Goal: Task Accomplishment & Management: Use online tool/utility

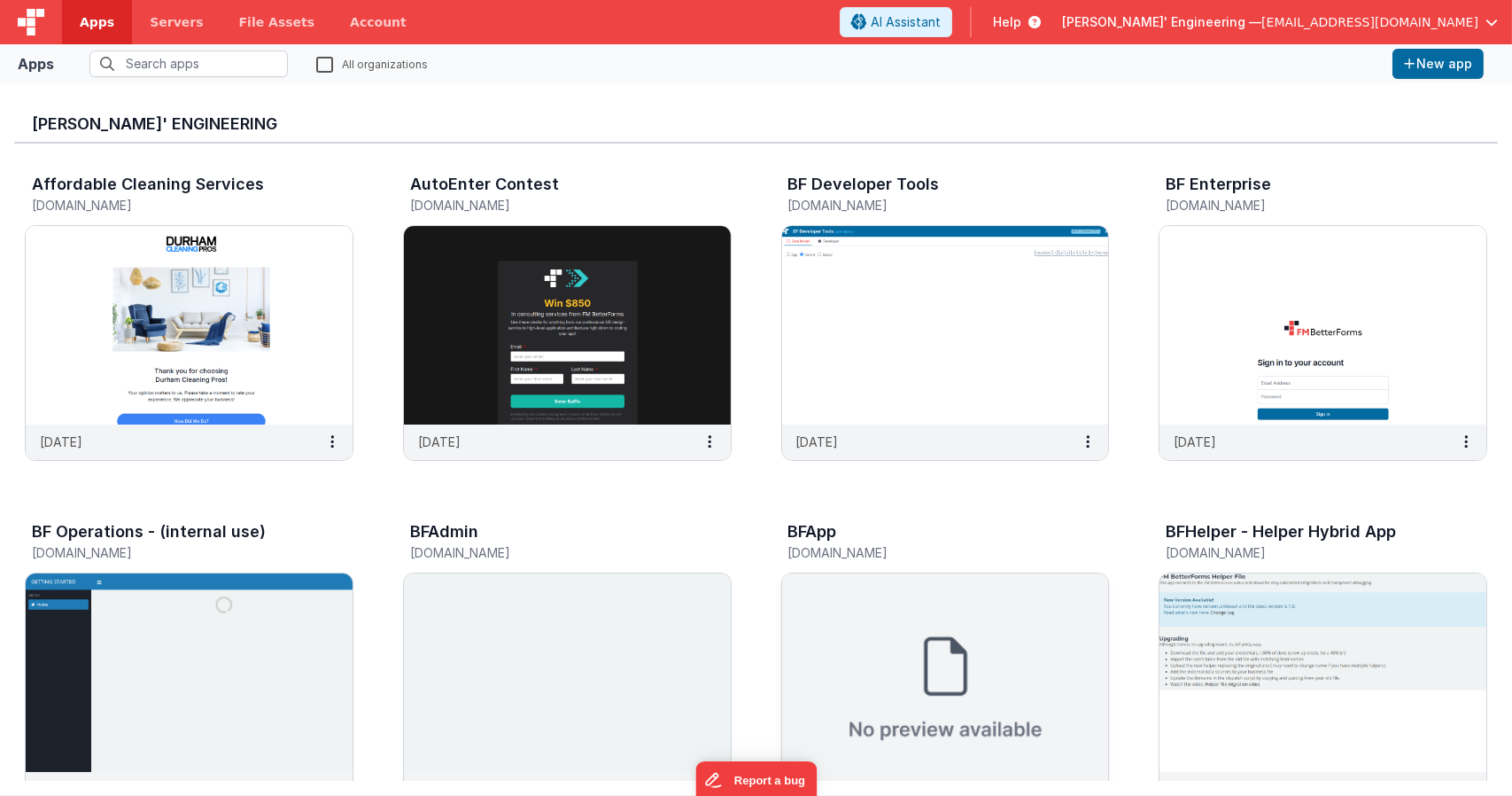
click at [944, 649] on img at bounding box center [945, 672] width 327 height 198
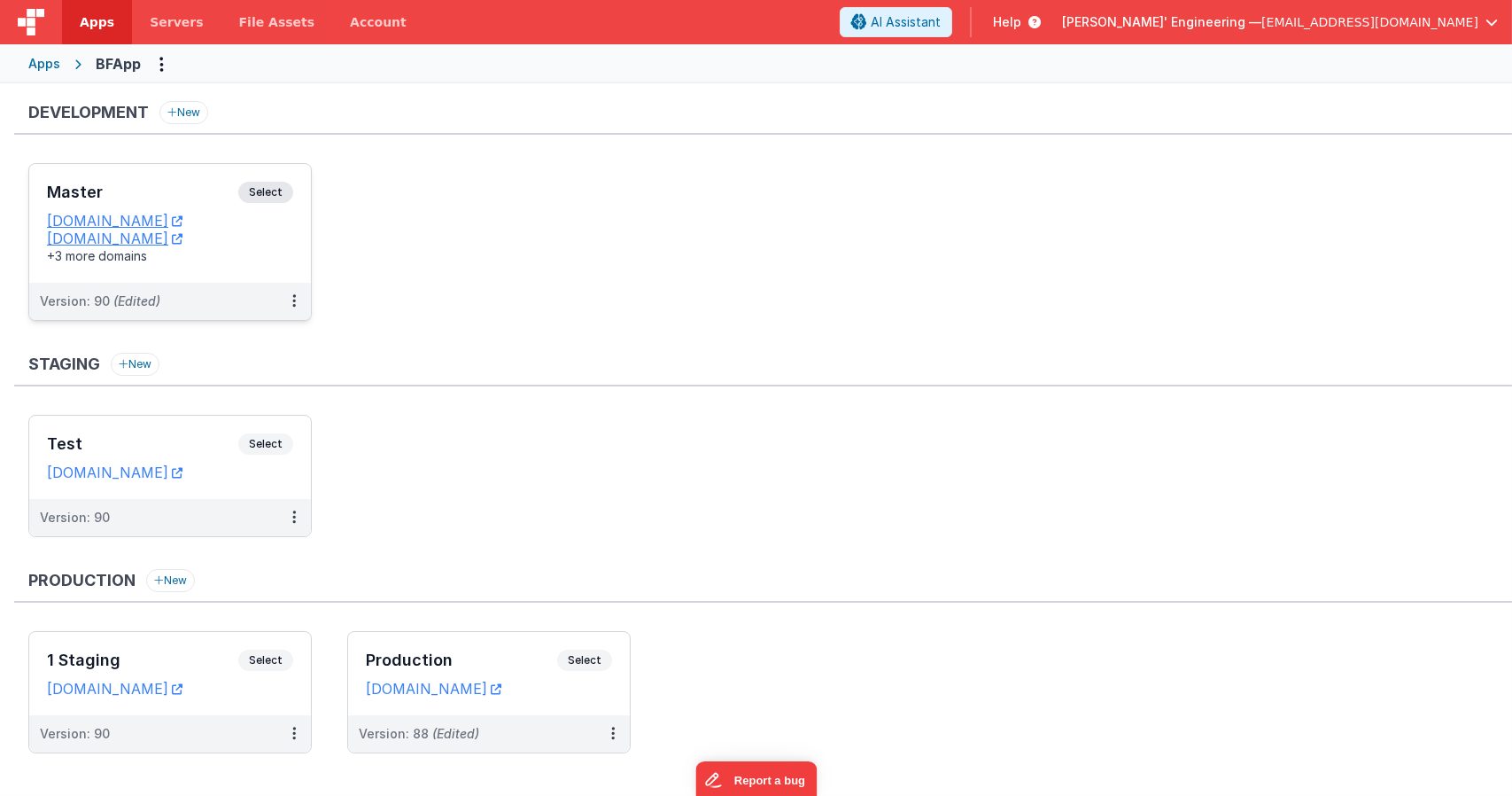
click at [269, 208] on div "Master Select" at bounding box center [171, 197] width 246 height 30
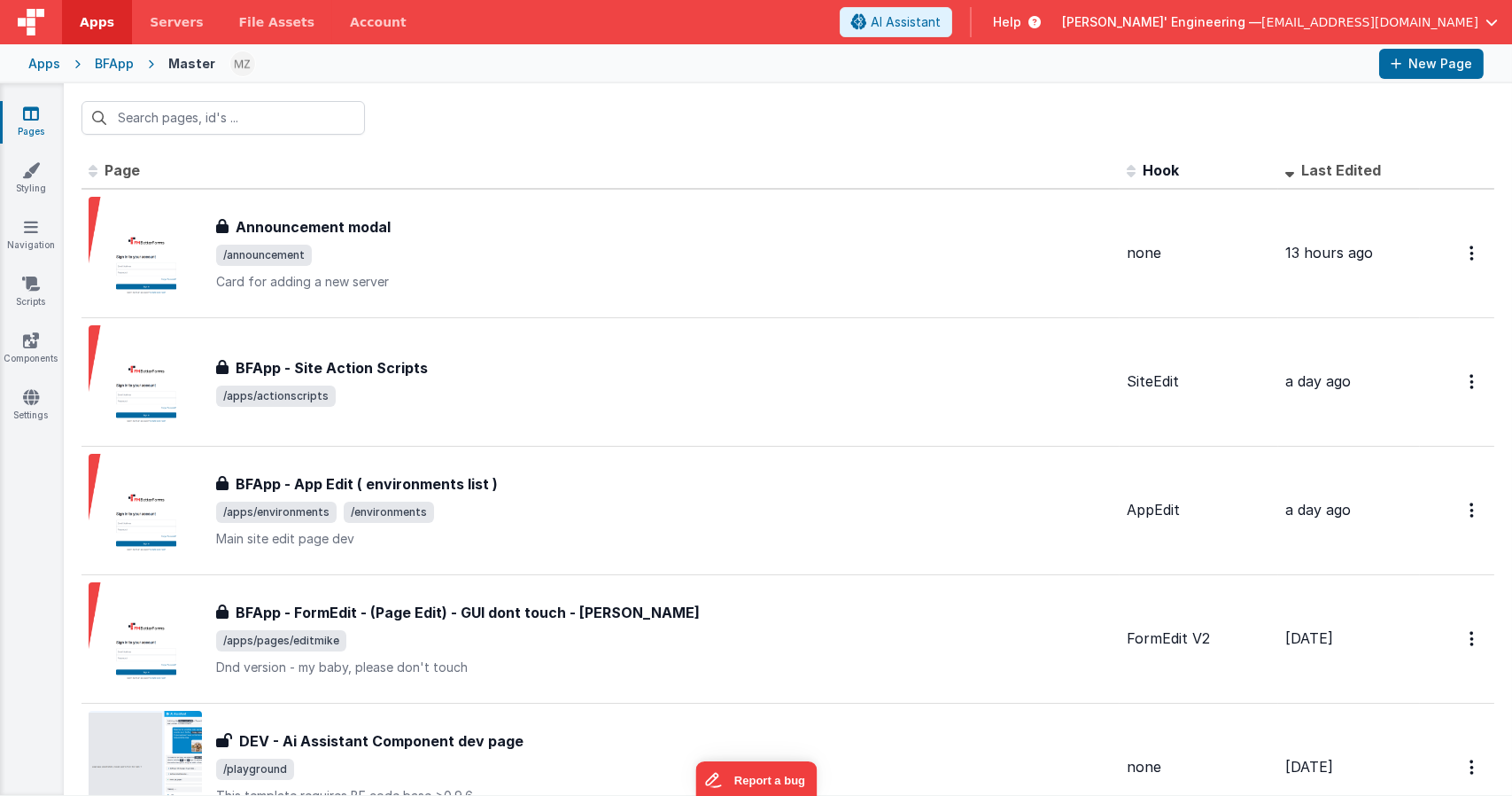
click at [279, 135] on div at bounding box center [787, 118] width 1449 height 69
click at [251, 110] on input "text" at bounding box center [223, 118] width 283 height 34
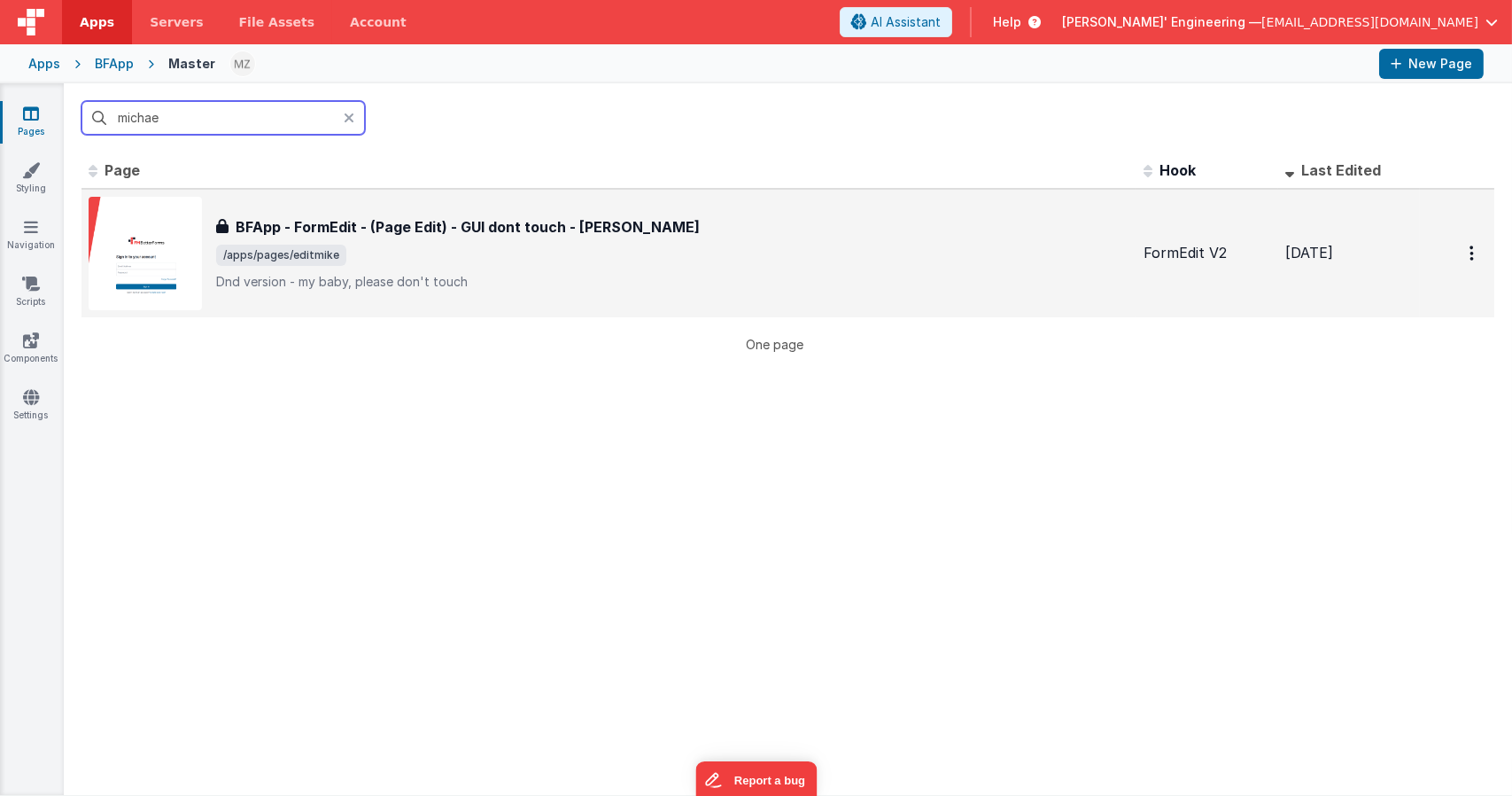
type input "michae"
click at [588, 276] on p "Dnd version - my baby, please don't touch" at bounding box center [673, 281] width 913 height 18
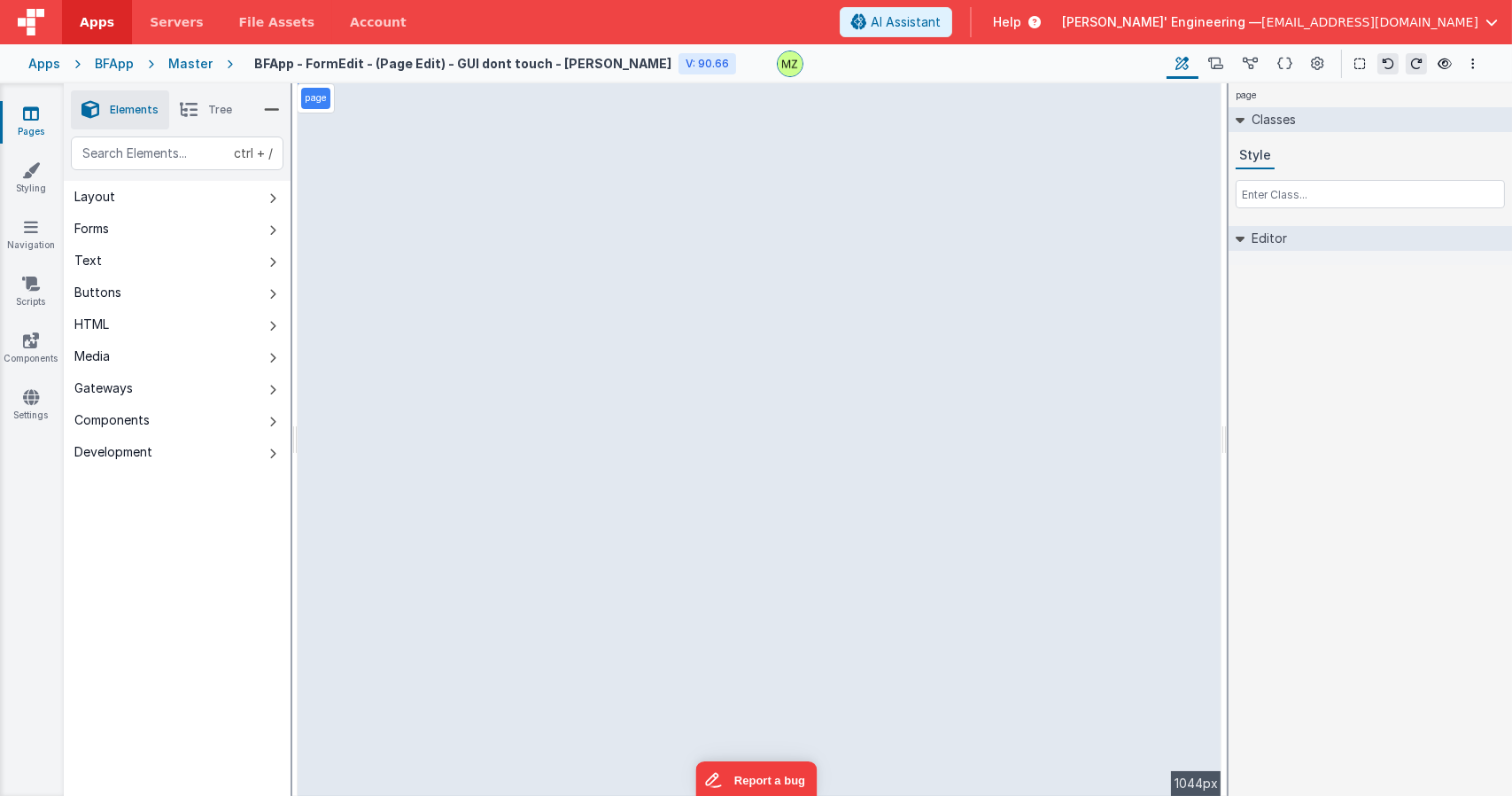
click at [228, 109] on span "Tree" at bounding box center [220, 109] width 24 height 14
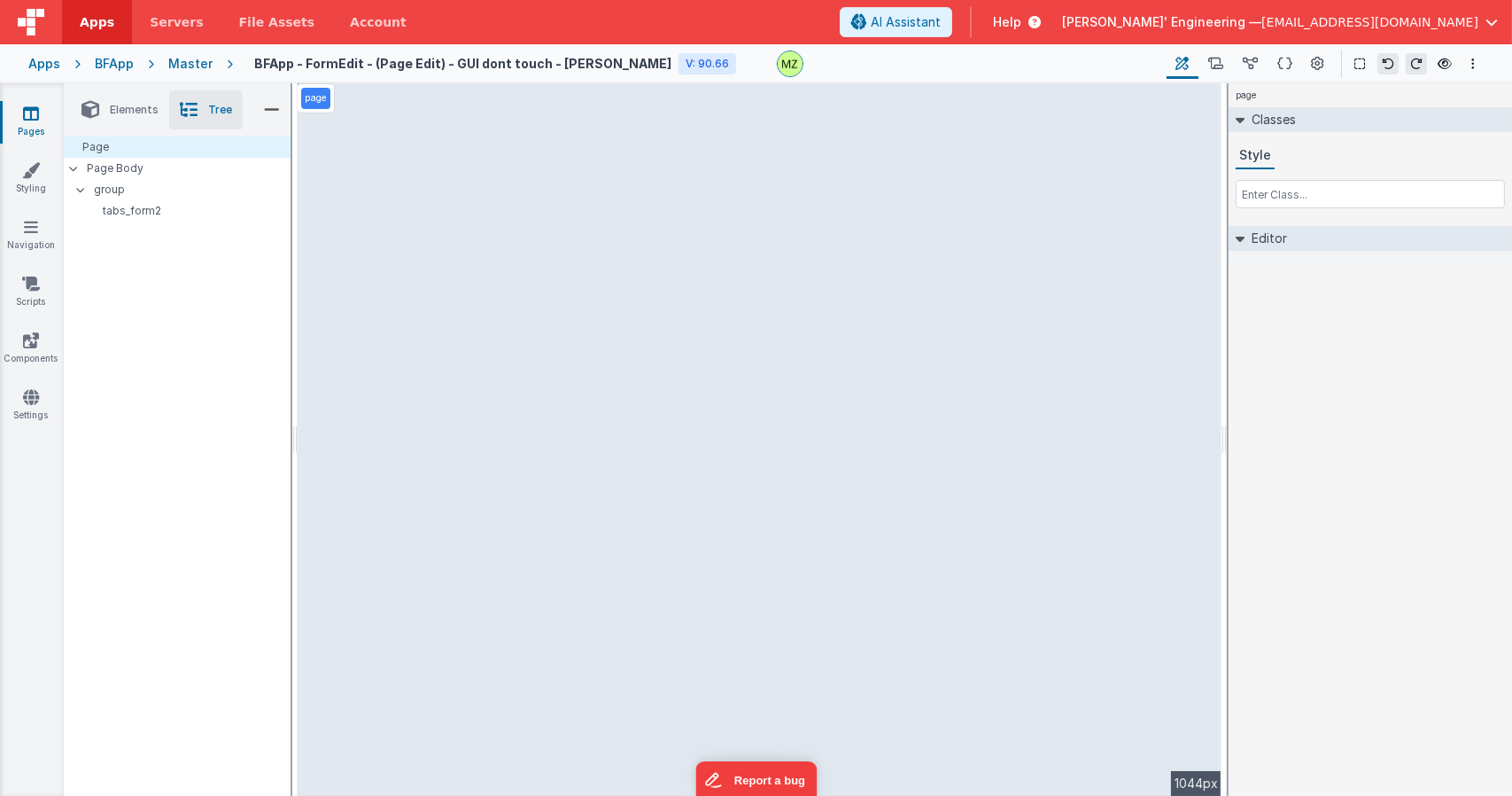
click at [131, 110] on span "Elements" at bounding box center [134, 109] width 48 height 14
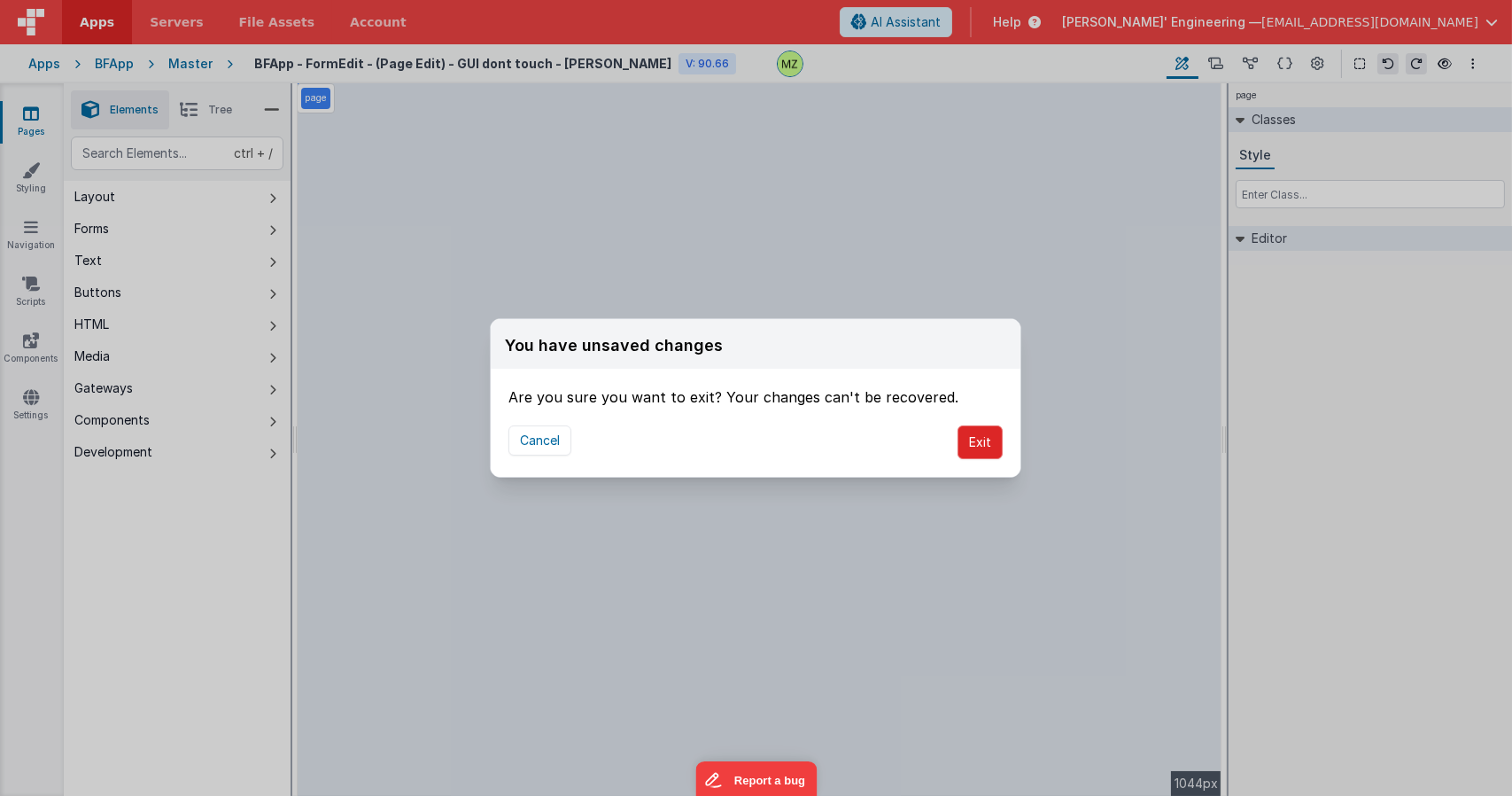
click at [971, 436] on button "Exit" at bounding box center [981, 443] width 45 height 34
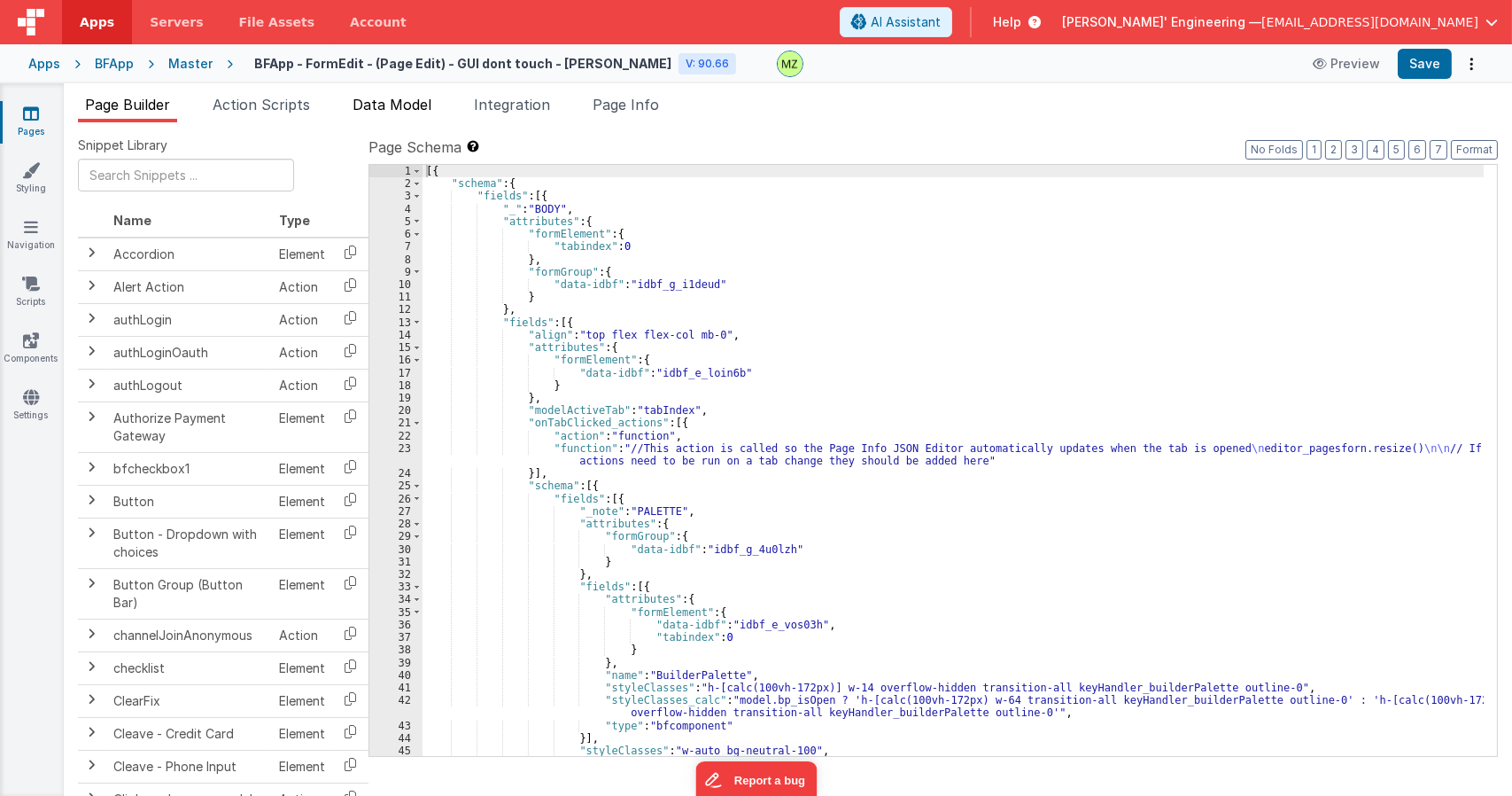
click at [387, 100] on span "Data Model" at bounding box center [391, 104] width 79 height 18
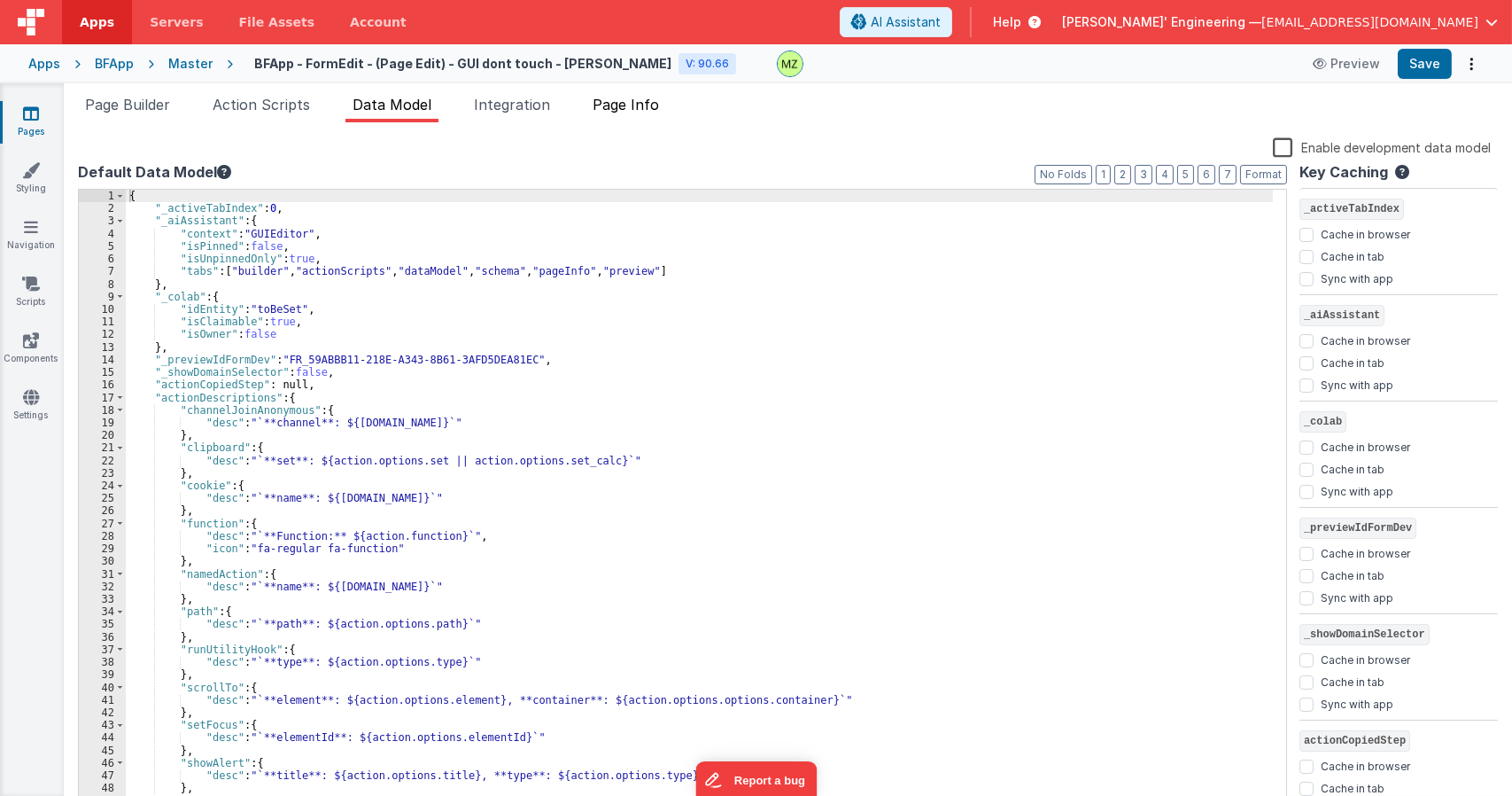
click at [659, 111] on span "Page Info" at bounding box center [625, 104] width 66 height 18
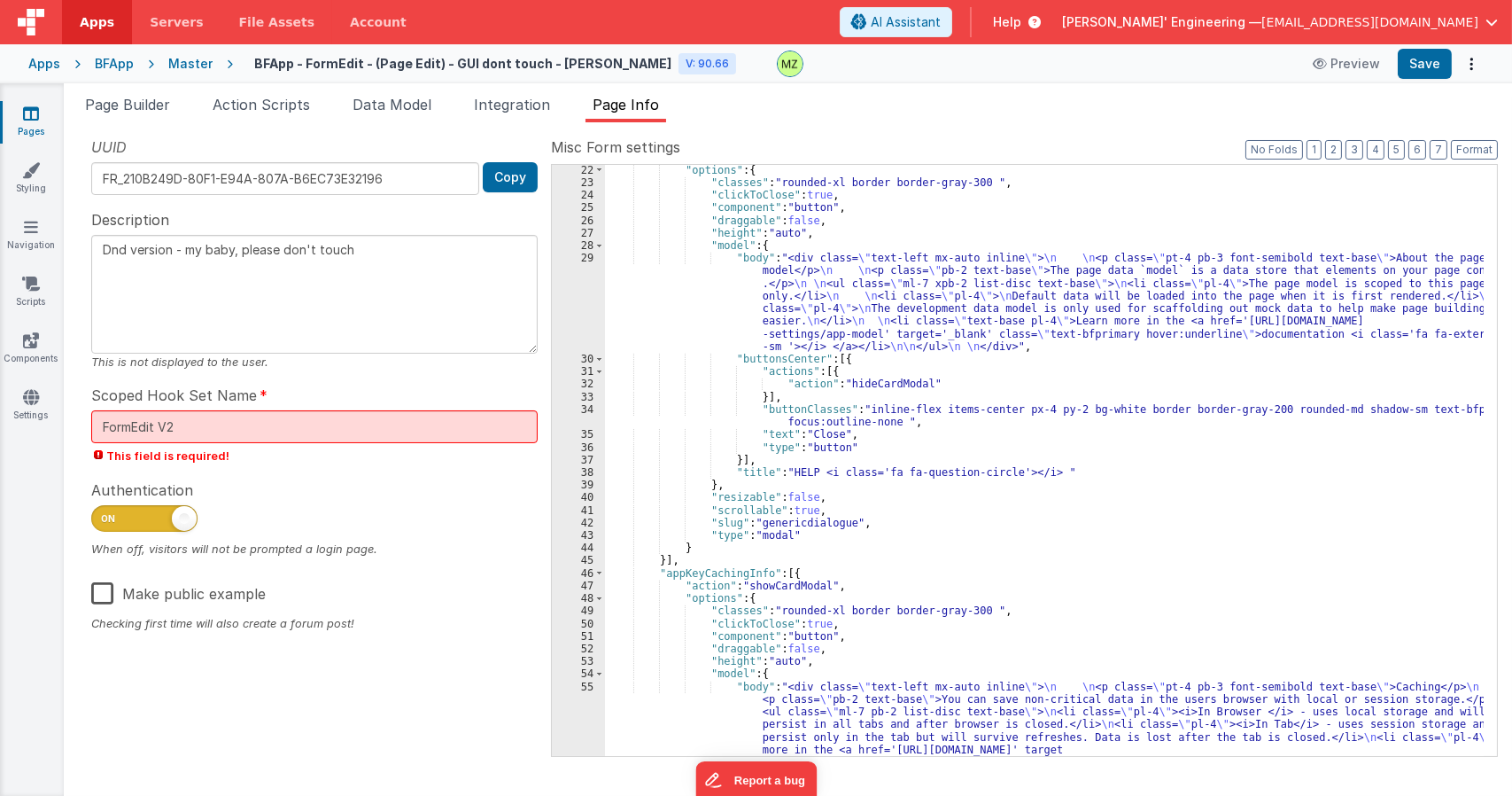
scroll to position [532, 0]
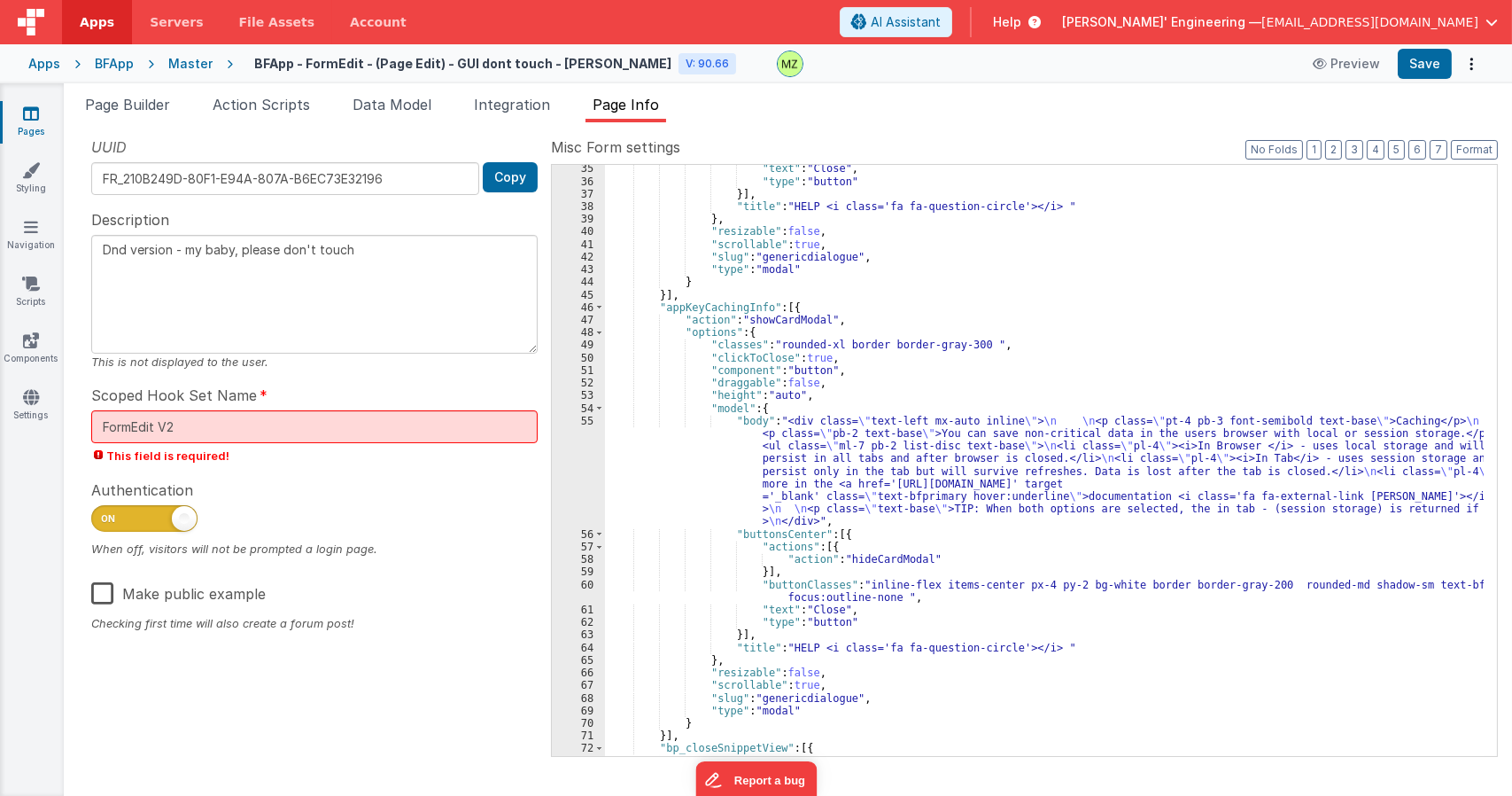
click at [904, 427] on div ""text" : "Close" , "type" : "button" }] , "title" : "HELP <i class='fa fa-quest…" at bounding box center [1044, 470] width 878 height 616
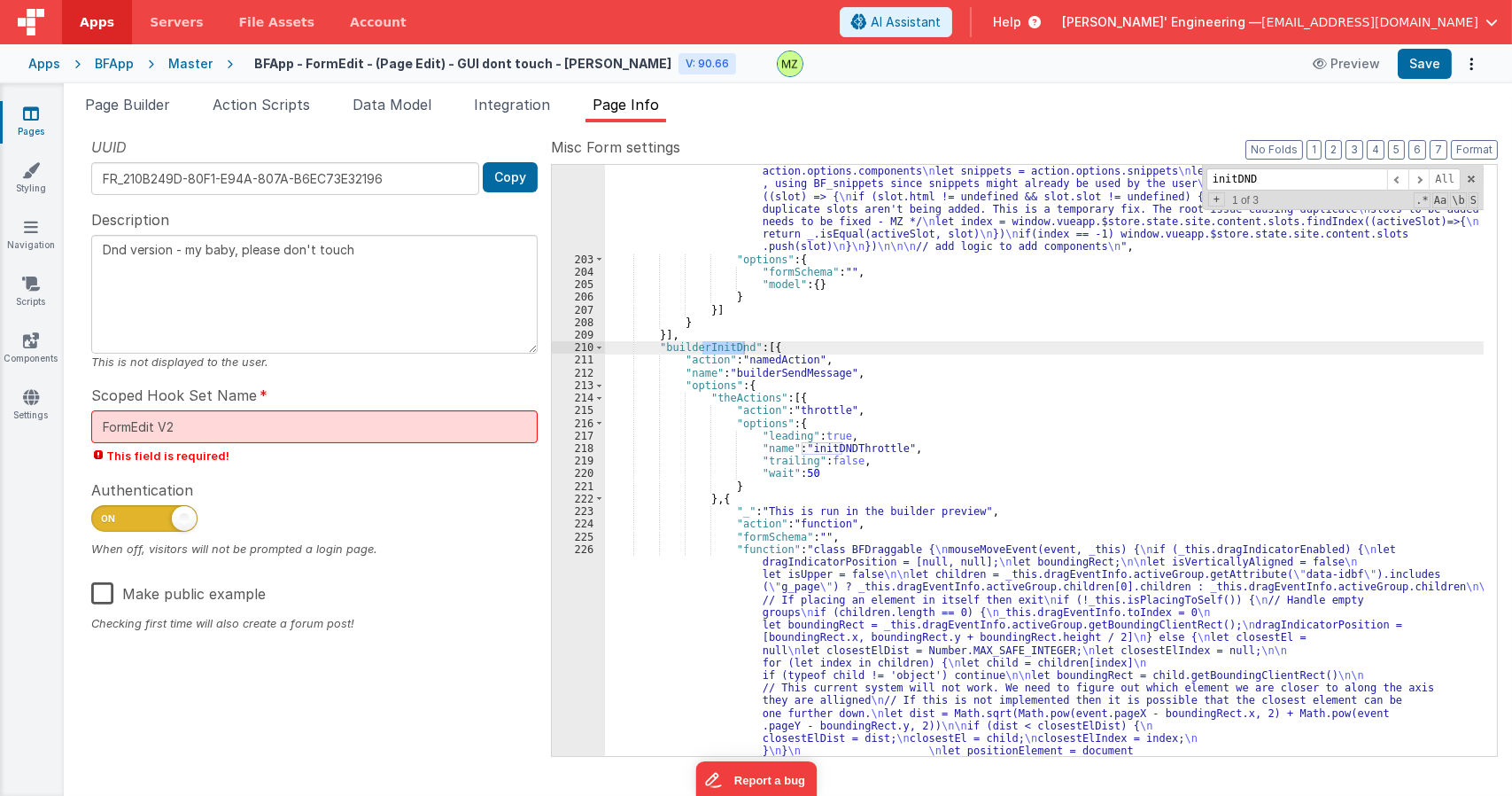
scroll to position [4778, 0]
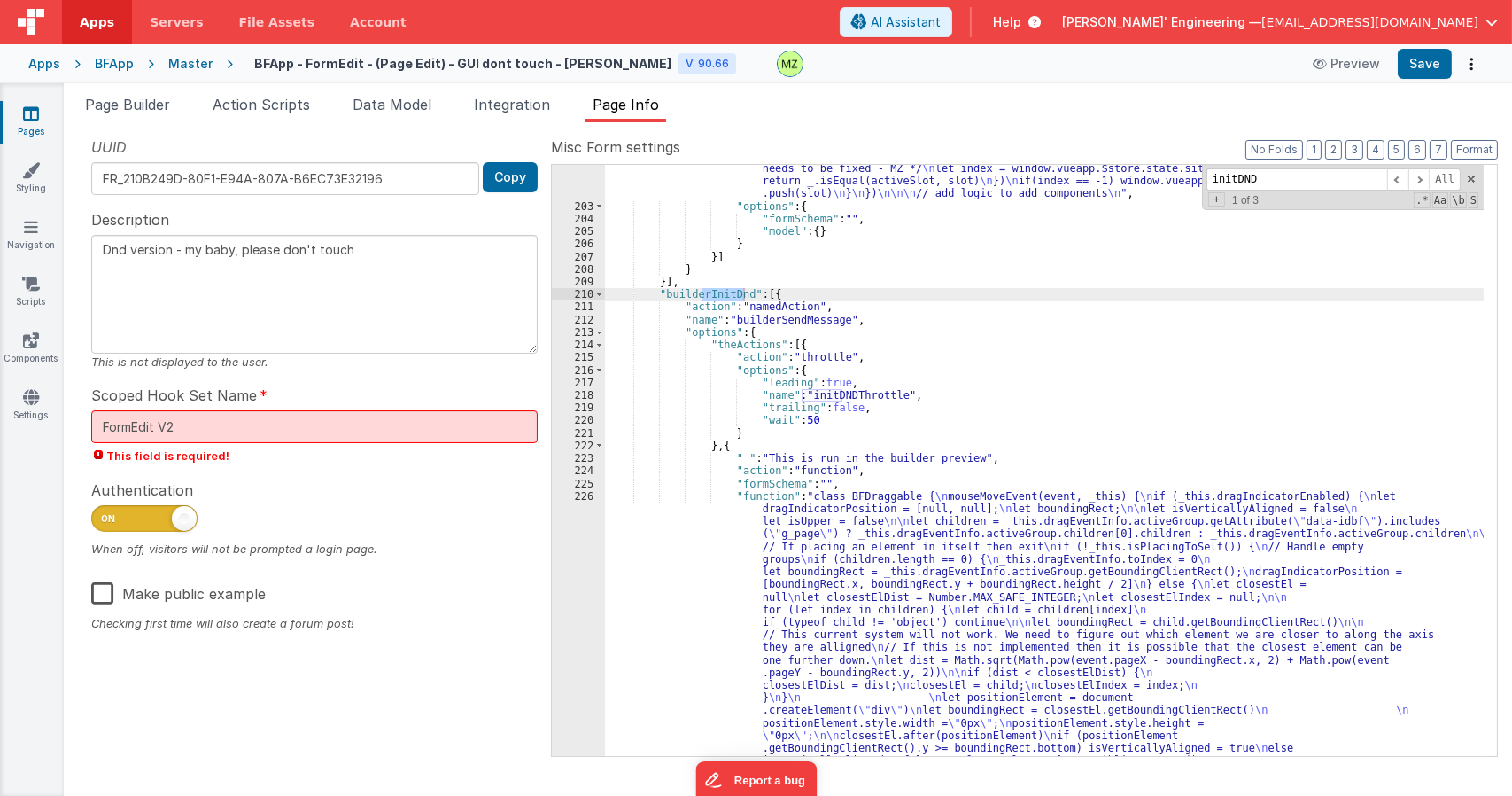
type input "initDND"
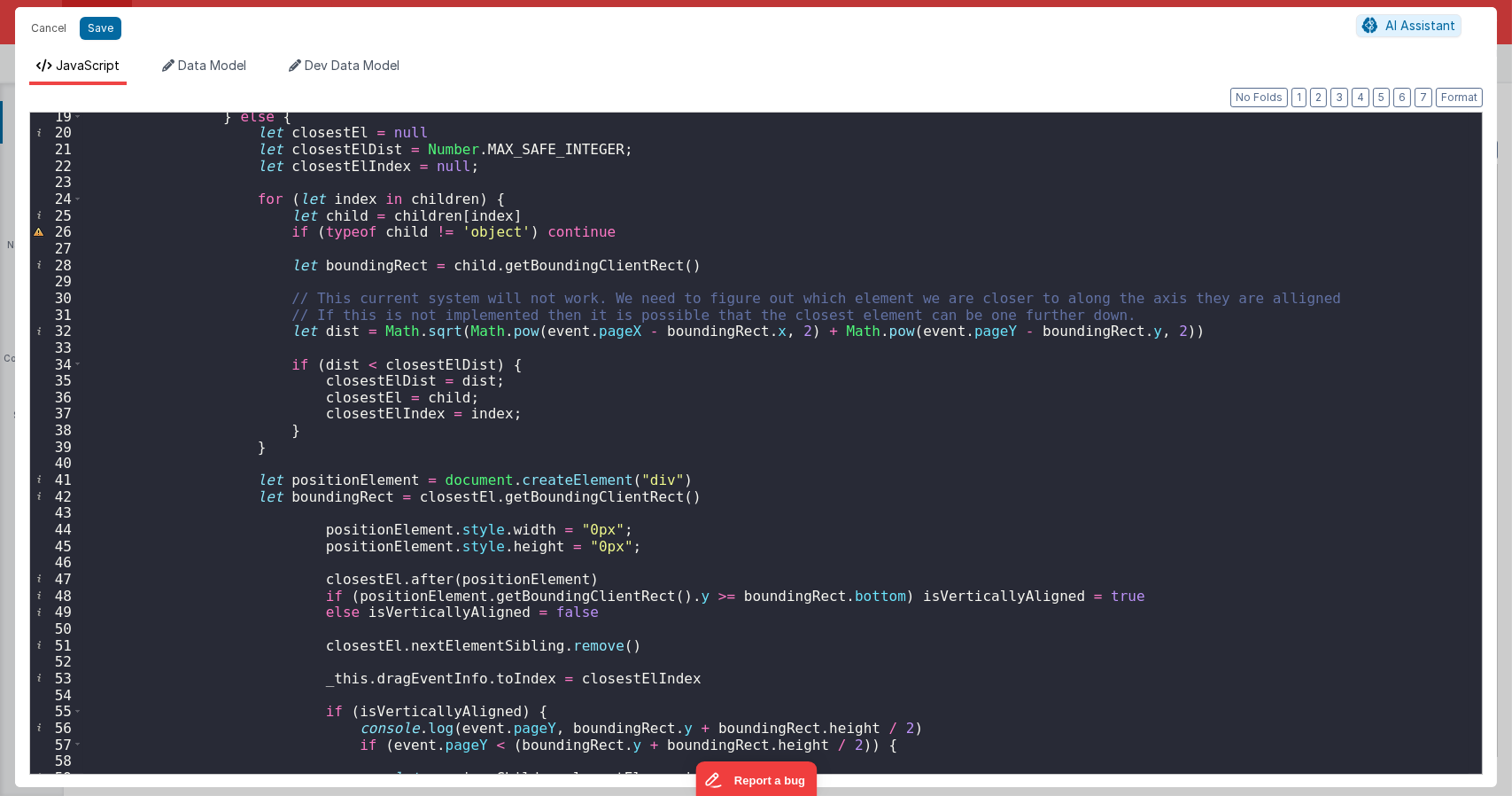
scroll to position [319, 0]
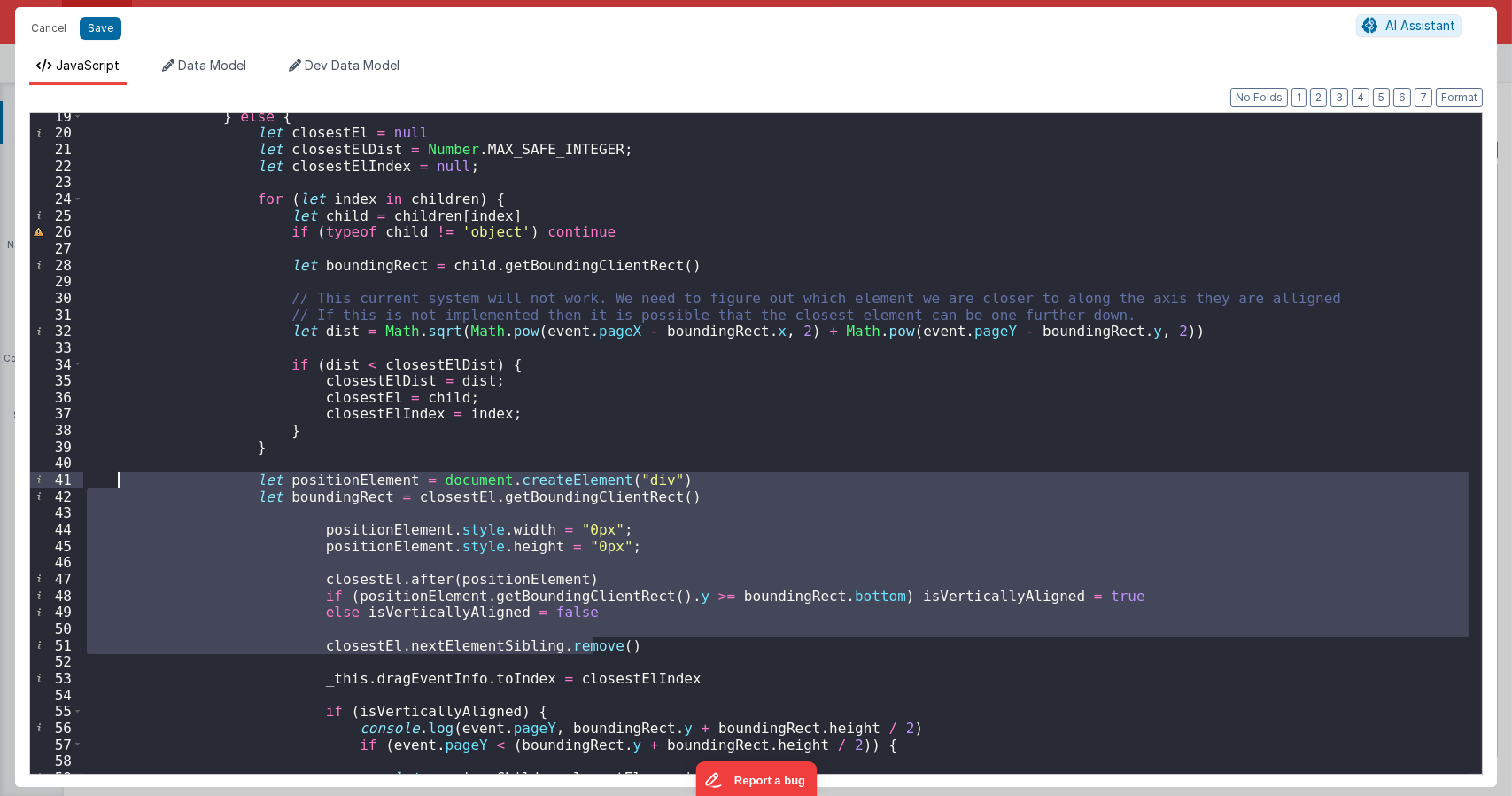
drag, startPoint x: 600, startPoint y: 642, endPoint x: 115, endPoint y: 484, distance: 510.1
click at [115, 484] on div "} else { let closestEl = null let closestElDist = Number . MAX_SAFE_INTEGER ; l…" at bounding box center [776, 454] width 1385 height 692
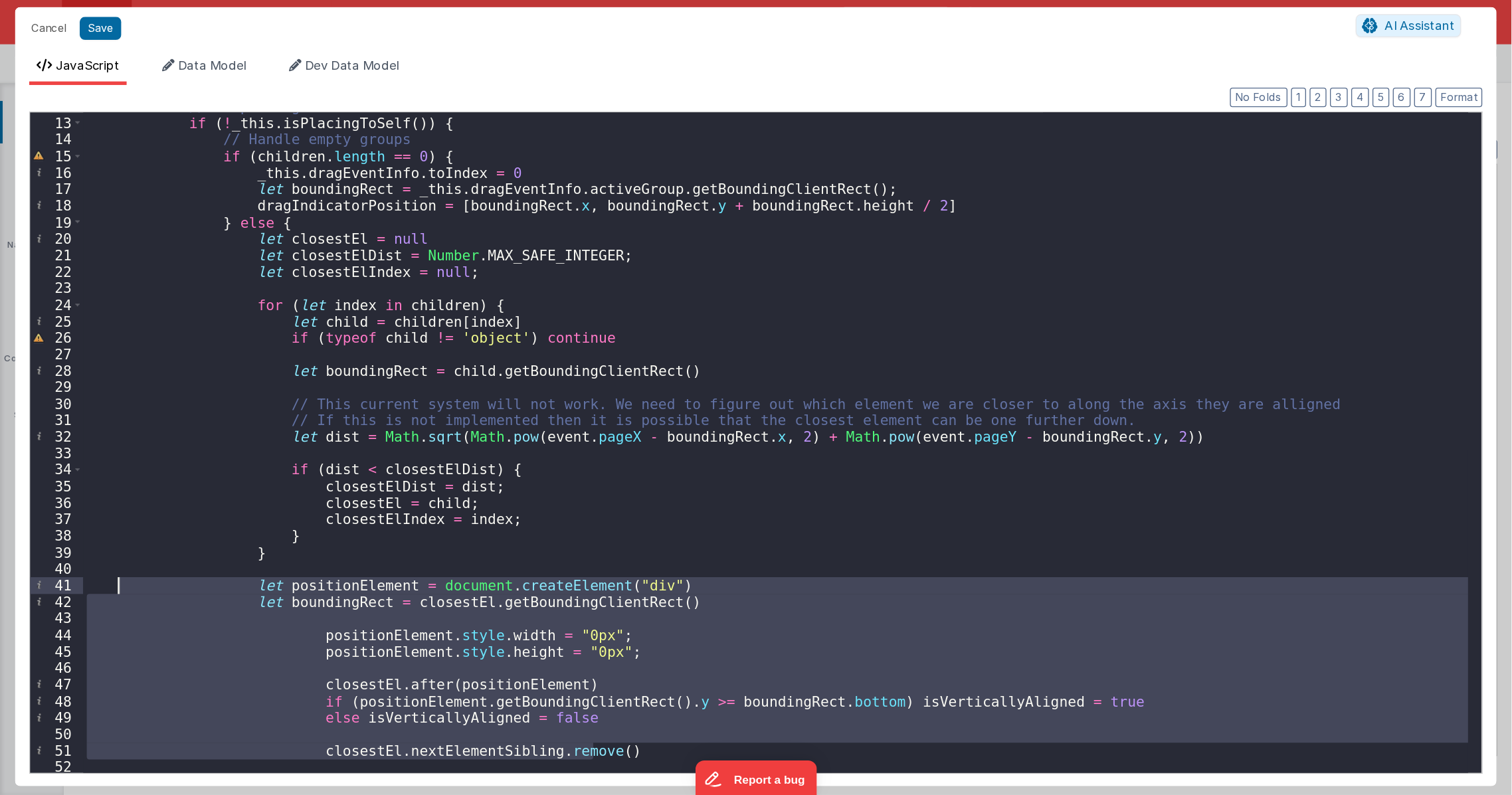
scroll to position [159, 0]
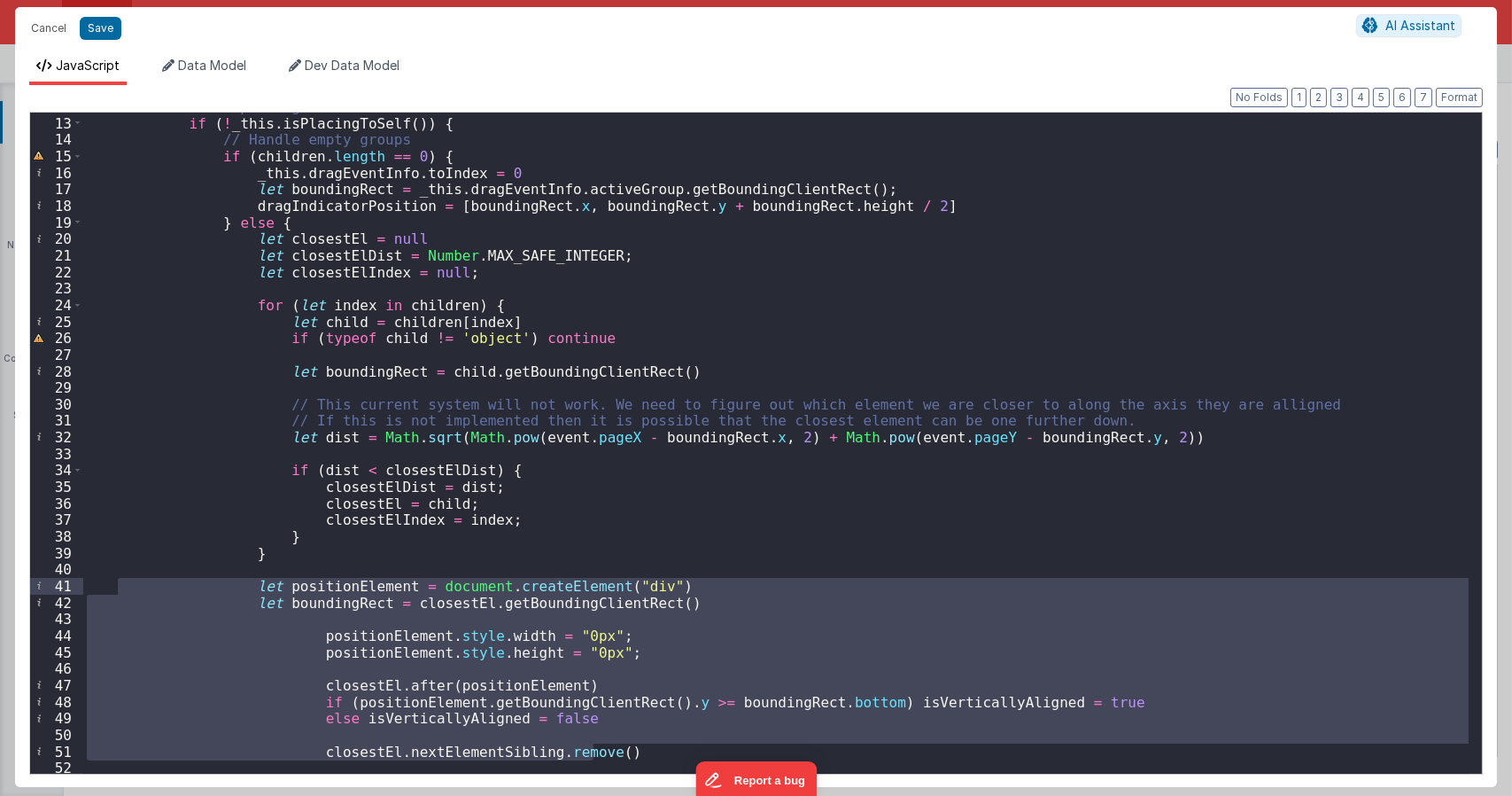
click at [467, 265] on div "// If placing an element in itself then exit if ( ! _this . isPlacingToSelf ( )…" at bounding box center [776, 444] width 1385 height 692
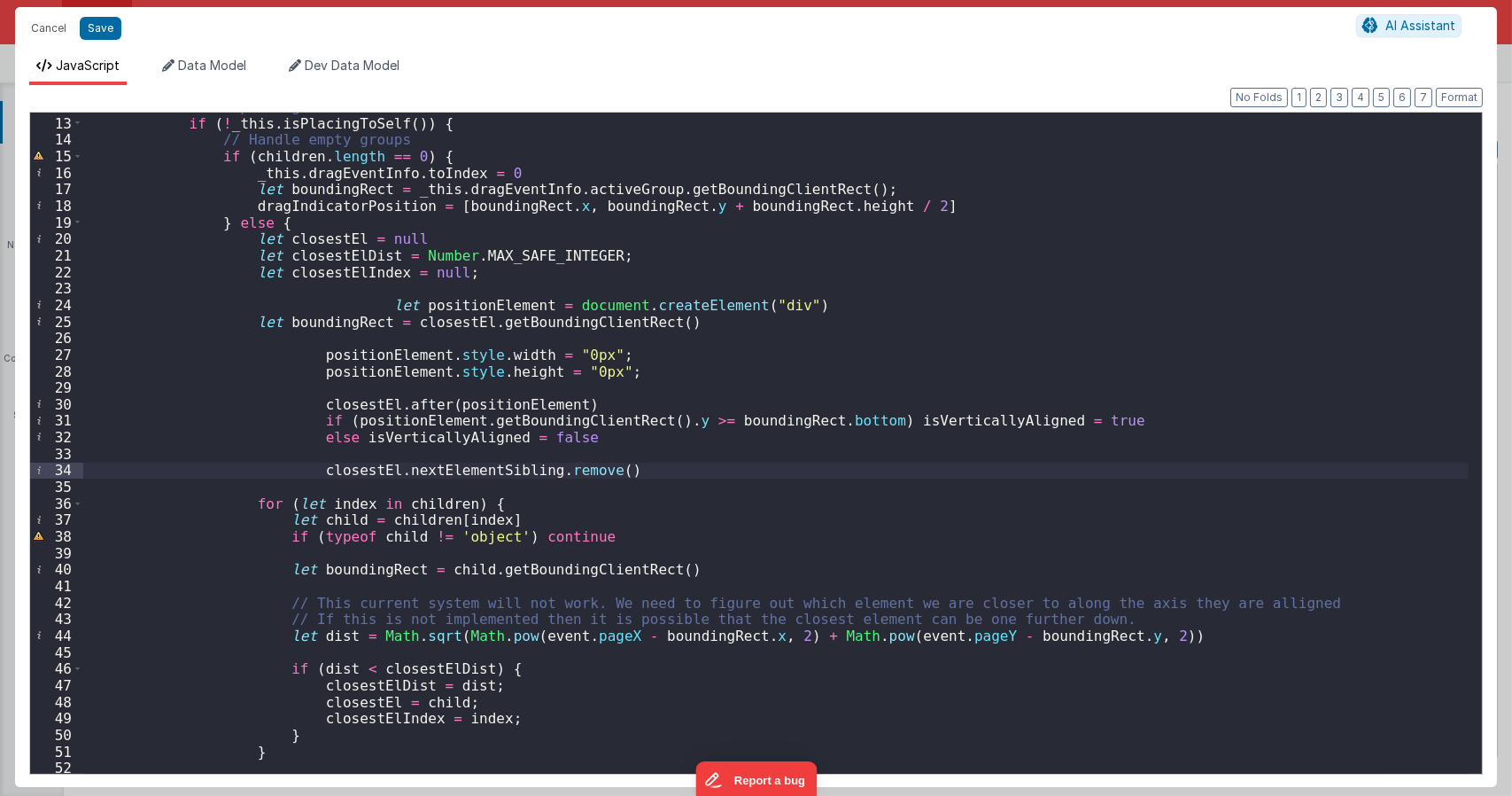
click at [365, 303] on div "// If placing an element in itself then exit if ( ! _this . isPlacingToSelf ( )…" at bounding box center [776, 444] width 1385 height 692
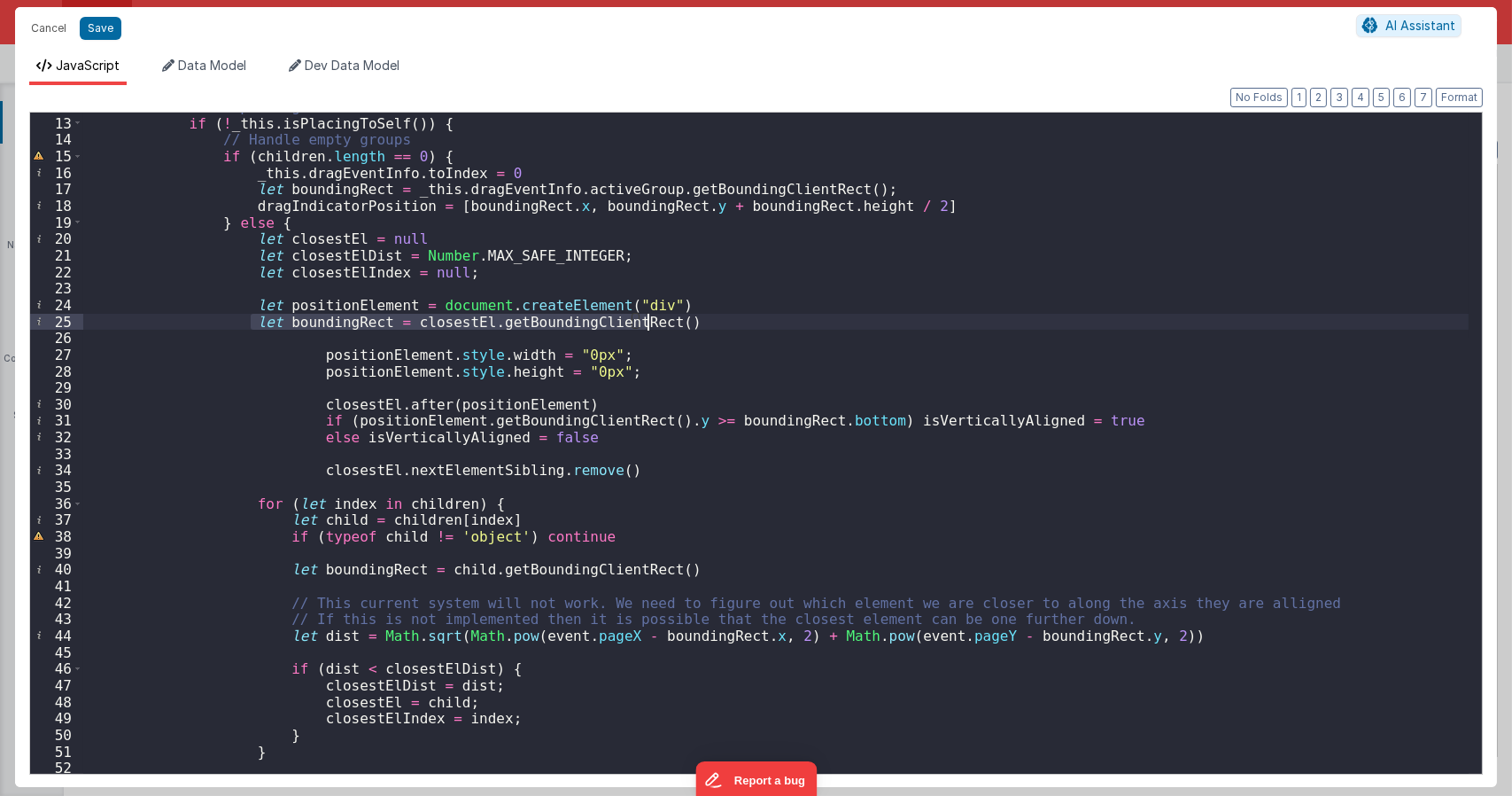
drag, startPoint x: 247, startPoint y: 322, endPoint x: 660, endPoint y: 317, distance: 413.0
click at [660, 317] on div "// If placing an element in itself then exit if ( ! _this . isPlacingToSelf ( )…" at bounding box center [776, 444] width 1385 height 692
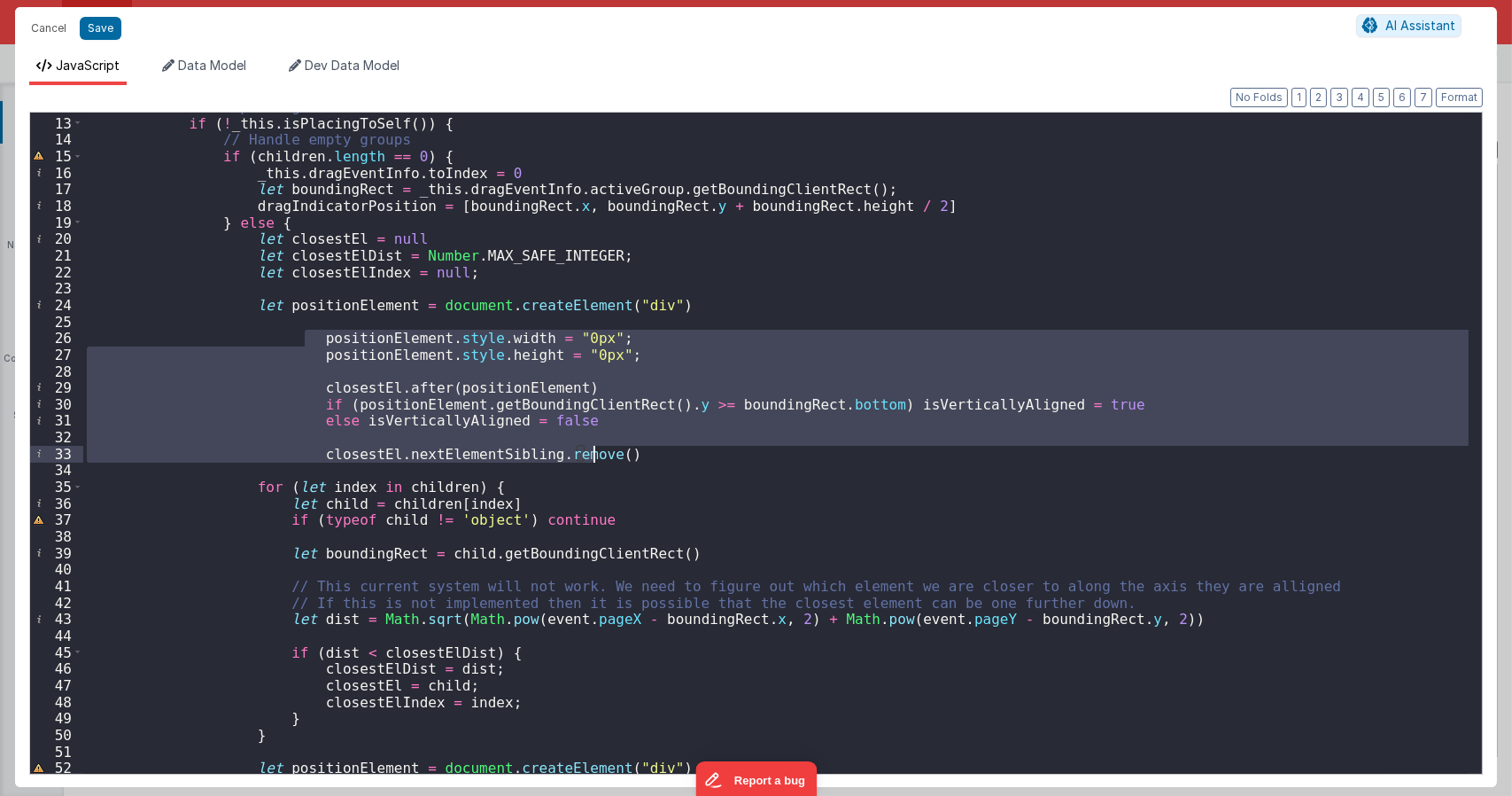
drag, startPoint x: 304, startPoint y: 336, endPoint x: 601, endPoint y: 453, distance: 319.2
click at [601, 453] on div "// If placing an element in itself then exit if ( ! _this . isPlacingToSelf ( )…" at bounding box center [776, 444] width 1385 height 692
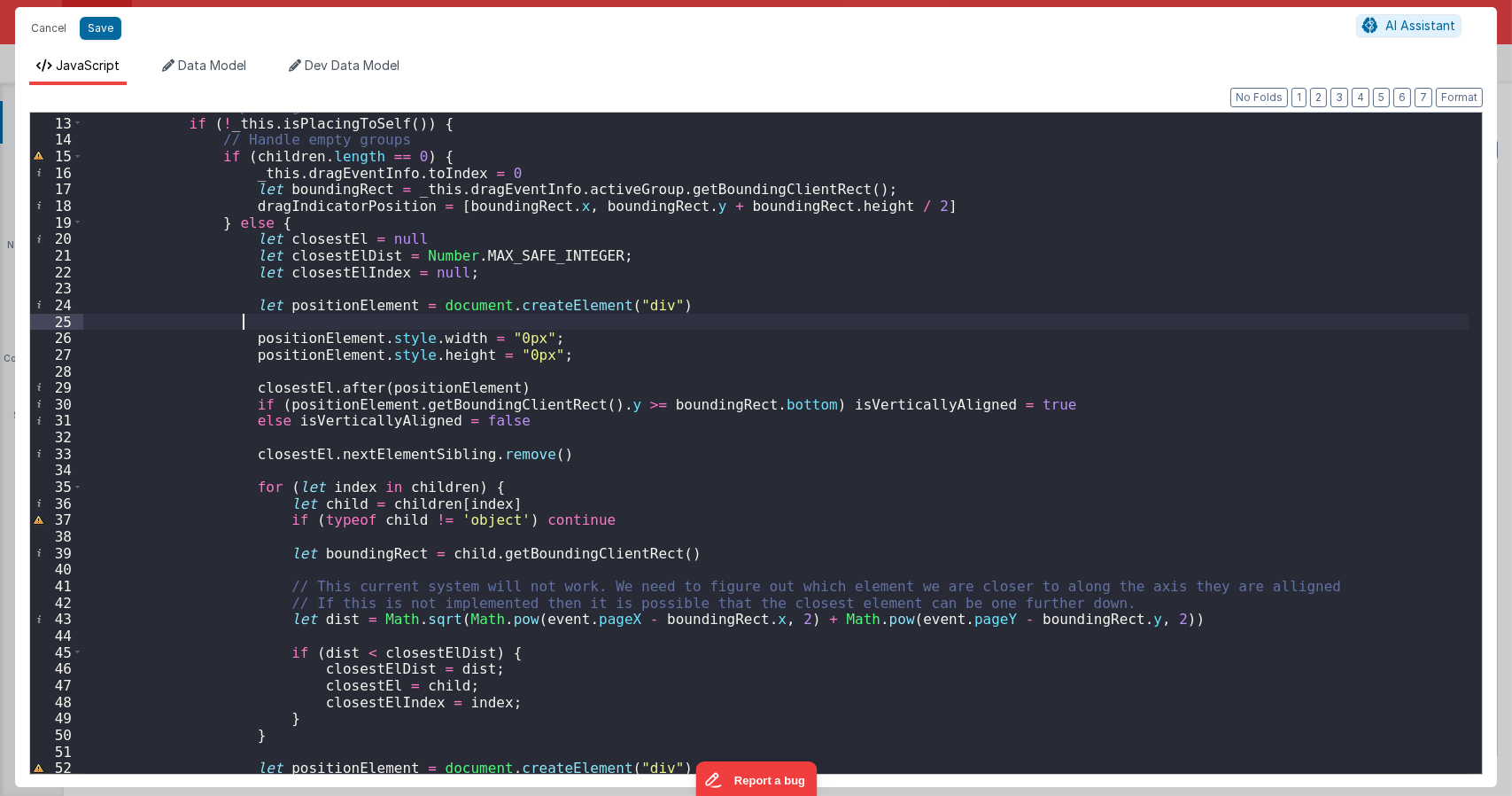
click at [422, 317] on div "// If placing an element in itself then exit if ( ! _this . isPlacingToSelf ( )…" at bounding box center [776, 444] width 1385 height 692
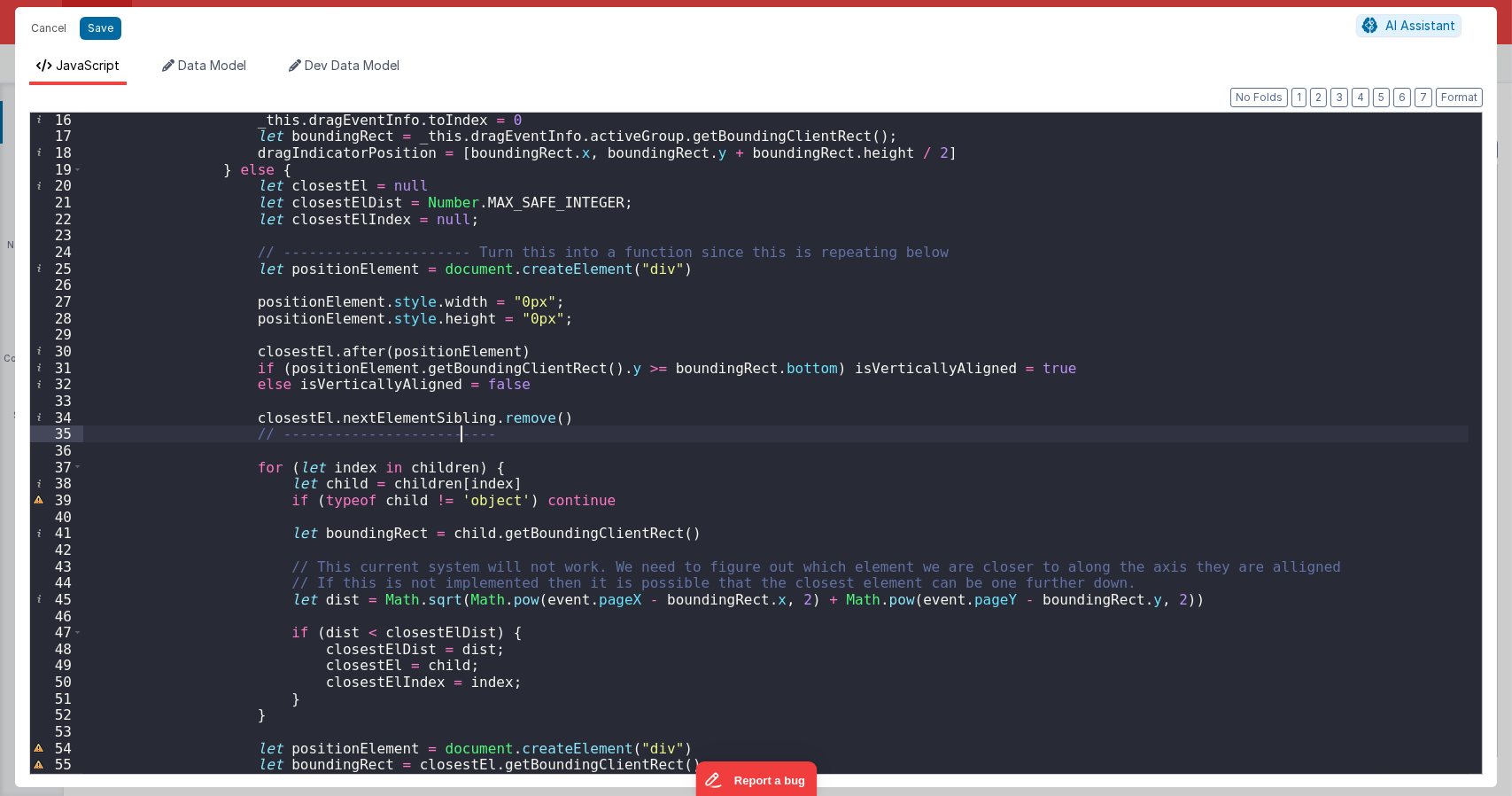
scroll to position [265, 0]
click at [387, 263] on div "_this . dragEventInfo . toIndex = 0 let boundingRect = _this . dragEventInfo . …" at bounding box center [776, 459] width 1385 height 694
click at [388, 268] on div "_this . dragEventInfo . toIndex = 0 let boundingRect = _this . dragEventInfo . …" at bounding box center [776, 459] width 1385 height 694
click at [274, 267] on div "_this . dragEventInfo . toIndex = 0 let boundingRect = _this . dragEventInfo . …" at bounding box center [776, 459] width 1385 height 694
click at [314, 267] on div "_this . dragEventInfo . toIndex = 0 let boundingRect = _this . dragEventInfo . …" at bounding box center [776, 459] width 1385 height 694
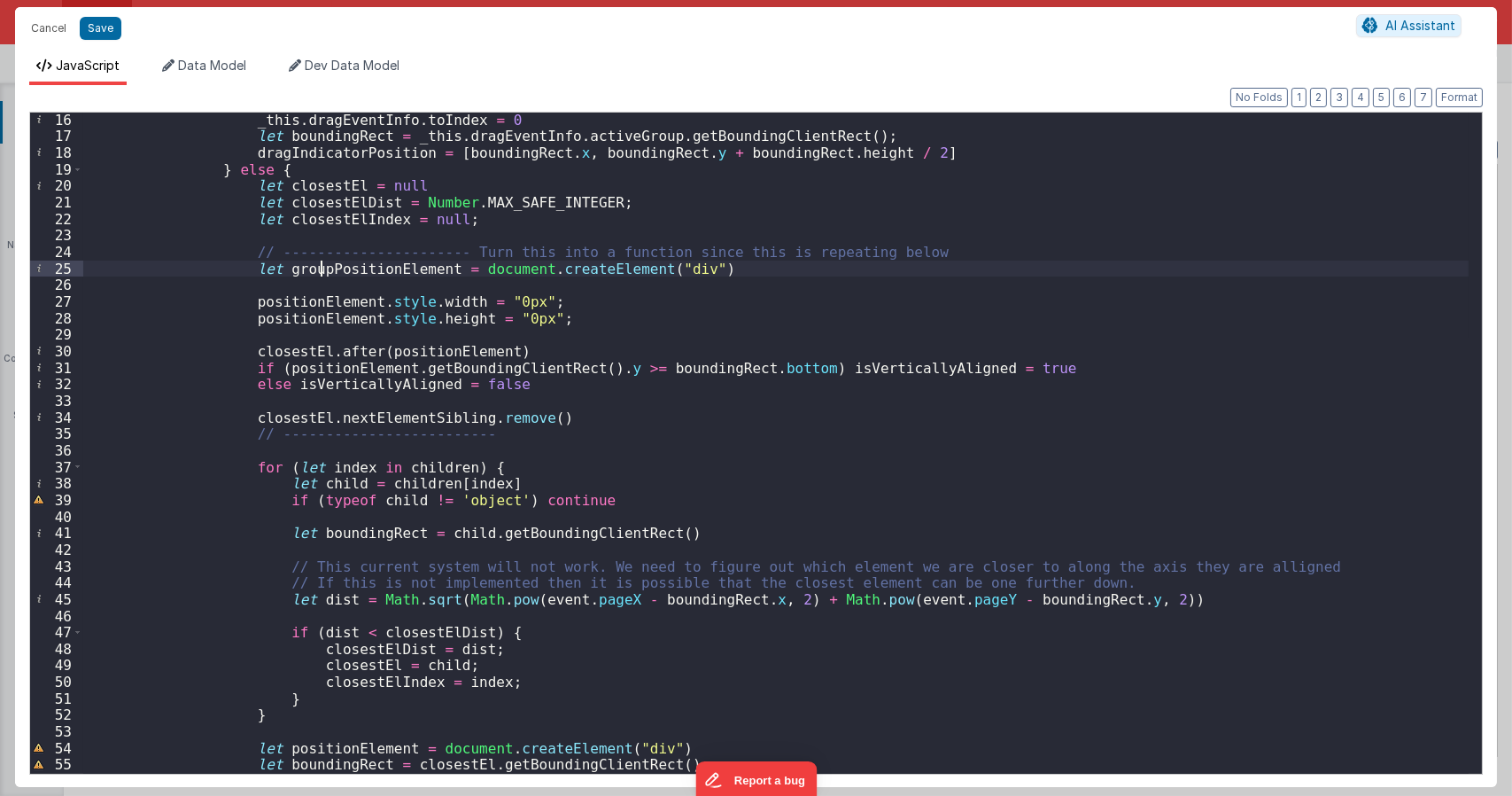
click at [328, 262] on div "_this . dragEventInfo . toIndex = 0 let boundingRect = _this . dragEventInfo . …" at bounding box center [776, 459] width 1385 height 694
click at [267, 298] on div "_this . dragEventInfo . toIndex = 0 let boundingRect = _this . dragEventInfo . …" at bounding box center [776, 459] width 1385 height 694
click at [273, 312] on div "_this . dragEventInfo . toIndex = 0 let boundingRect = _this . dragEventInfo . …" at bounding box center [776, 459] width 1385 height 694
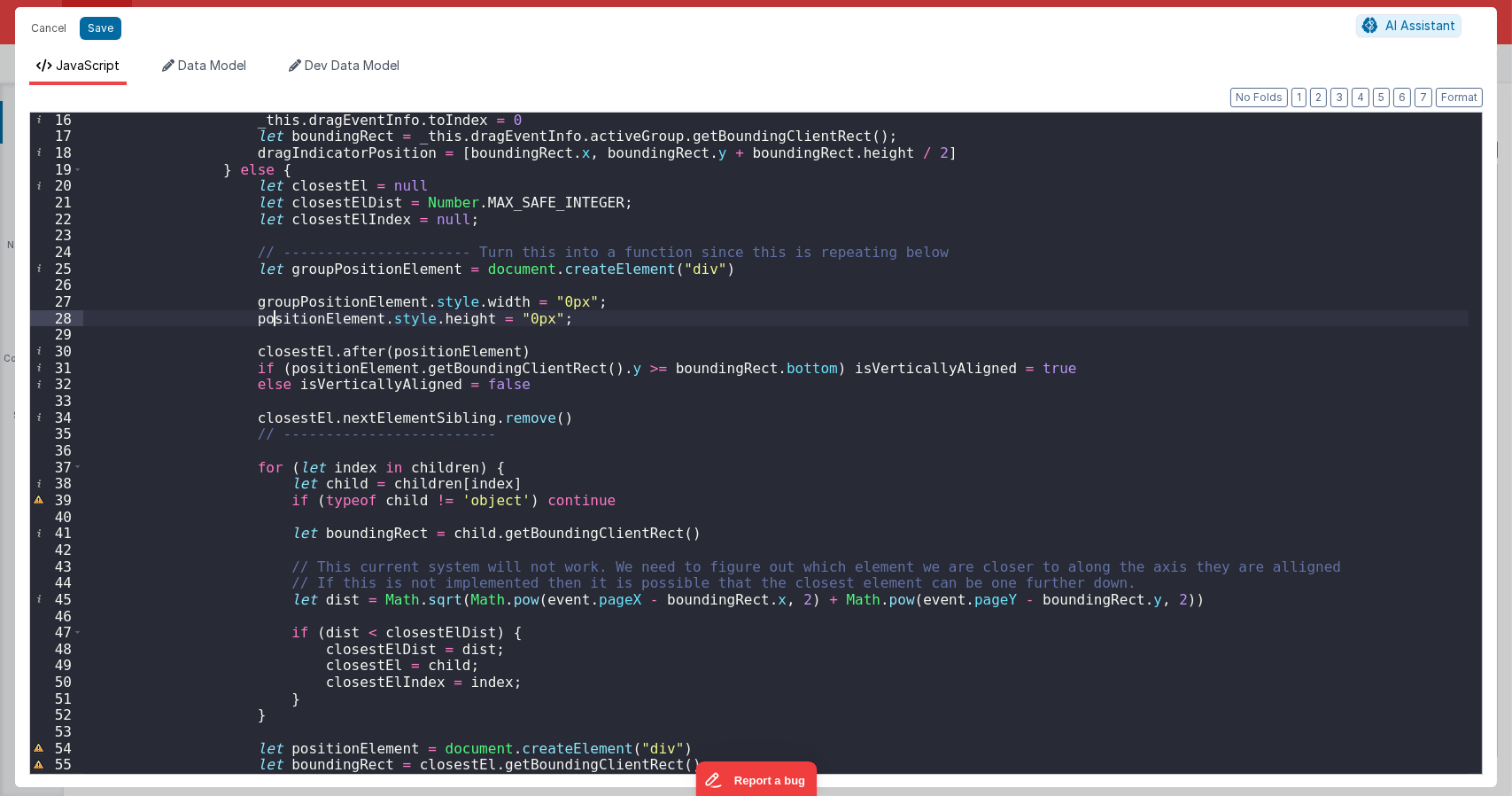
click at [273, 312] on div "_this . dragEventInfo . toIndex = 0 let boundingRect = _this . dragEventInfo . …" at bounding box center [776, 459] width 1385 height 694
click at [392, 350] on div "_this . dragEventInfo . toIndex = 0 let boundingRect = _this . dragEventInfo . …" at bounding box center [776, 459] width 1385 height 694
click at [404, 464] on div "_this . dragEventInfo . toIndex = 0 let boundingRect = _this . dragEventInfo . …" at bounding box center [776, 459] width 1385 height 694
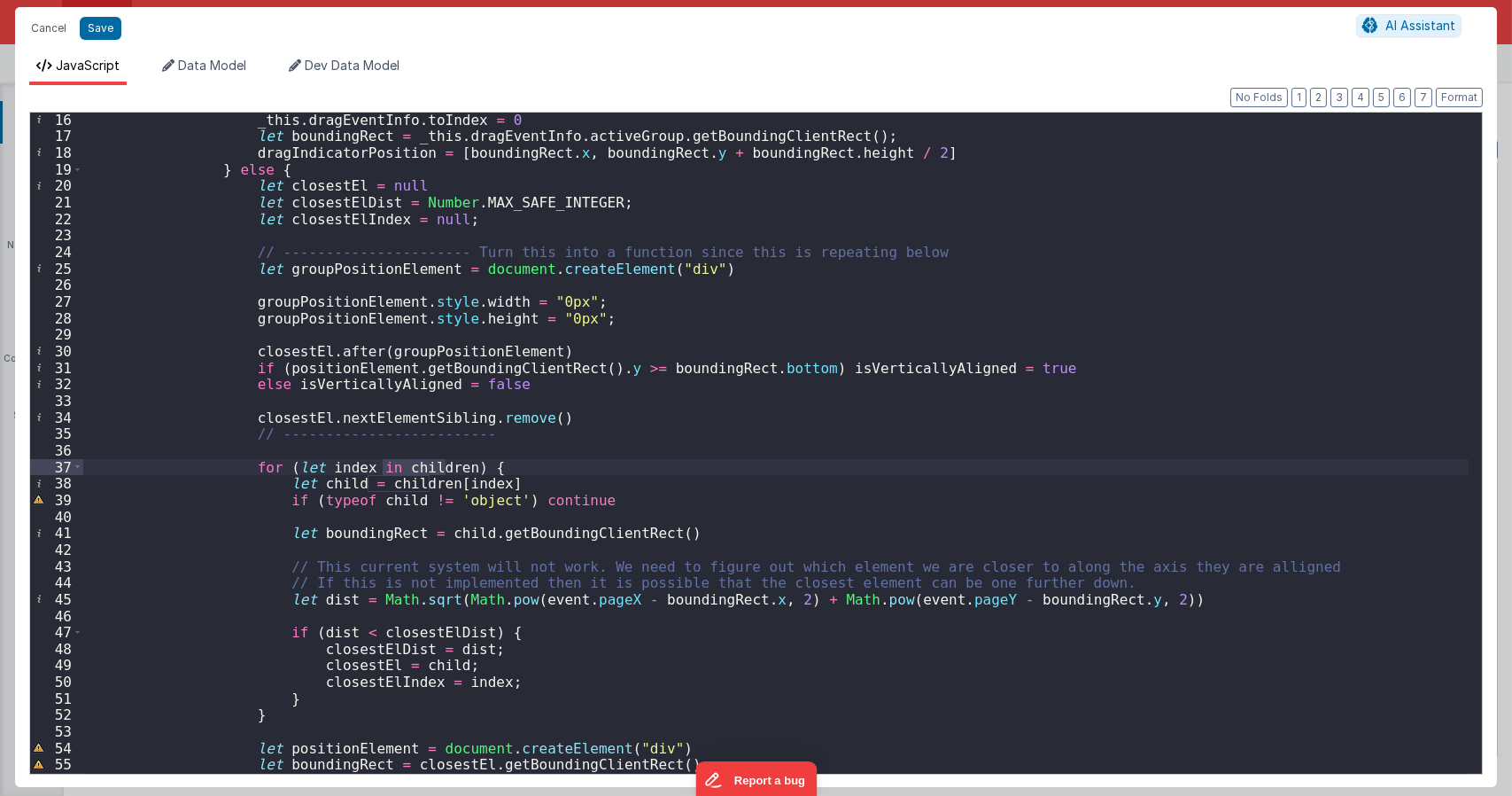
click at [292, 351] on div "_this . dragEventInfo . toIndex = 0 let boundingRect = _this . dragEventInfo . …" at bounding box center [776, 459] width 1385 height 694
paste textarea
click at [449, 351] on div "_this . dragEventInfo . toIndex = 0 let boundingRect = _this . dragEventInfo . …" at bounding box center [776, 459] width 1385 height 694
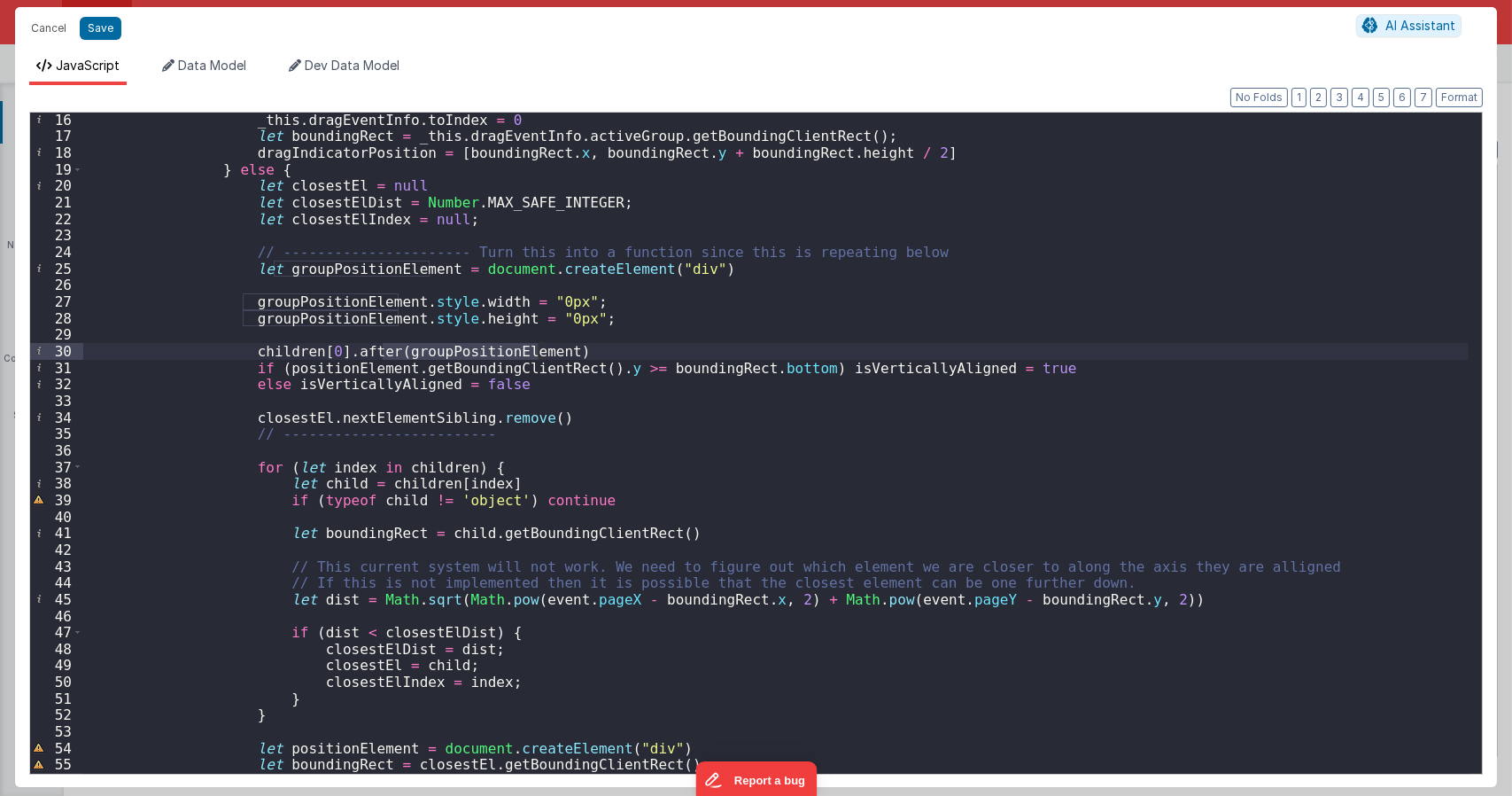
click at [361, 361] on div "_this . dragEventInfo . toIndex = 0 let boundingRect = _this . dragEventInfo . …" at bounding box center [776, 459] width 1385 height 694
drag, startPoint x: 242, startPoint y: 352, endPoint x: 329, endPoint y: 350, distance: 87.0
click at [329, 350] on div "_this . dragEventInfo . toIndex = 0 let boundingRect = _this . dragEventInfo . …" at bounding box center [776, 459] width 1385 height 694
click at [716, 371] on div "_this . dragEventInfo . toIndex = 0 let boundingRect = _this . dragEventInfo . …" at bounding box center [776, 459] width 1385 height 694
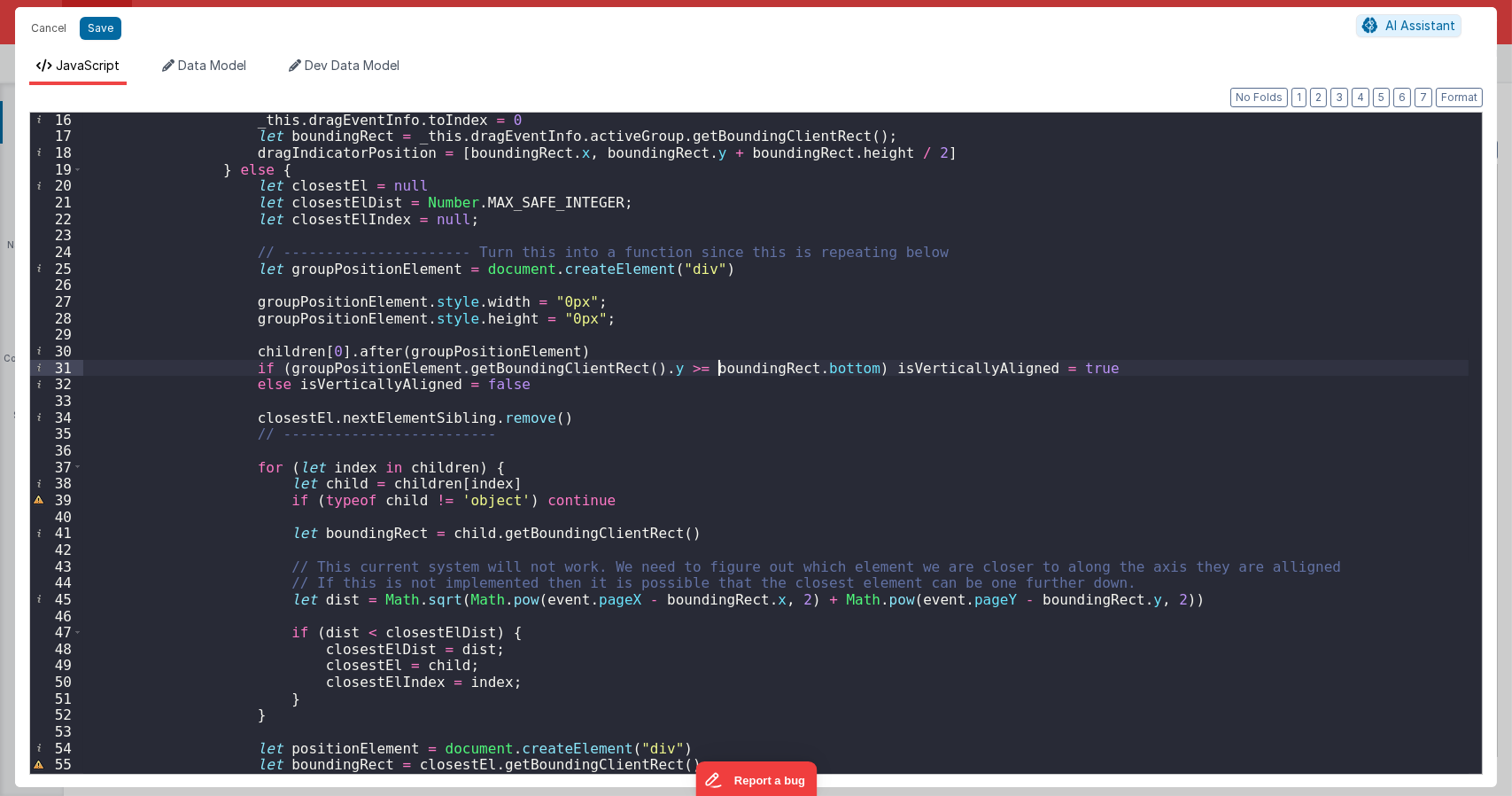
click at [716, 371] on div "_this . dragEventInfo . toIndex = 0 let boundingRect = _this . dragEventInfo . …" at bounding box center [776, 459] width 1385 height 694
paste textarea
drag, startPoint x: 244, startPoint y: 353, endPoint x: 329, endPoint y: 350, distance: 85.1
click at [329, 350] on div "_this . dragEventInfo . toIndex = 0 let boundingRect = _this . dragEventInfo . …" at bounding box center [776, 459] width 1385 height 694
click at [283, 417] on div "_this . dragEventInfo . toIndex = 0 let boundingRect = _this . dragEventInfo . …" at bounding box center [776, 459] width 1385 height 694
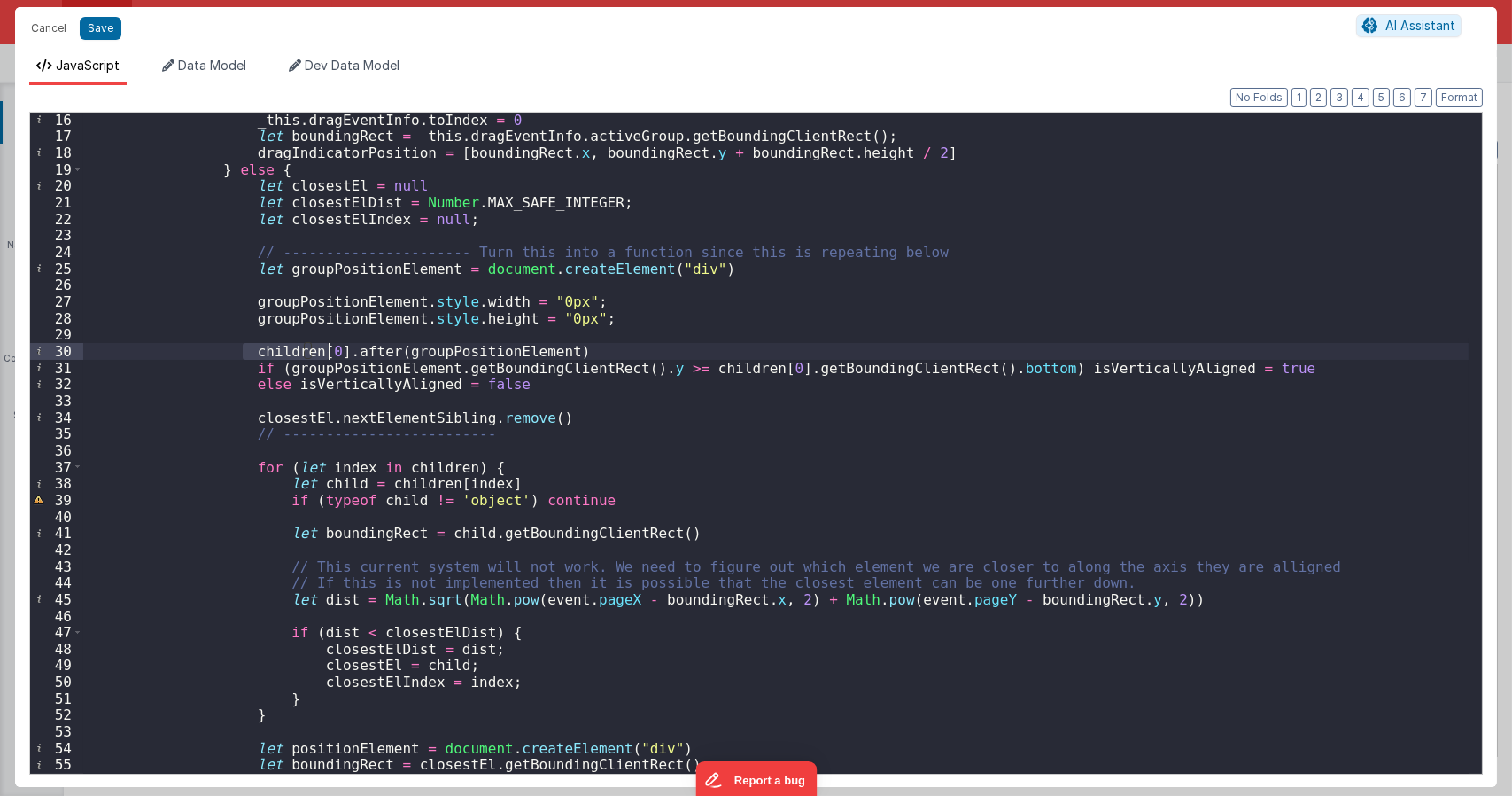
click at [283, 417] on div "_this . dragEventInfo . toIndex = 0 let boundingRect = _this . dragEventInfo . …" at bounding box center [776, 459] width 1385 height 694
click at [645, 392] on div "_this . dragEventInfo . toIndex = 0 let boundingRect = _this . dragEventInfo . …" at bounding box center [776, 459] width 1385 height 694
click at [876, 251] on div "_this . dragEventInfo . toIndex = 0 let boundingRect = _this . dragEventInfo . …" at bounding box center [776, 459] width 1385 height 694
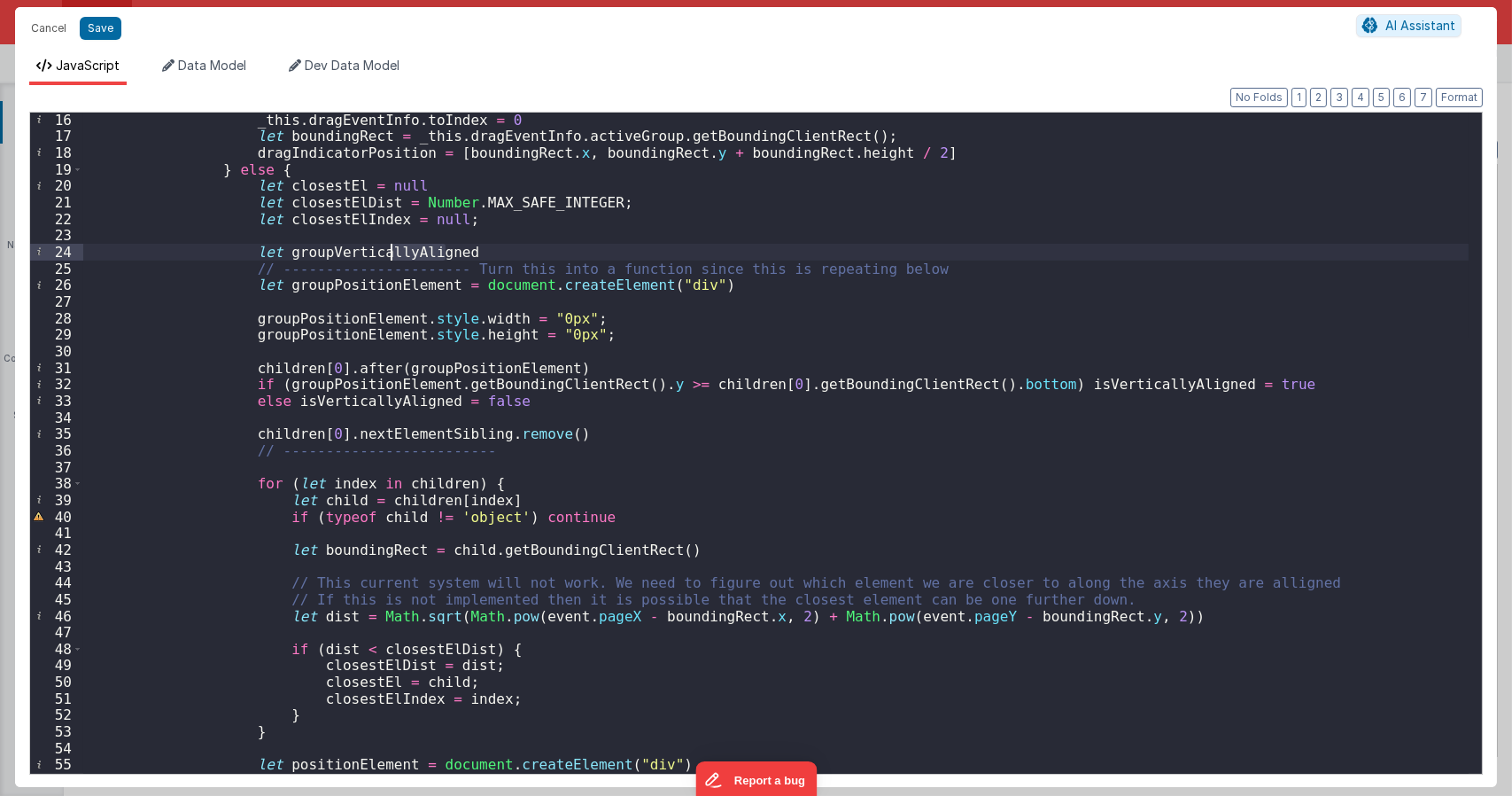
drag, startPoint x: 444, startPoint y: 249, endPoint x: 393, endPoint y: 248, distance: 51.0
click at [393, 248] on div "_this . dragEventInfo . toIndex = 0 let boundingRect = _this . dragEventInfo . …" at bounding box center [776, 459] width 1385 height 694
click at [512, 247] on div "_this . dragEventInfo . toIndex = 0 let boundingRect = _this . dragEventInfo . …" at bounding box center [776, 443] width 1385 height 660
click at [398, 251] on div "_this . dragEventInfo . toIndex = 0 let boundingRect = _this . dragEventInfo . …" at bounding box center [776, 459] width 1385 height 694
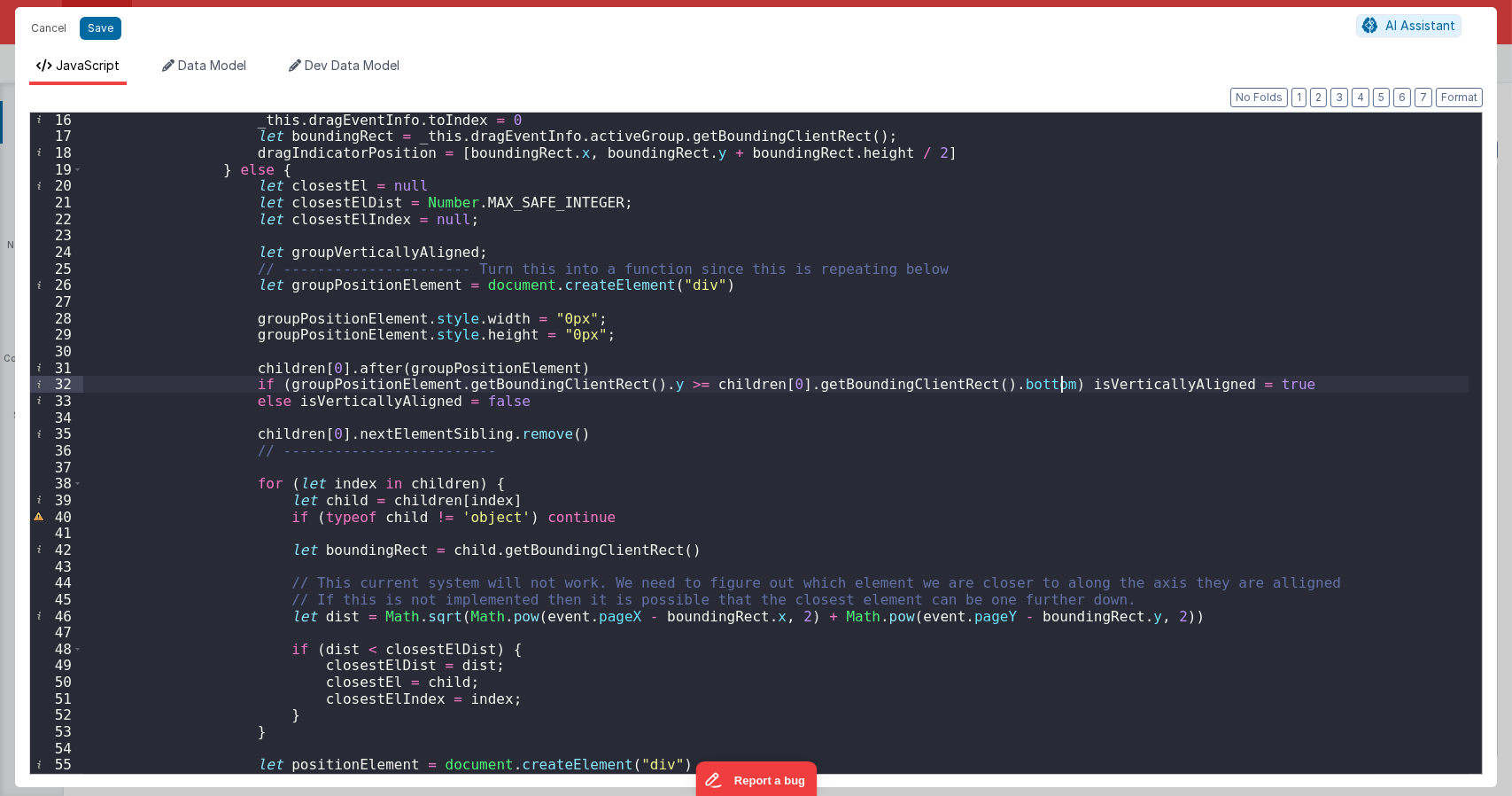
click at [1057, 386] on div "_this . dragEventInfo . toIndex = 0 let boundingRect = _this . dragEventInfo . …" at bounding box center [776, 459] width 1385 height 694
click at [397, 401] on div "_this . dragEventInfo . toIndex = 0 let boundingRect = _this . dragEventInfo . …" at bounding box center [776, 459] width 1385 height 694
click at [567, 418] on div "_this . dragEventInfo . toIndex = 0 let boundingRect = _this . dragEventInfo . …" at bounding box center [776, 459] width 1385 height 694
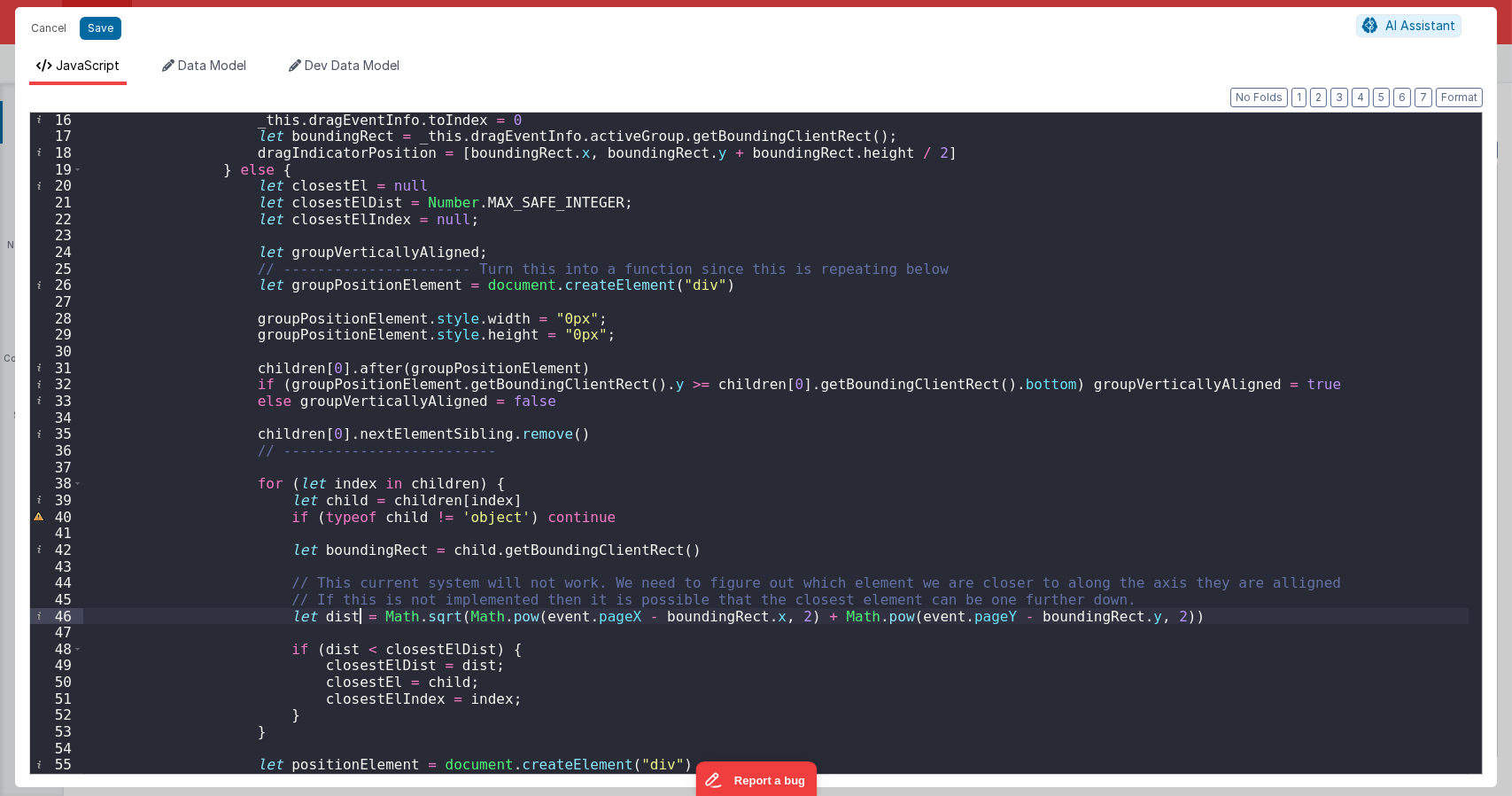
click at [358, 613] on div "_this . dragEventInfo . toIndex = 0 let boundingRect = _this . dragEventInfo . …" at bounding box center [776, 459] width 1385 height 694
click at [401, 406] on div "_this . dragEventInfo . toIndex = 0 let boundingRect = _this . dragEventInfo . …" at bounding box center [776, 459] width 1385 height 694
click at [359, 608] on div "_this . dragEventInfo . toIndex = 0 let boundingRect = _this . dragEventInfo . …" at bounding box center [776, 459] width 1385 height 694
paste textarea
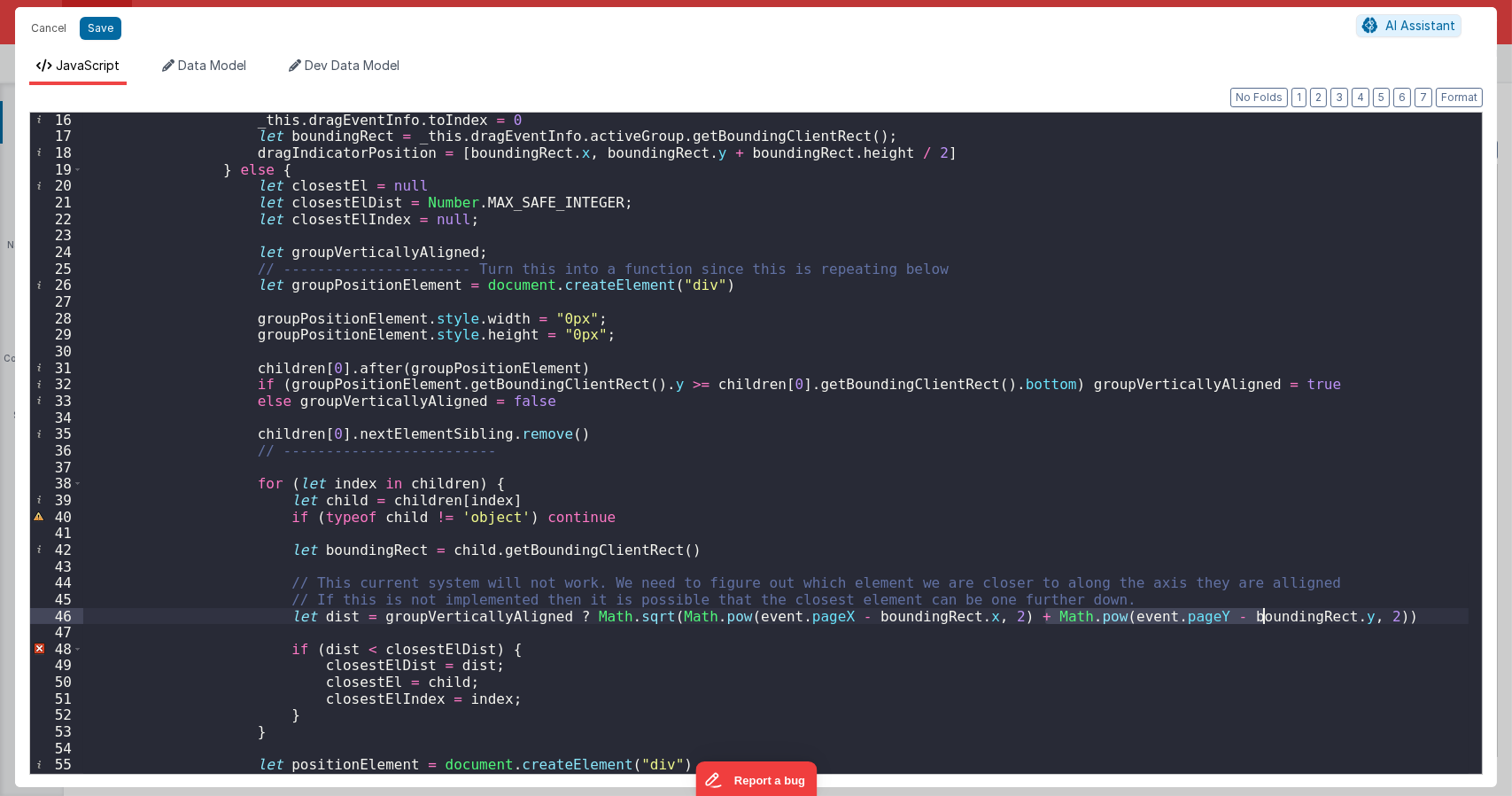
drag, startPoint x: 1045, startPoint y: 617, endPoint x: 1262, endPoint y: 620, distance: 217.0
click at [1262, 620] on div "_this . dragEventInfo . toIndex = 0 let boundingRect = _this . dragEventInfo . …" at bounding box center [776, 459] width 1385 height 694
click at [556, 615] on div "_this . dragEventInfo . toIndex = 0 let boundingRect = _this . dragEventInfo . …" at bounding box center [776, 459] width 1385 height 694
paste textarea
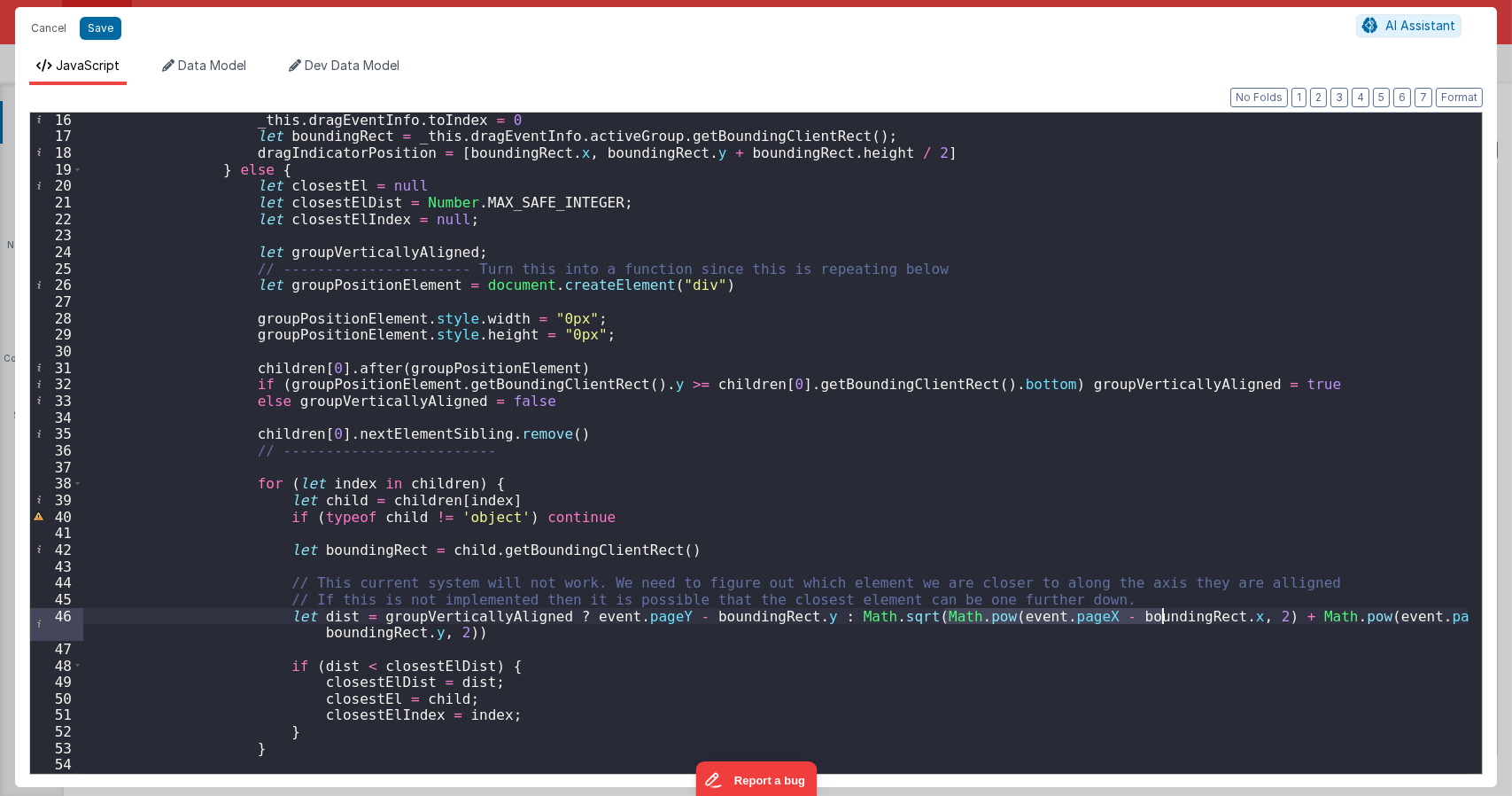
drag, startPoint x: 944, startPoint y: 616, endPoint x: 1160, endPoint y: 611, distance: 216.1
click at [1160, 611] on div "_this . dragEventInfo . toIndex = 0 let boundingRect = _this . dragEventInfo . …" at bounding box center [776, 459] width 1385 height 694
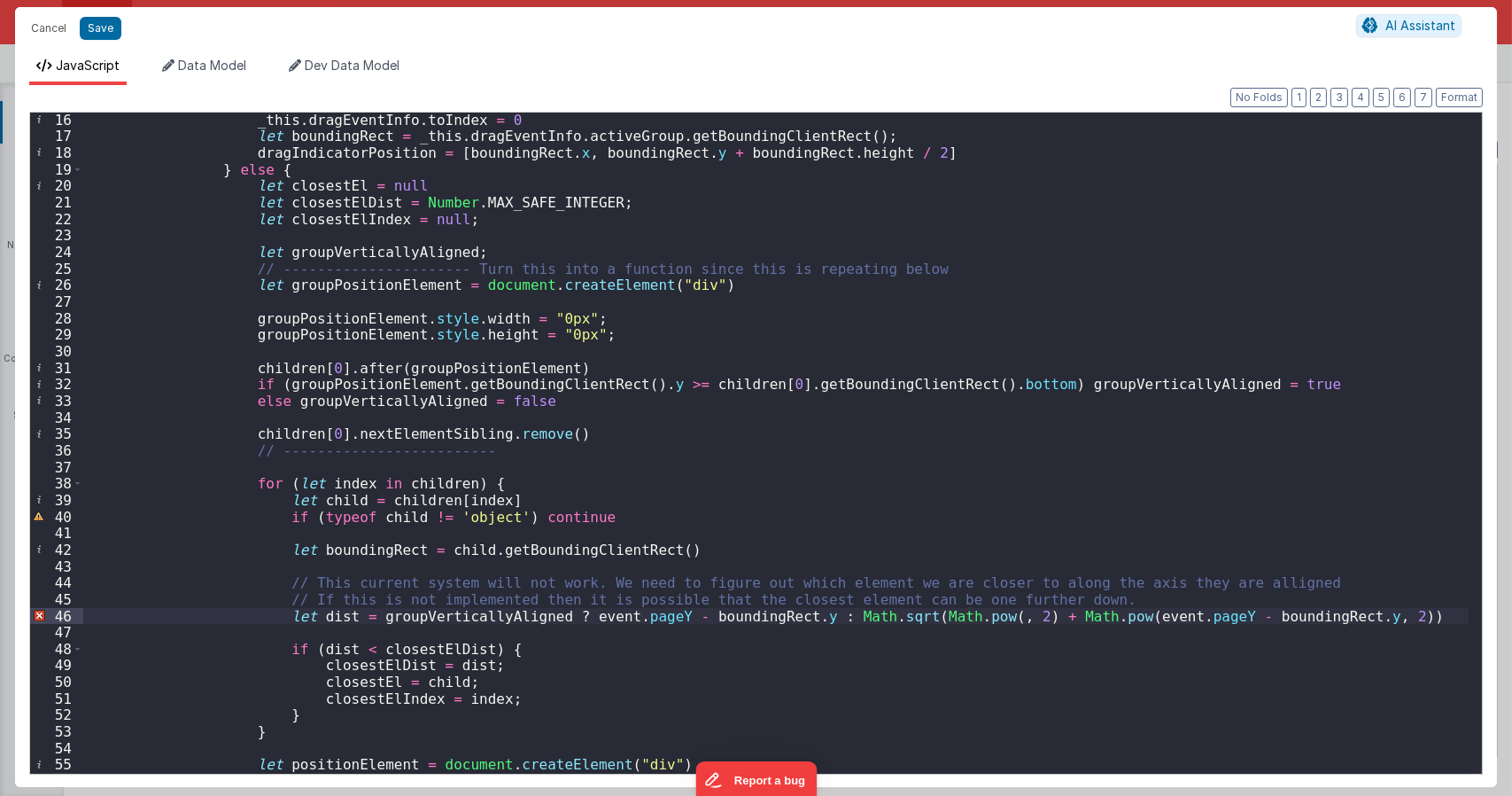
click at [793, 612] on div "_this . dragEventInfo . toIndex = 0 let boundingRect = _this . dragEventInfo . …" at bounding box center [776, 459] width 1385 height 694
paste textarea
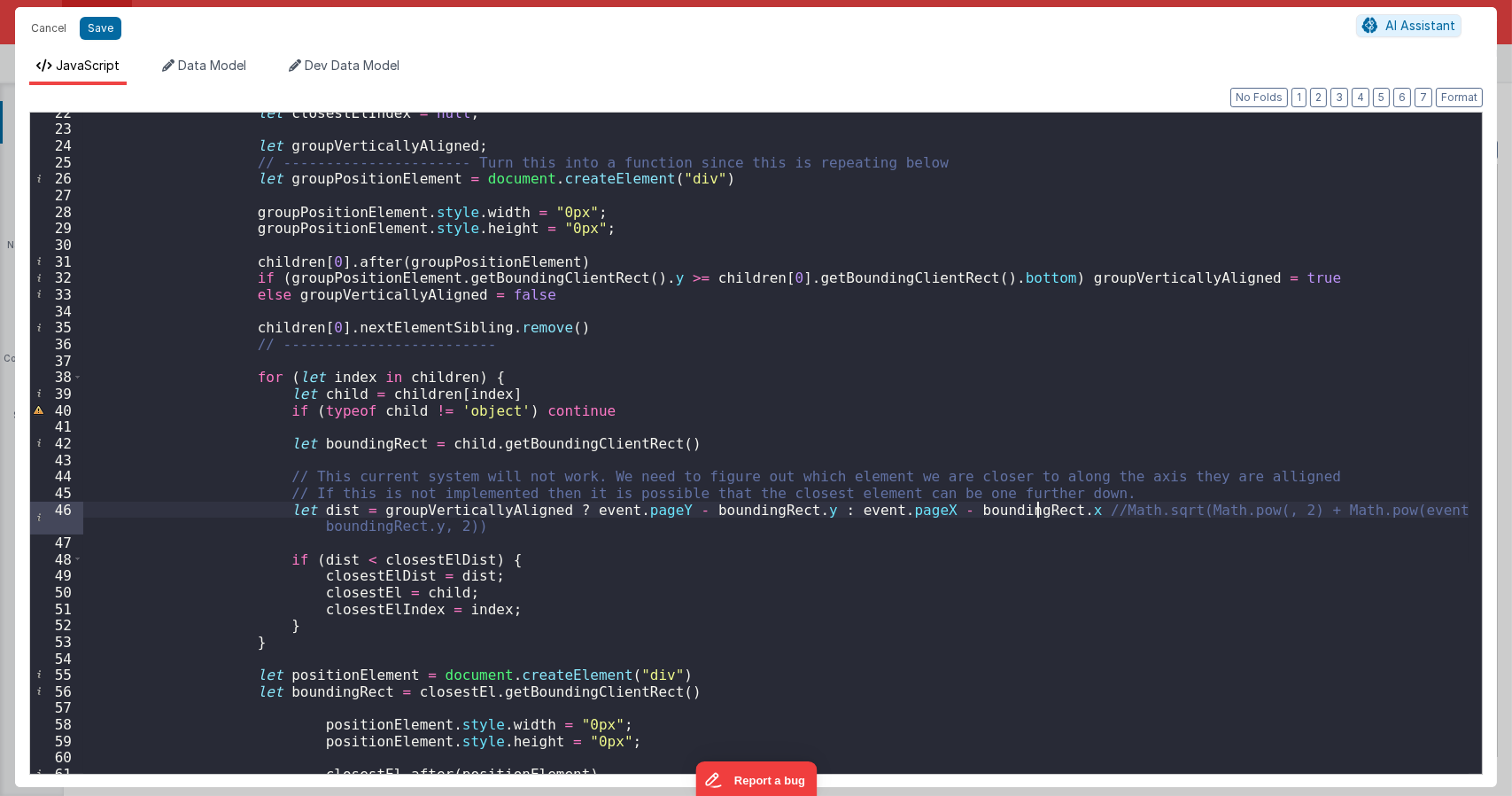
scroll to position [479, 0]
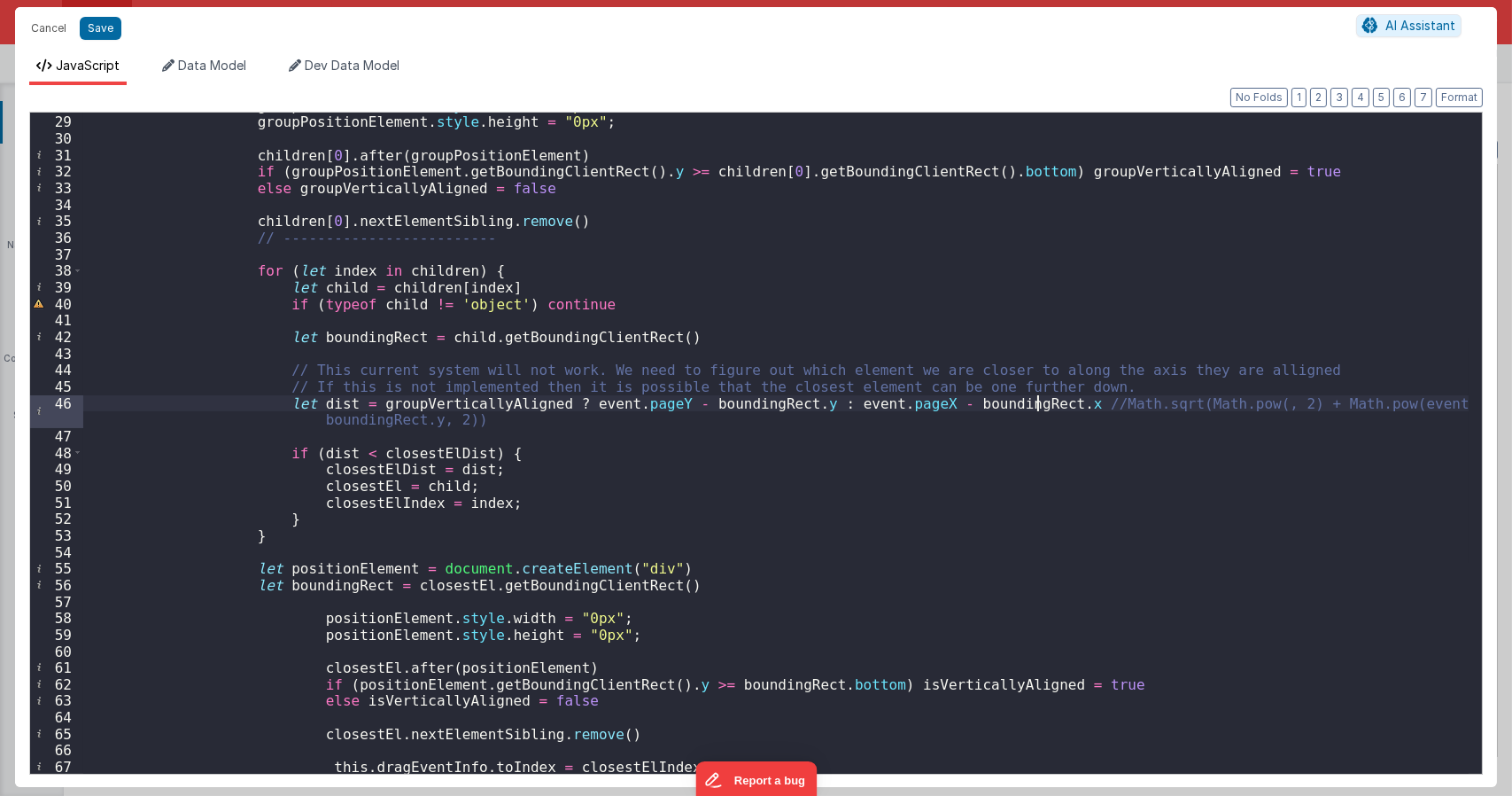
click at [851, 523] on div "groupPositionElement . style . width = "0px" ; groupPositionElement . style . h…" at bounding box center [776, 444] width 1385 height 694
type textarea "Dnd version - my baby, please don't touch"
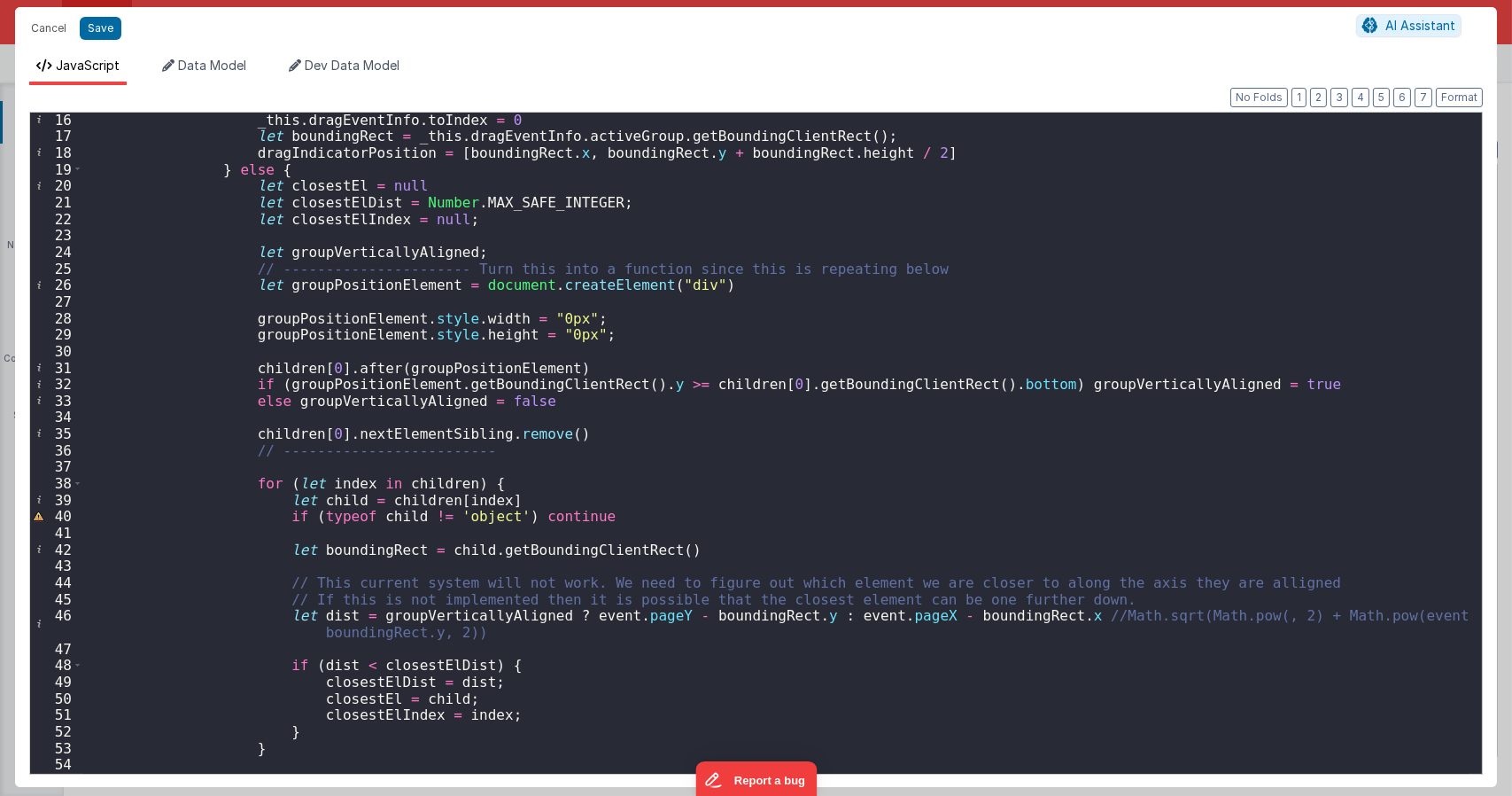
scroll to position [425, 0]
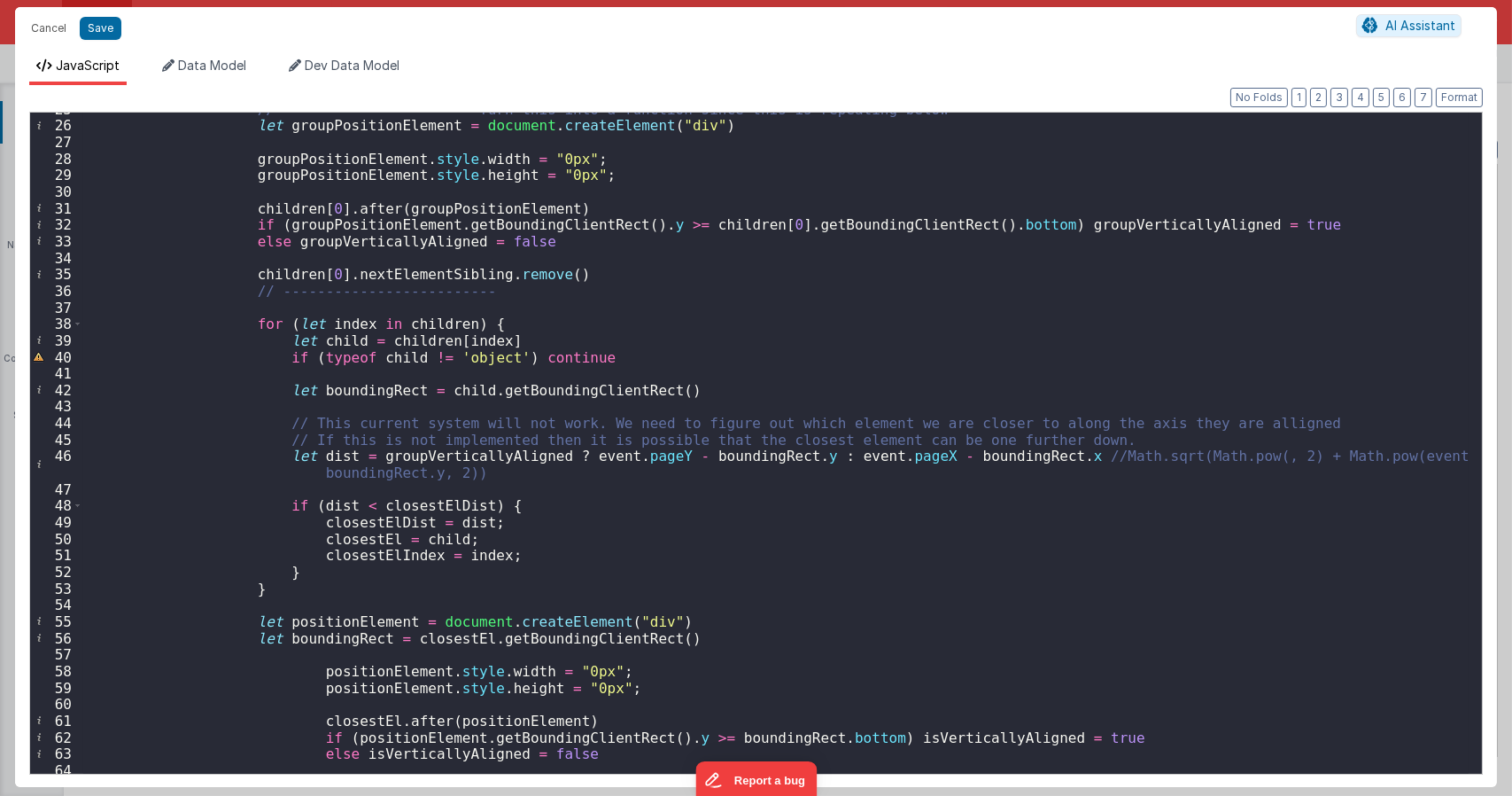
click at [1024, 455] on div "// ---------------------- Turn this into a function since this is repeating bel…" at bounding box center [776, 448] width 1385 height 694
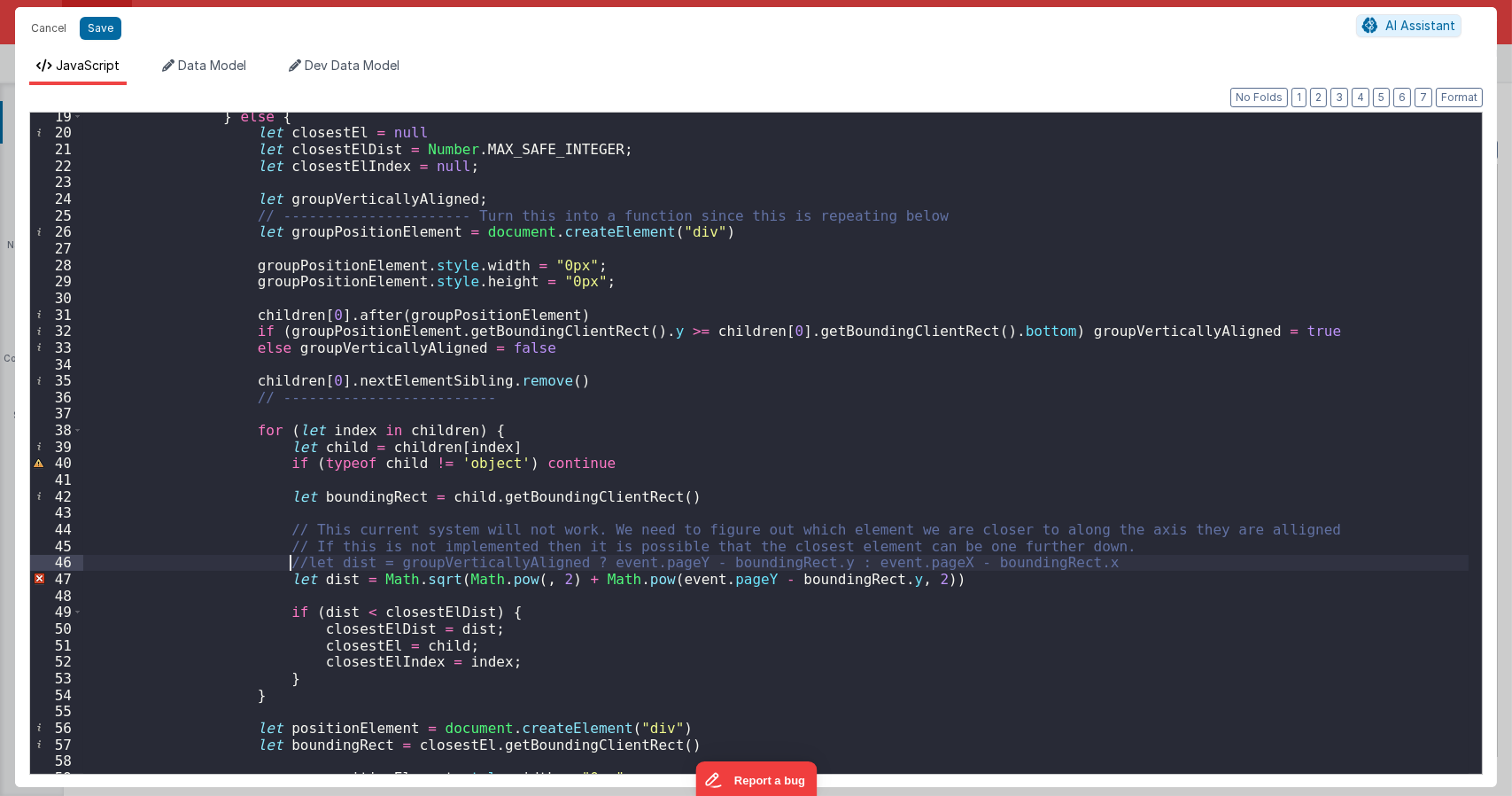
scroll to position [265, 0]
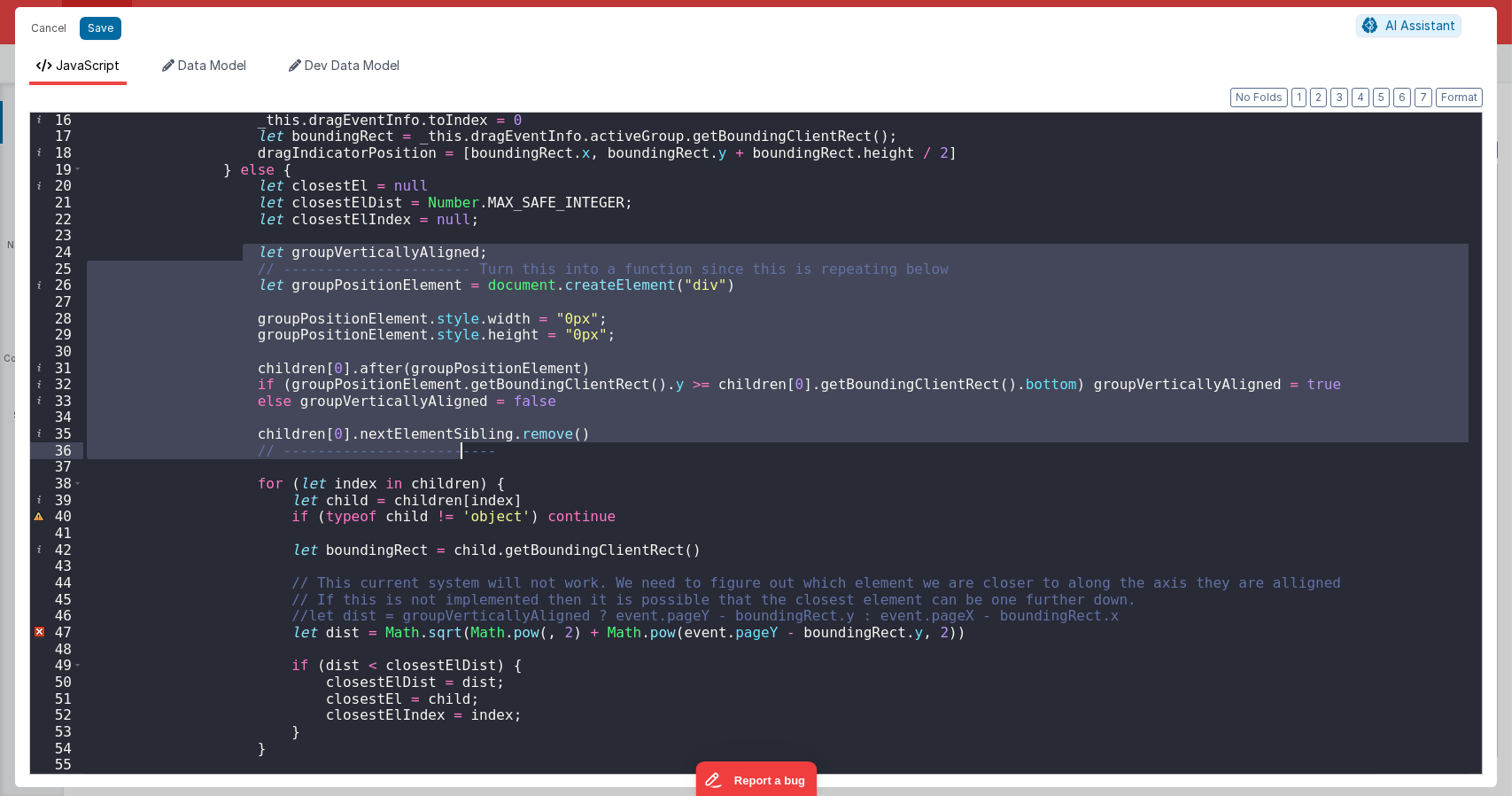
drag, startPoint x: 240, startPoint y: 253, endPoint x: 531, endPoint y: 448, distance: 350.3
click at [531, 448] on div "_this . dragEventInfo . toIndex = 0 let boundingRect = _this . dragEventInfo . …" at bounding box center [776, 459] width 1385 height 694
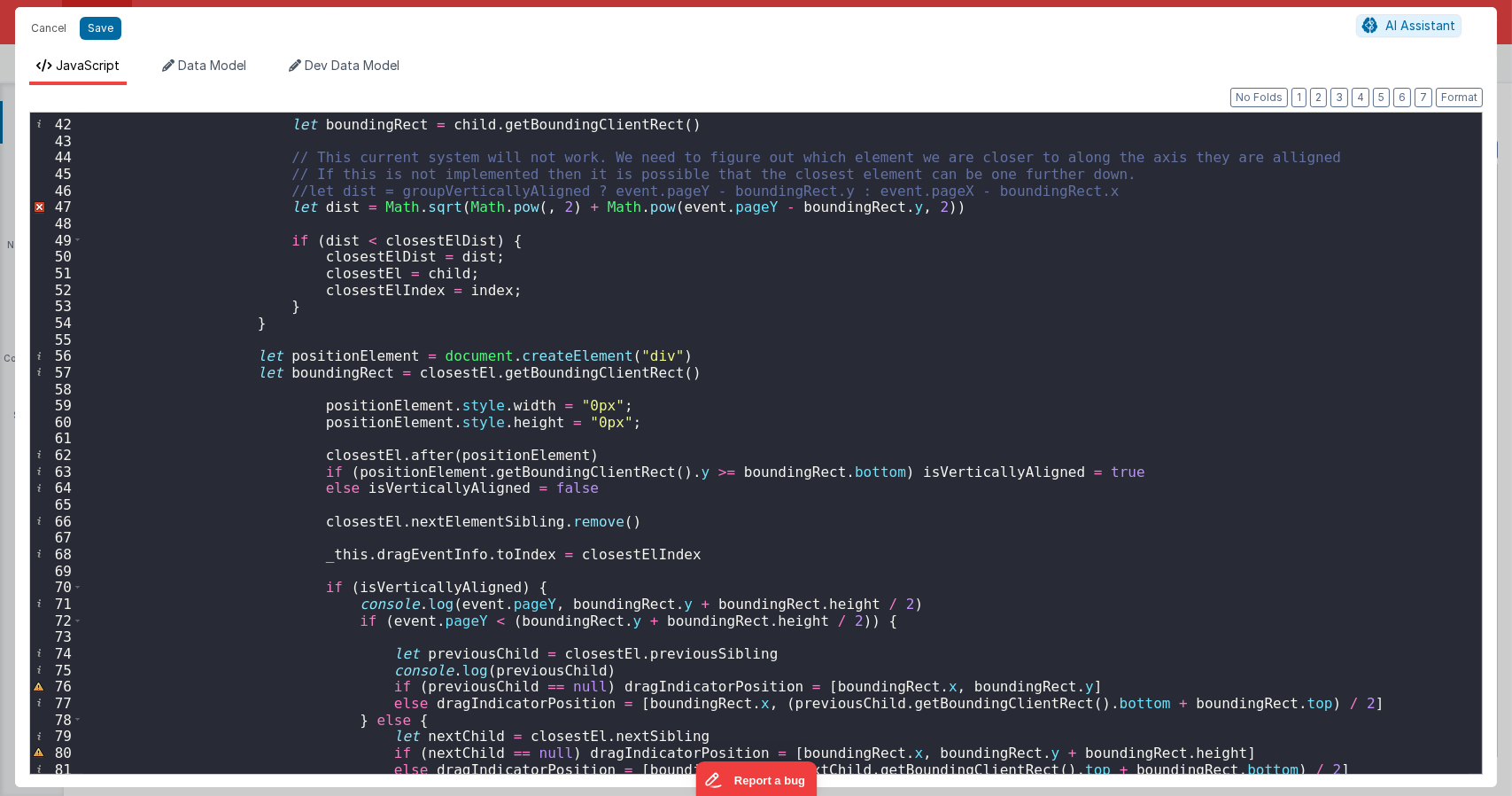
scroll to position [691, 0]
drag, startPoint x: 810, startPoint y: 190, endPoint x: 1032, endPoint y: 188, distance: 222.0
click at [1035, 188] on div "let boundingRect = child . getBoundingClientRect ( ) // This current system wil…" at bounding box center [776, 446] width 1385 height 694
click at [509, 206] on div "let boundingRect = child . getBoundingClientRect ( ) // This current system wil…" at bounding box center [776, 446] width 1385 height 694
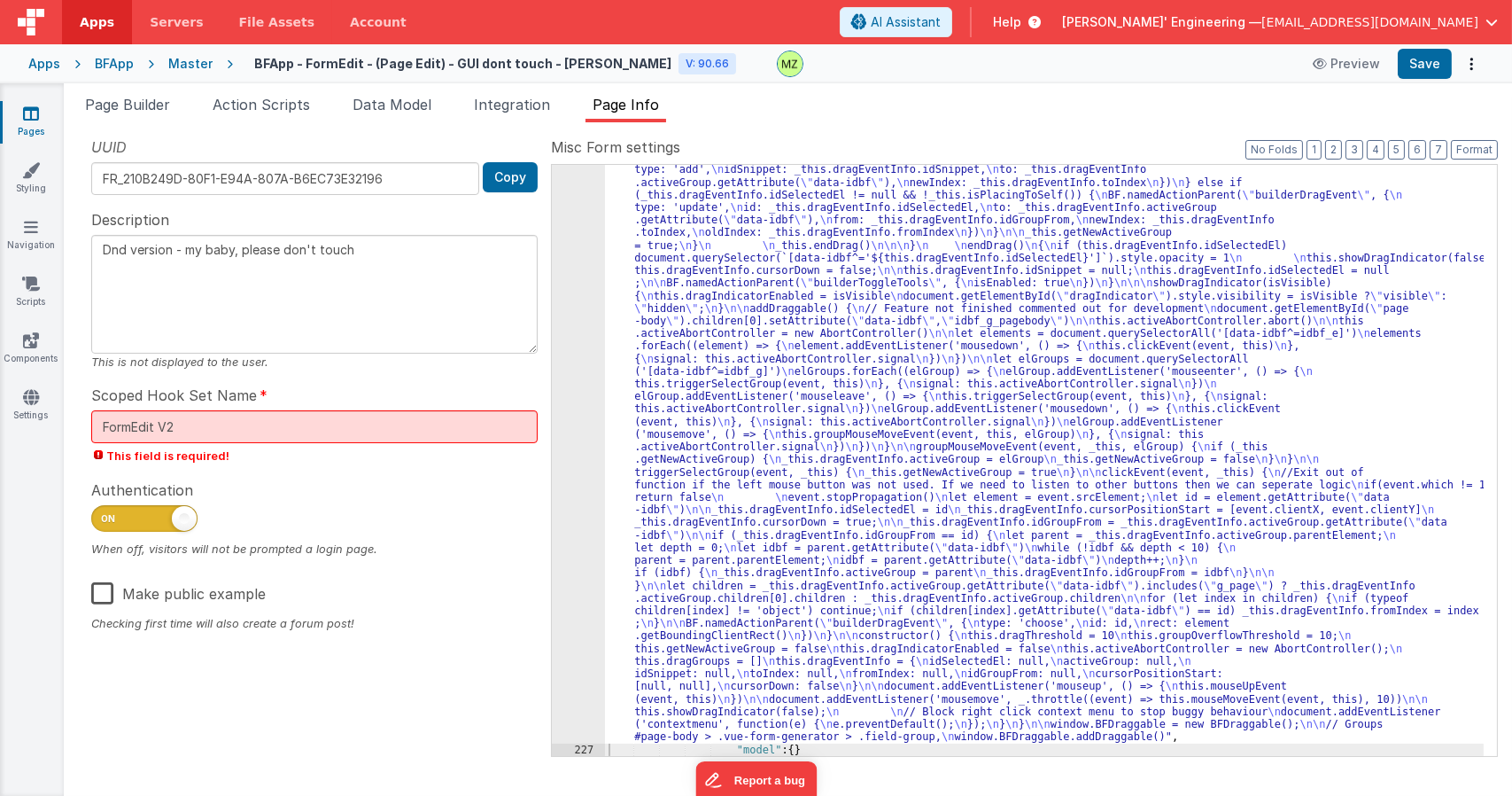
click at [733, 371] on div ""function" : "class BFDraggable { \n mouseMoveEvent(event, _this) { \n if (_thi…" at bounding box center [1044, 314] width 878 height 2065
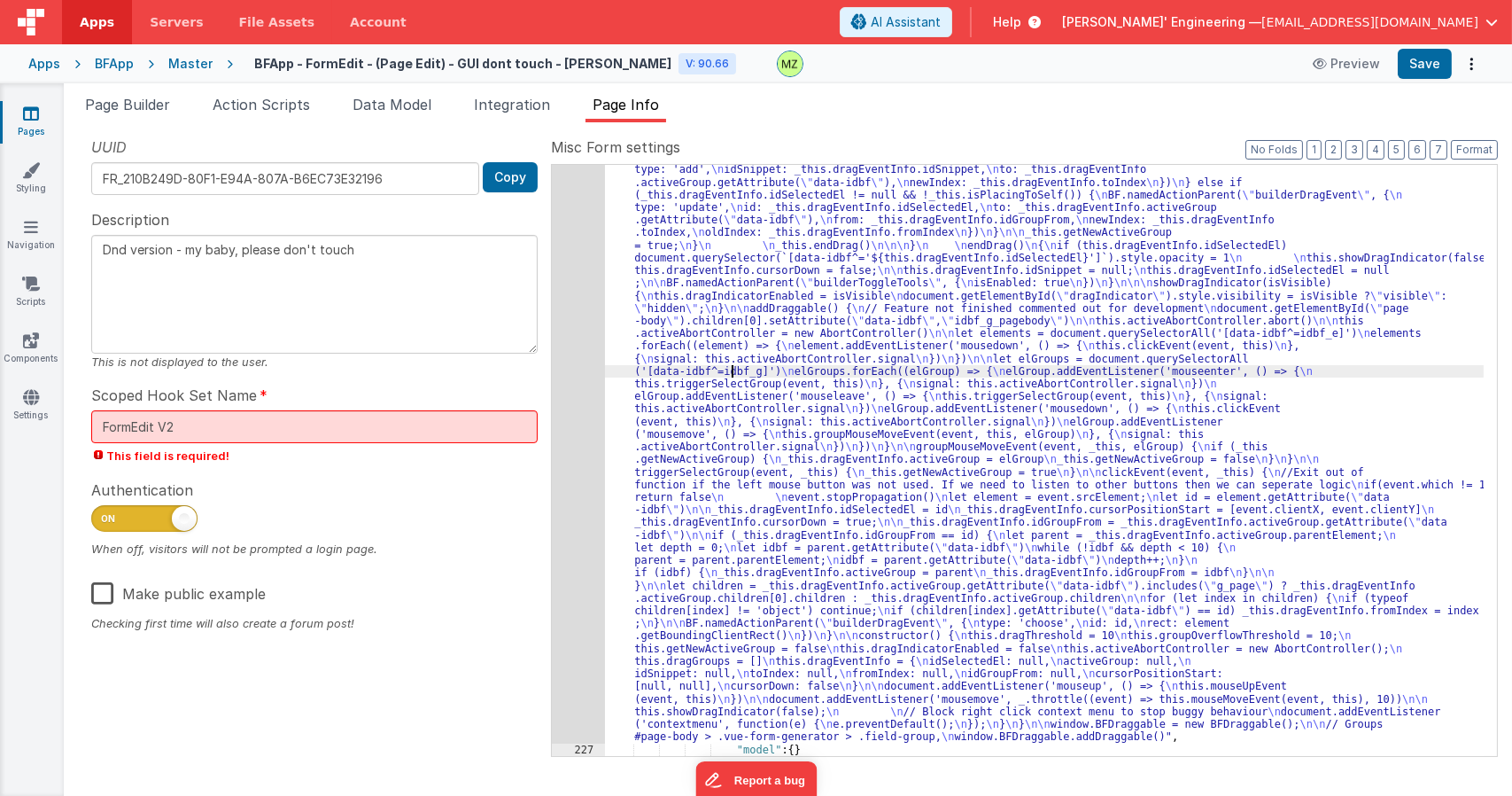
click at [572, 268] on div "226" at bounding box center [578, 12] width 53 height 1462
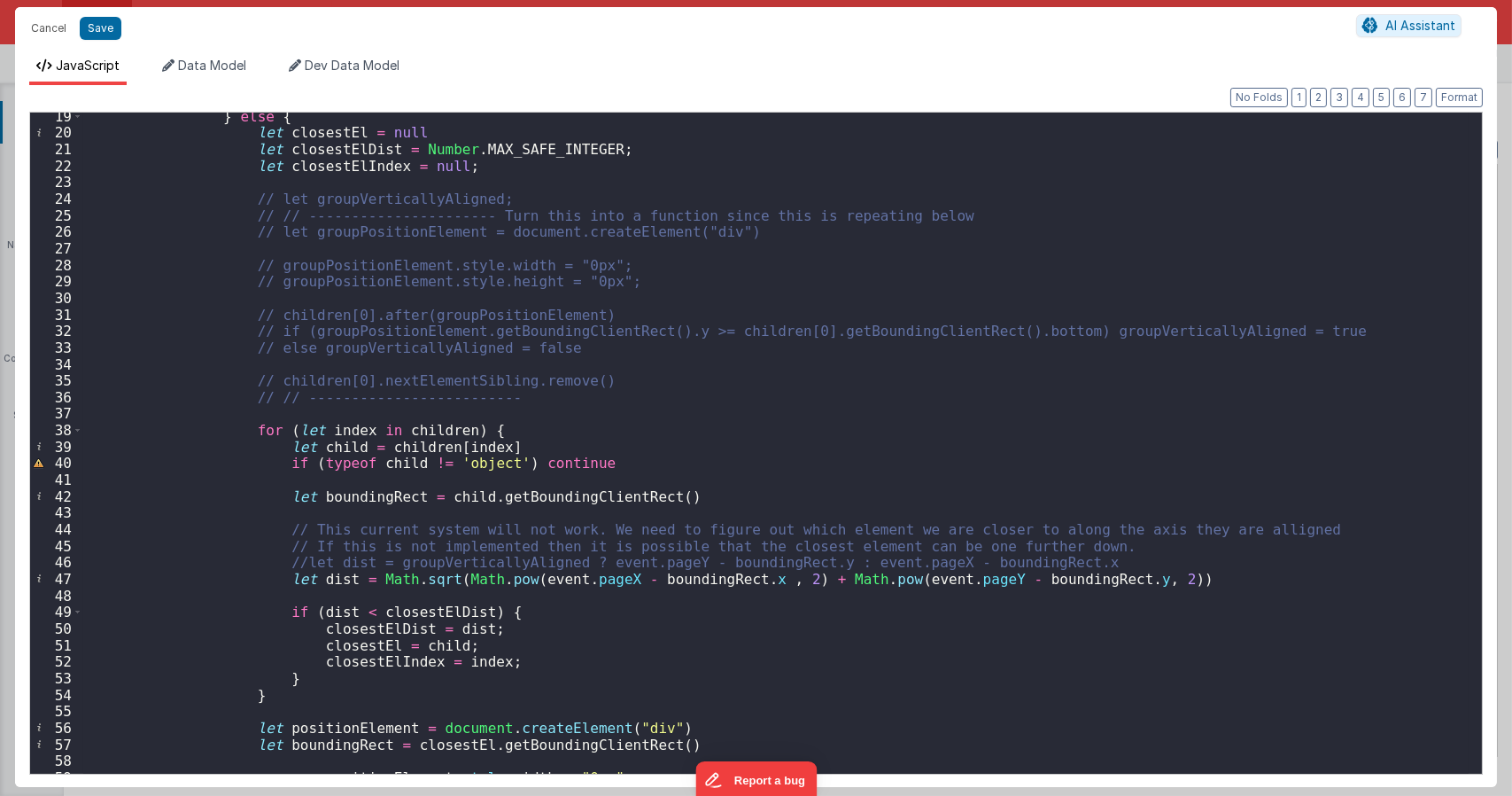
scroll to position [319, 0]
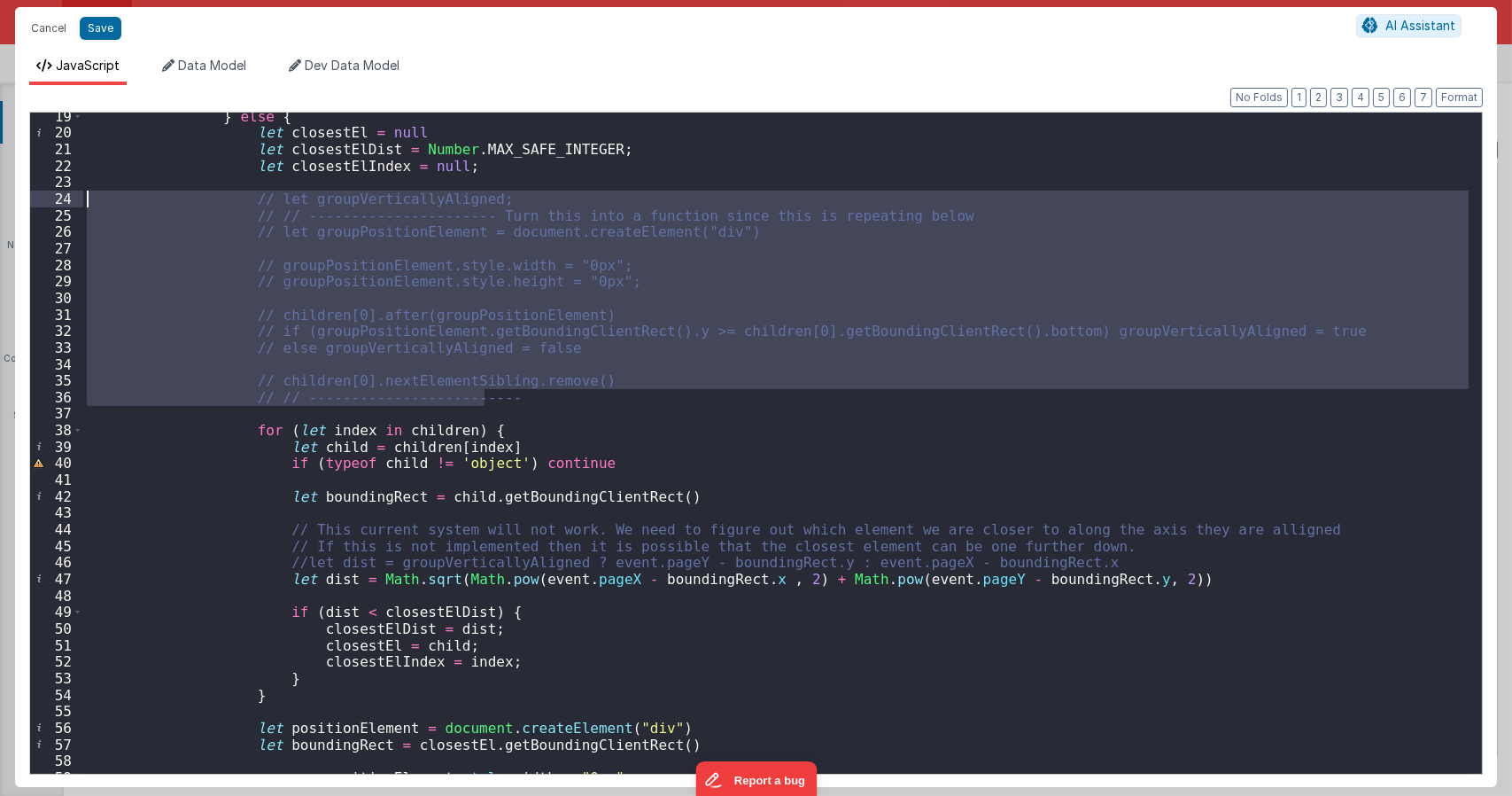
drag, startPoint x: 521, startPoint y: 395, endPoint x: 63, endPoint y: 194, distance: 500.2
click at [63, 194] on div "19 20 21 22 23 24 25 26 27 28 29 30 31 32 33 34 35 36 37 38 39 40 41 42 43 44 4…" at bounding box center [756, 443] width 1453 height 662
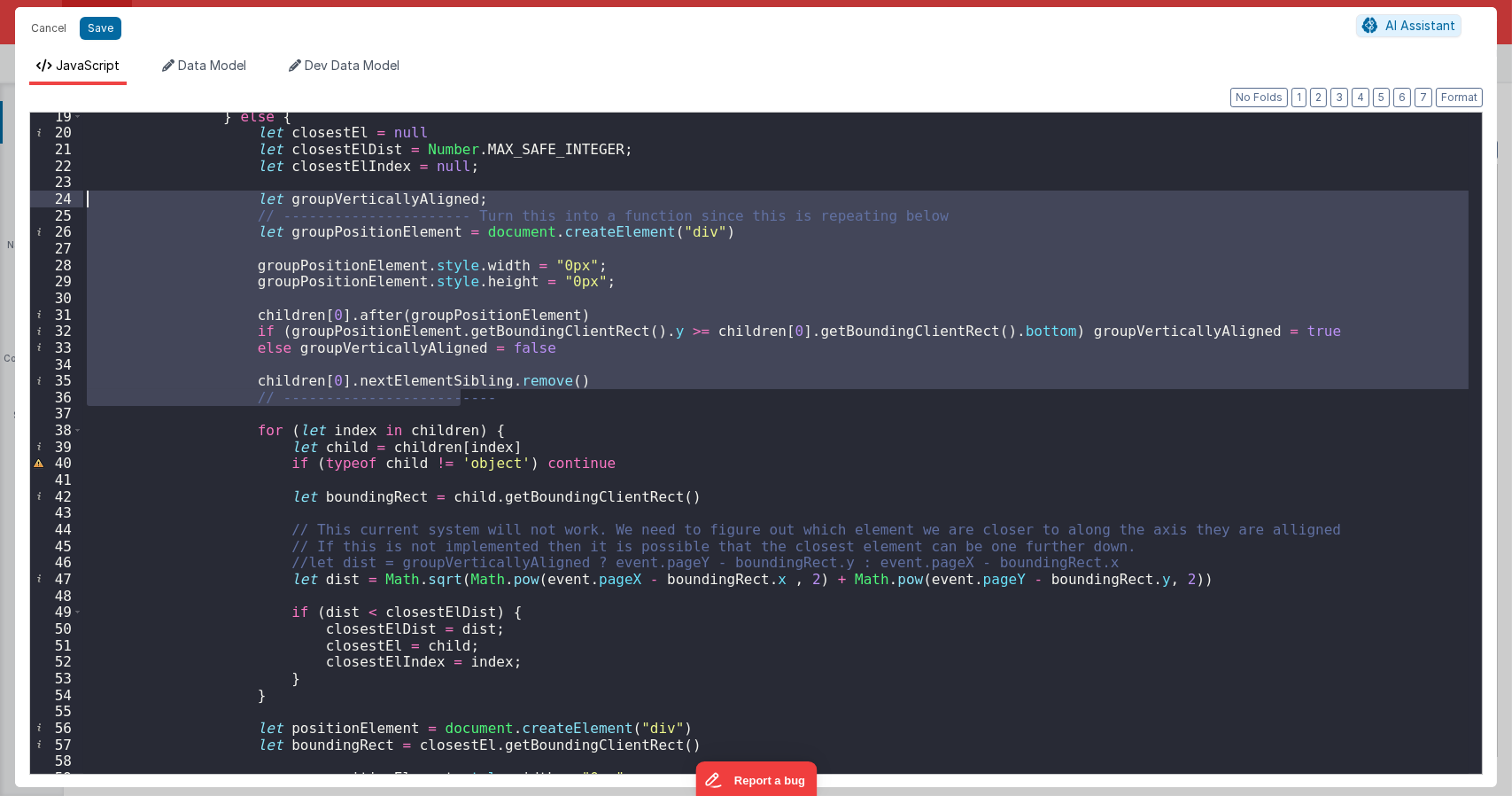
click at [726, 388] on div "} else { let closestEl = null let closestElDist = Number . MAX_SAFE_INTEGER ; l…" at bounding box center [776, 443] width 1385 height 660
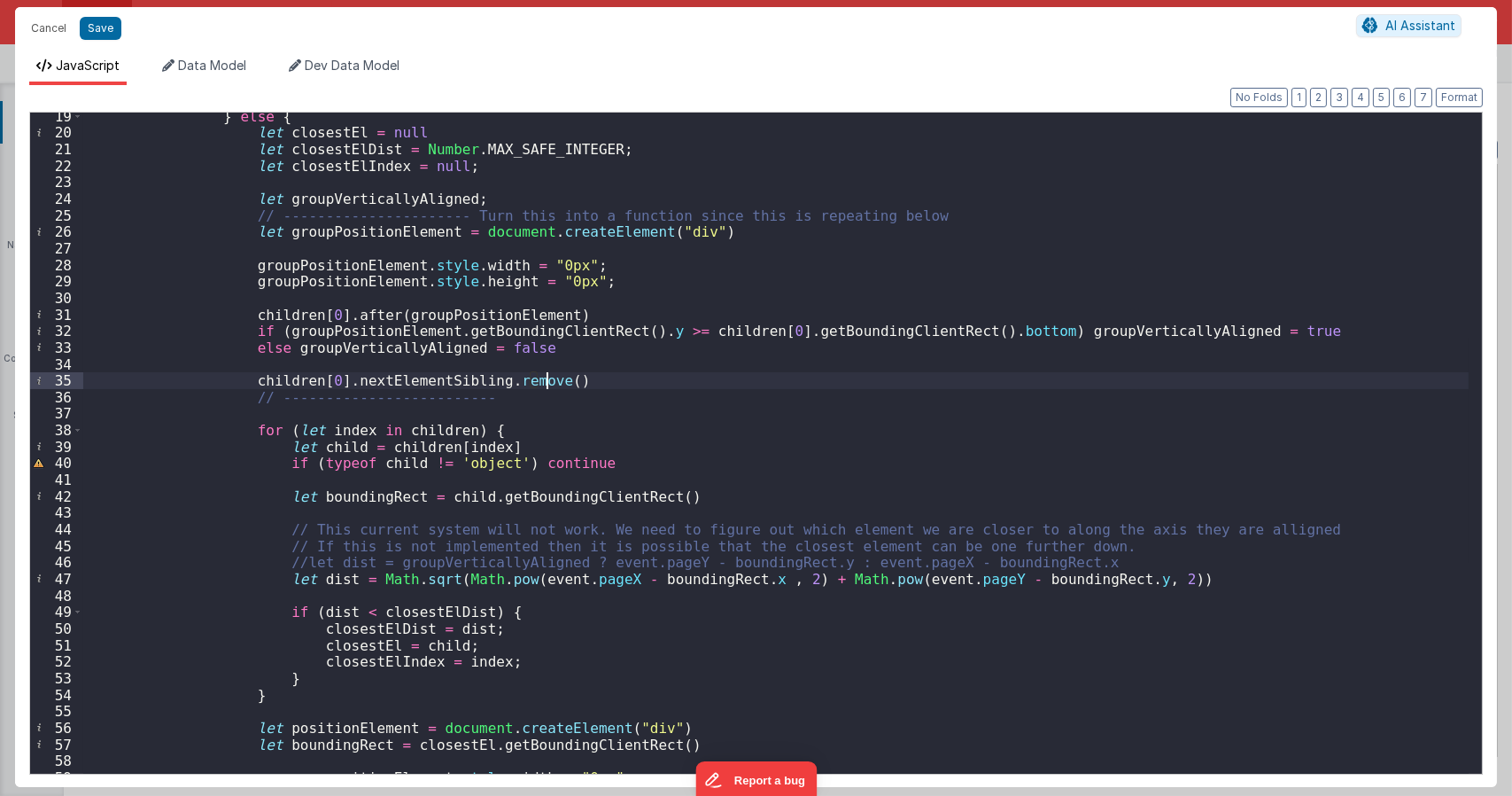
type textarea "Dnd version - my baby, please don't touch"
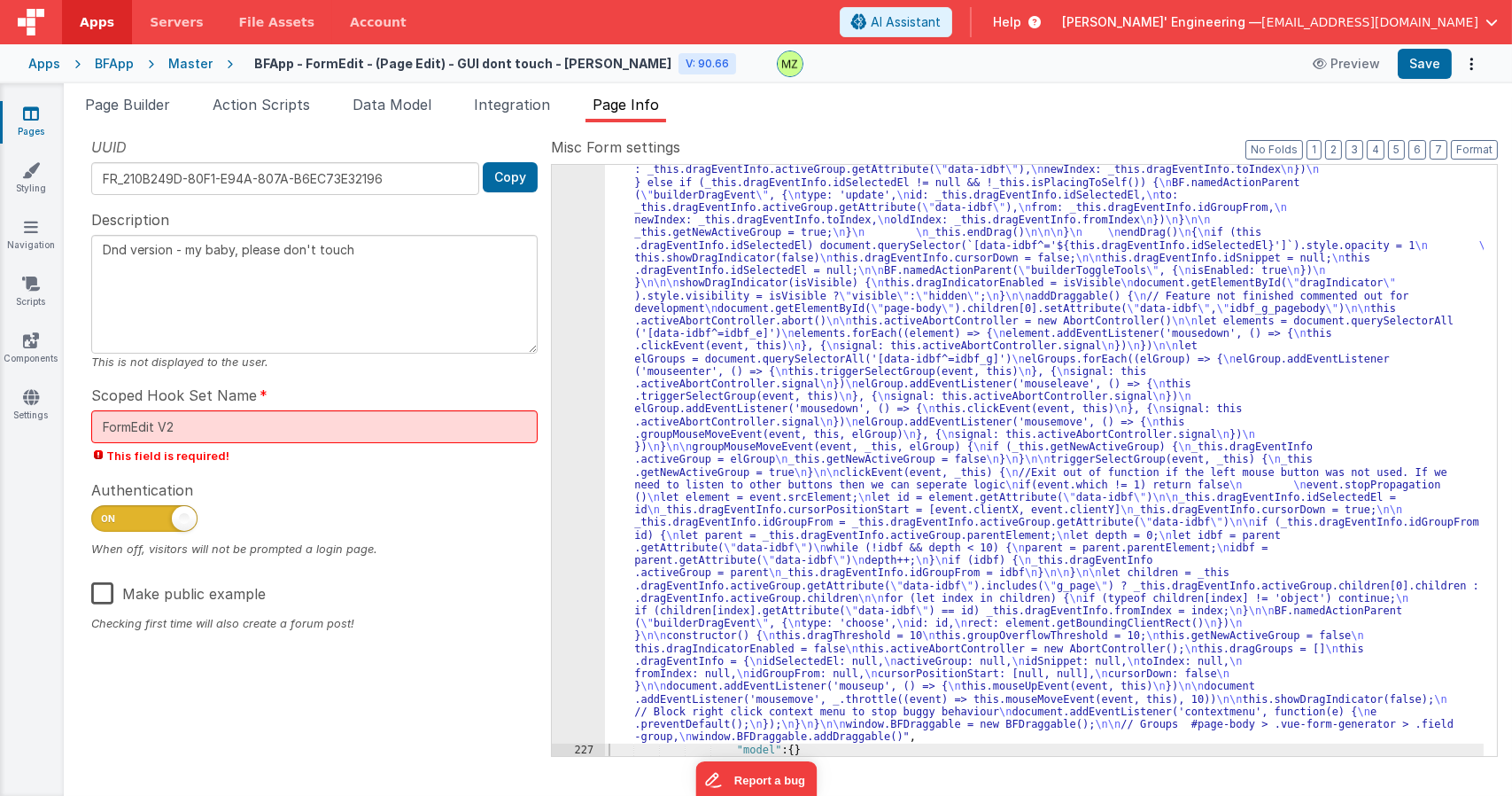
drag, startPoint x: 780, startPoint y: 376, endPoint x: 739, endPoint y: 344, distance: 52.0
click at [780, 376] on div ""function" : "class BFDraggable { \n mouseMoveEvent(event, _this) { \n if (_thi…" at bounding box center [1044, 314] width 878 height 2065
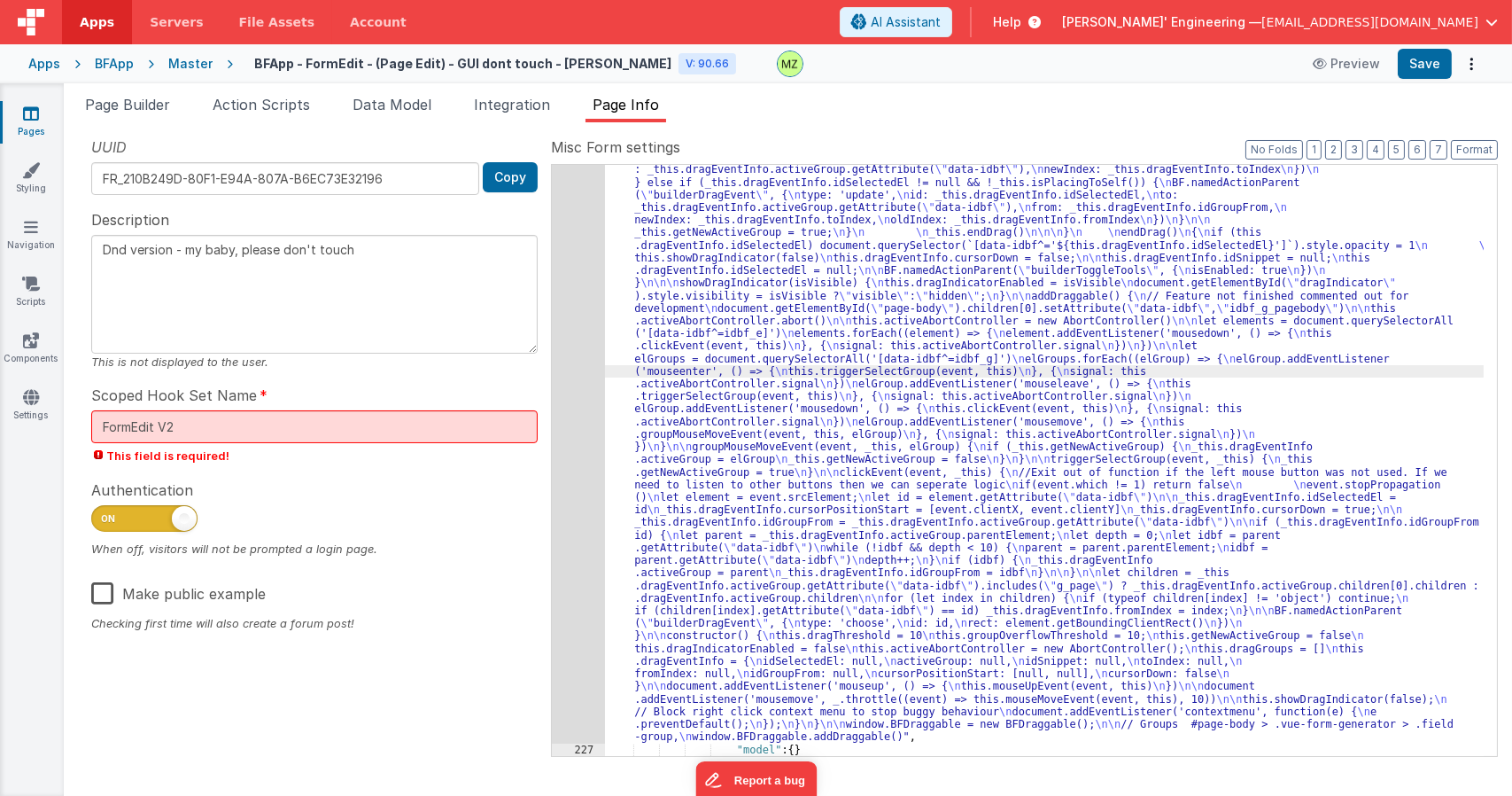
click at [586, 308] on div "226" at bounding box center [578, 12] width 53 height 1462
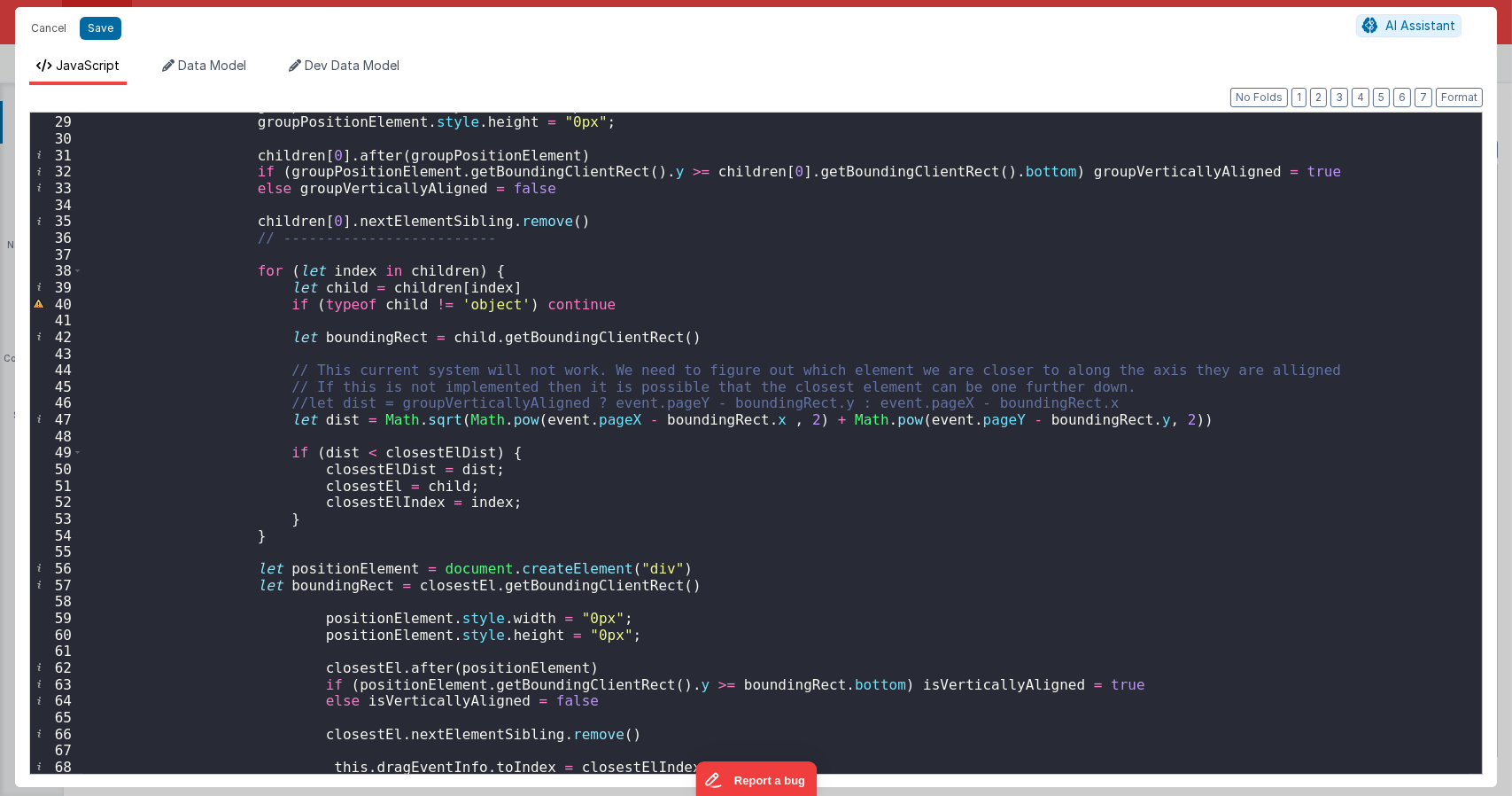
scroll to position [479, 0]
click at [293, 406] on div "groupPositionElement . style . width = "0px" ; groupPositionElement . style . h…" at bounding box center [776, 444] width 1385 height 694
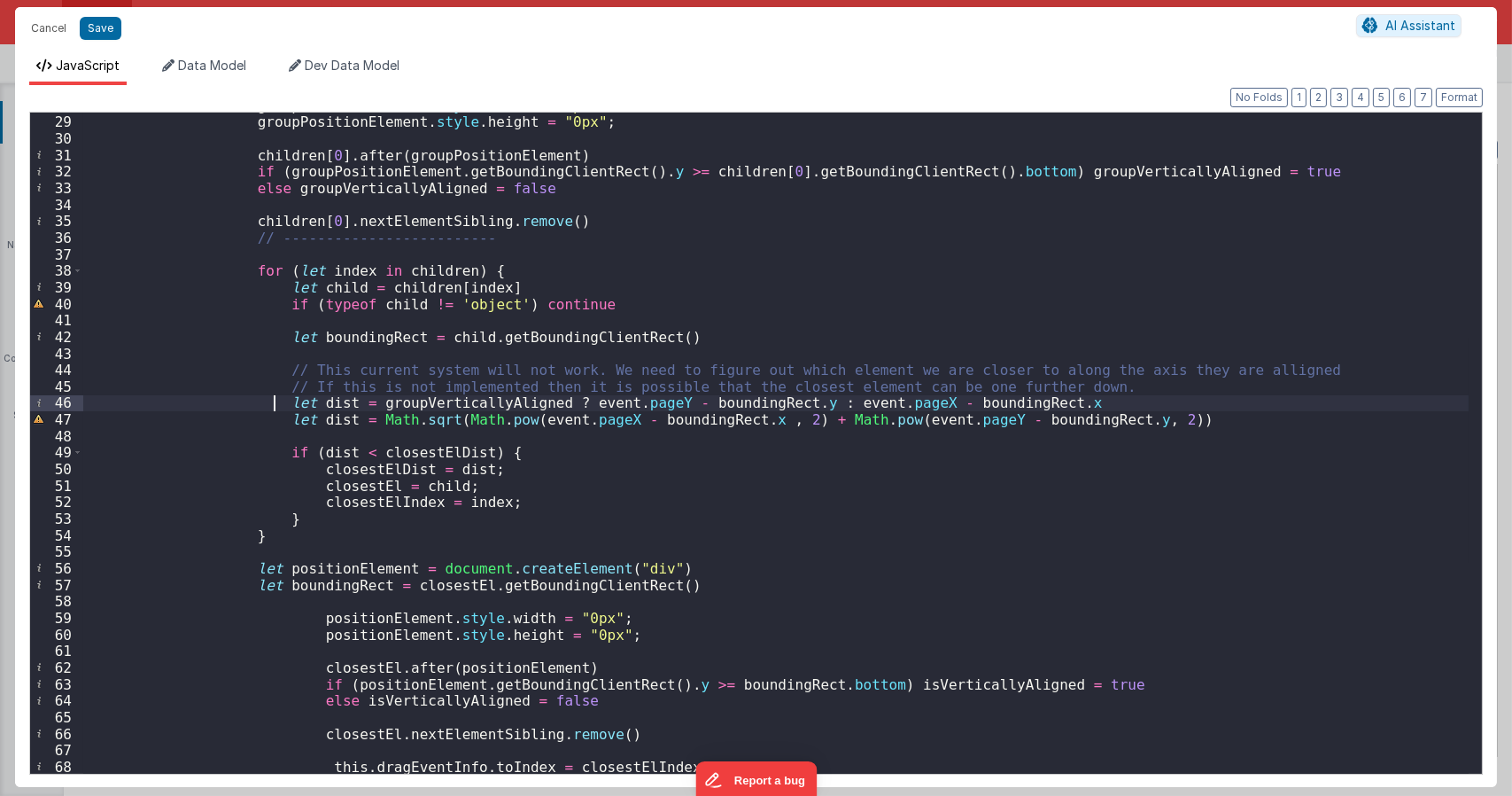
click at [277, 418] on div "groupPositionElement . style . width = "0px" ; groupPositionElement . style . h…" at bounding box center [776, 444] width 1385 height 694
click at [555, 401] on div "groupPositionElement . style . width = "0px" ; groupPositionElement . style . h…" at bounding box center [776, 444] width 1385 height 694
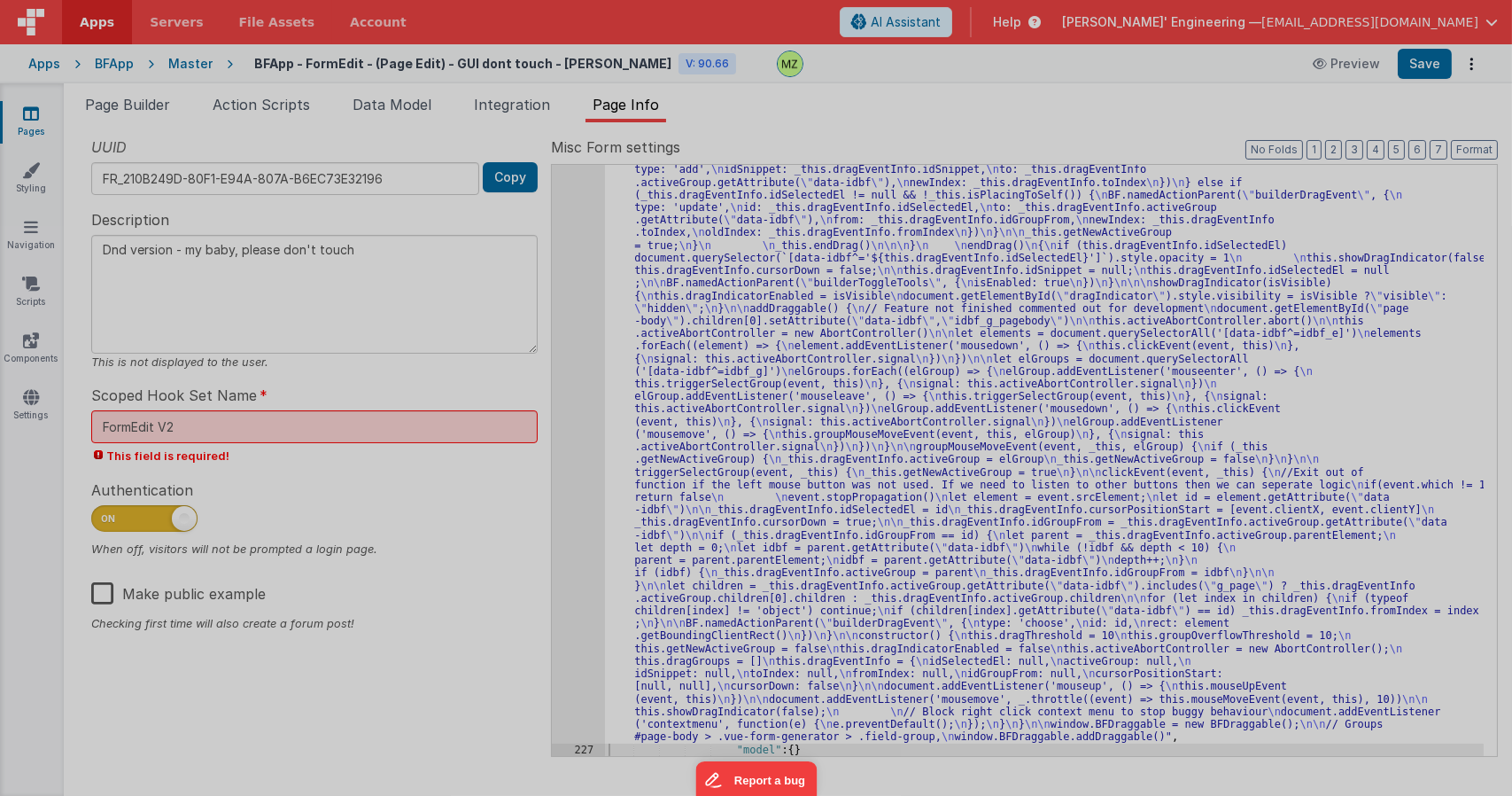
type textarea "Dnd version - my baby, please don't touch"
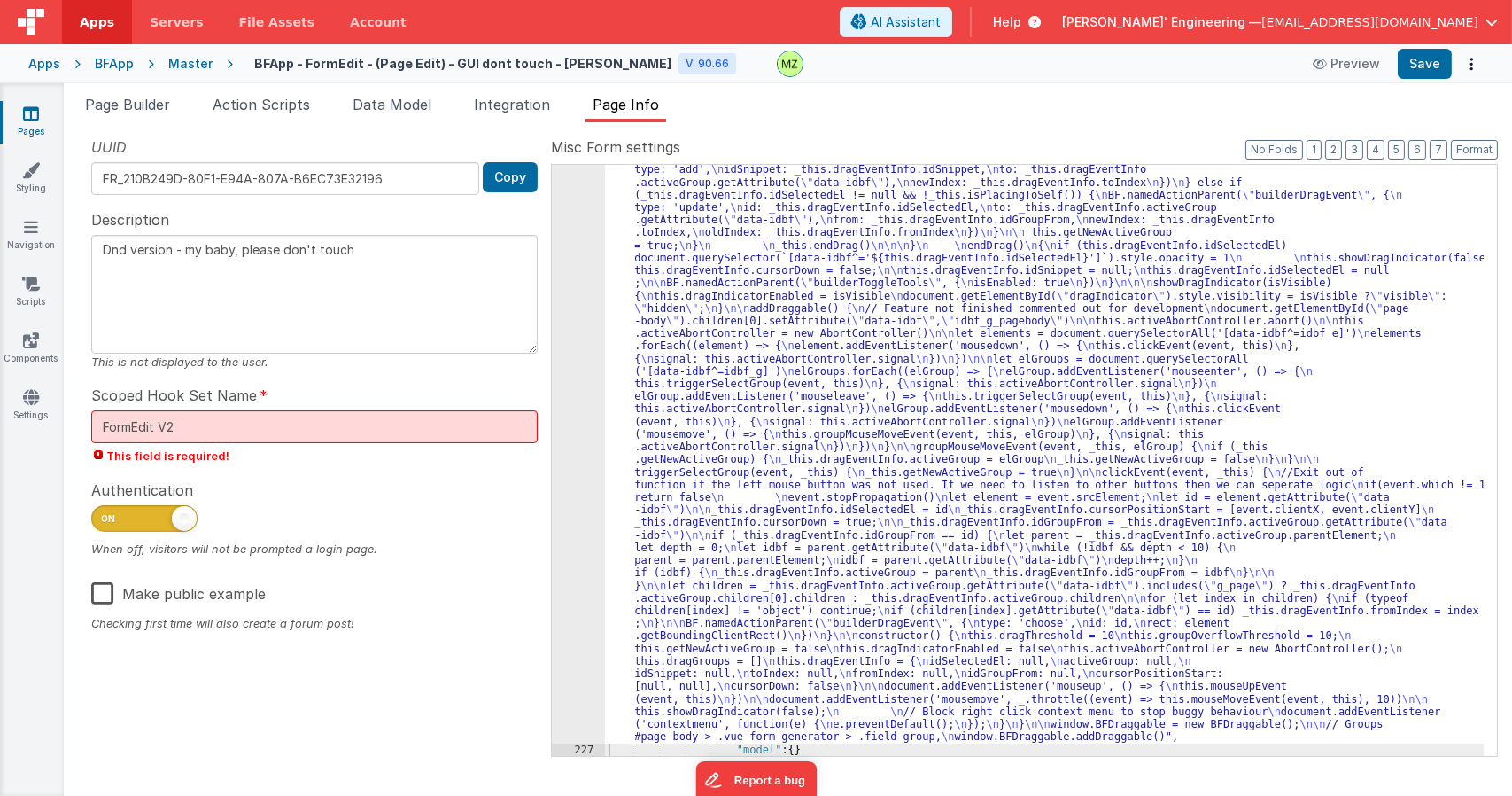
click at [641, 340] on div ""function" : "class BFDraggable { \n mouseMoveEvent(event, _this) { \n if (_thi…" at bounding box center [1044, 314] width 878 height 2065
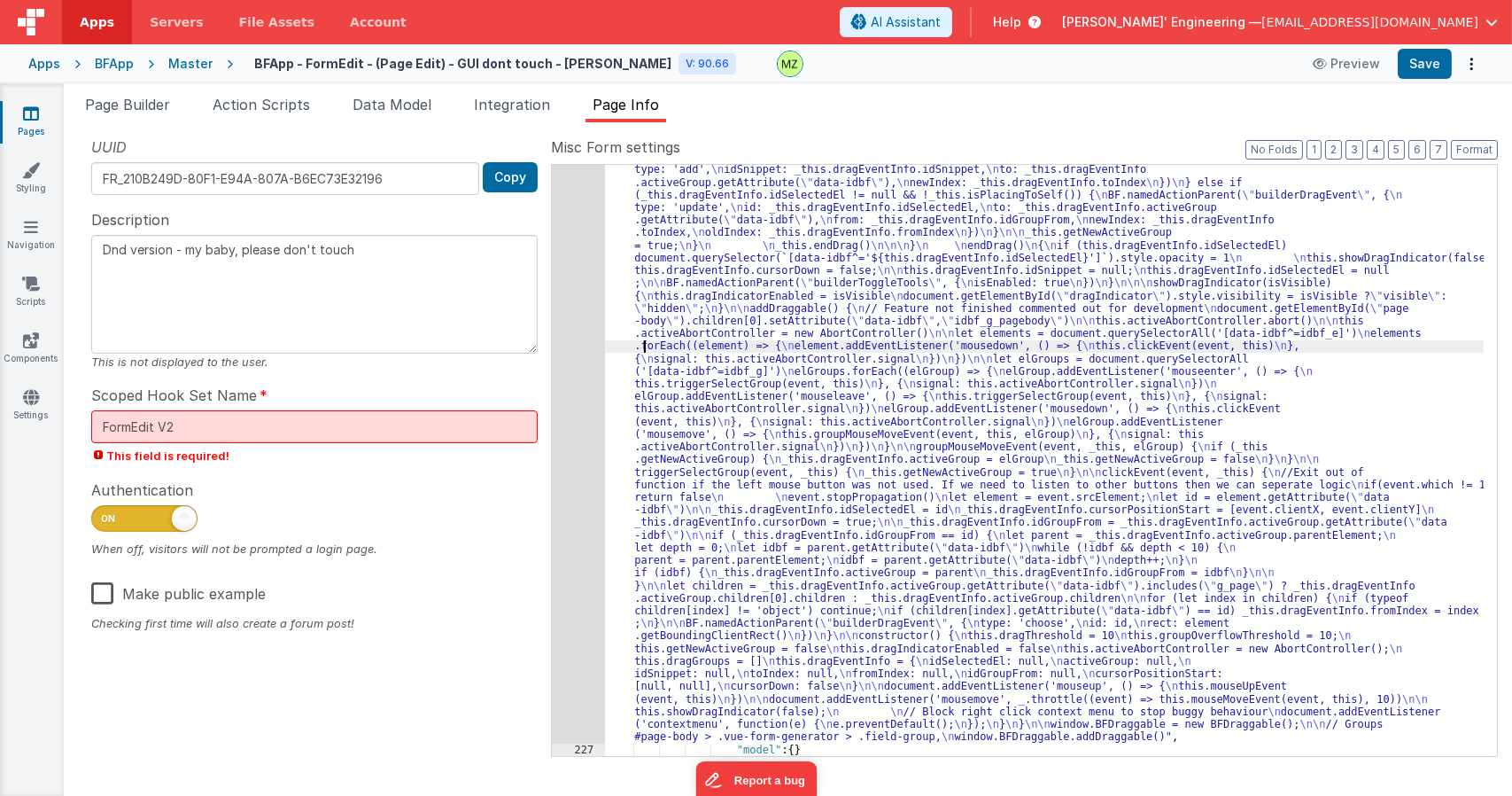
click at [567, 268] on div "226" at bounding box center [578, 12] width 53 height 1462
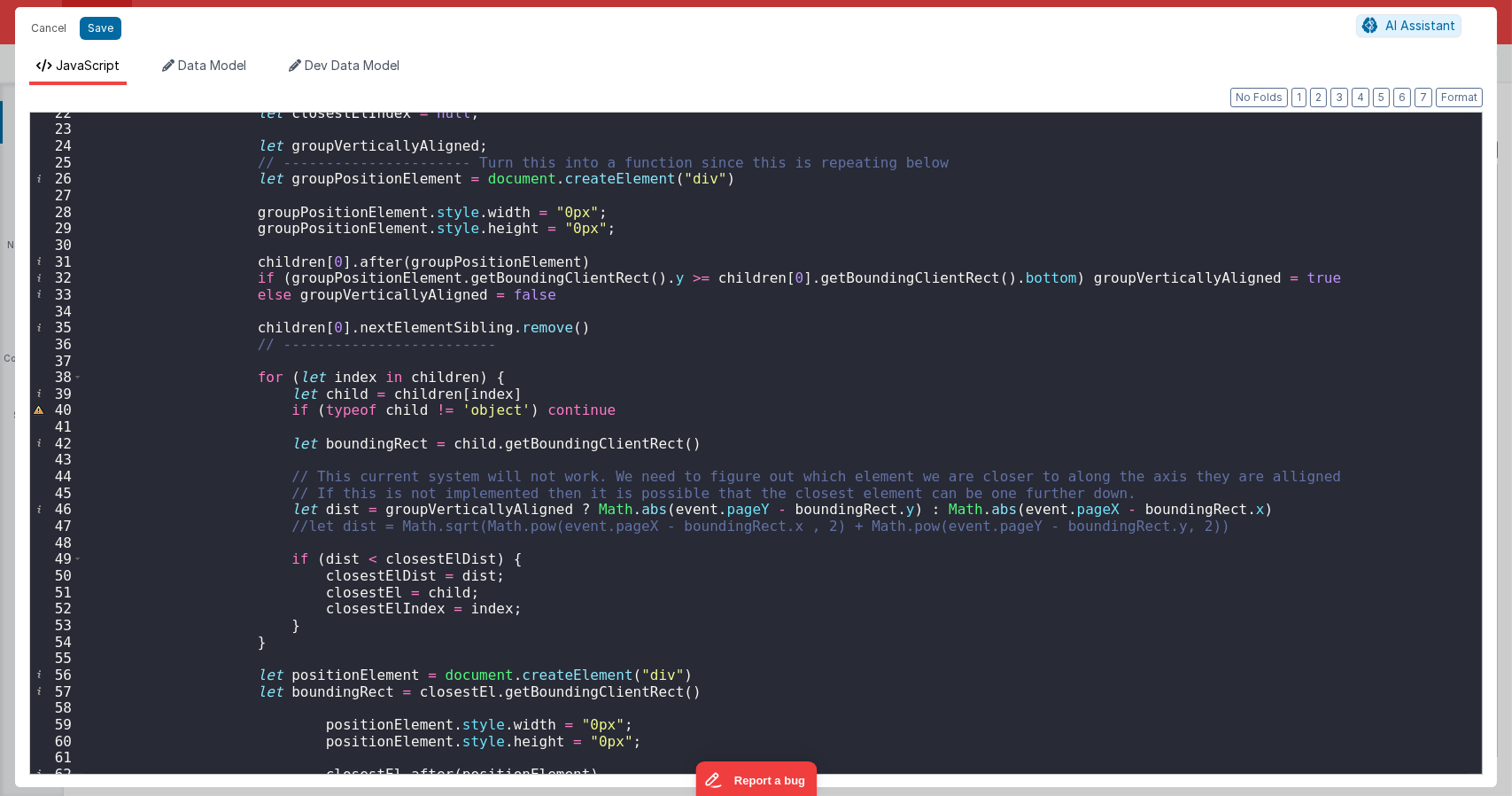
scroll to position [691, 0]
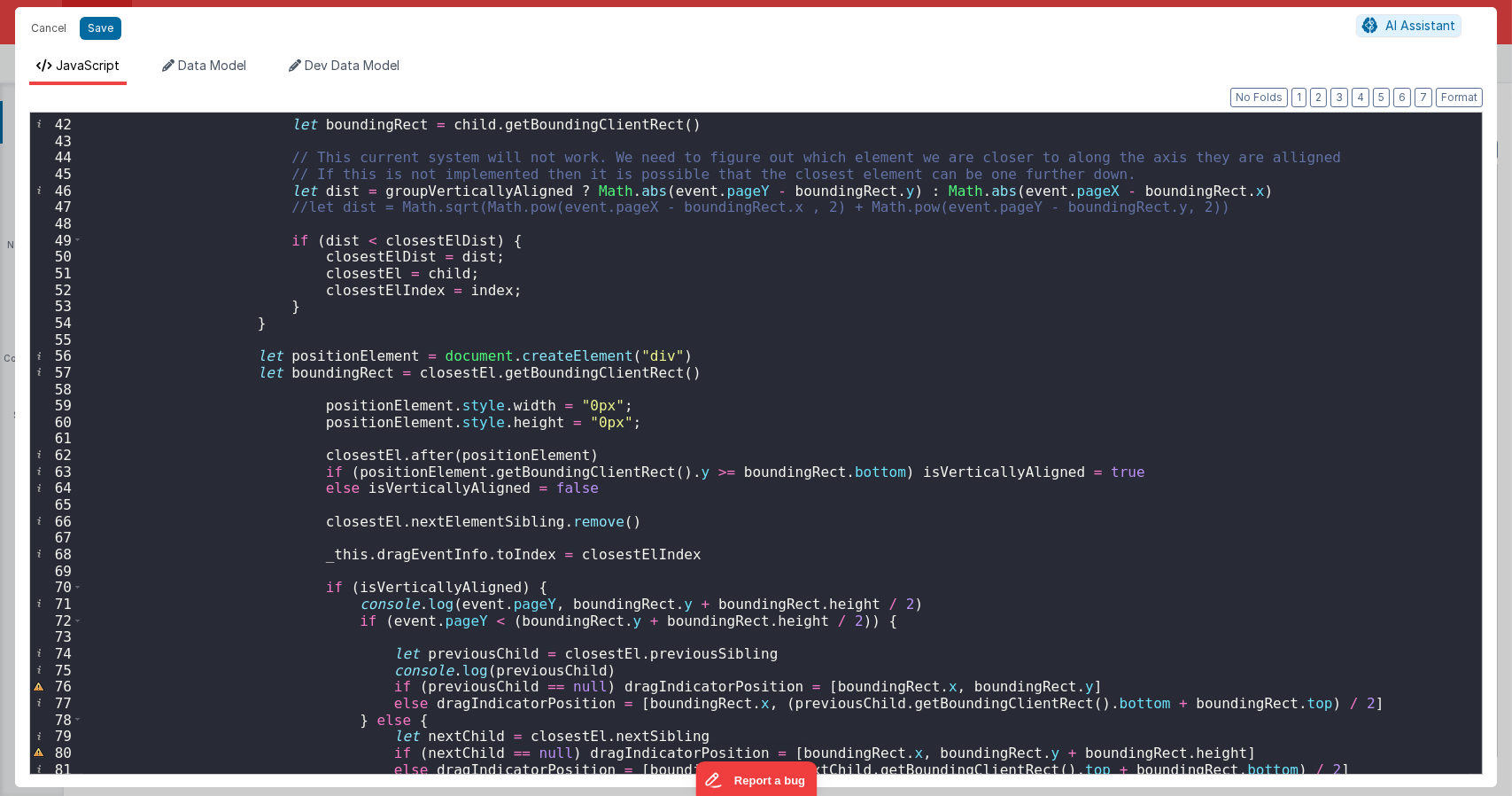
click at [840, 498] on div "let boundingRect = child . getBoundingClientRect ( ) // This current system wil…" at bounding box center [776, 446] width 1385 height 694
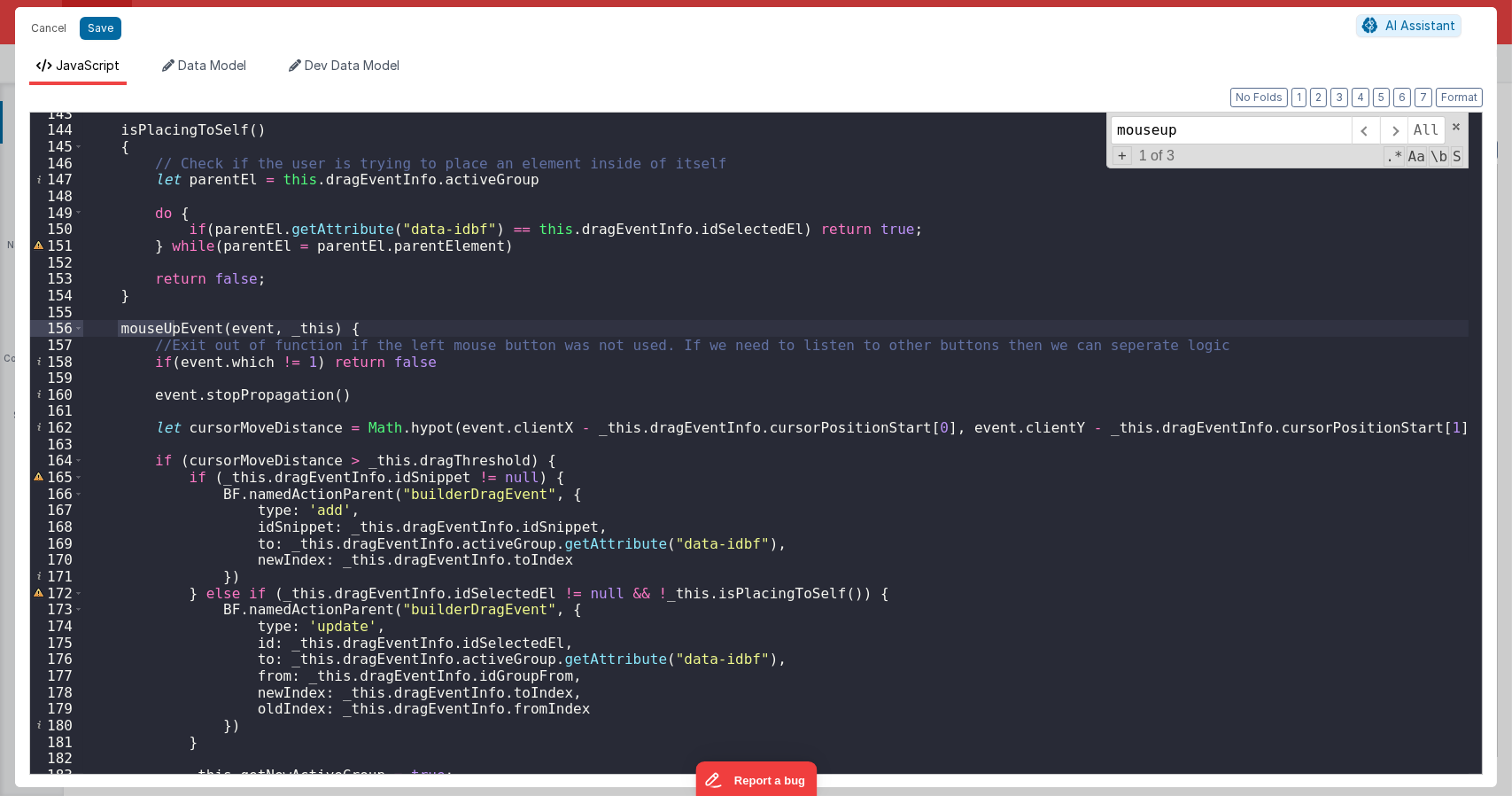
scroll to position [2527, 0]
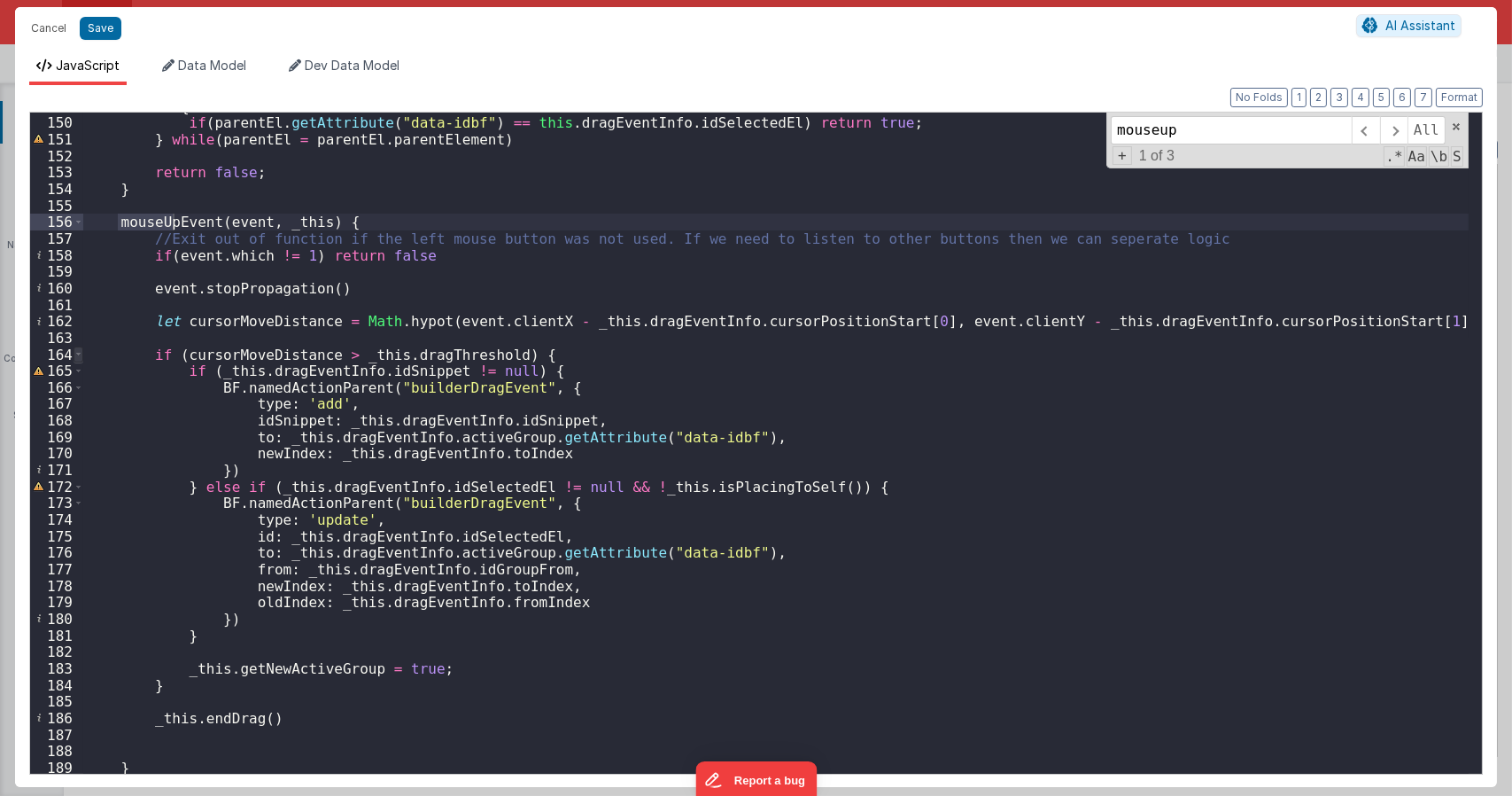
click at [75, 356] on span at bounding box center [79, 355] width 9 height 17
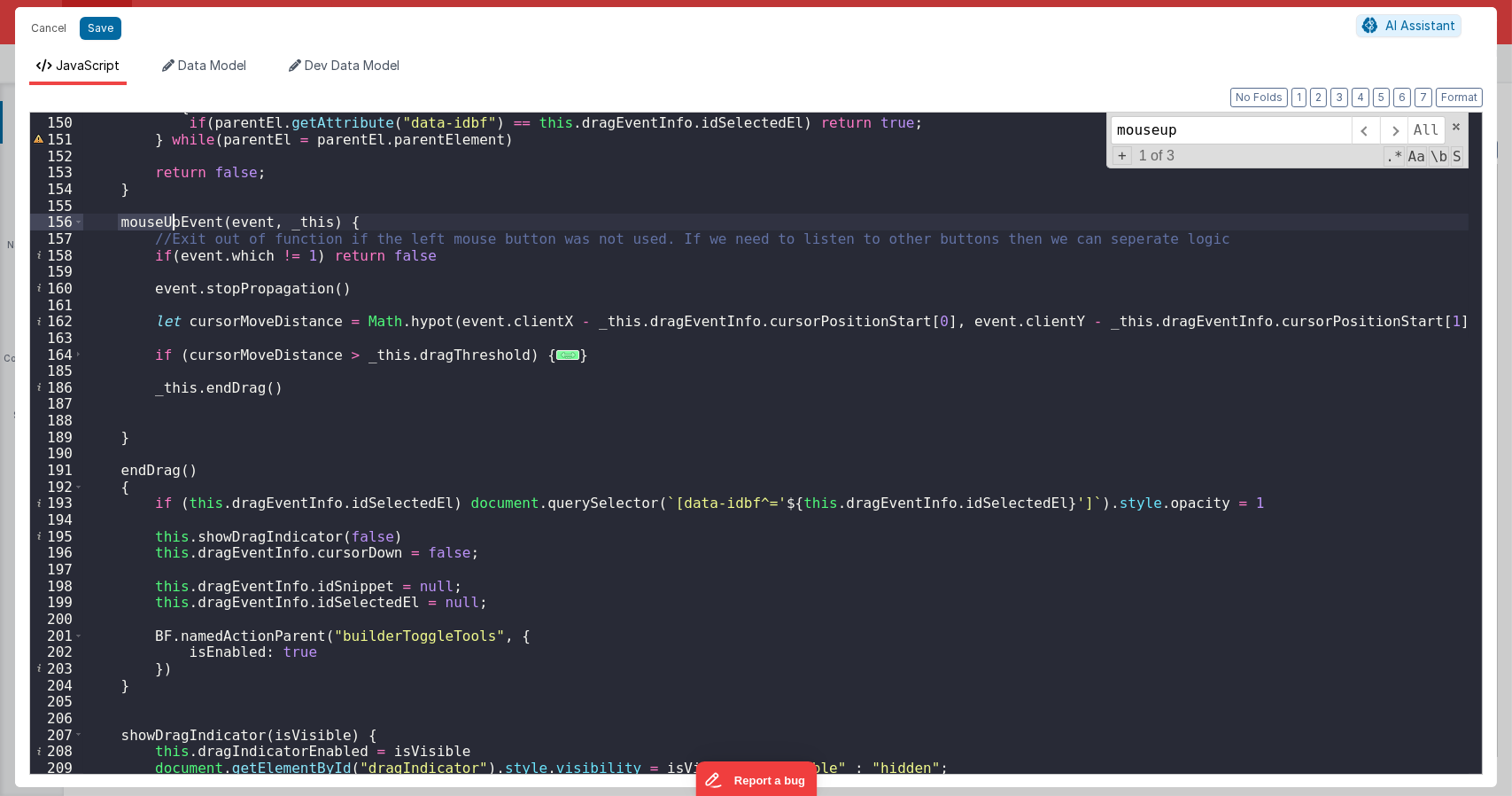
click at [214, 389] on div "do { if ( parentEl . getAttribute ( "data-idbf" ) == this . dragEventInfo . idS…" at bounding box center [776, 445] width 1385 height 694
click at [213, 389] on div "do { if ( parentEl . getAttribute ( "data-idbf" ) == this . dragEventInfo . idS…" at bounding box center [776, 445] width 1385 height 694
type input "endDrag"
click at [556, 356] on span "..." at bounding box center [567, 354] width 23 height 9
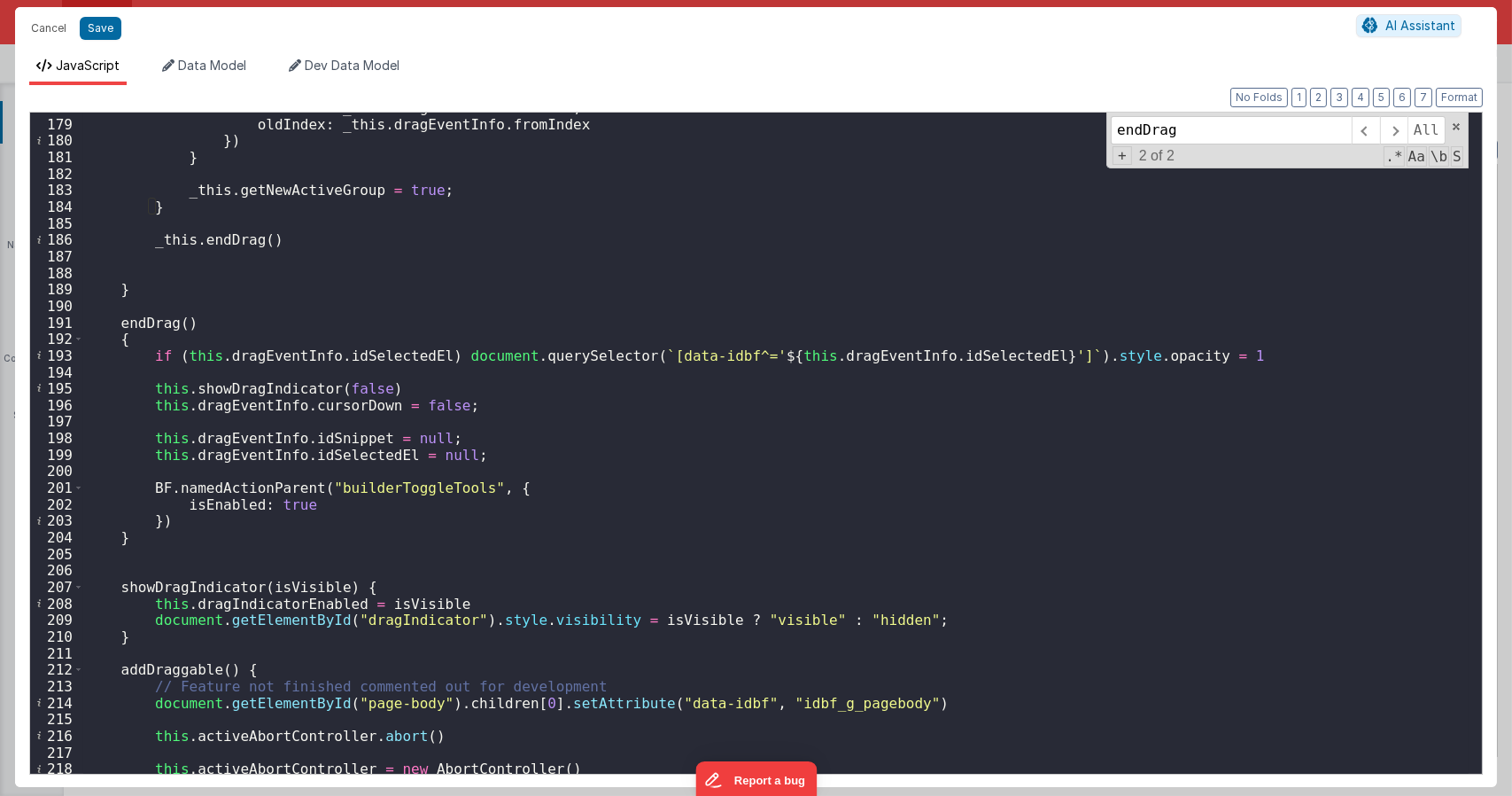
scroll to position [3006, 0]
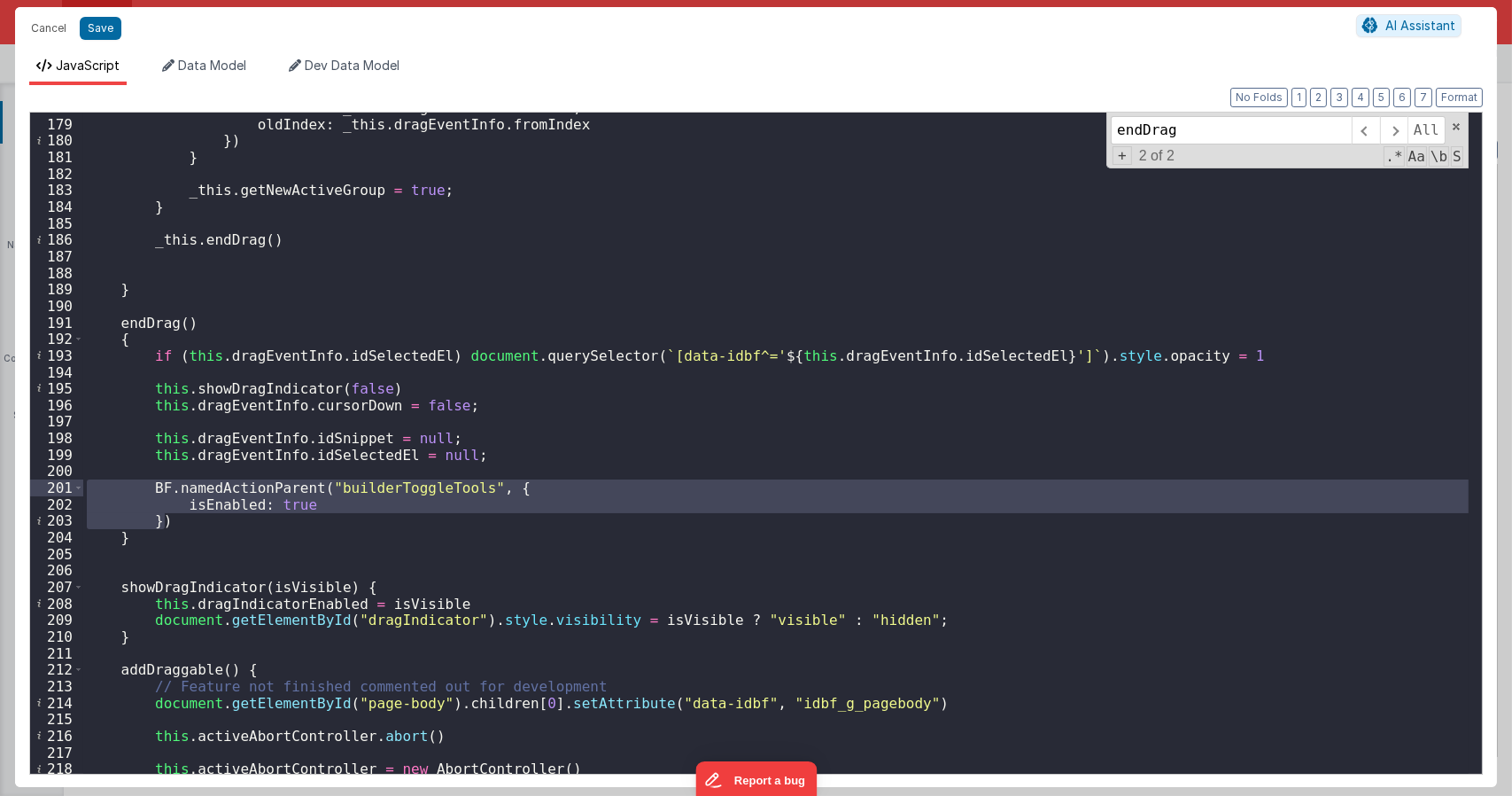
drag, startPoint x: 193, startPoint y: 515, endPoint x: 65, endPoint y: 489, distance: 130.6
click at [65, 489] on div "178 179 180 181 182 183 184 185 186 187 188 189 190 191 192 193 194 195 196 197…" at bounding box center [756, 443] width 1453 height 662
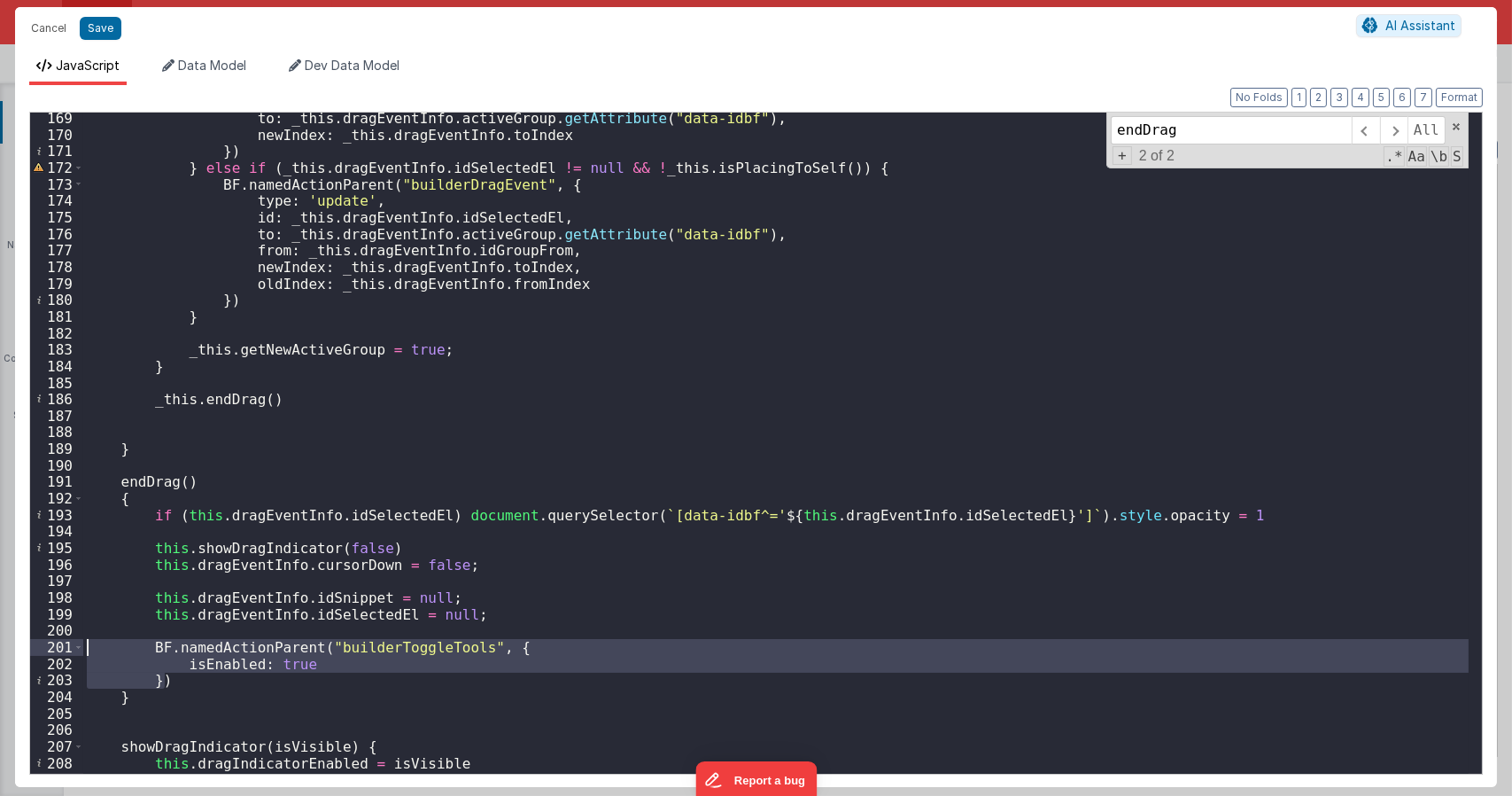
scroll to position [2794, 0]
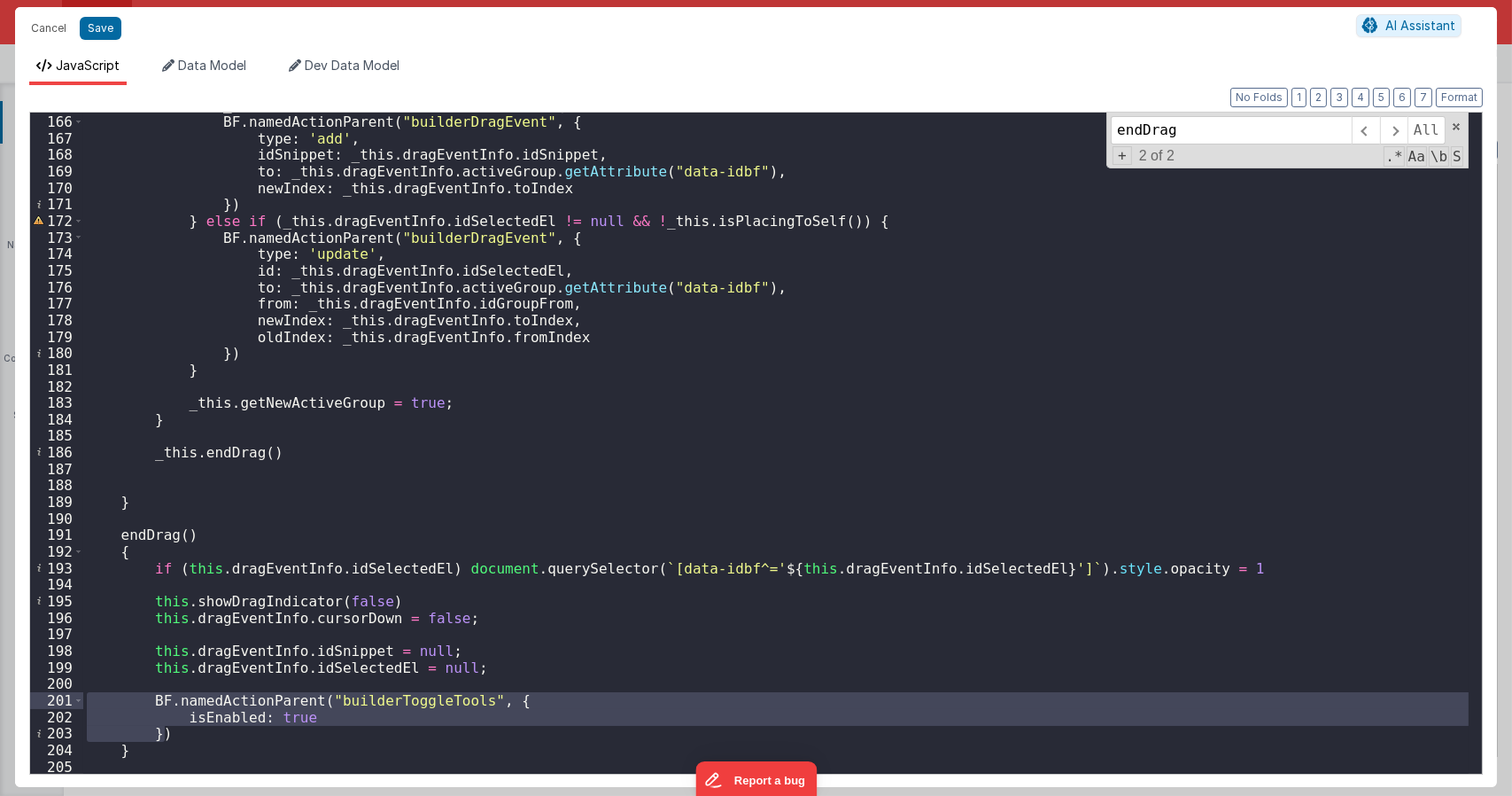
click at [255, 455] on div "if ( _this . dragEventInfo . idSnippet != null ) { BF . namedActionParent ( "bu…" at bounding box center [776, 443] width 1385 height 694
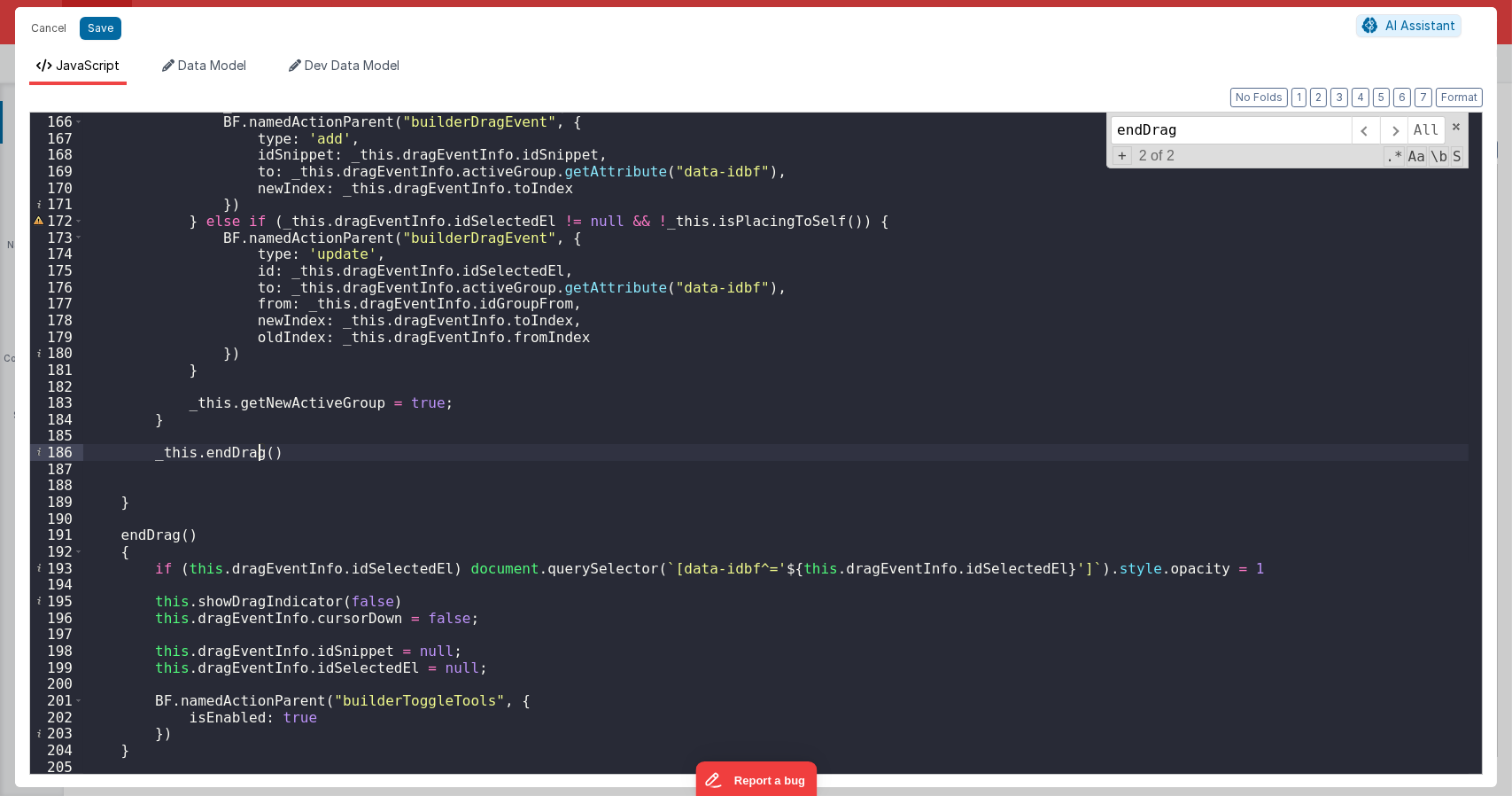
click at [183, 538] on div "if ( _this . dragEventInfo . idSnippet != null ) { BF . namedActionParent ( "bu…" at bounding box center [776, 443] width 1385 height 694
click at [225, 527] on div "if ( _this . dragEventInfo . idSnippet != null ) { BF . namedActionParent ( "bu…" at bounding box center [776, 443] width 1385 height 694
click at [181, 538] on div "if ( _this . dragEventInfo . idSnippet != null ) { BF . namedActionParent ( "bu…" at bounding box center [776, 443] width 1385 height 660
click at [162, 681] on div "if ( _this . dragEventInfo . idSnippet != null ) { BF . namedActionParent ( "bu…" at bounding box center [776, 443] width 1385 height 694
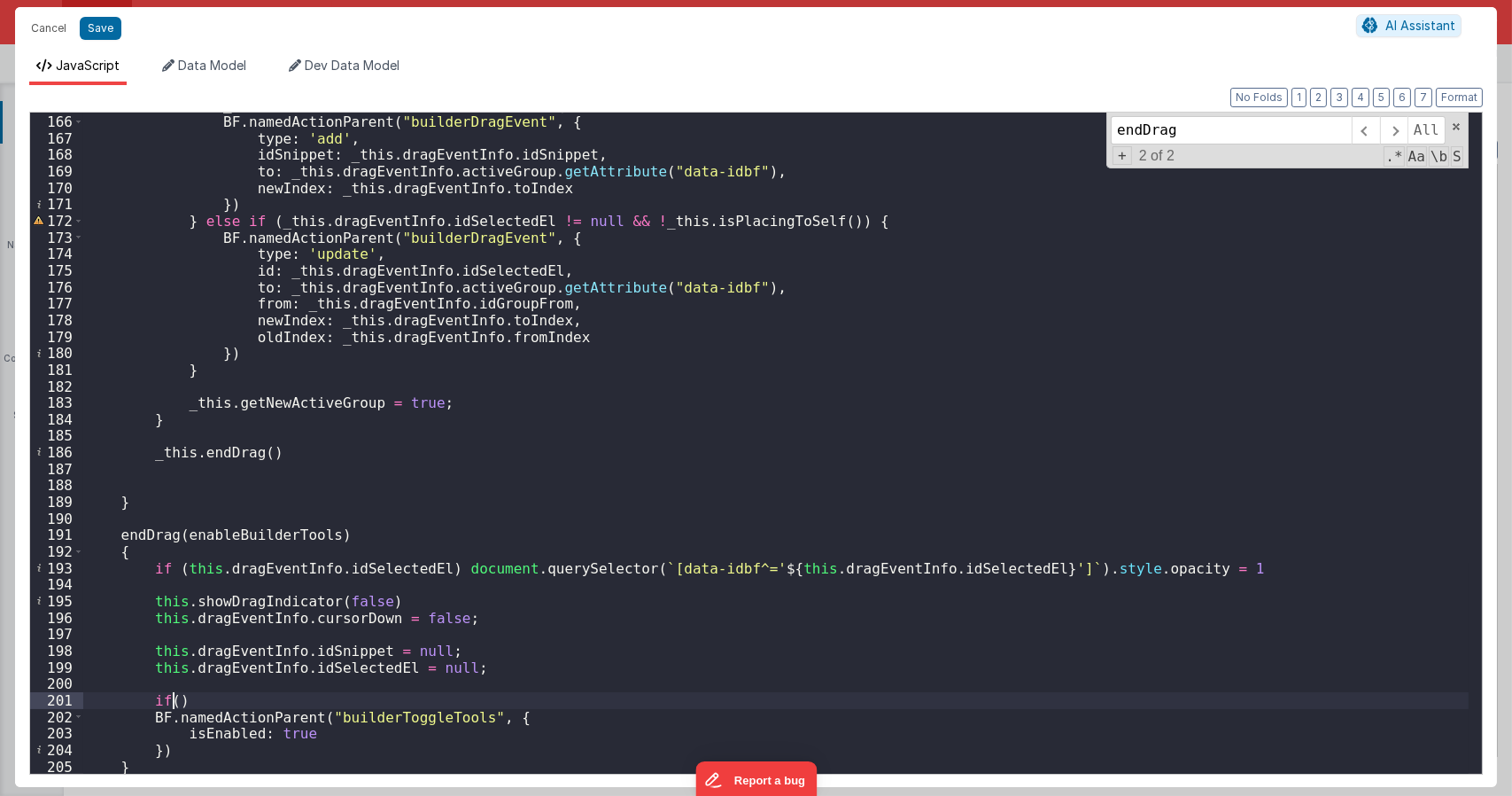
paste textarea
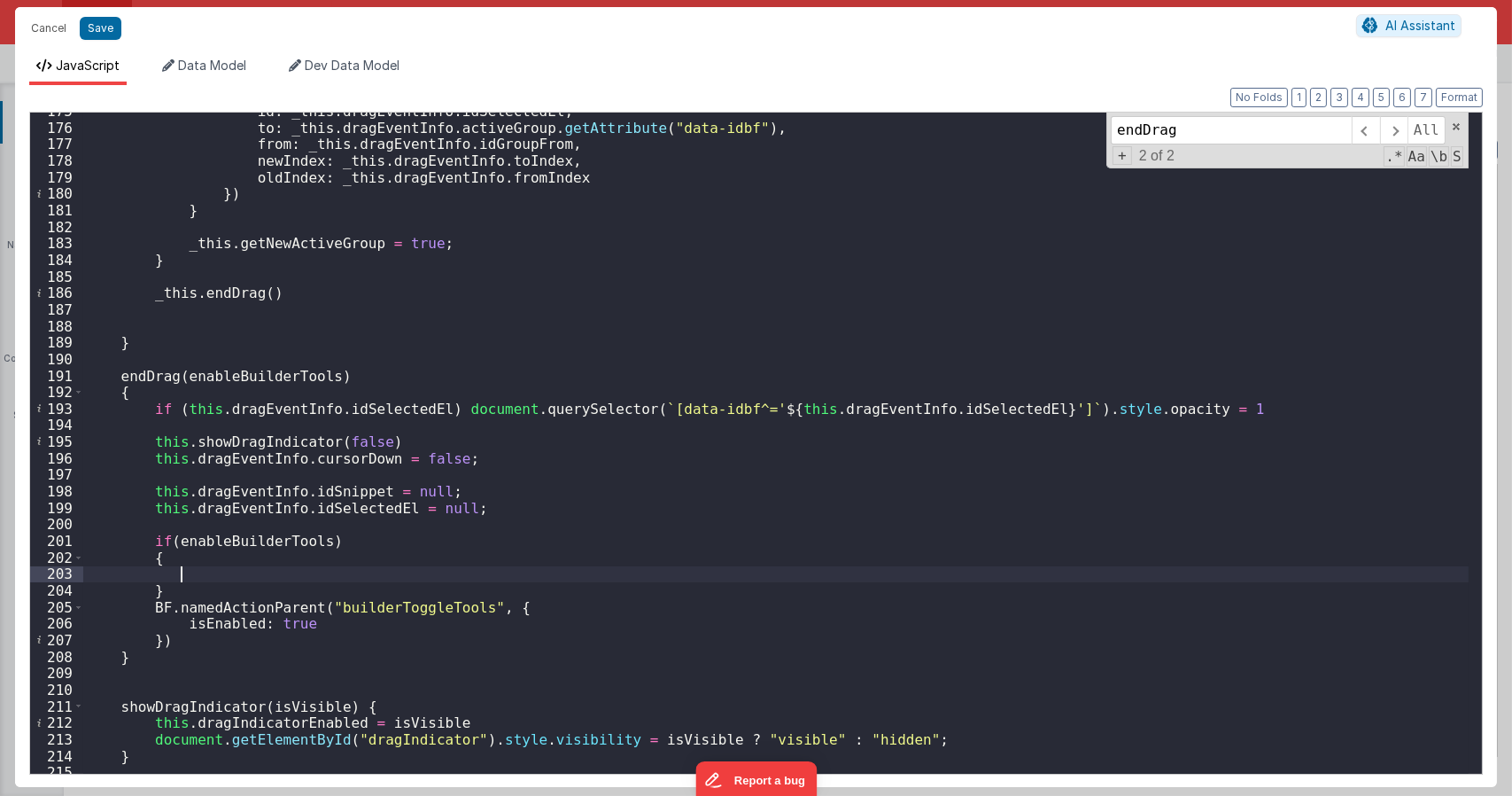
scroll to position [2953, 0]
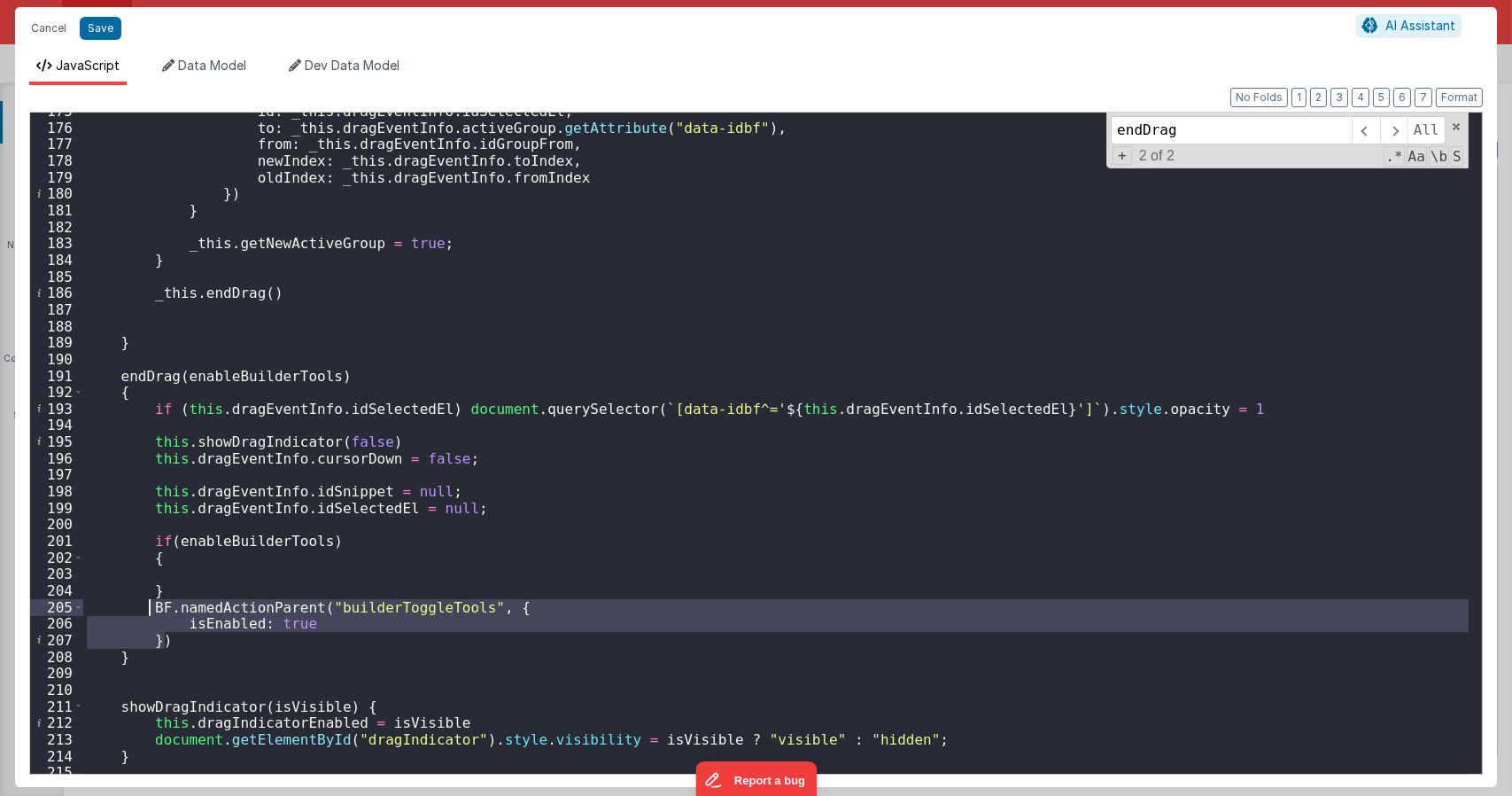
drag, startPoint x: 181, startPoint y: 639, endPoint x: 149, endPoint y: 606, distance: 46.0
click at [149, 606] on div "id : _this . dragEventInfo . idSelectedEl , to : _this . dragEventInfo . active…" at bounding box center [776, 449] width 1385 height 694
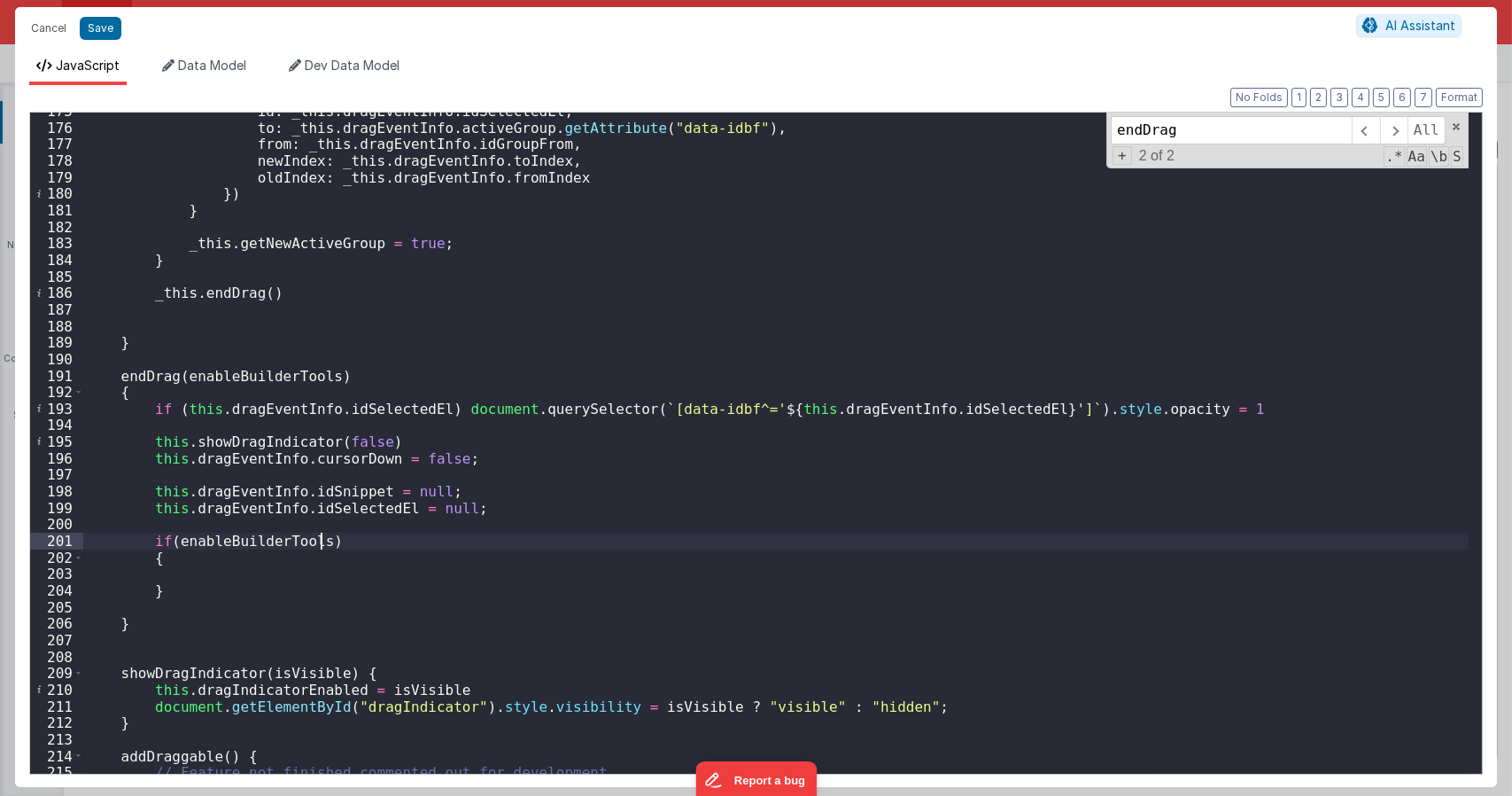
click at [336, 538] on div "id : _this . dragEventInfo . idSelectedEl , to : _this . dragEventInfo . active…" at bounding box center [776, 449] width 1385 height 694
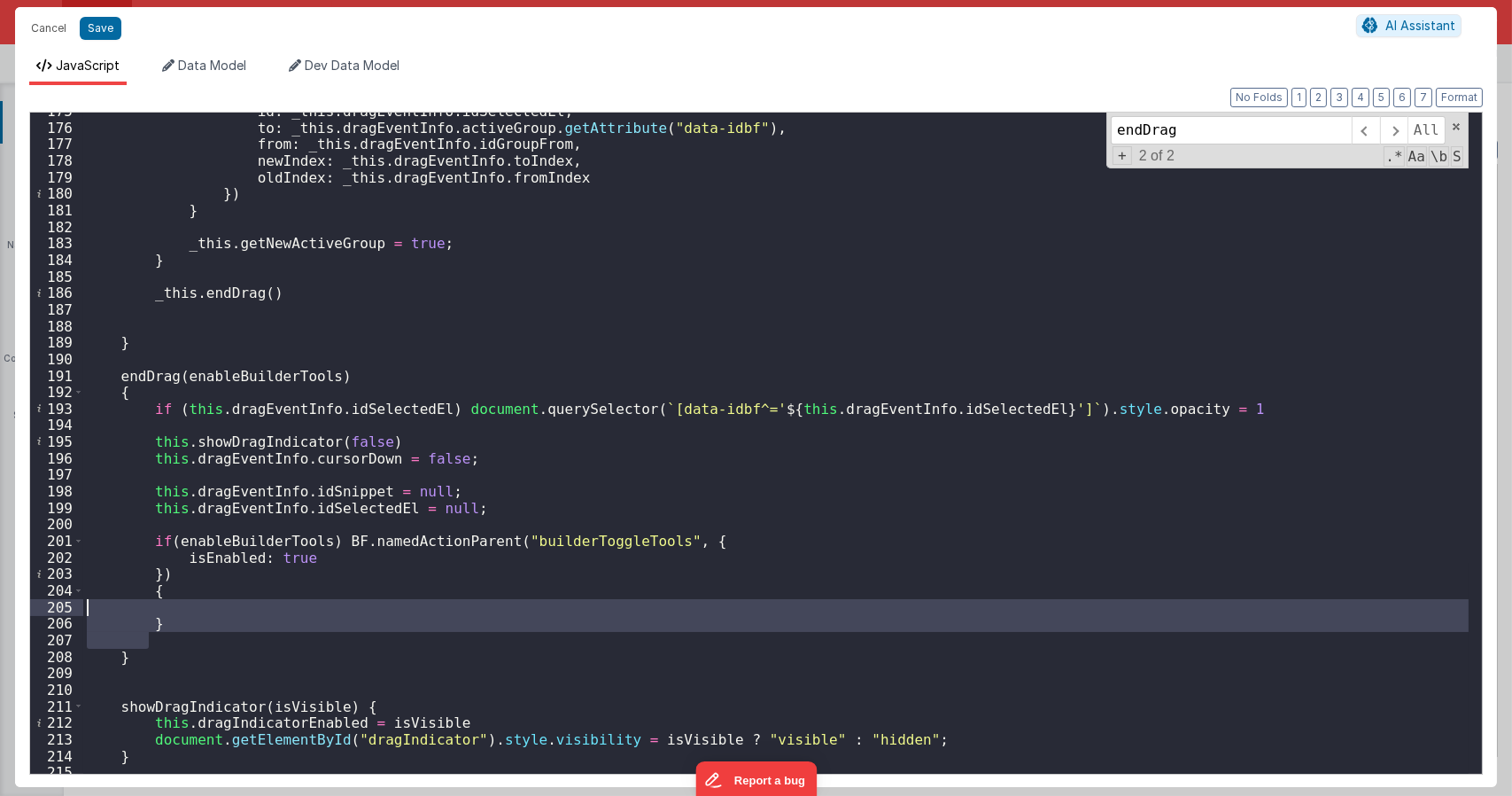
drag, startPoint x: 189, startPoint y: 636, endPoint x: 47, endPoint y: 601, distance: 146.2
click at [47, 601] on div "175 176 177 178 179 180 181 182 183 184 185 186 187 188 189 190 191 192 193 194…" at bounding box center [756, 443] width 1453 height 662
click at [134, 608] on div "id : _this . dragEventInfo . idSelectedEl , to : _this . dragEventInfo . active…" at bounding box center [776, 443] width 1385 height 660
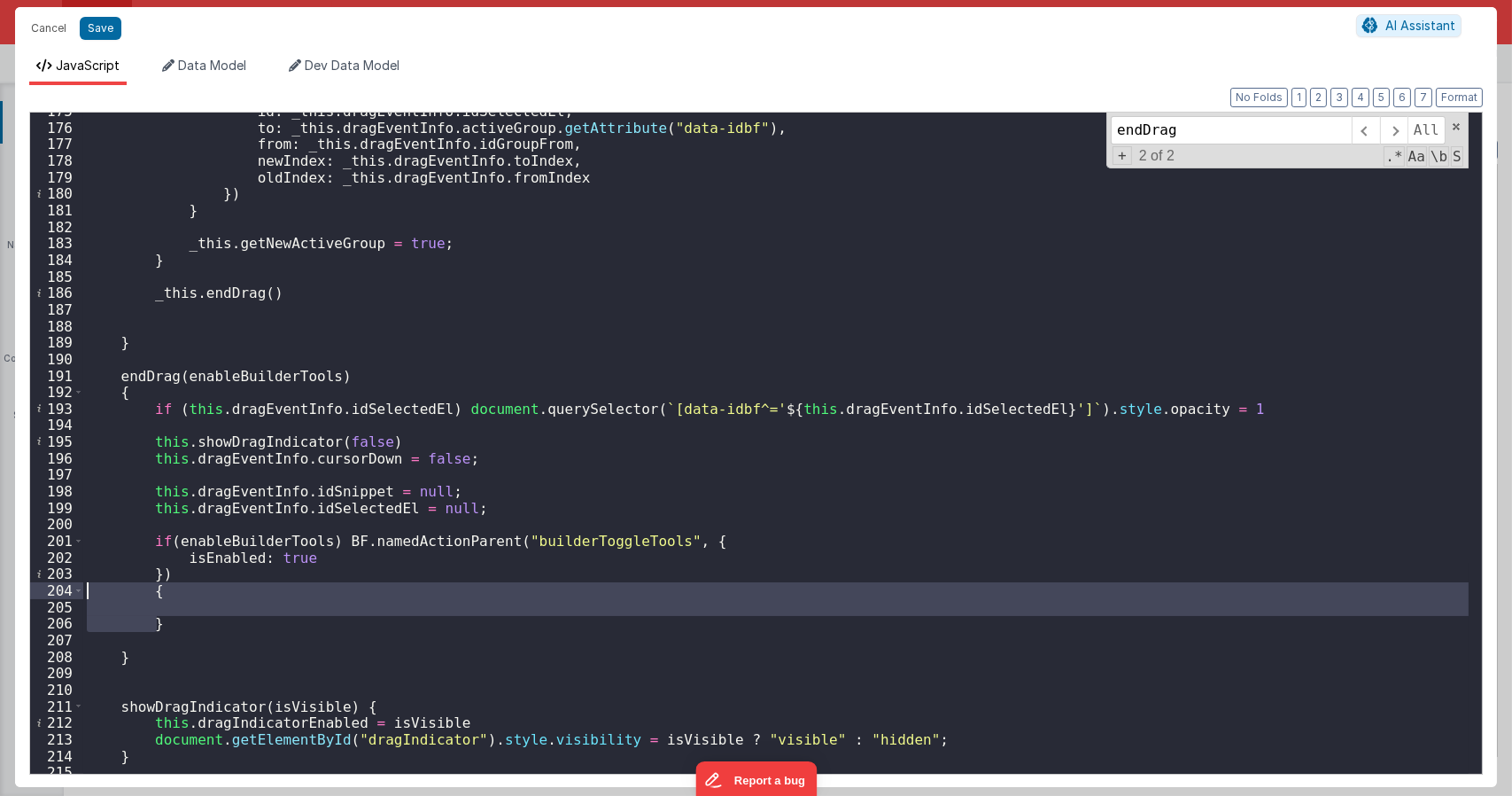
drag, startPoint x: 169, startPoint y: 628, endPoint x: 63, endPoint y: 594, distance: 111.3
click at [63, 594] on div "175 176 177 178 179 180 181 182 183 184 185 186 187 188 189 190 191 192 193 194…" at bounding box center [756, 443] width 1453 height 662
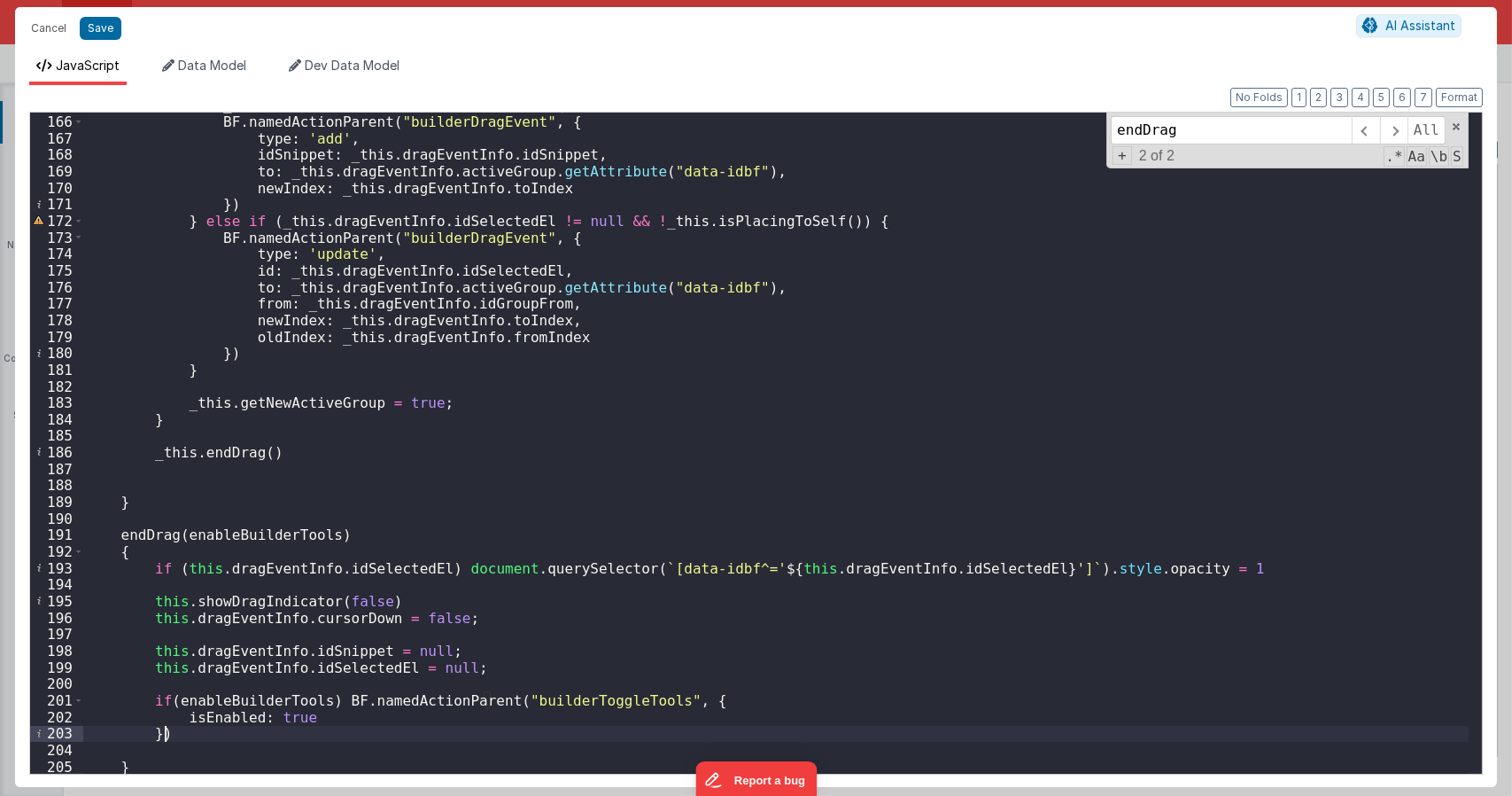
scroll to position [2794, 0]
click at [225, 534] on div "if ( _this . dragEventInfo . idSnippet != null ) { BF . namedActionParent ( "bu…" at bounding box center [776, 443] width 1385 height 694
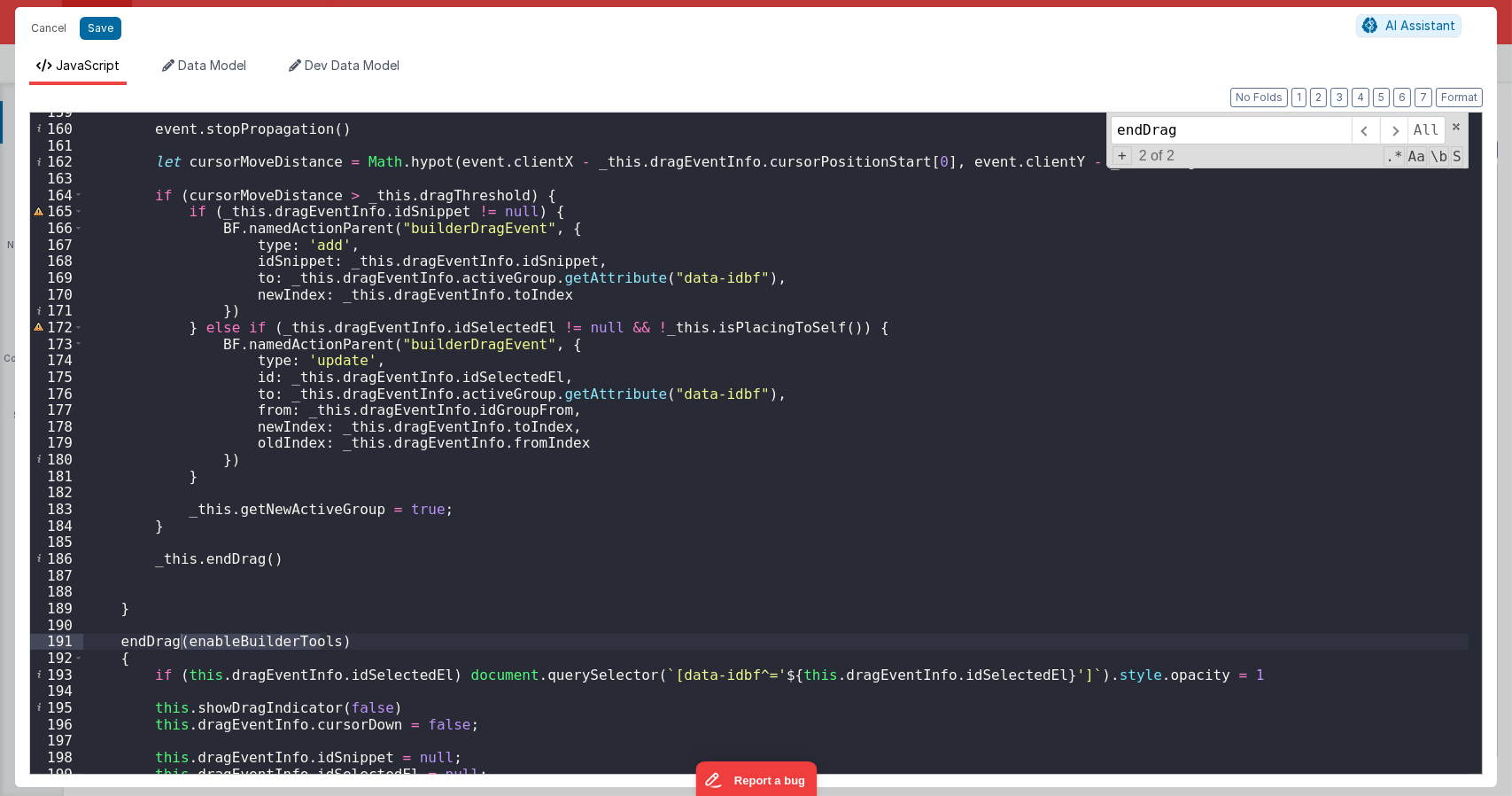
scroll to position [2900, 0]
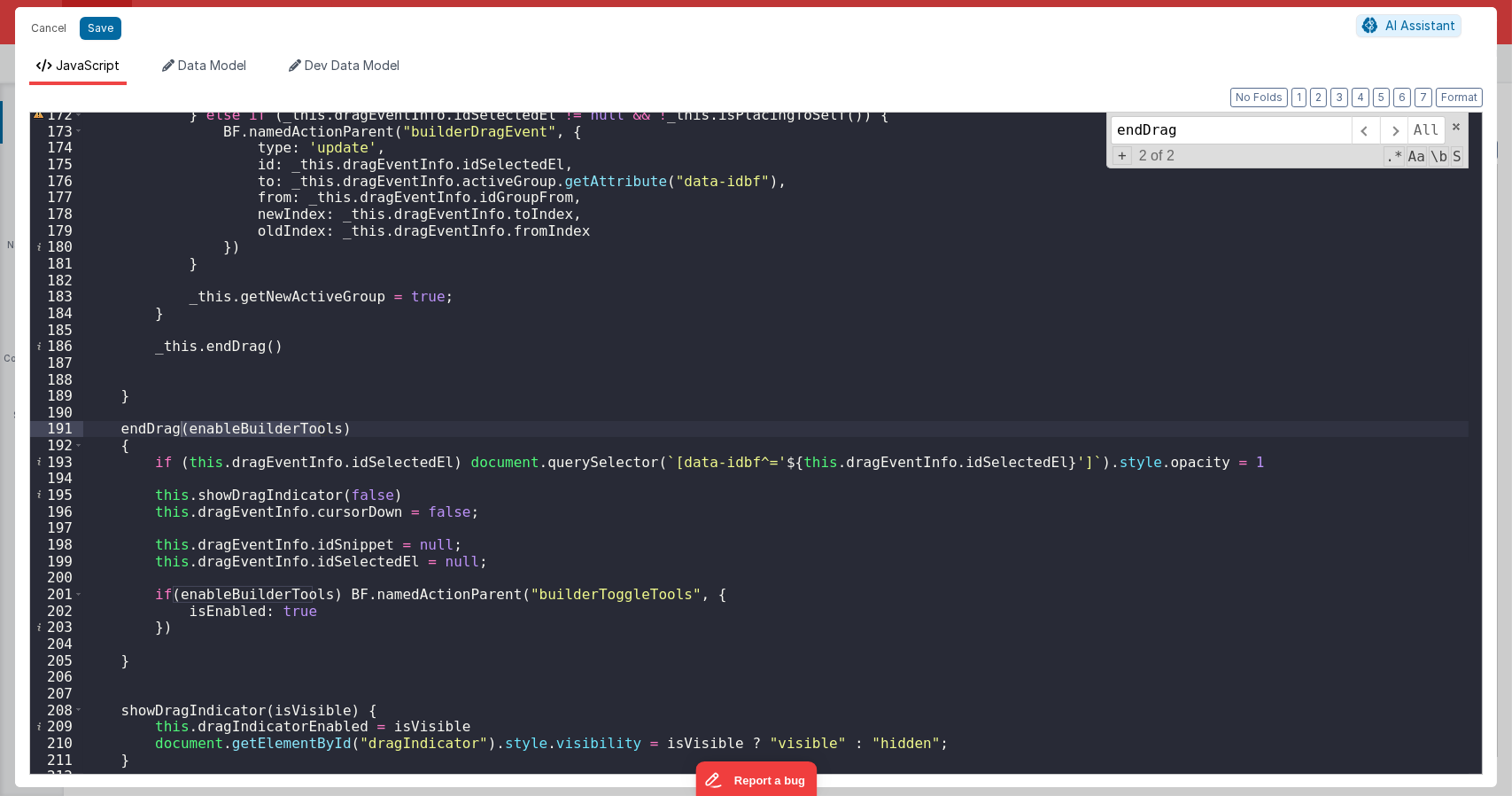
click at [261, 347] on div "} else if ( _this . dragEventInfo . idSelectedEl != null && ! _this . isPlacing…" at bounding box center [776, 453] width 1385 height 694
click at [330, 347] on div "} else if ( _this . dragEventInfo . idSelectedEl != null && ! _this . isPlacing…" at bounding box center [776, 453] width 1385 height 694
click at [259, 343] on div "} else if ( _this . dragEventInfo . idSelectedEl != null && ! _this . isPlacing…" at bounding box center [776, 453] width 1385 height 694
type textarea "Dnd version - my baby, please don't touch"
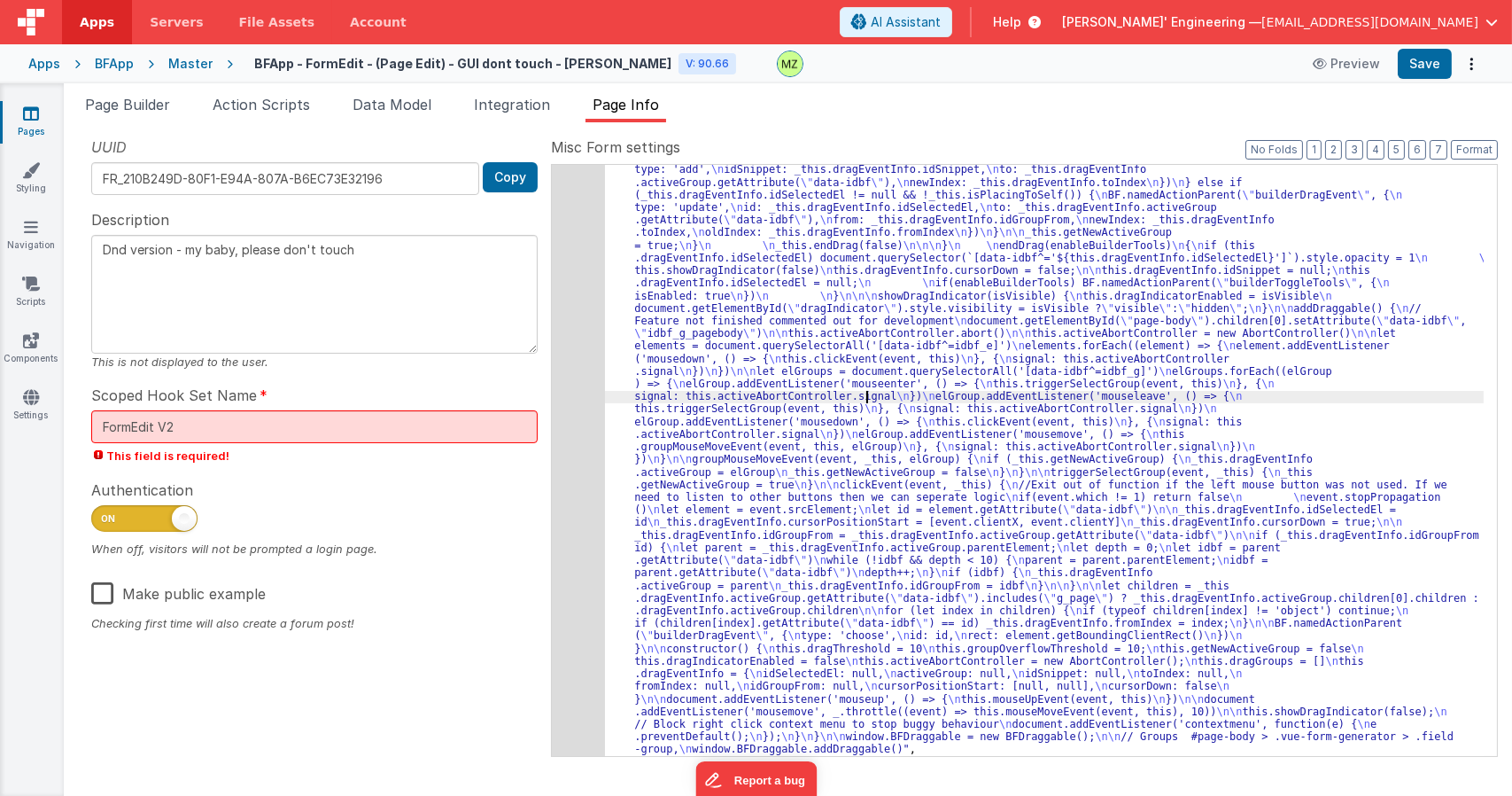
click at [868, 391] on div ""function" : "class BFDraggable { \n mouseMoveEvent(event, _this) { \n if (_thi…" at bounding box center [1044, 320] width 878 height 2077
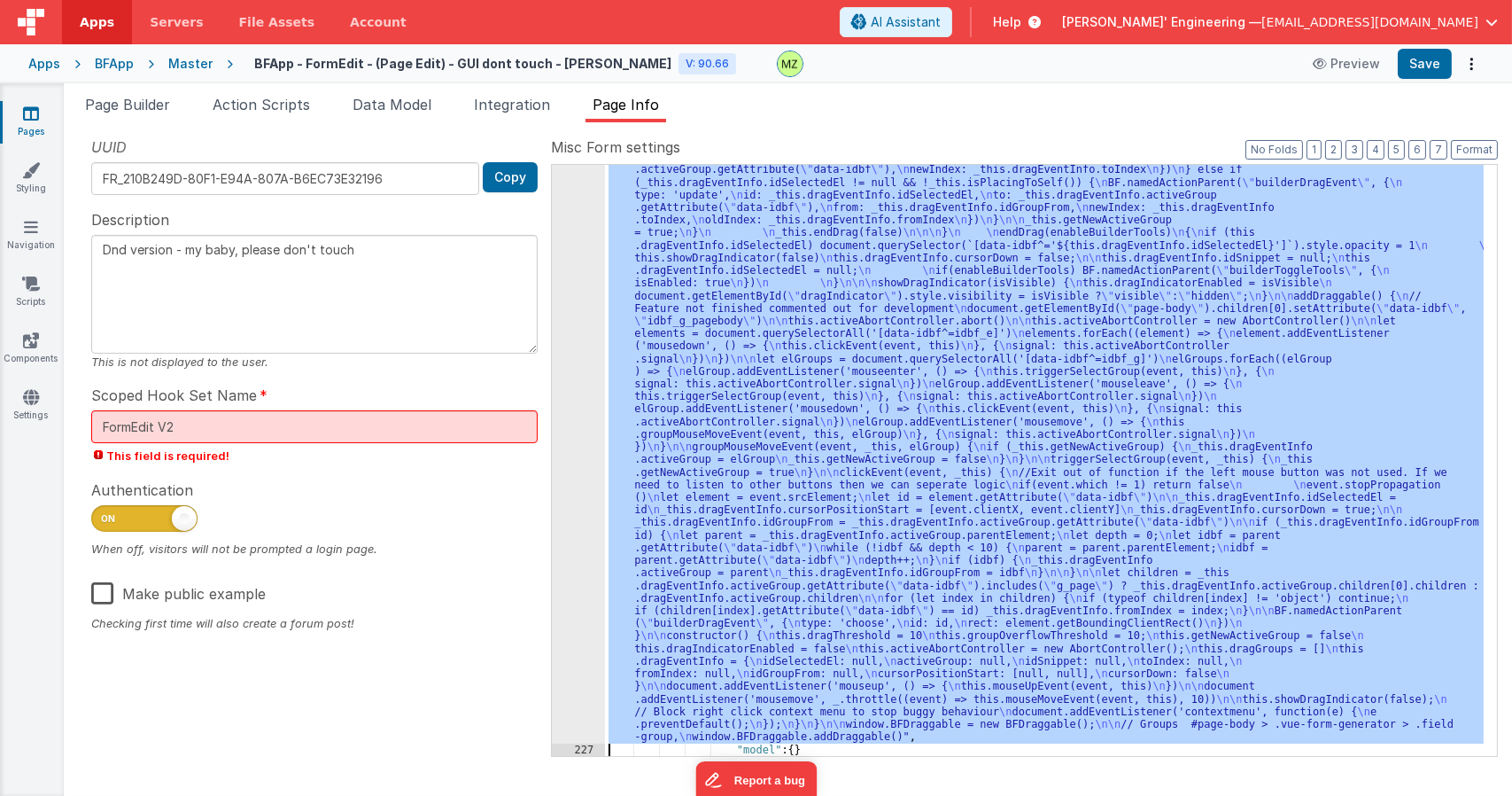
click at [568, 351] on div "226" at bounding box center [578, 7] width 53 height 1474
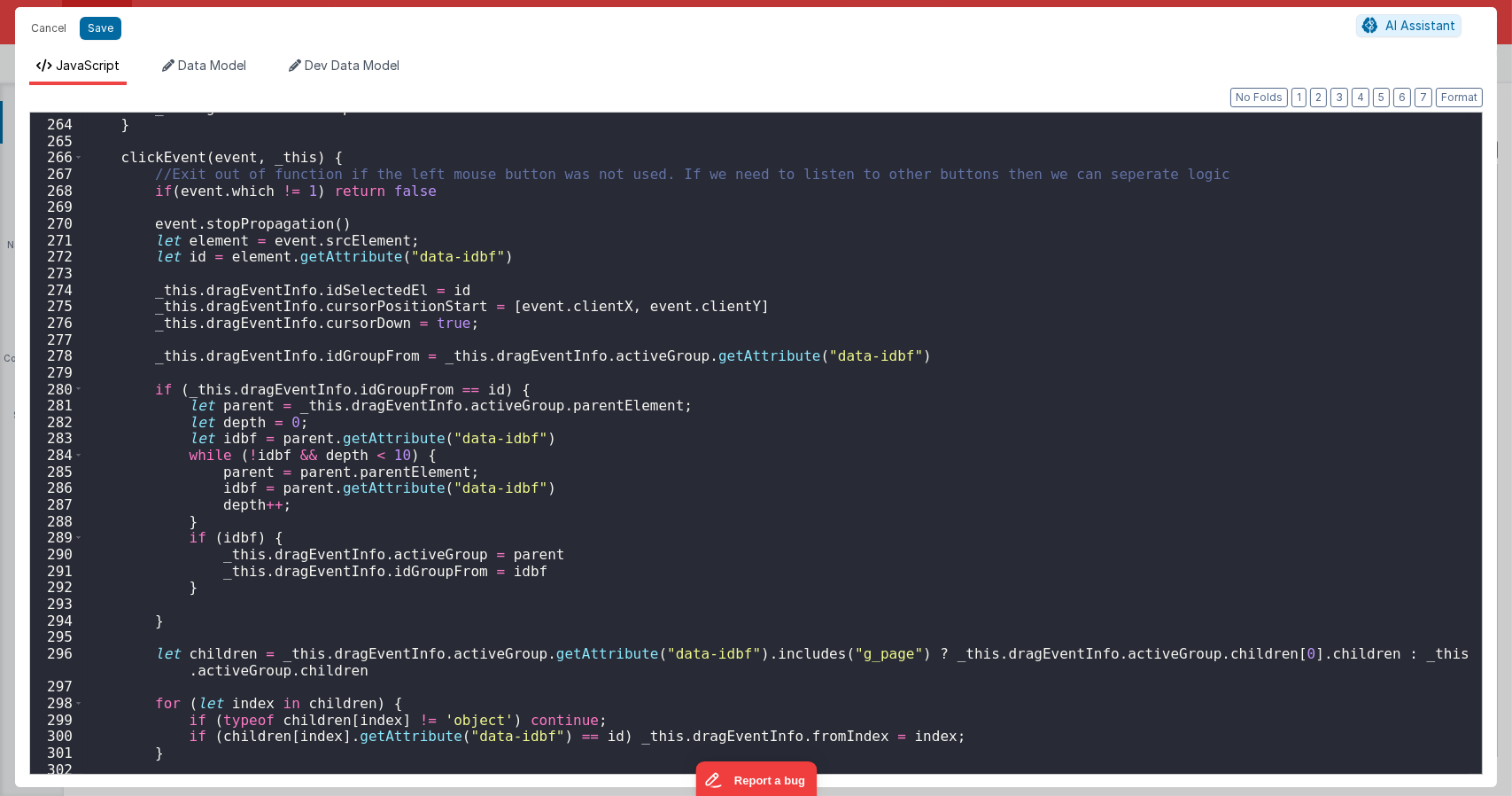
scroll to position [4412, 0]
drag, startPoint x: 109, startPoint y: 28, endPoint x: 222, endPoint y: 131, distance: 152.9
click at [109, 28] on button "Save" at bounding box center [100, 28] width 42 height 23
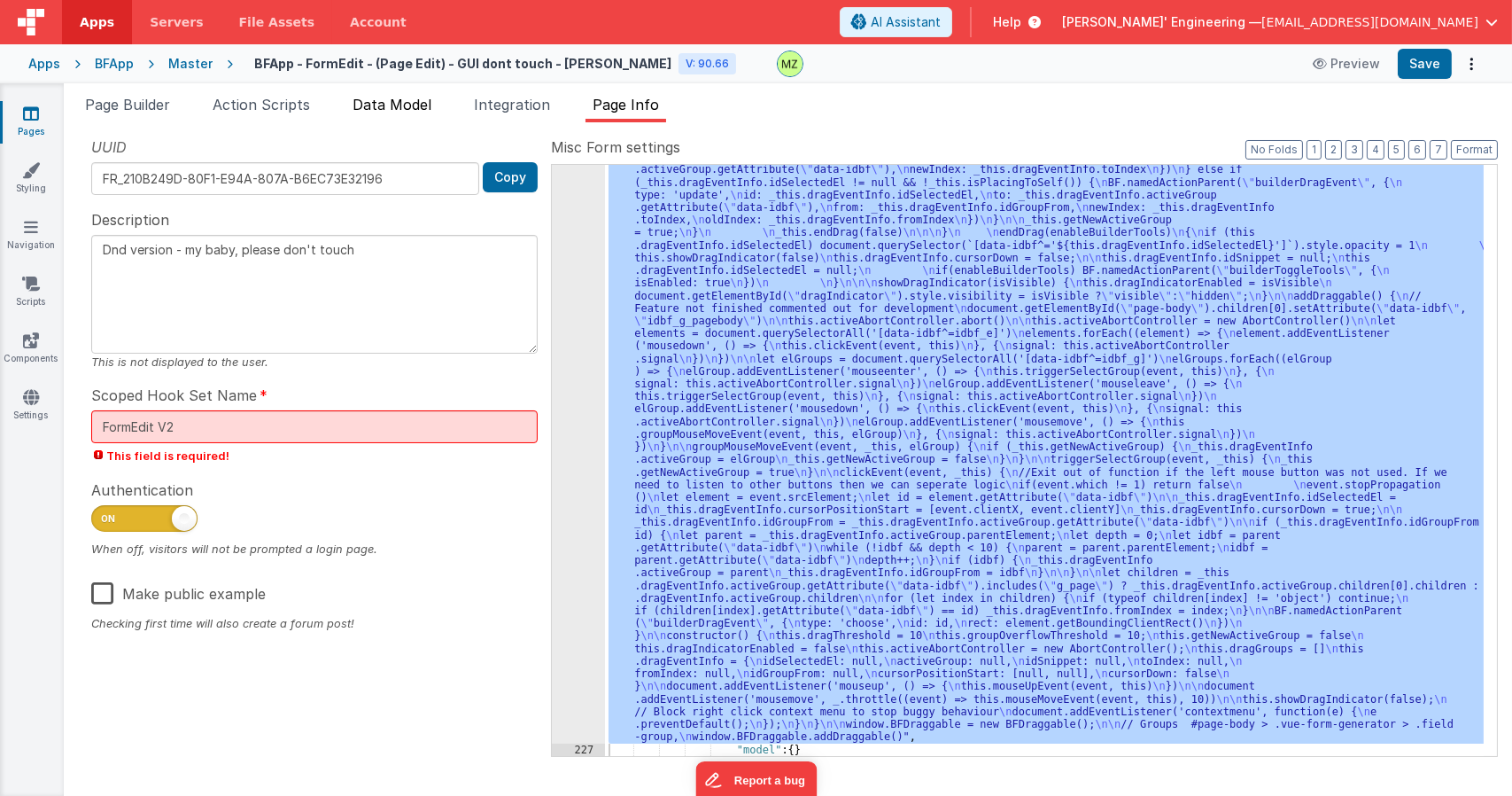
click at [390, 99] on span "Data Model" at bounding box center [391, 104] width 79 height 18
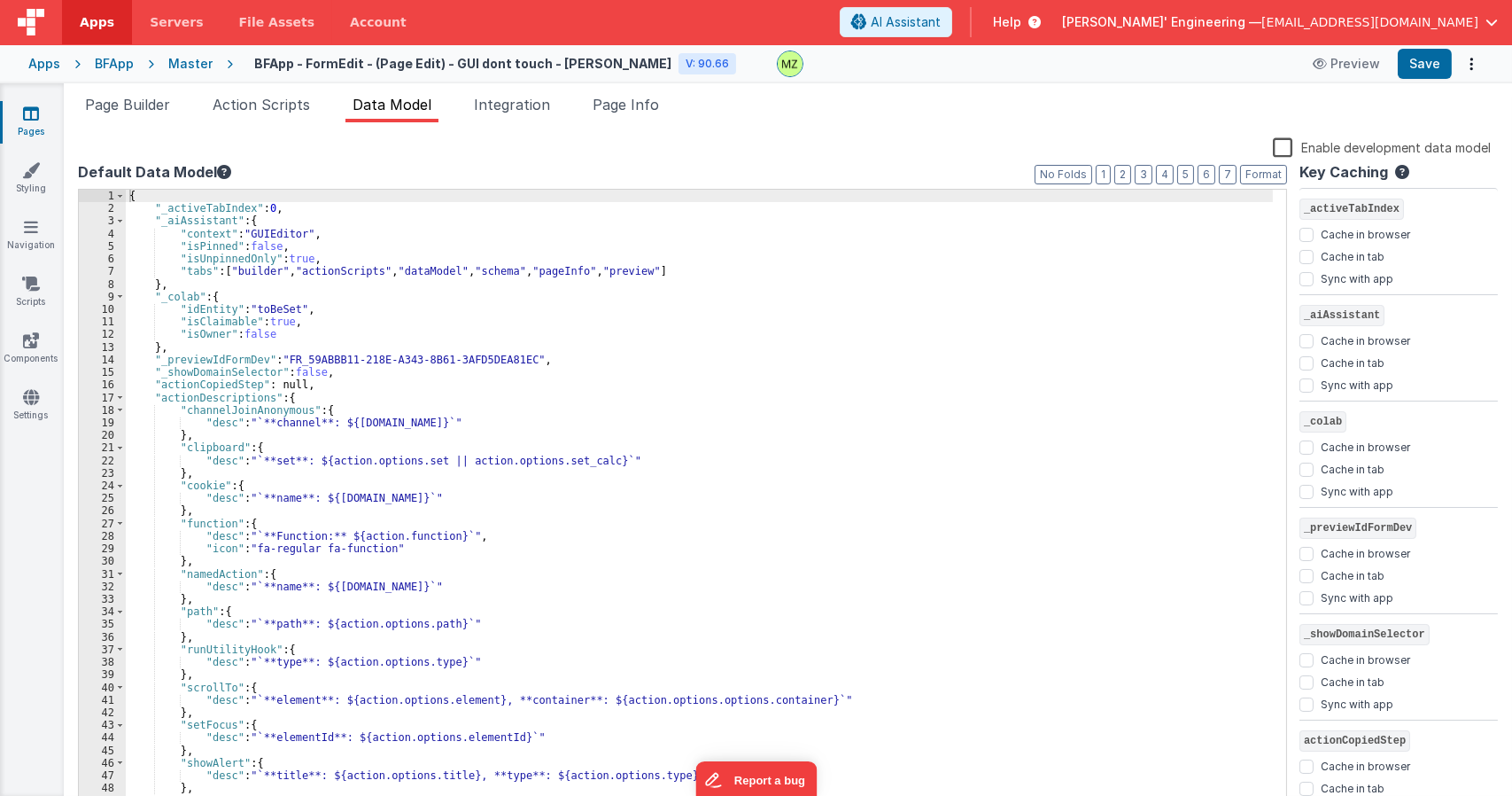
click at [657, 130] on div "Snippet Library Name Type Accordion Element Alert Action Action authLogin Actio…" at bounding box center [787, 473] width 1449 height 701
click at [648, 111] on span "Page Info" at bounding box center [625, 104] width 66 height 18
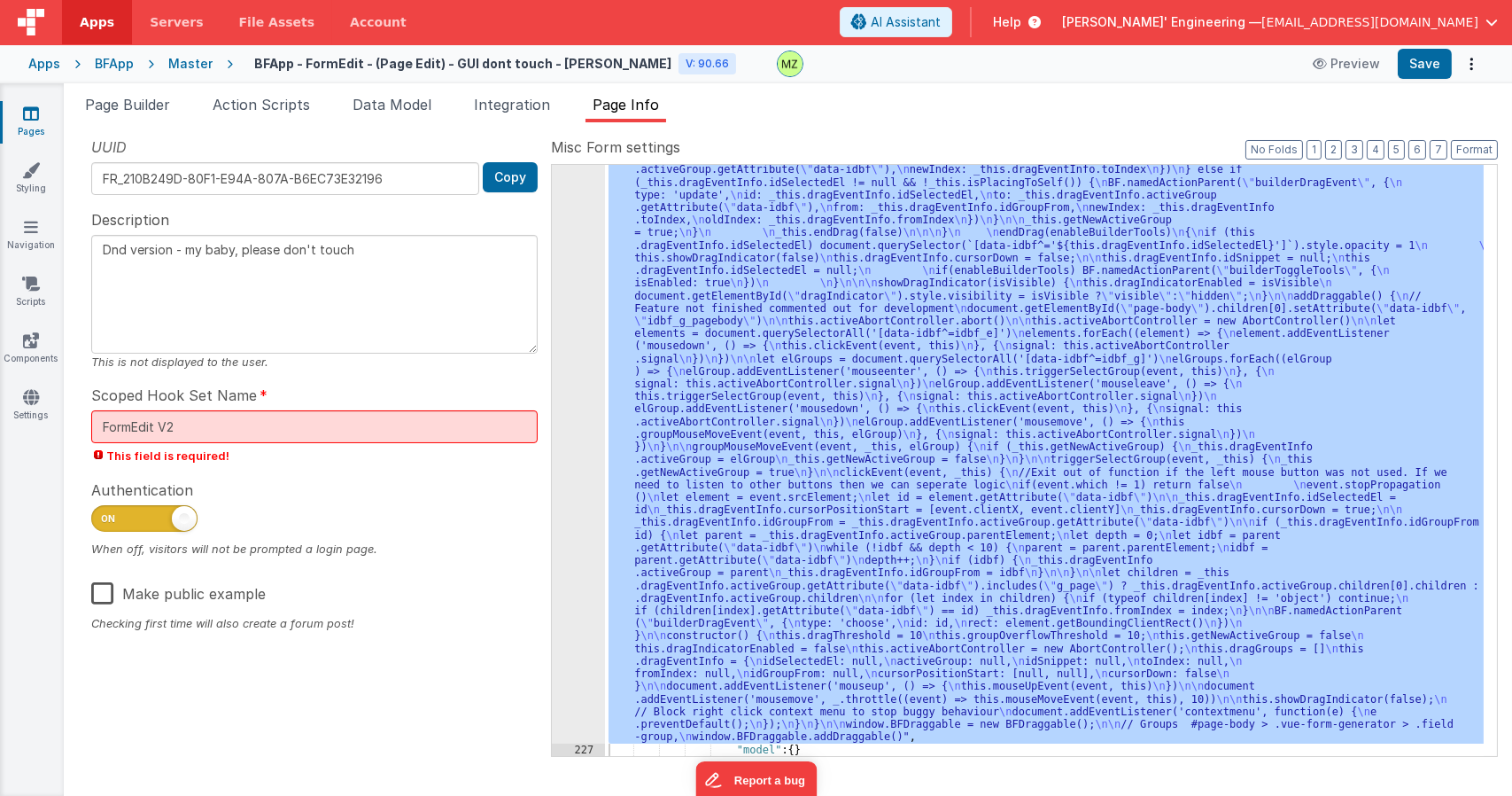
click at [867, 365] on div ""function" : "class BFDraggable { \n mouseMoveEvent(event, _this) { \n if (_thi…" at bounding box center [1044, 461] width 878 height 591
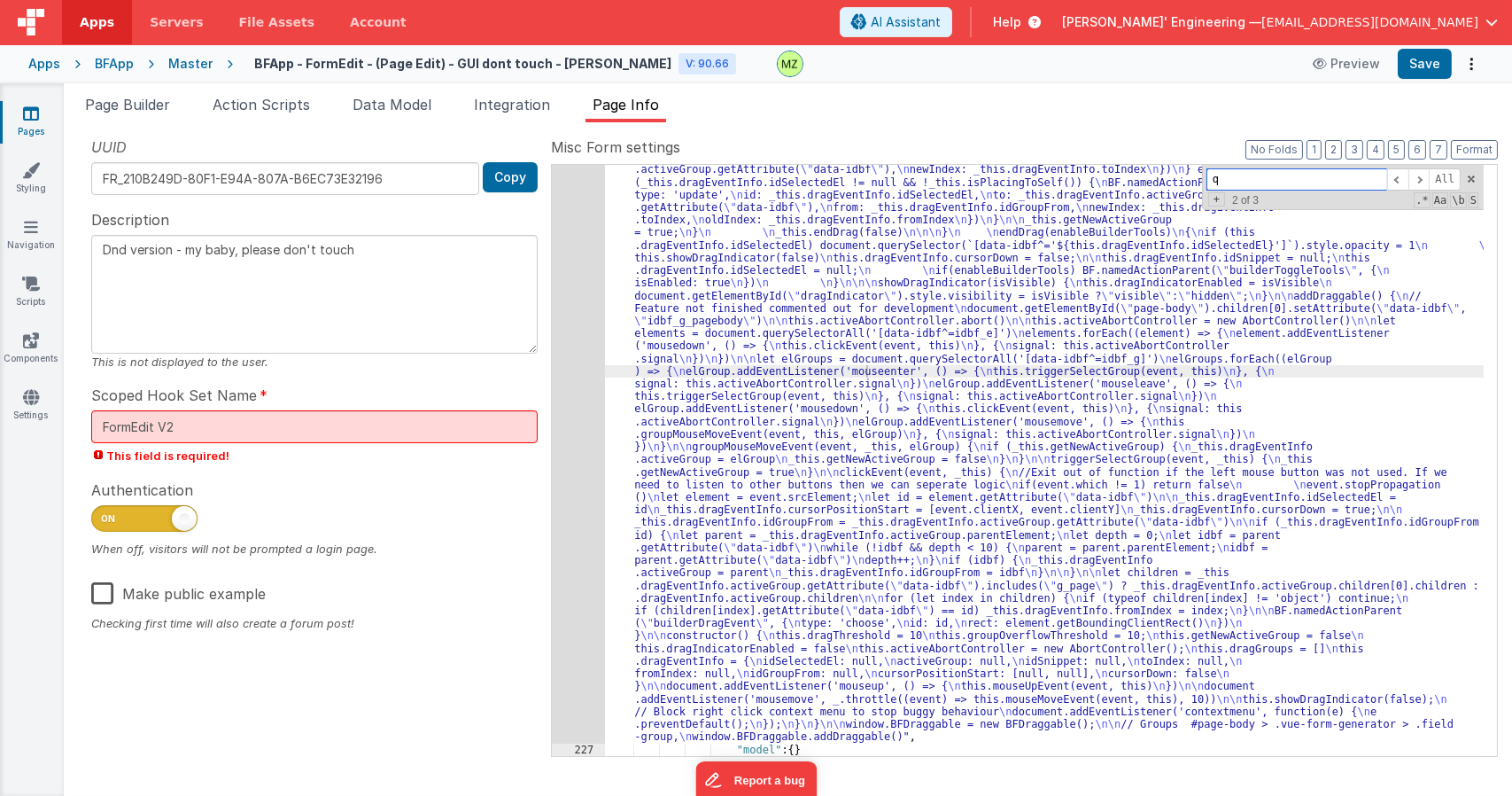
scroll to position [8045, 0]
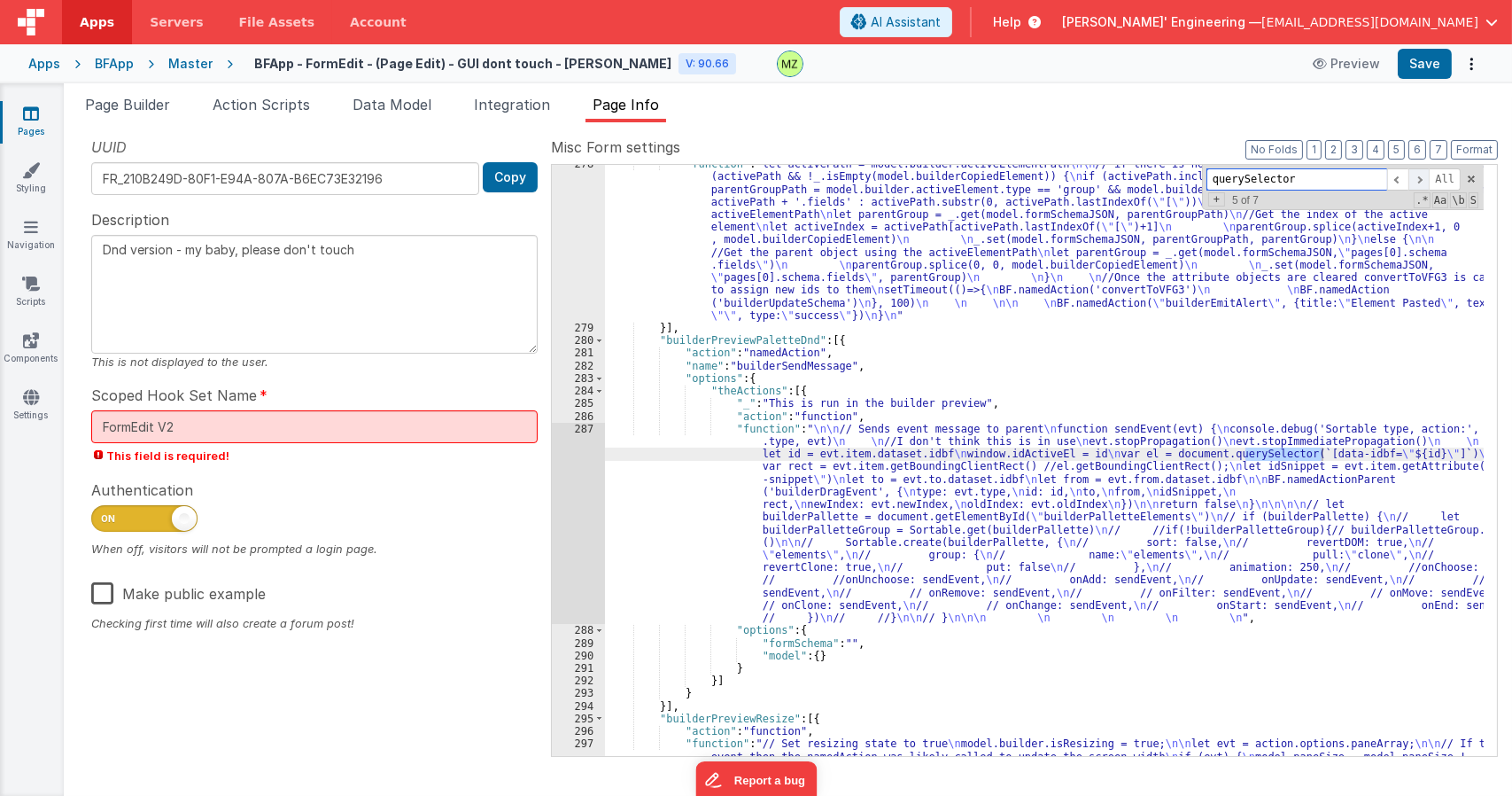
type input "querySelector"
click at [1420, 175] on span at bounding box center [1419, 179] width 21 height 22
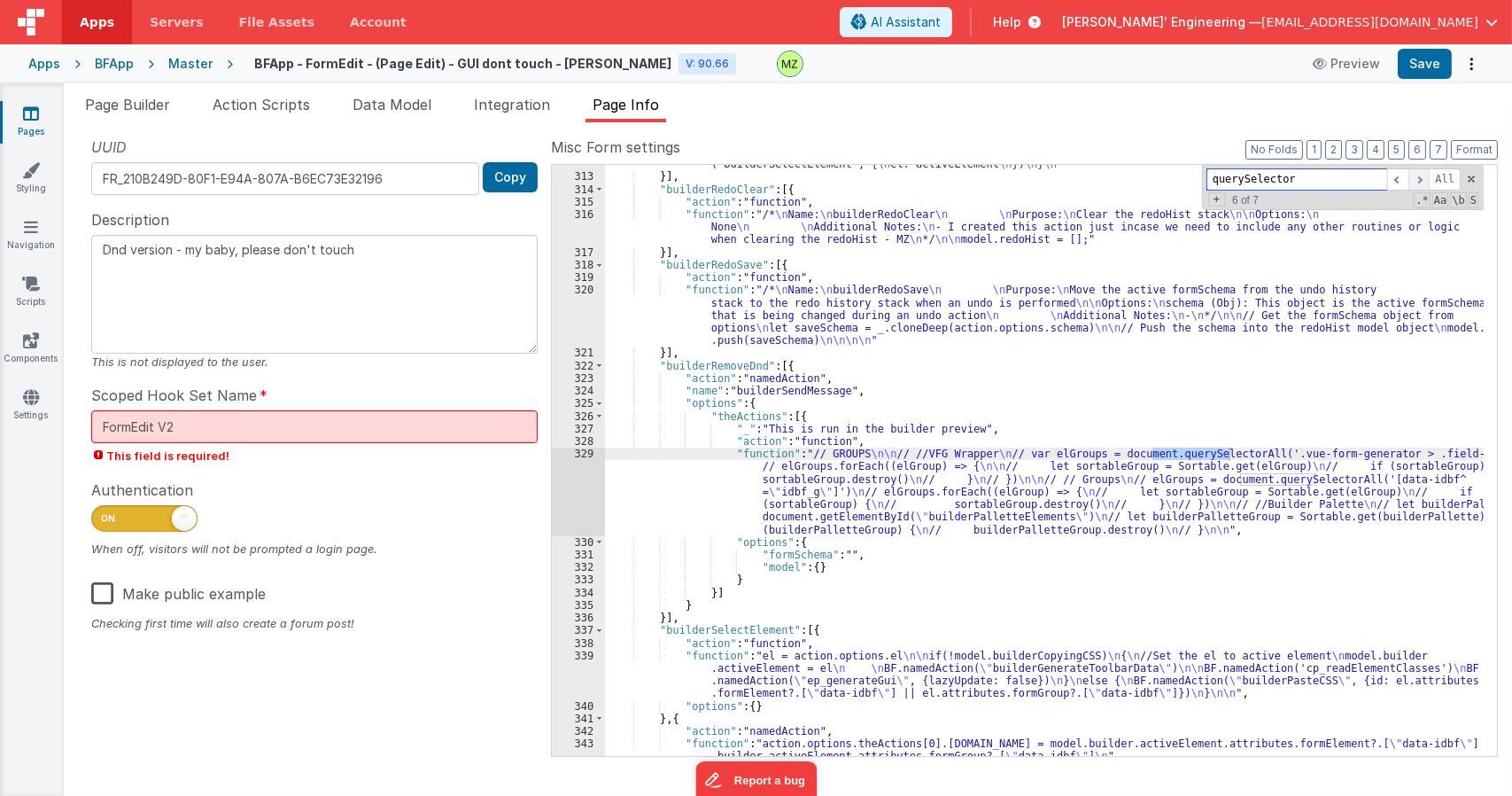
scroll to position [9016, 0]
click at [1420, 175] on span at bounding box center [1419, 179] width 21 height 22
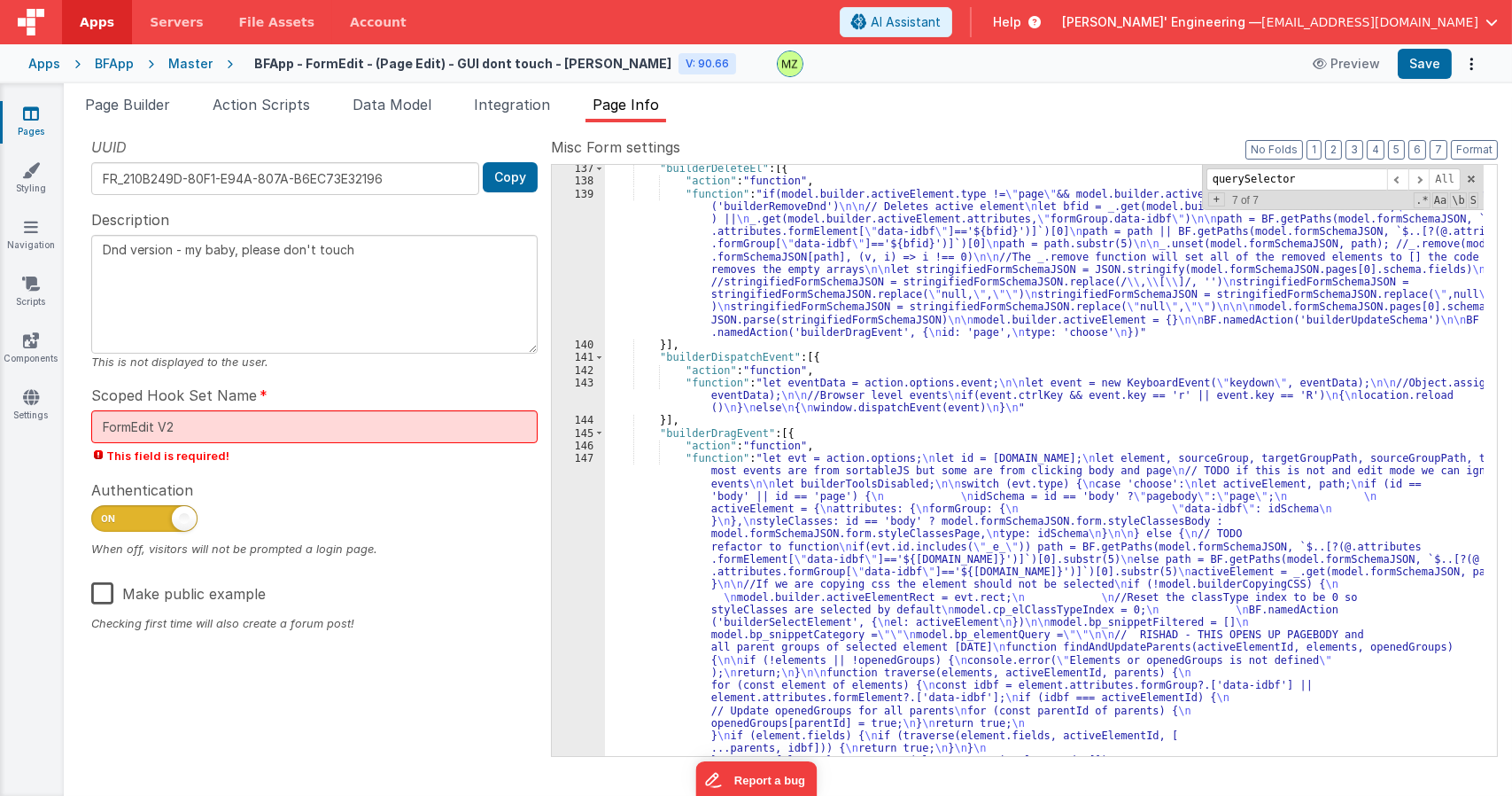
scroll to position [2371, 0]
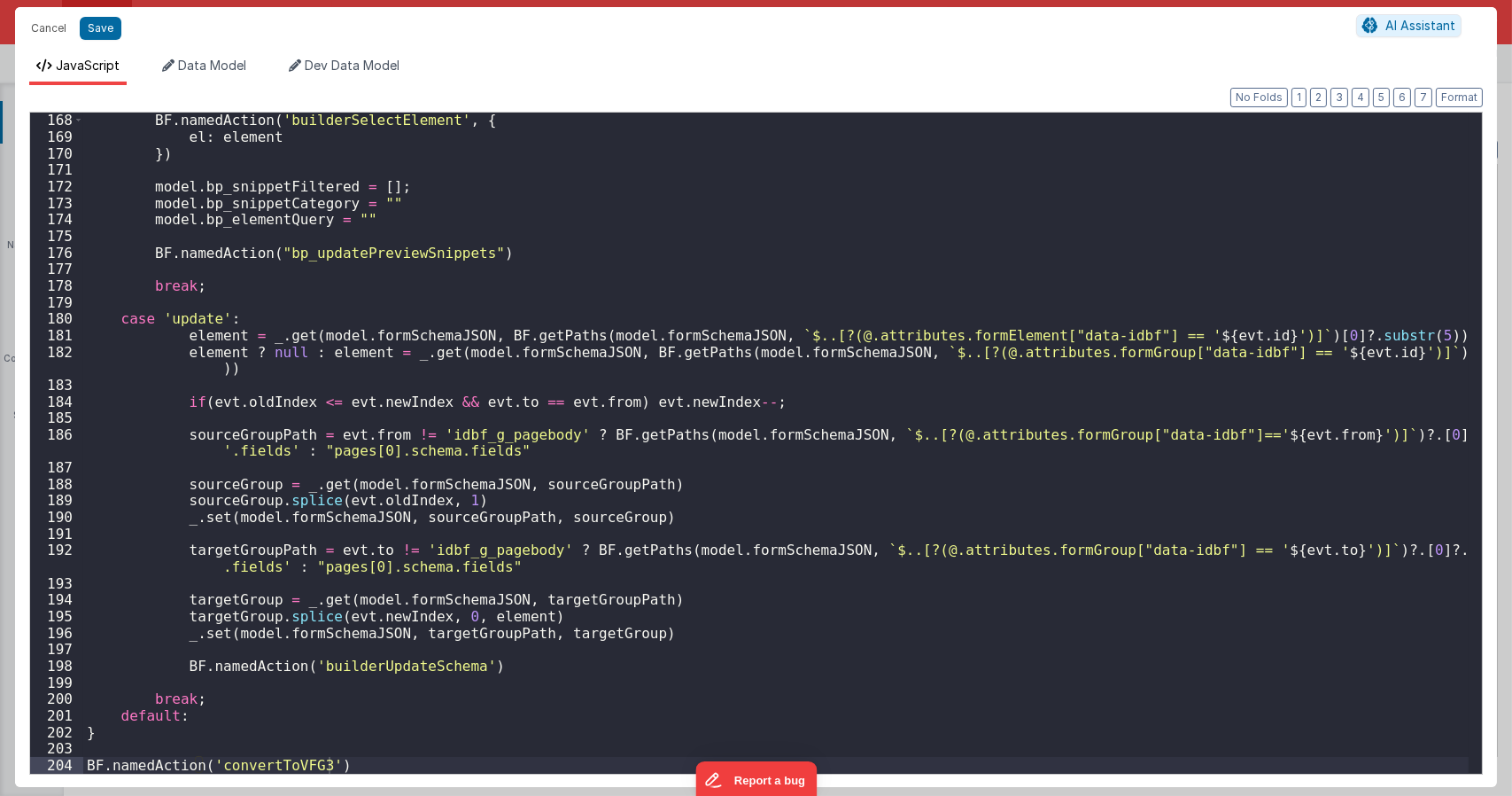
scroll to position [2778, 0]
click at [500, 655] on div "BF . namedAction ( 'builderSelectElement' , { el : element }) model . bp_snippe…" at bounding box center [776, 459] width 1385 height 694
click at [517, 654] on div "BF . namedAction ( 'builderSelectElement' , { el : element }) model . bp_snippe…" at bounding box center [776, 459] width 1385 height 694
click at [517, 664] on div "BF . namedAction ( 'builderSelectElement' , { el : element }) model . bp_snippe…" at bounding box center [776, 459] width 1385 height 694
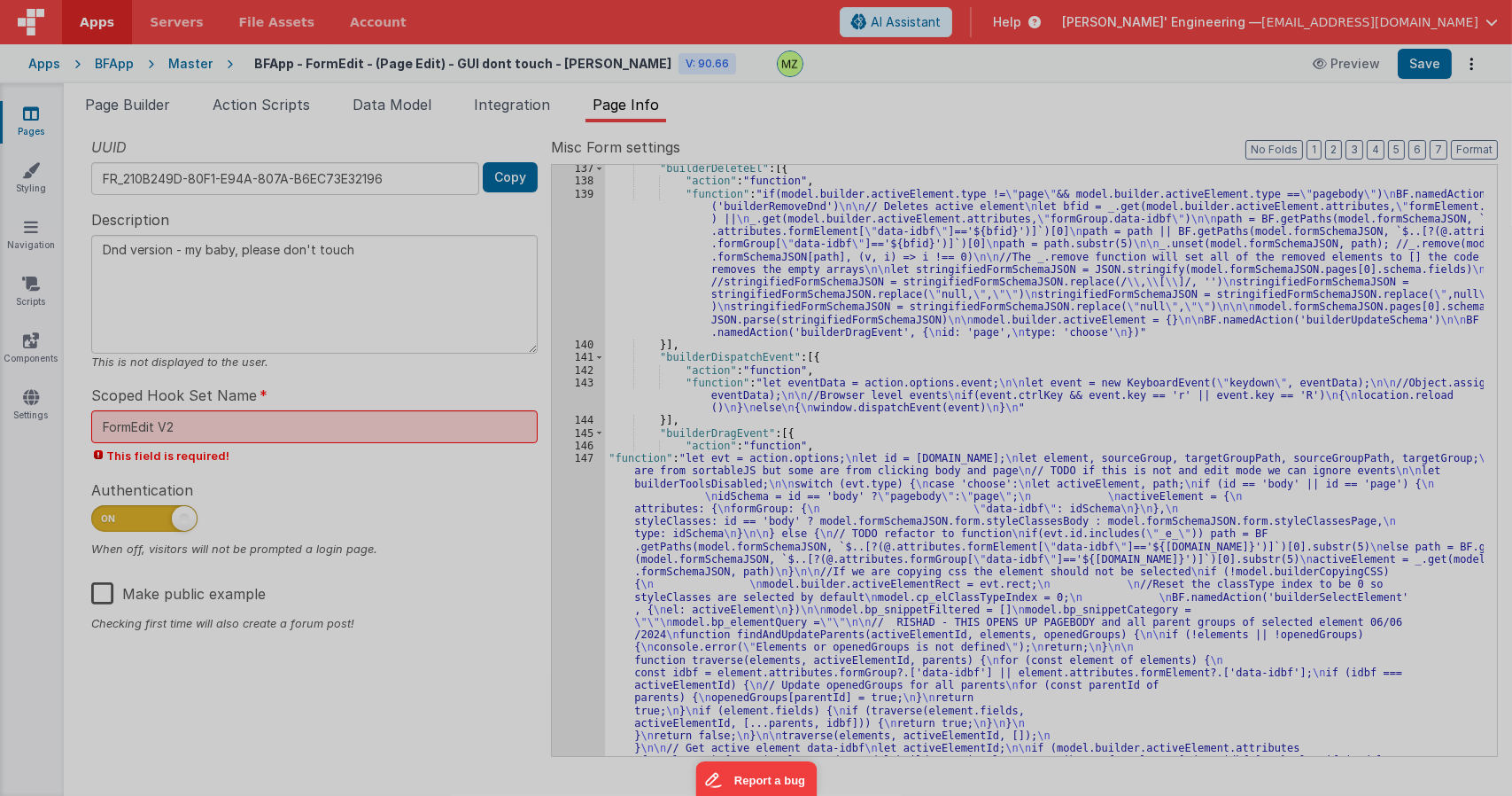
type textarea "Dnd version - my baby, please don't touch"
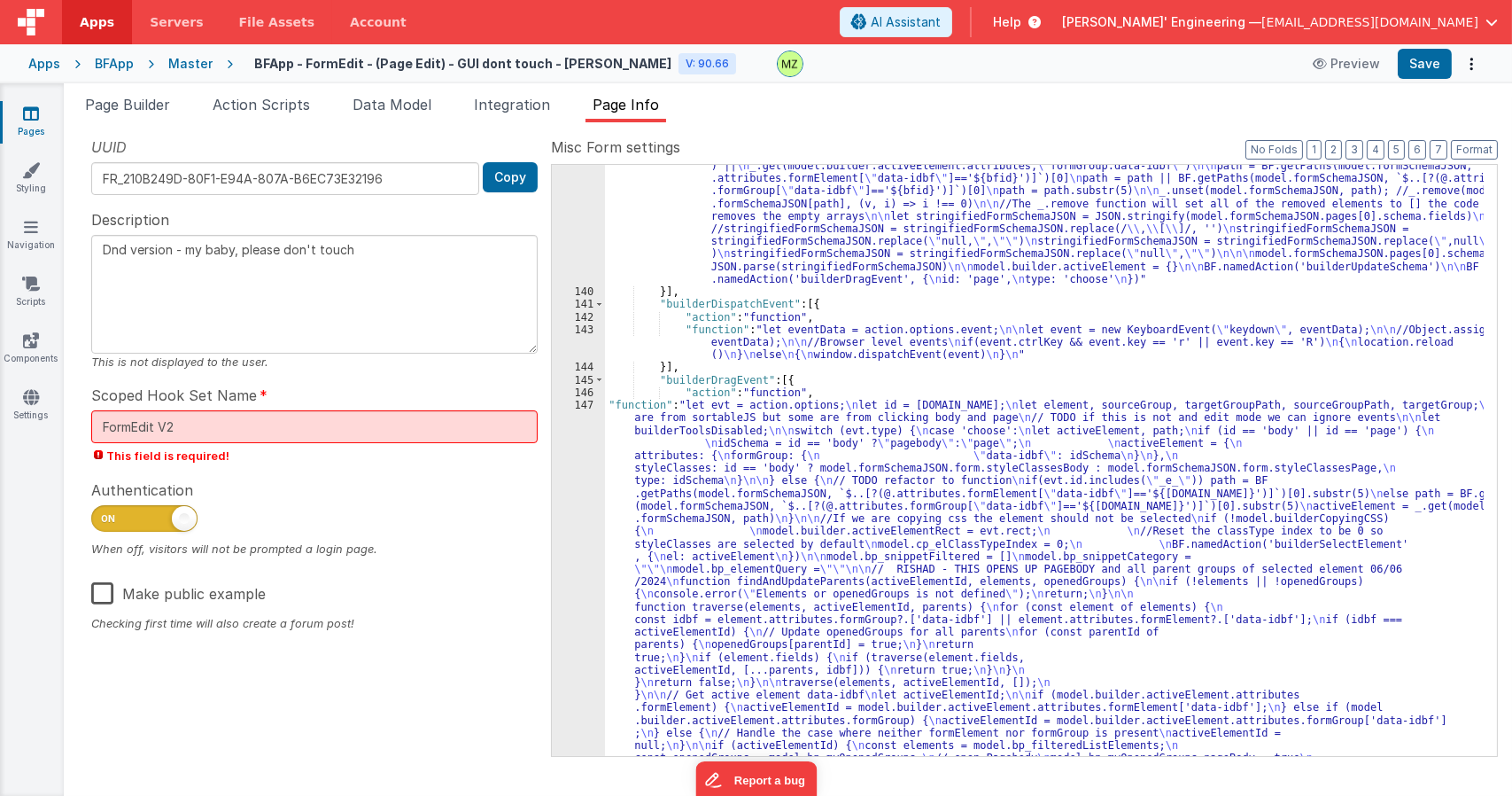
scroll to position [2530, 0]
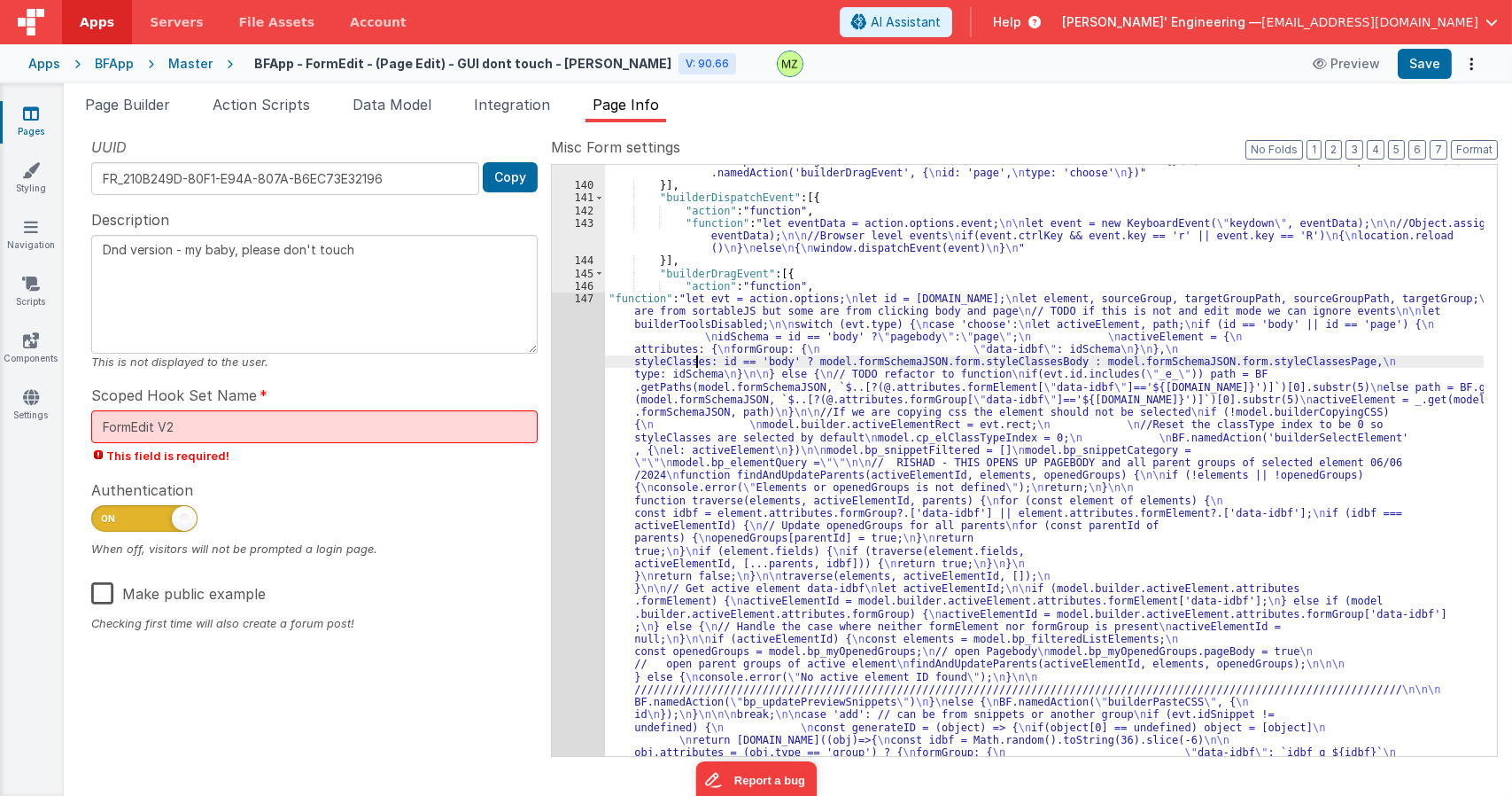
click at [694, 357] on div ""function" : "if(model.builder.activeElement.type != \" page \" && model.builde…" at bounding box center [1044, 784] width 878 height 1511
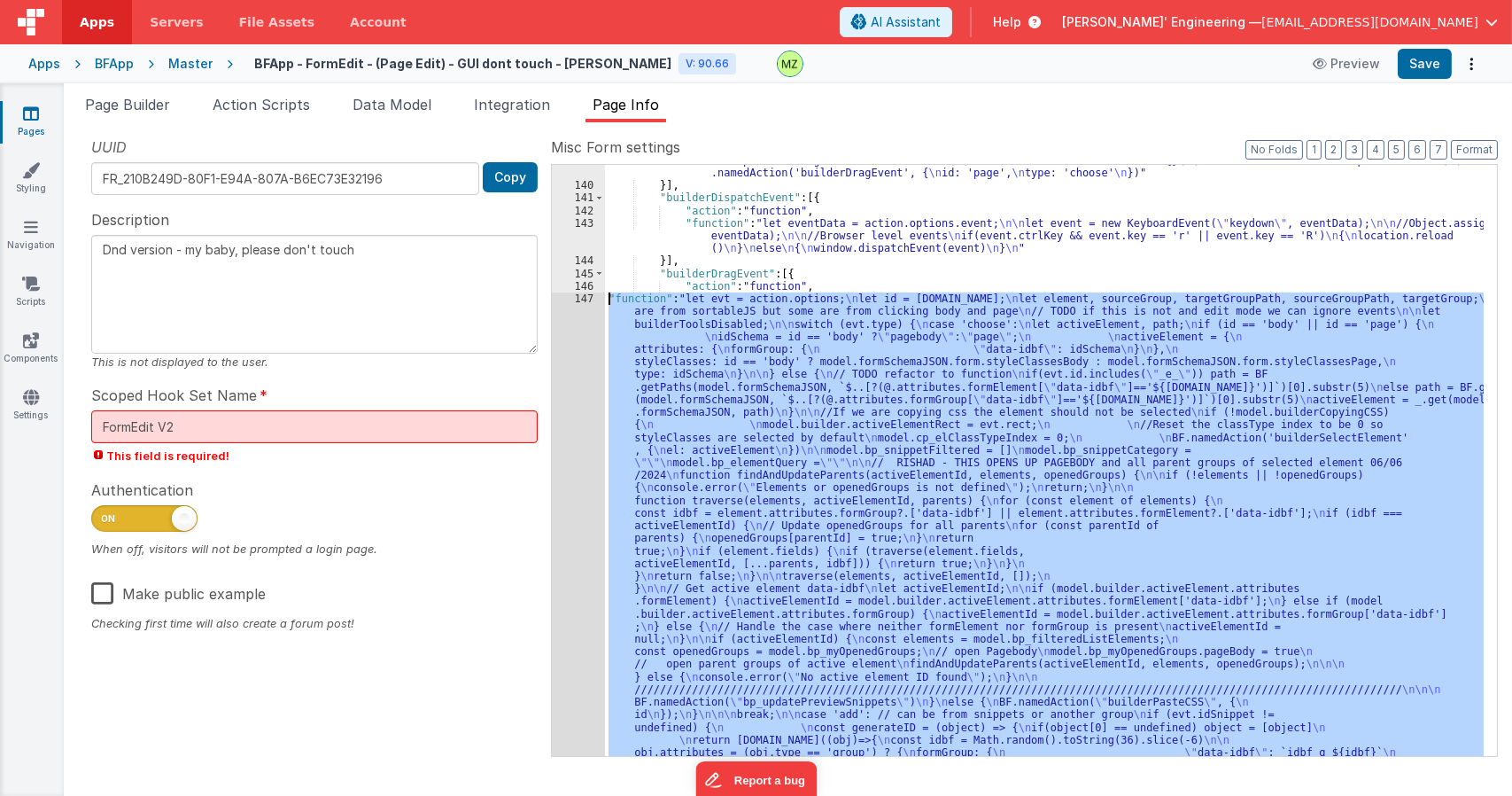
click at [579, 298] on div "147" at bounding box center [578, 678] width 53 height 769
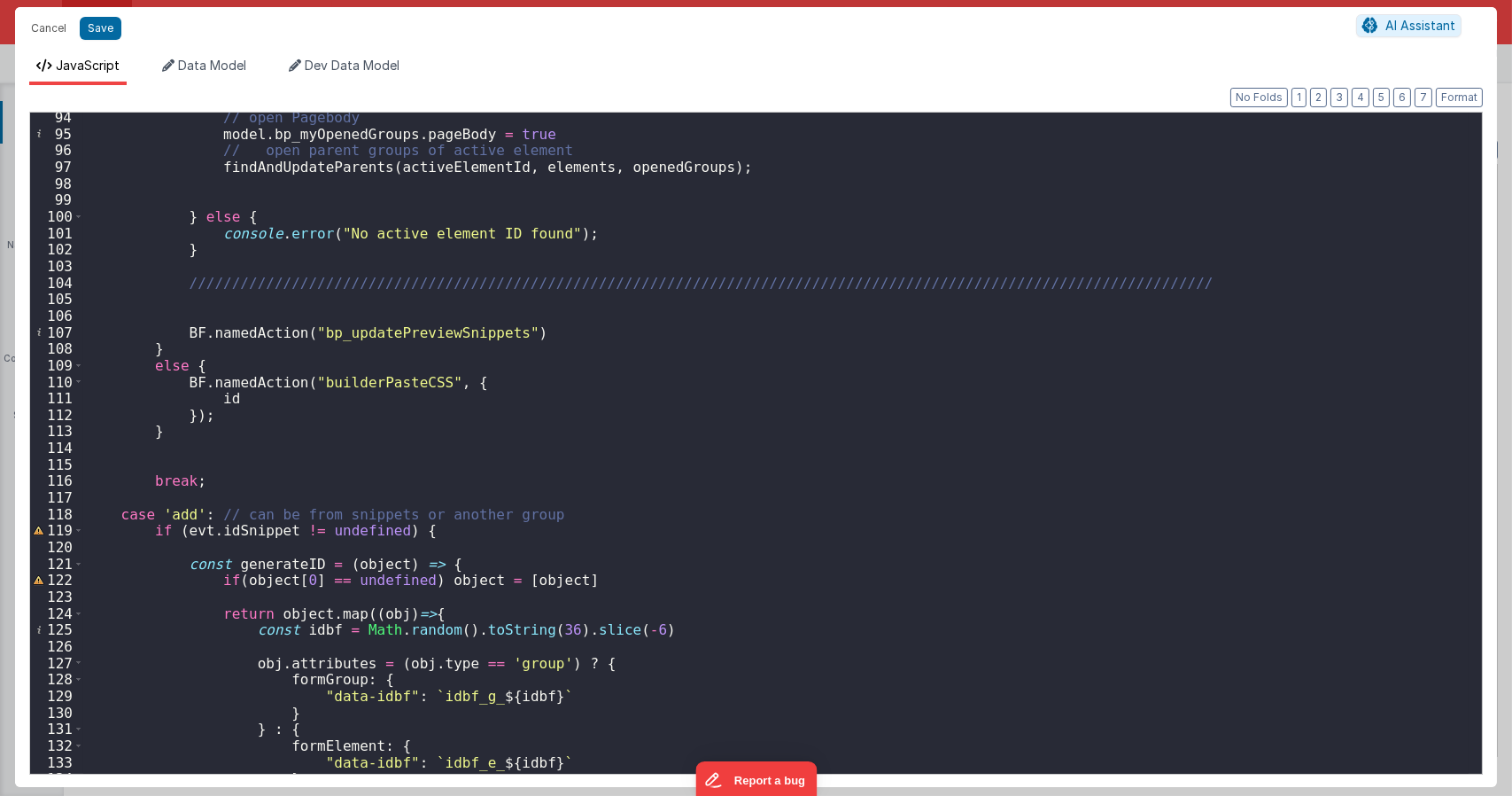
scroll to position [1595, 0]
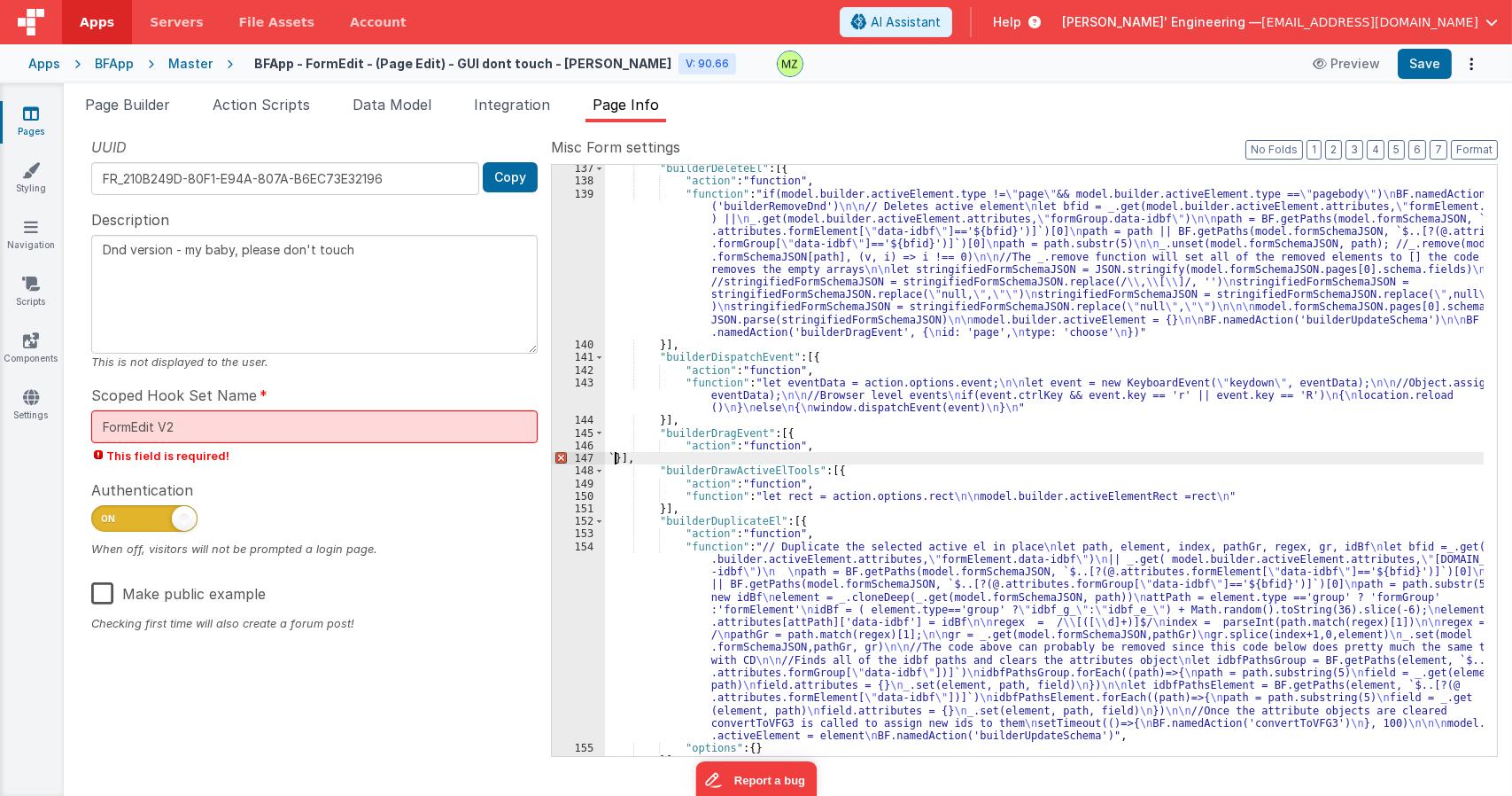
type textarea "Dnd version - my baby, please don't touch"
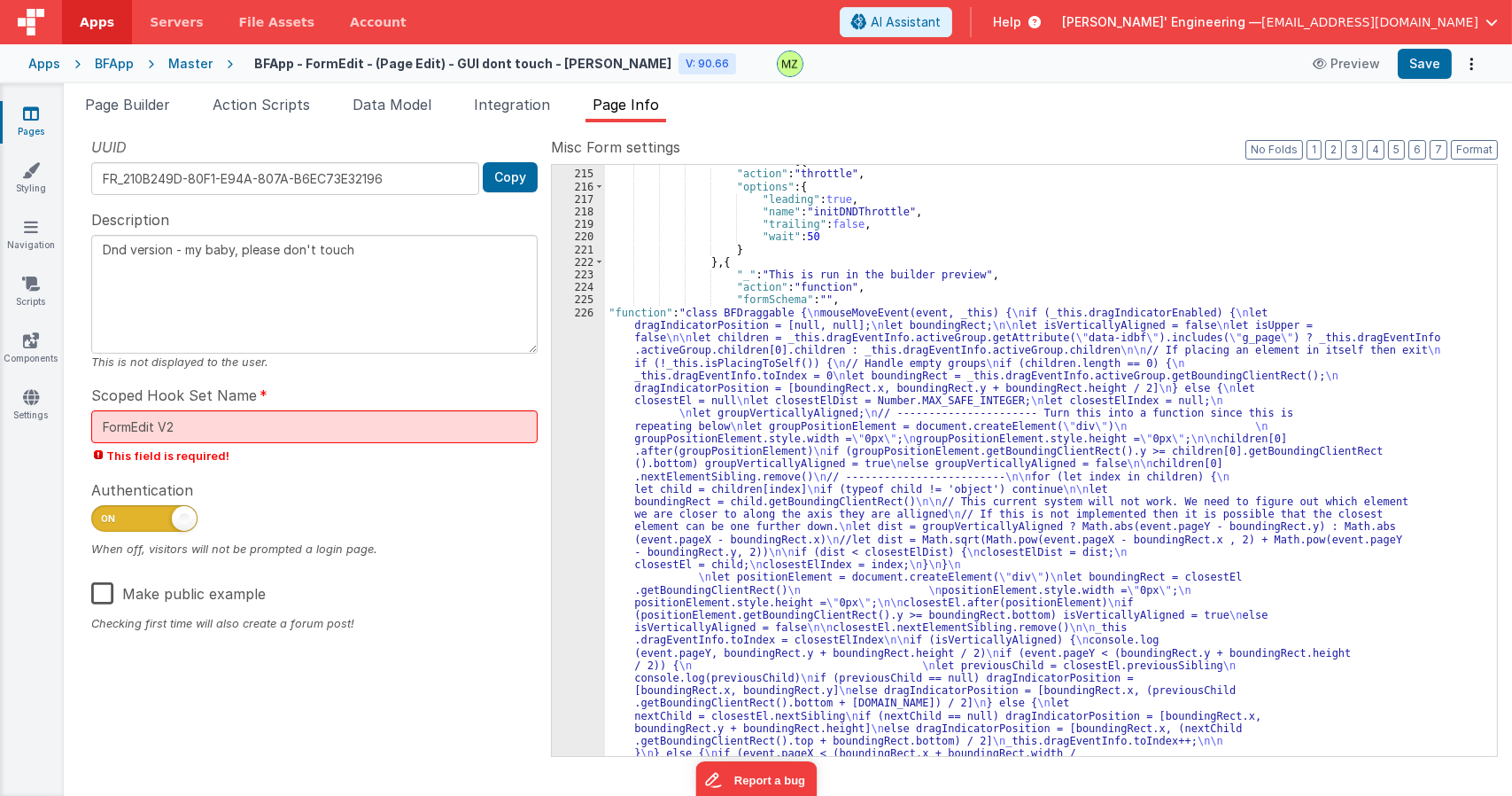
scroll to position [4898, 0]
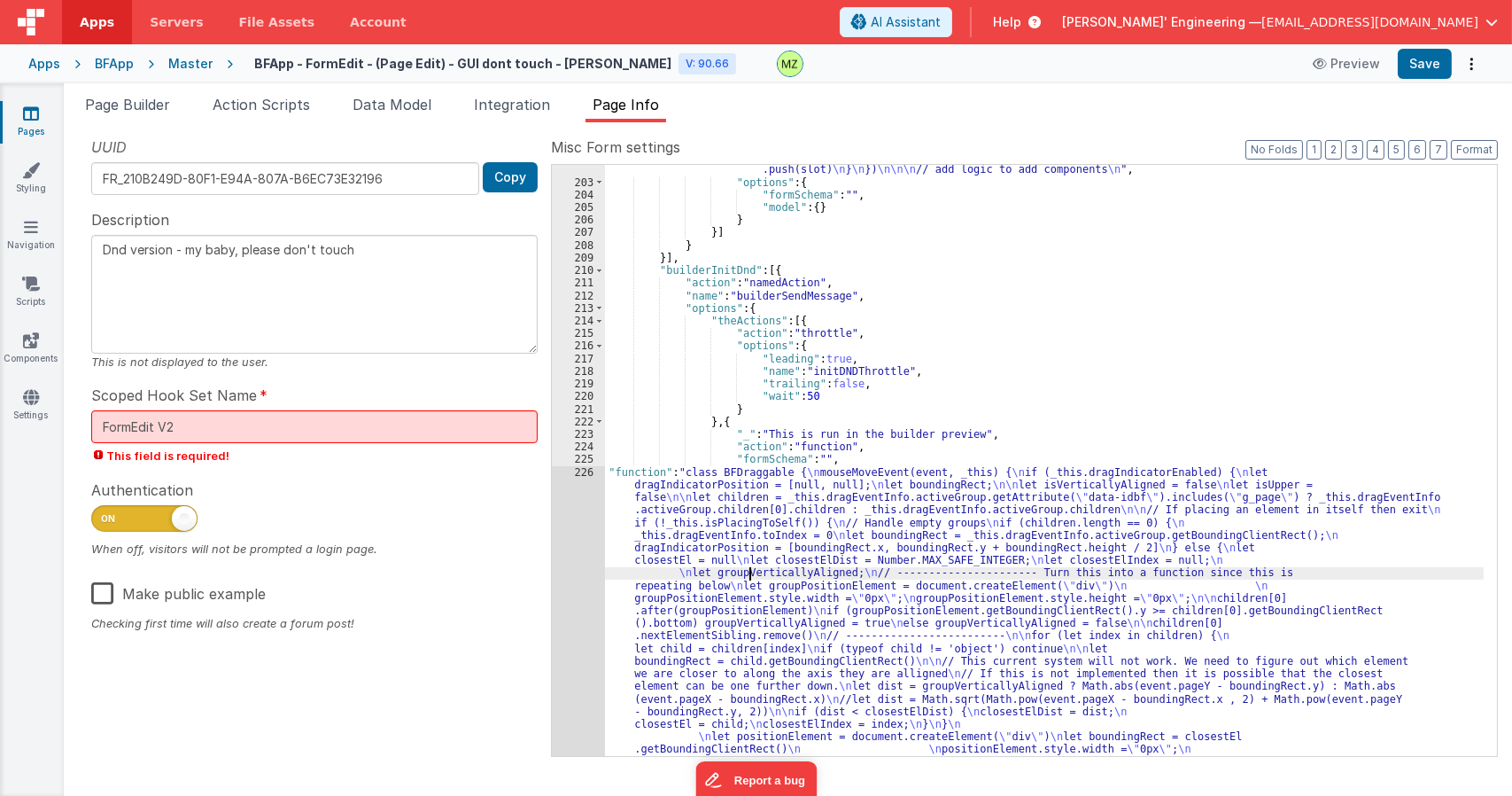
scroll to position [4739, 0]
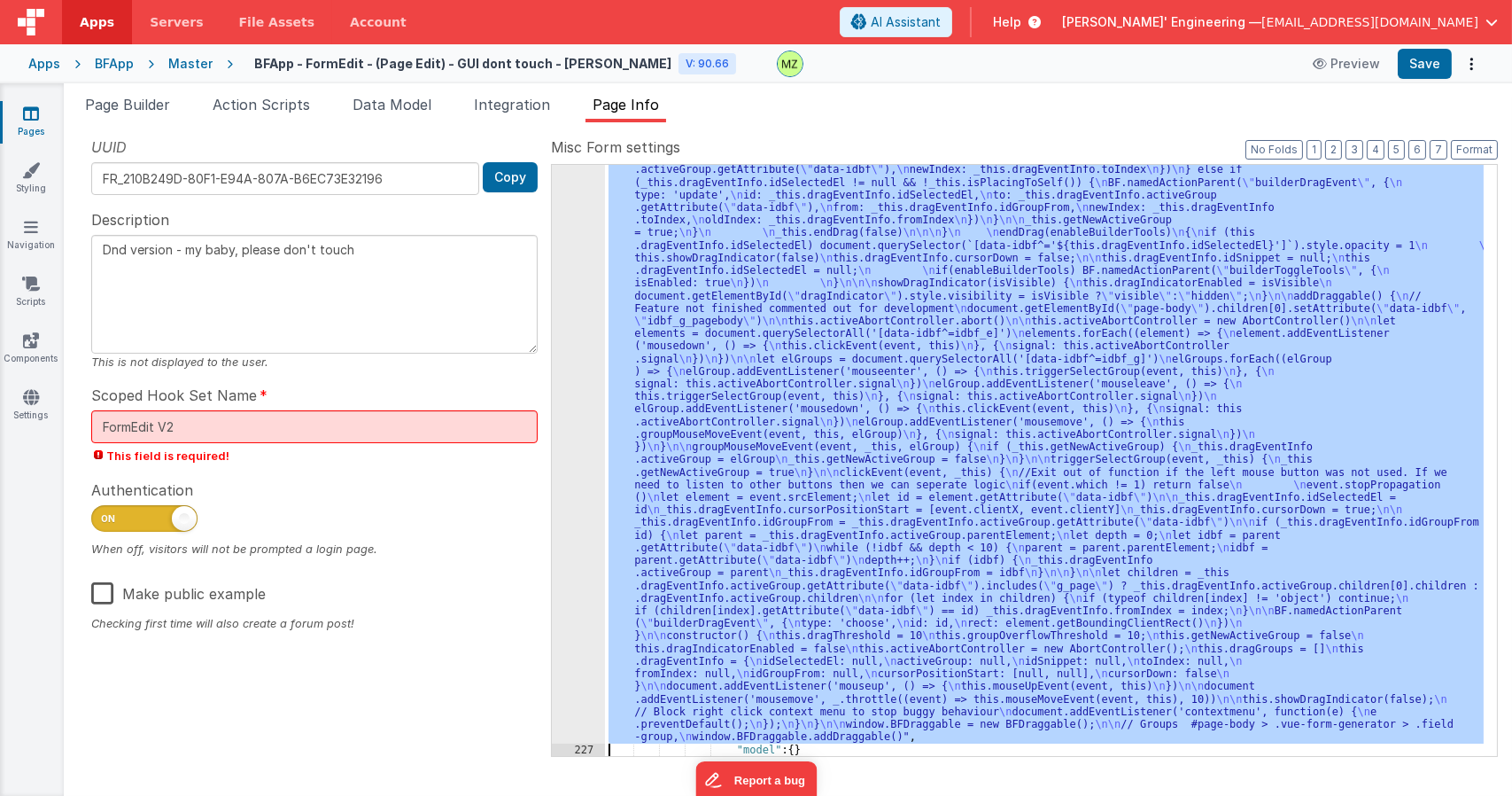
click at [588, 480] on div "226 227 228 229 230 231 232 233 234 235 236 237 238 239 240 241 242 243 244 245…" at bounding box center [578, 308] width 53 height 2077
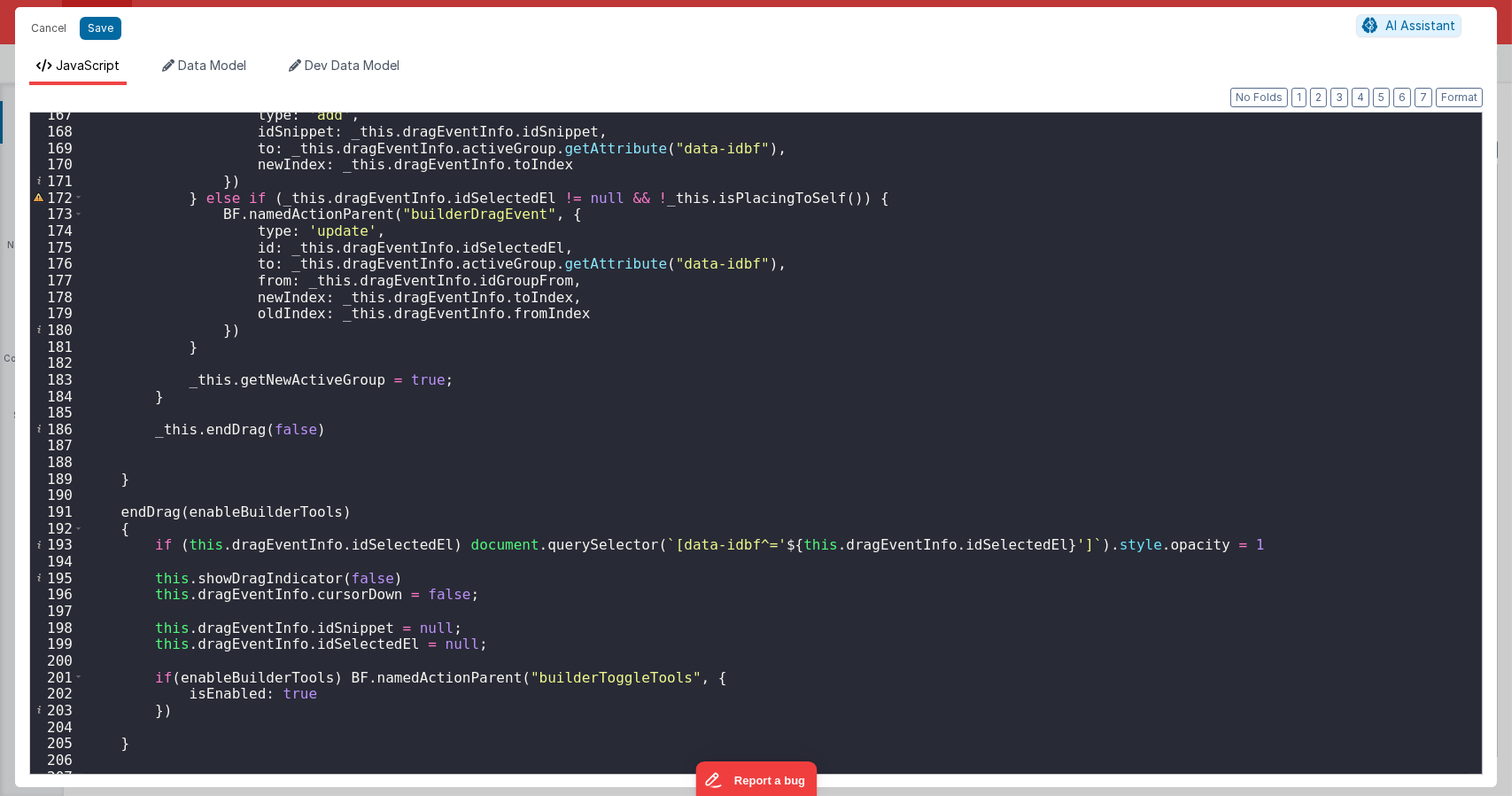
scroll to position [2976, 0]
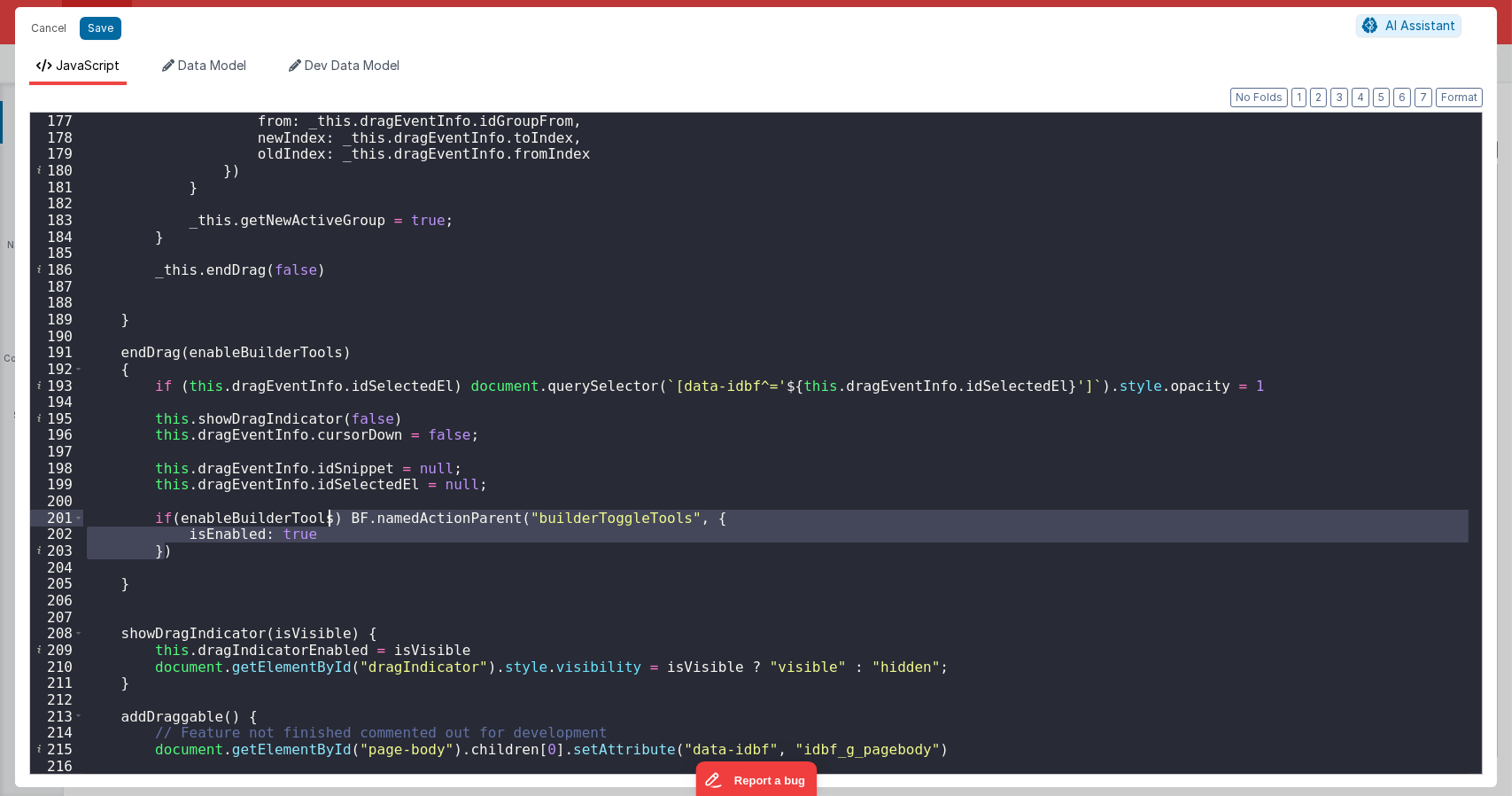
drag, startPoint x: 239, startPoint y: 552, endPoint x: 326, endPoint y: 518, distance: 93.4
click at [326, 518] on div "from : _this . dragEventInfo . idGroupFrom , newIndex : _this . dragEventInfo .…" at bounding box center [776, 460] width 1385 height 694
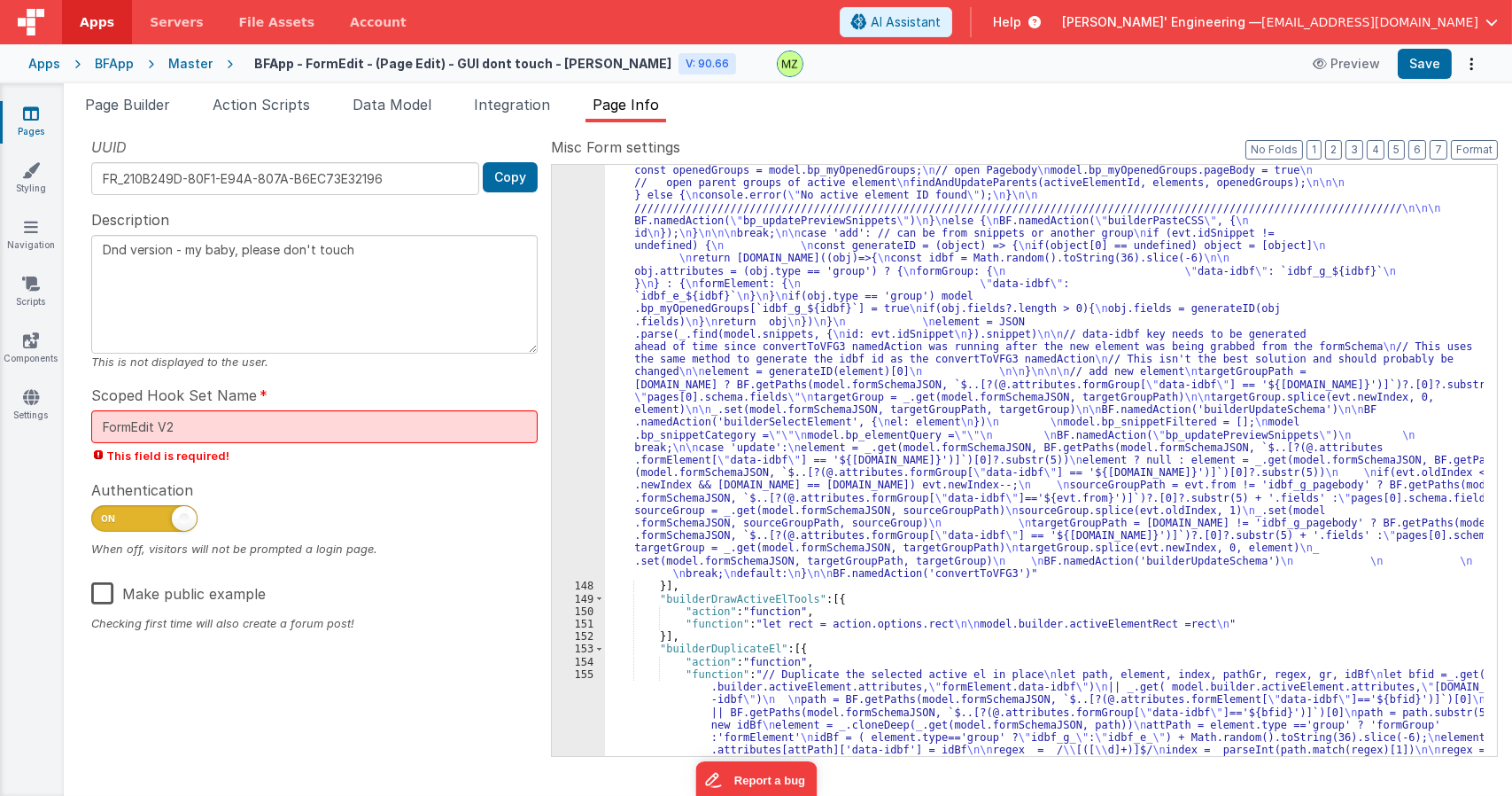
scroll to position [2693, 0]
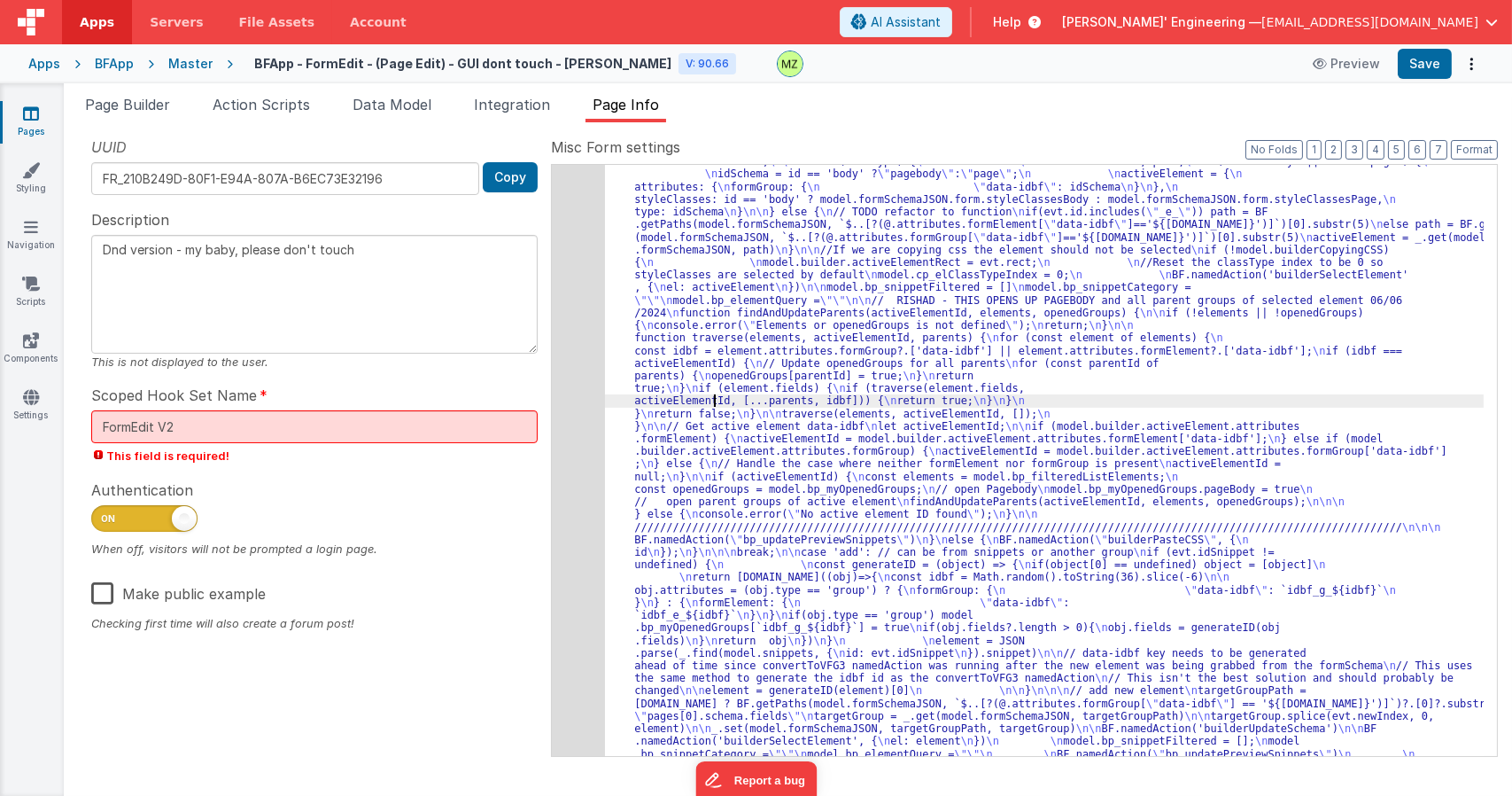
click at [579, 357] on div "147" at bounding box center [578, 515] width 53 height 769
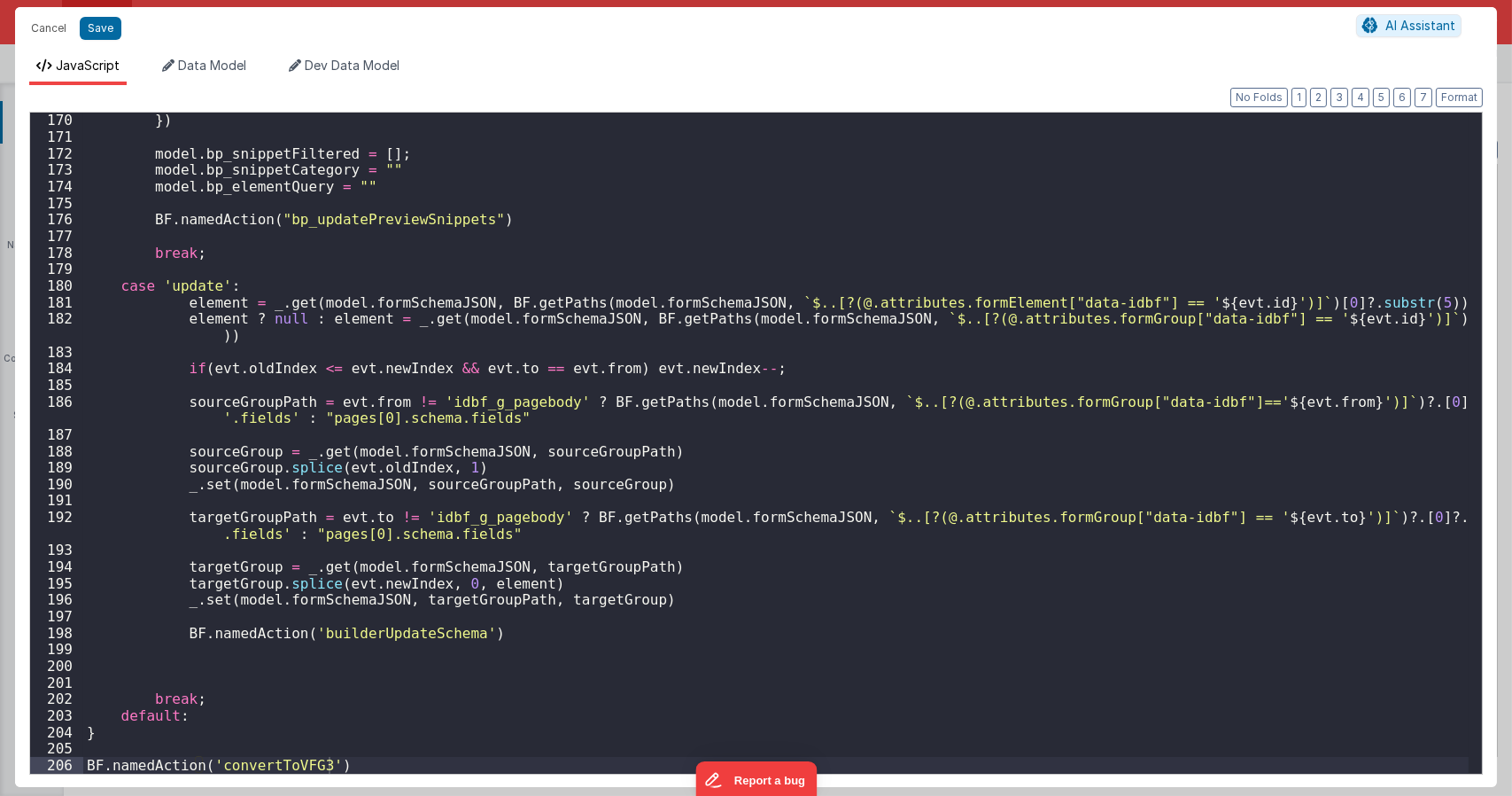
scroll to position [2812, 0]
click at [477, 634] on div "}) model . bp_snippetFiltered = [ ] ; model . bp_snippetCategory = "" model . b…" at bounding box center [776, 459] width 1385 height 694
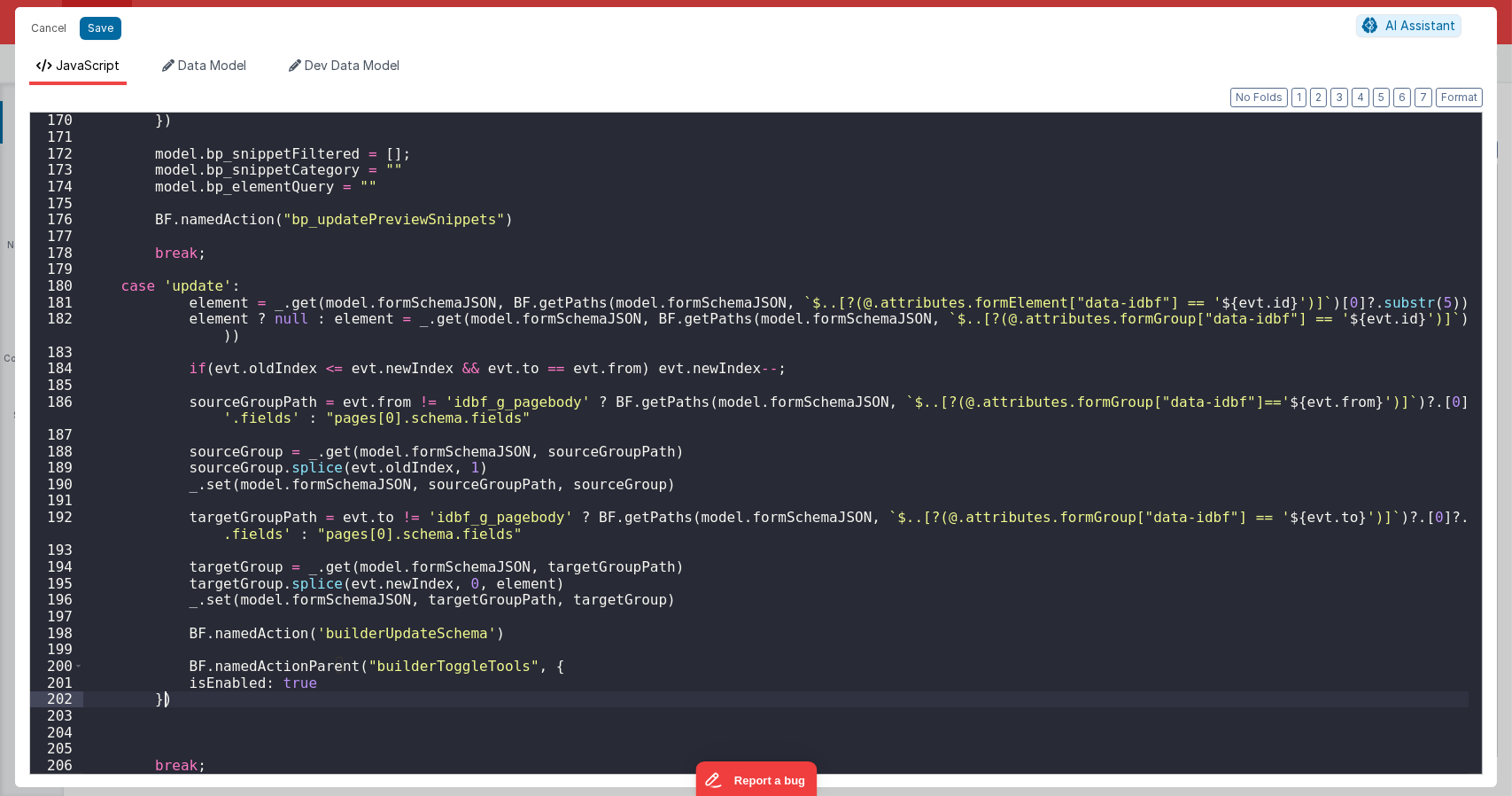
click at [150, 701] on div "}) model . bp_snippetFiltered = [ ] ; model . bp_snippetCategory = "" model . b…" at bounding box center [776, 459] width 1385 height 694
click at [179, 683] on div "}) model . bp_snippetFiltered = [ ] ; model . bp_snippetCategory = "" model . b…" at bounding box center [776, 459] width 1385 height 694
click at [244, 666] on div "}) model . bp_snippetFiltered = [ ] ; model . bp_snippetCategory = "" model . b…" at bounding box center [776, 459] width 1385 height 694
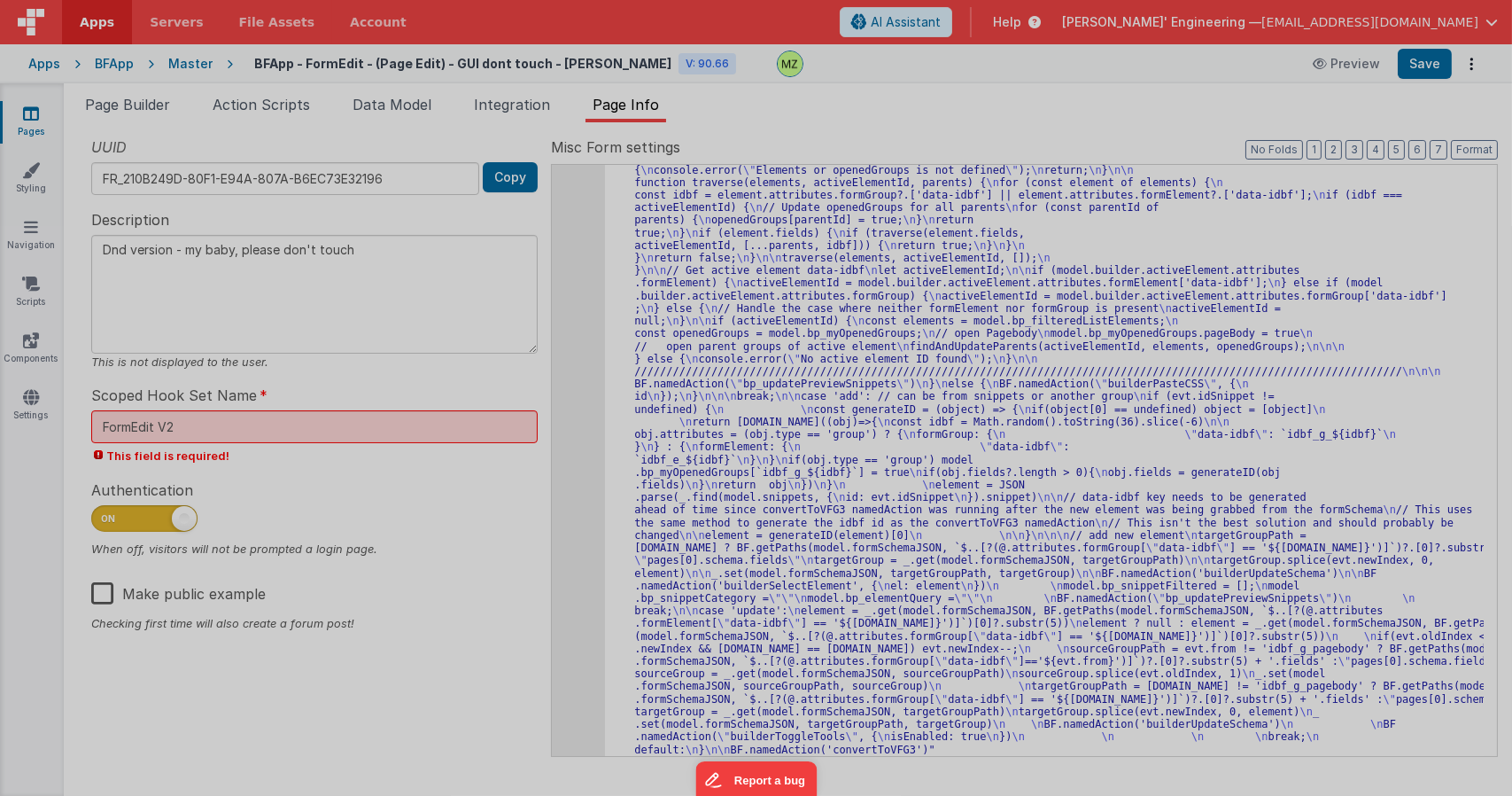
type textarea "Dnd version - my baby, please don't touch"
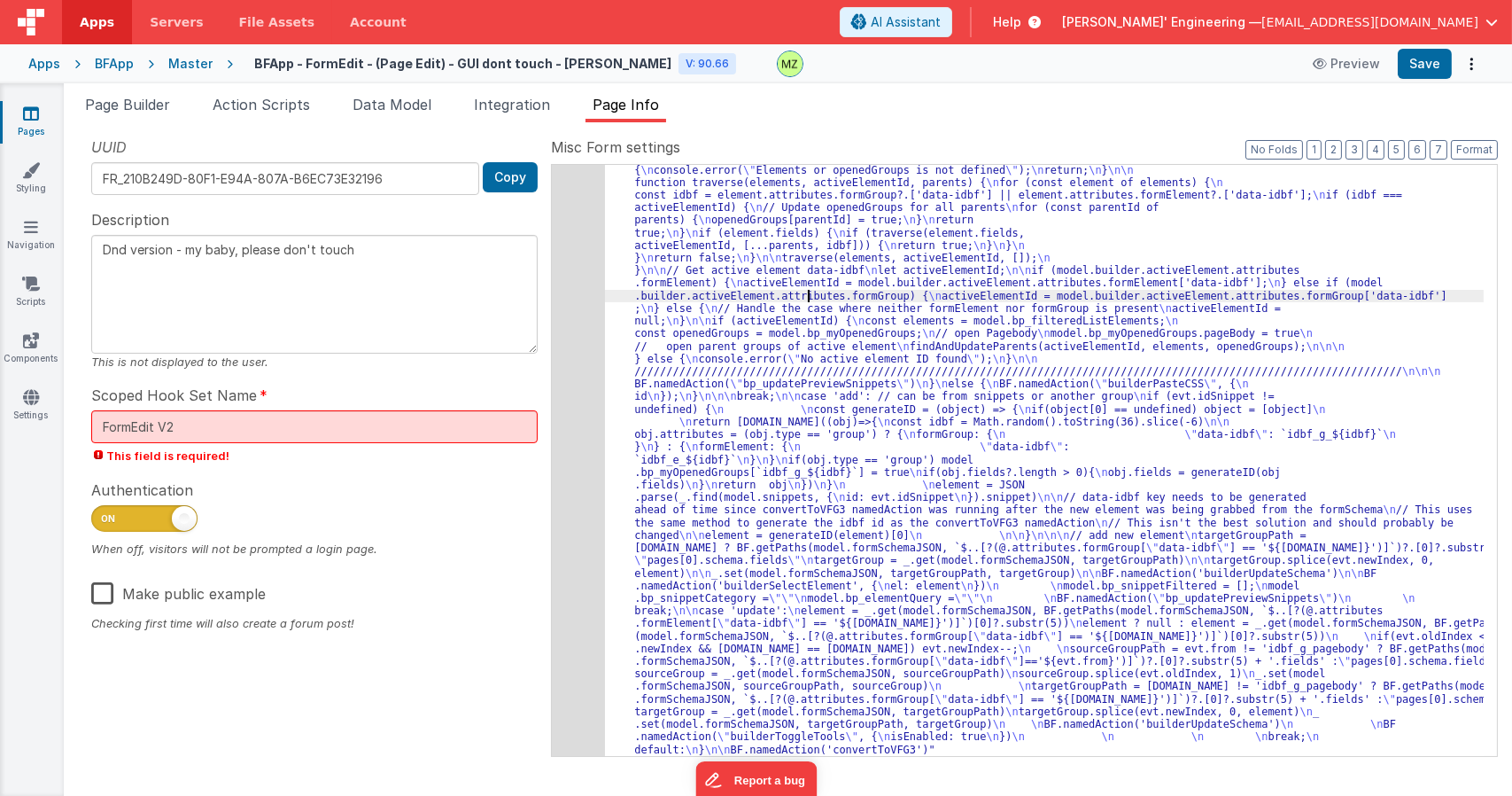
click at [808, 296] on div ""function" : "let evt = action.options; \n let id = [DOMAIN_NAME]; \n let eleme…" at bounding box center [1044, 666] width 878 height 1384
click at [601, 329] on div "147" at bounding box center [578, 365] width 53 height 782
click at [587, 317] on div "147" at bounding box center [578, 365] width 53 height 782
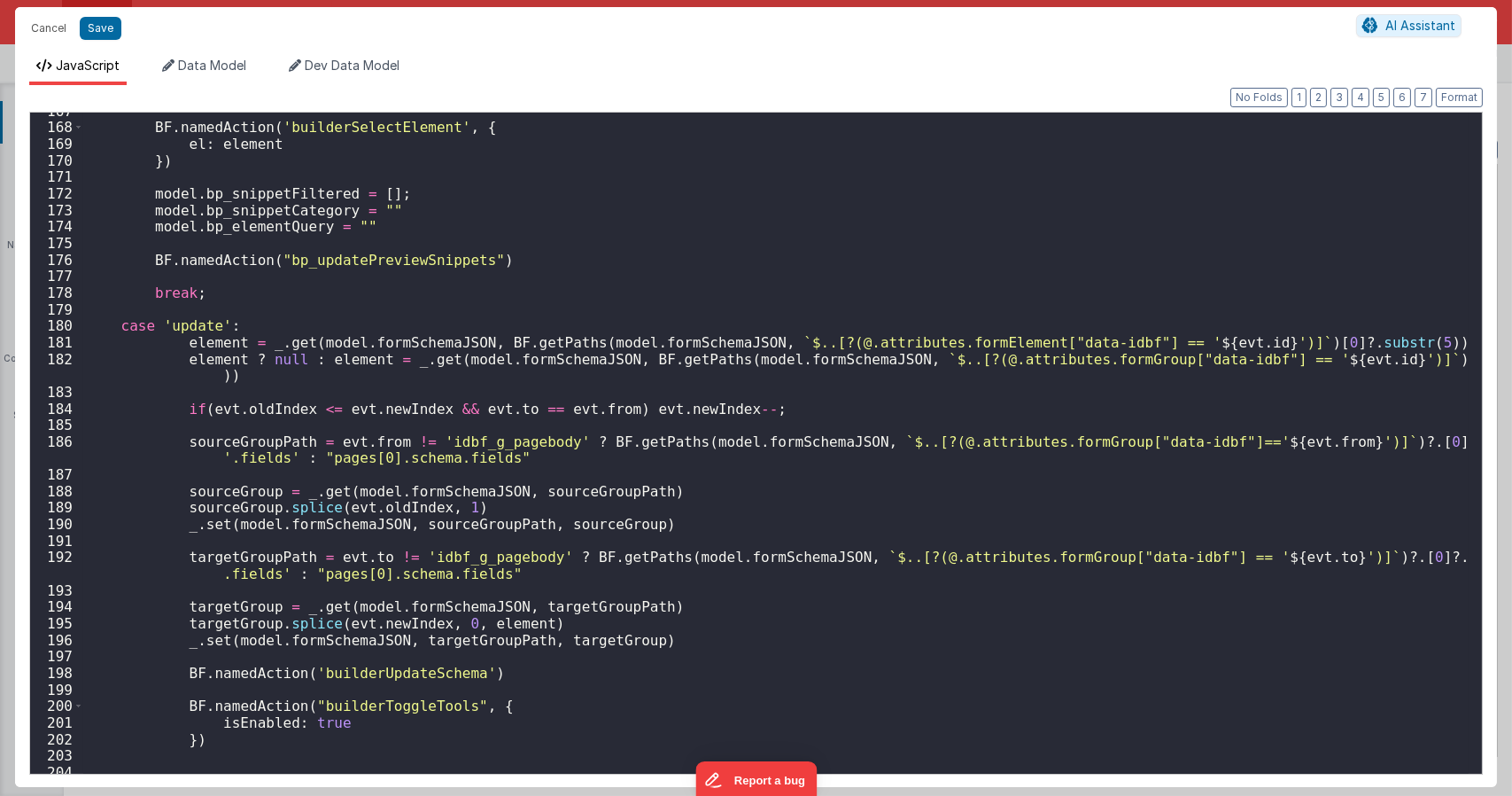
scroll to position [2718, 0]
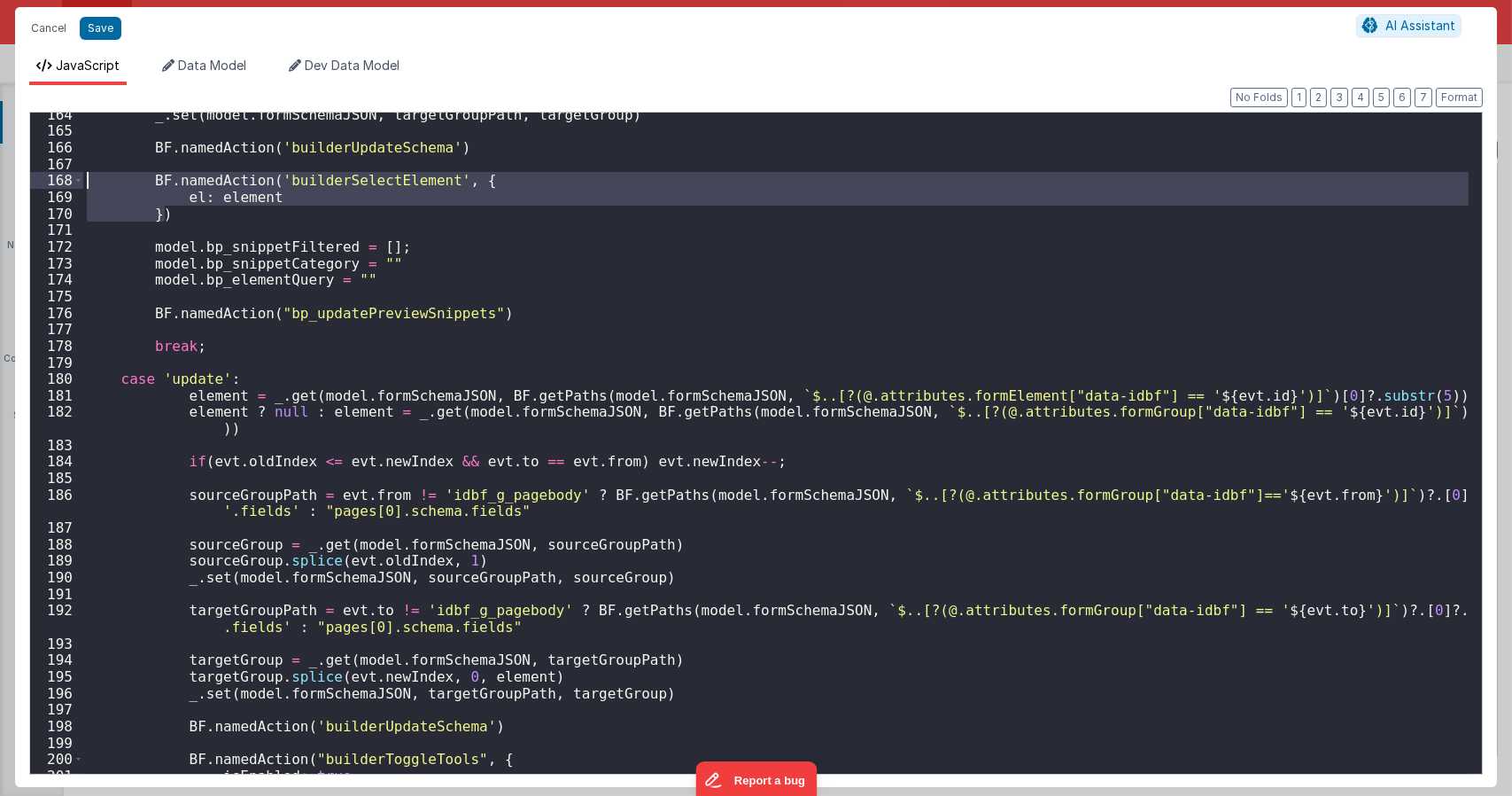
drag, startPoint x: 194, startPoint y: 216, endPoint x: 57, endPoint y: 177, distance: 142.4
click at [57, 177] on div "164 165 166 167 168 169 170 171 172 173 174 175 176 177 178 179 180 181 182 183…" at bounding box center [756, 443] width 1453 height 662
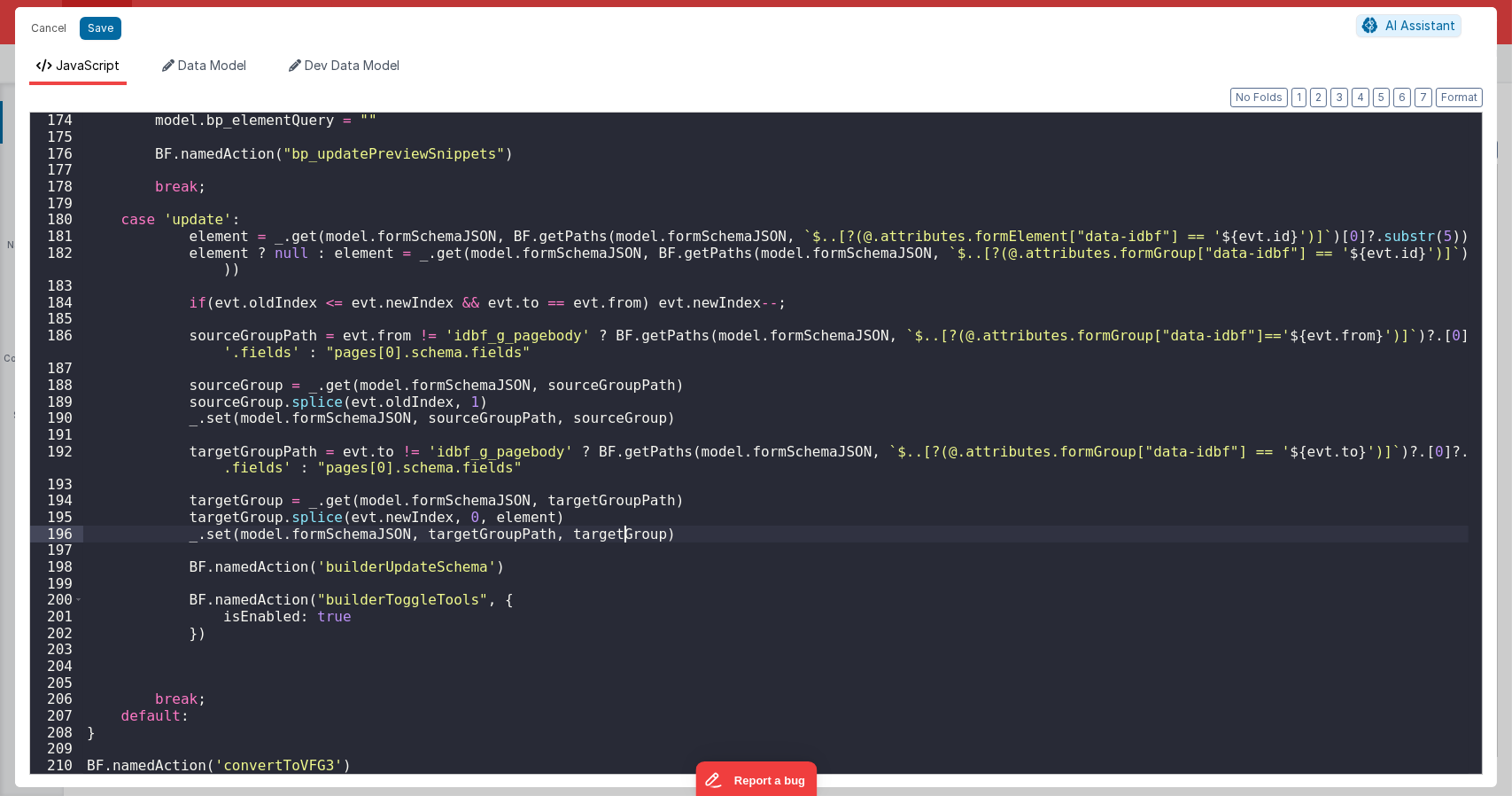
click at [647, 527] on div "model . bp_elementQuery = "" BF . namedAction ( "bp_updatePreviewSnippets" ) br…" at bounding box center [776, 459] width 1385 height 694
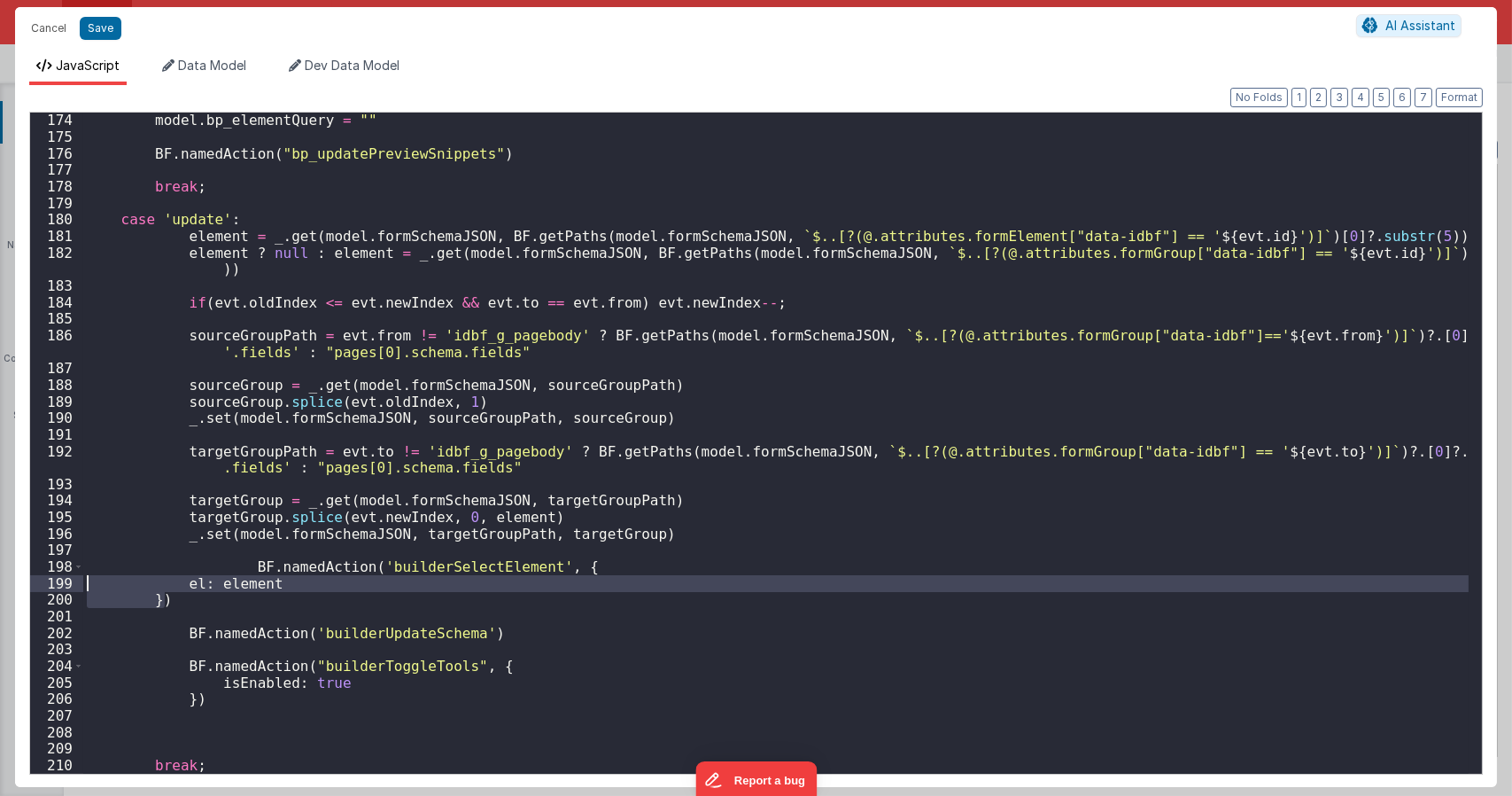
drag, startPoint x: 191, startPoint y: 598, endPoint x: 76, endPoint y: 590, distance: 115.3
click at [76, 590] on div "174 175 176 177 178 179 180 181 182 183 184 185 186 187 188 189 190 191 192 193…" at bounding box center [756, 443] width 1453 height 662
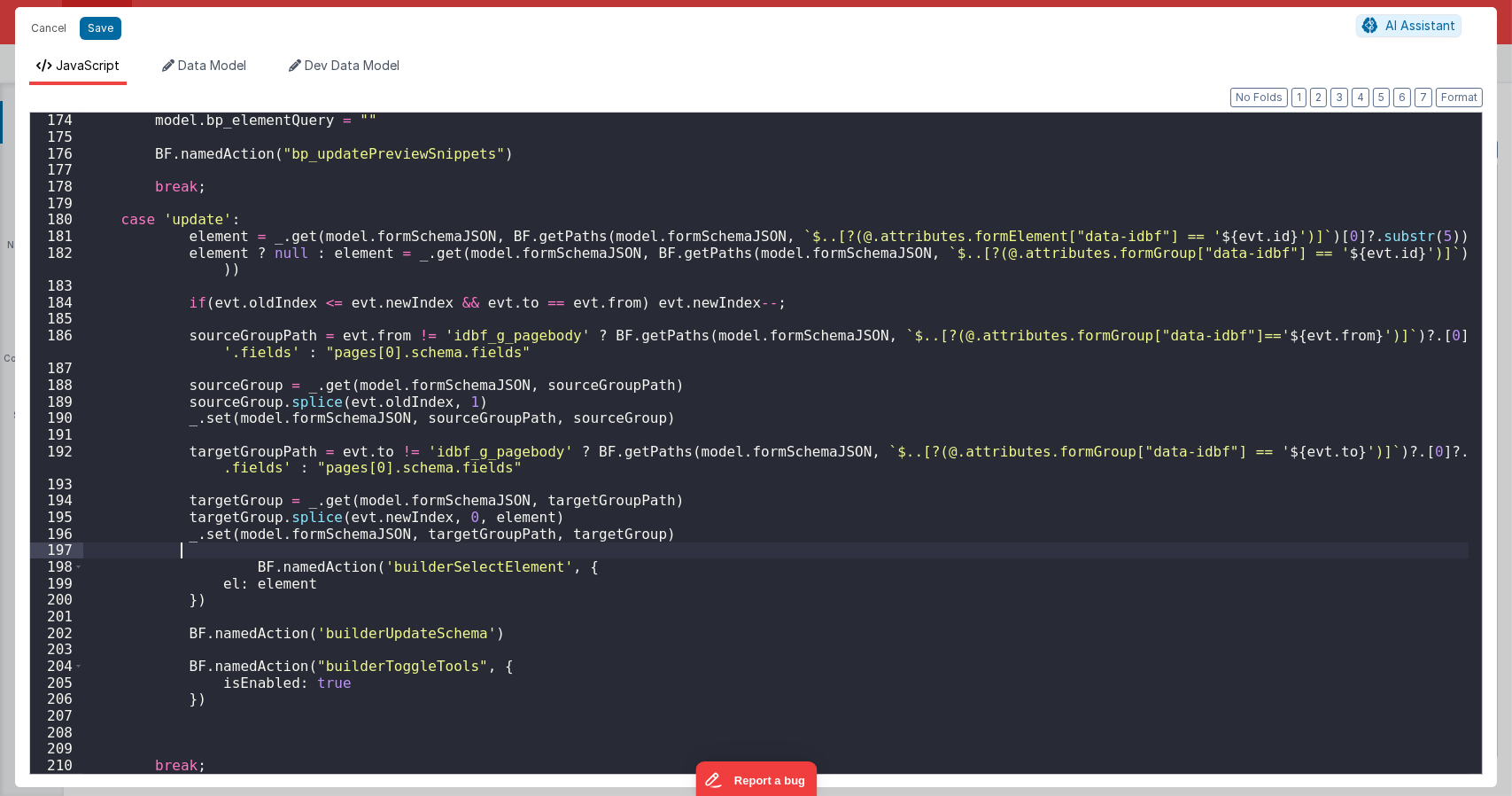
click at [237, 558] on div "model . bp_elementQuery = "" BF . namedAction ( "bp_updatePreviewSnippets" ) br…" at bounding box center [776, 459] width 1385 height 694
click at [243, 566] on div "model . bp_elementQuery = "" BF . namedAction ( "bp_updatePreviewSnippets" ) br…" at bounding box center [776, 459] width 1385 height 694
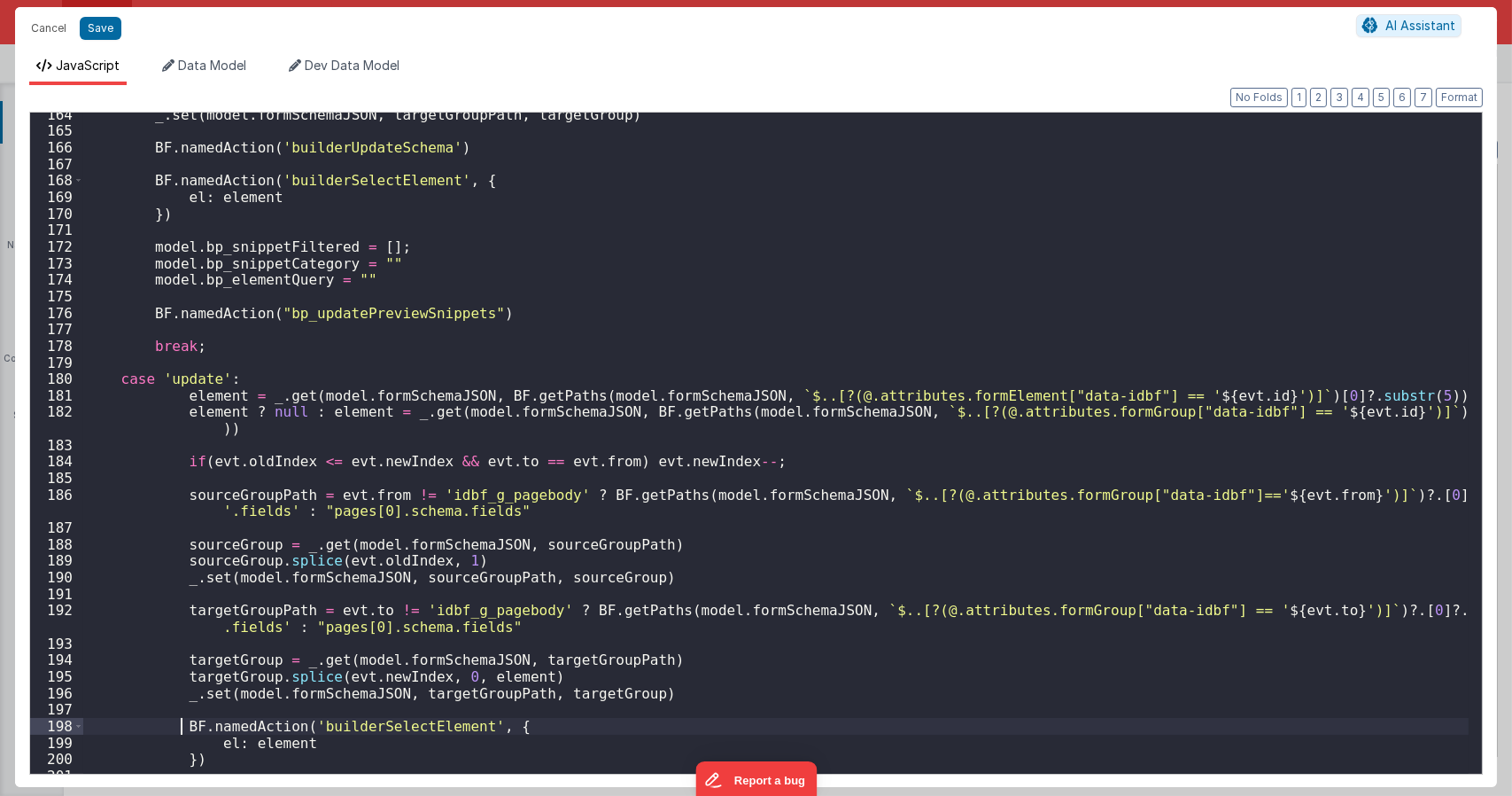
scroll to position [2944, 0]
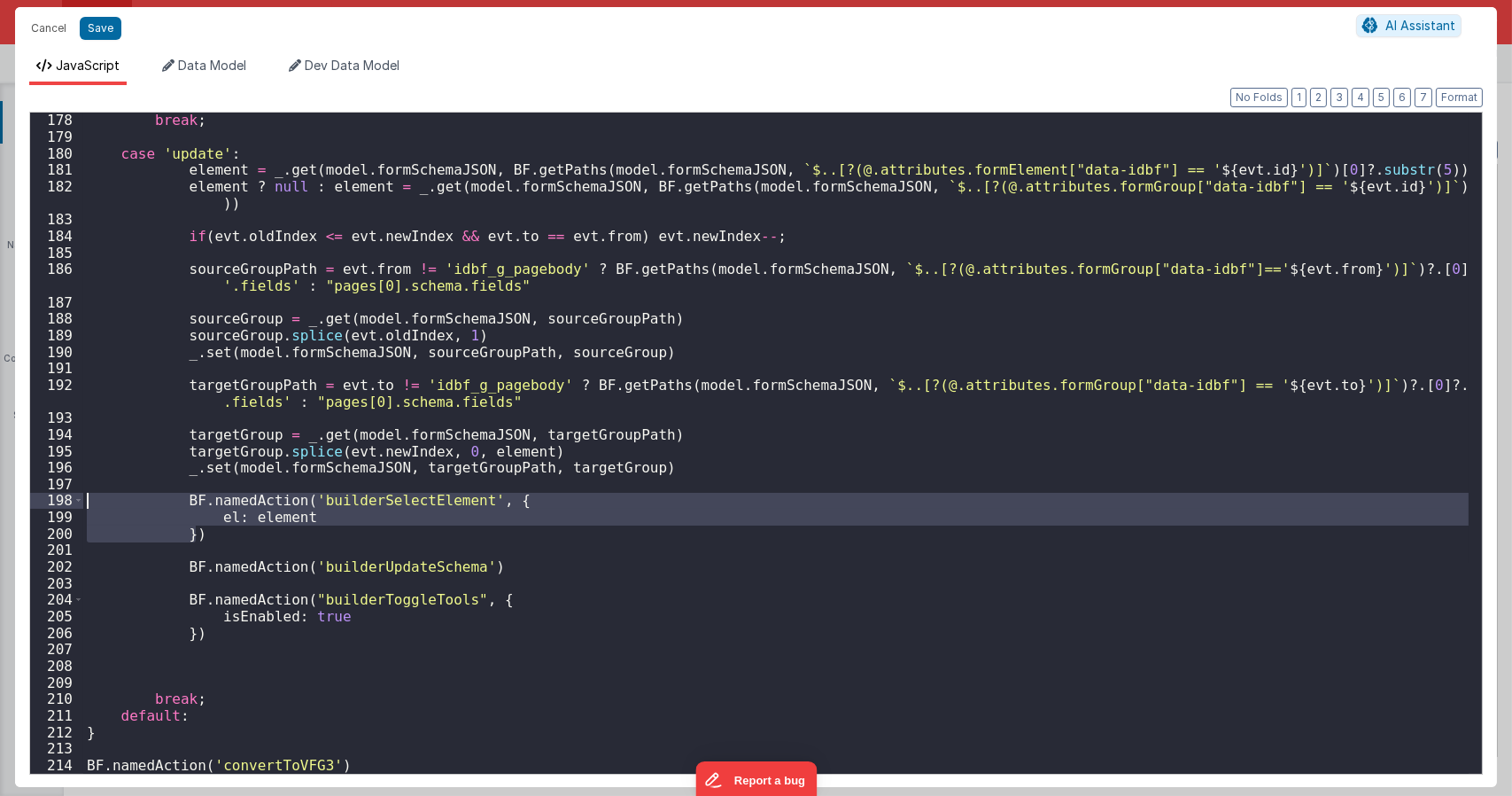
drag, startPoint x: 206, startPoint y: 535, endPoint x: 49, endPoint y: 501, distance: 160.6
click at [52, 501] on div "178 179 180 181 182 183 184 185 186 187 188 189 190 191 192 193 194 195 196 197…" at bounding box center [756, 443] width 1453 height 662
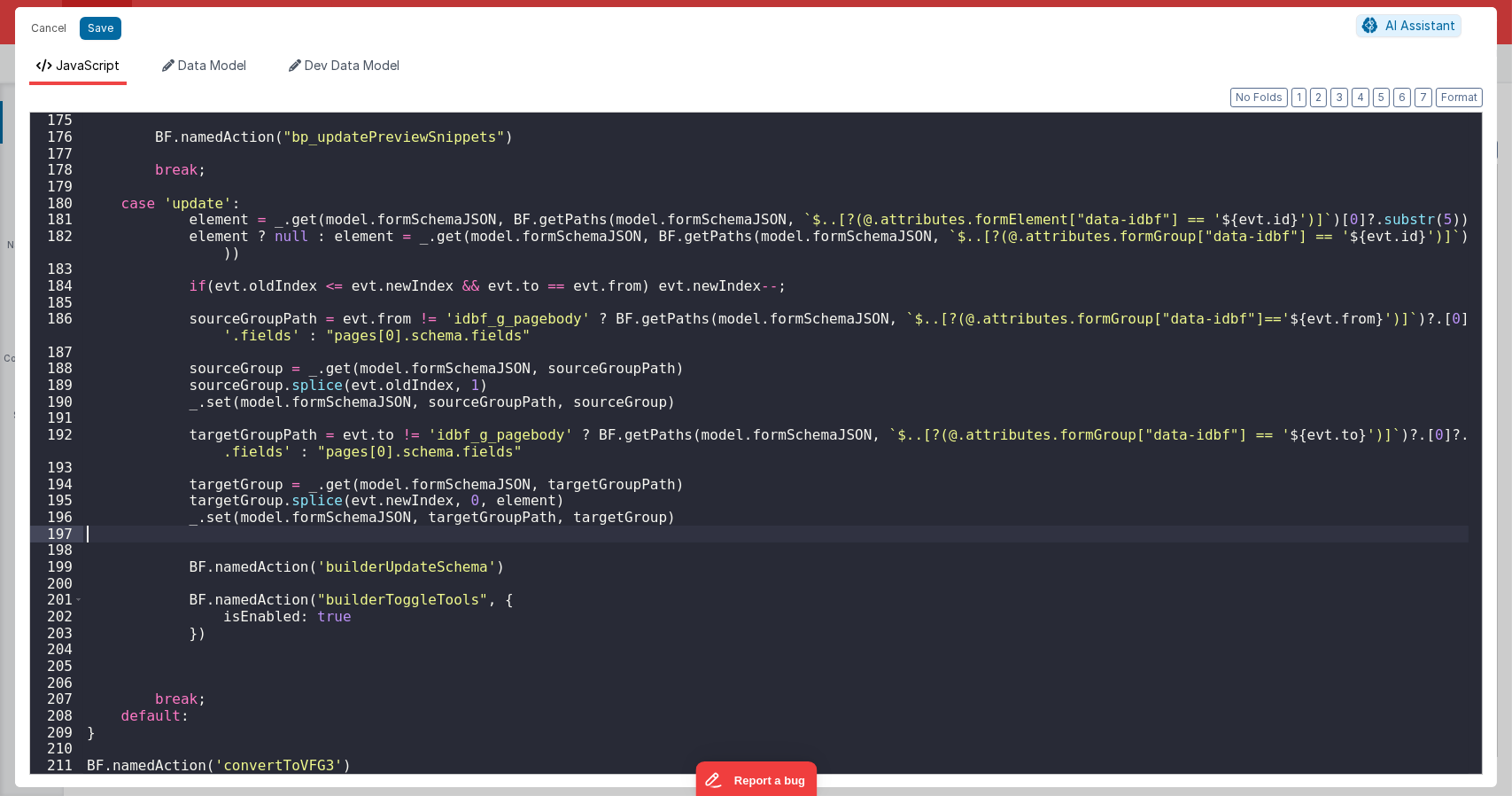
scroll to position [2878, 0]
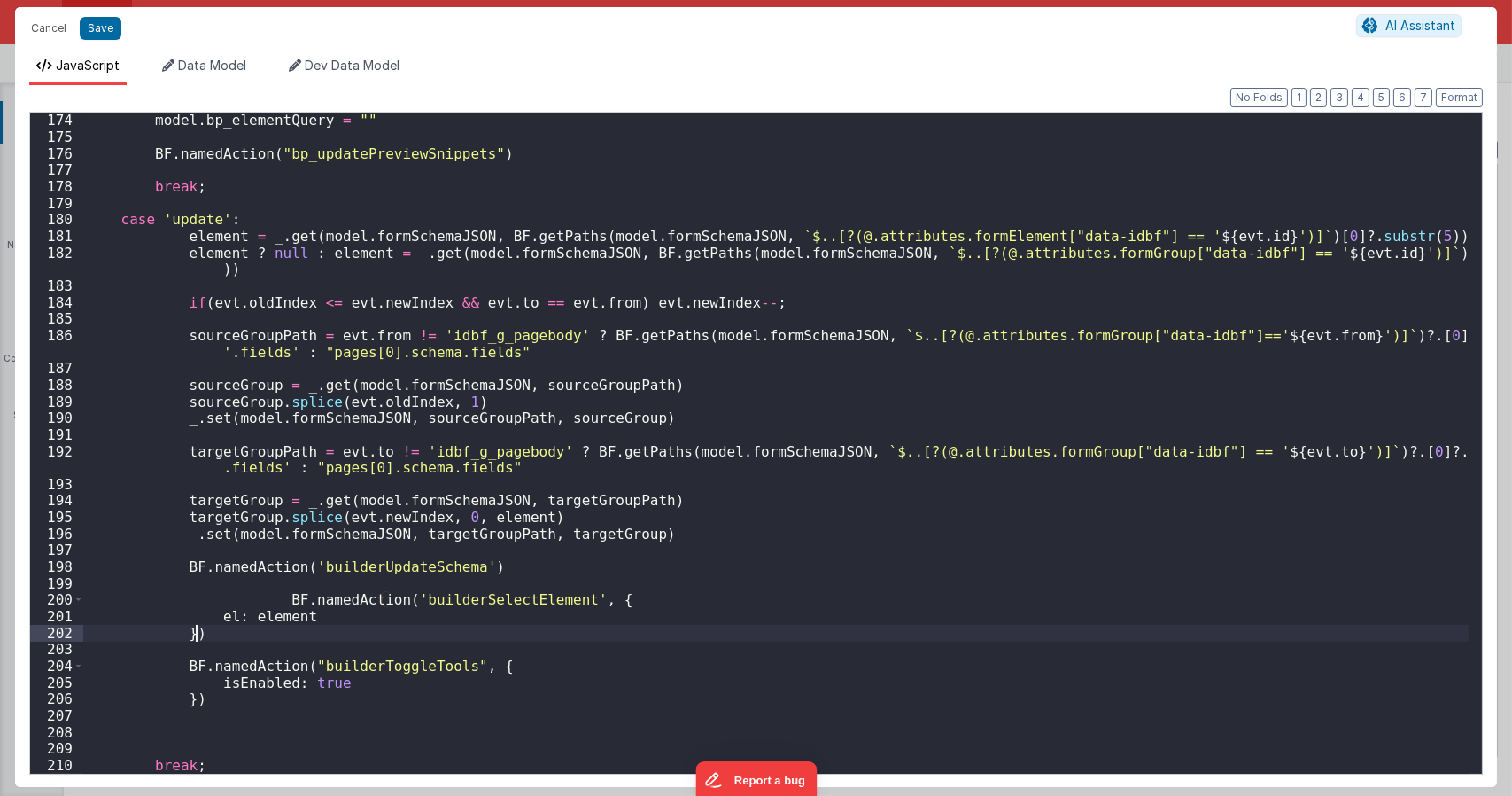
click at [273, 600] on div "model . bp_elementQuery = "" BF . namedAction ( "bp_updatePreviewSnippets" ) br…" at bounding box center [776, 459] width 1385 height 694
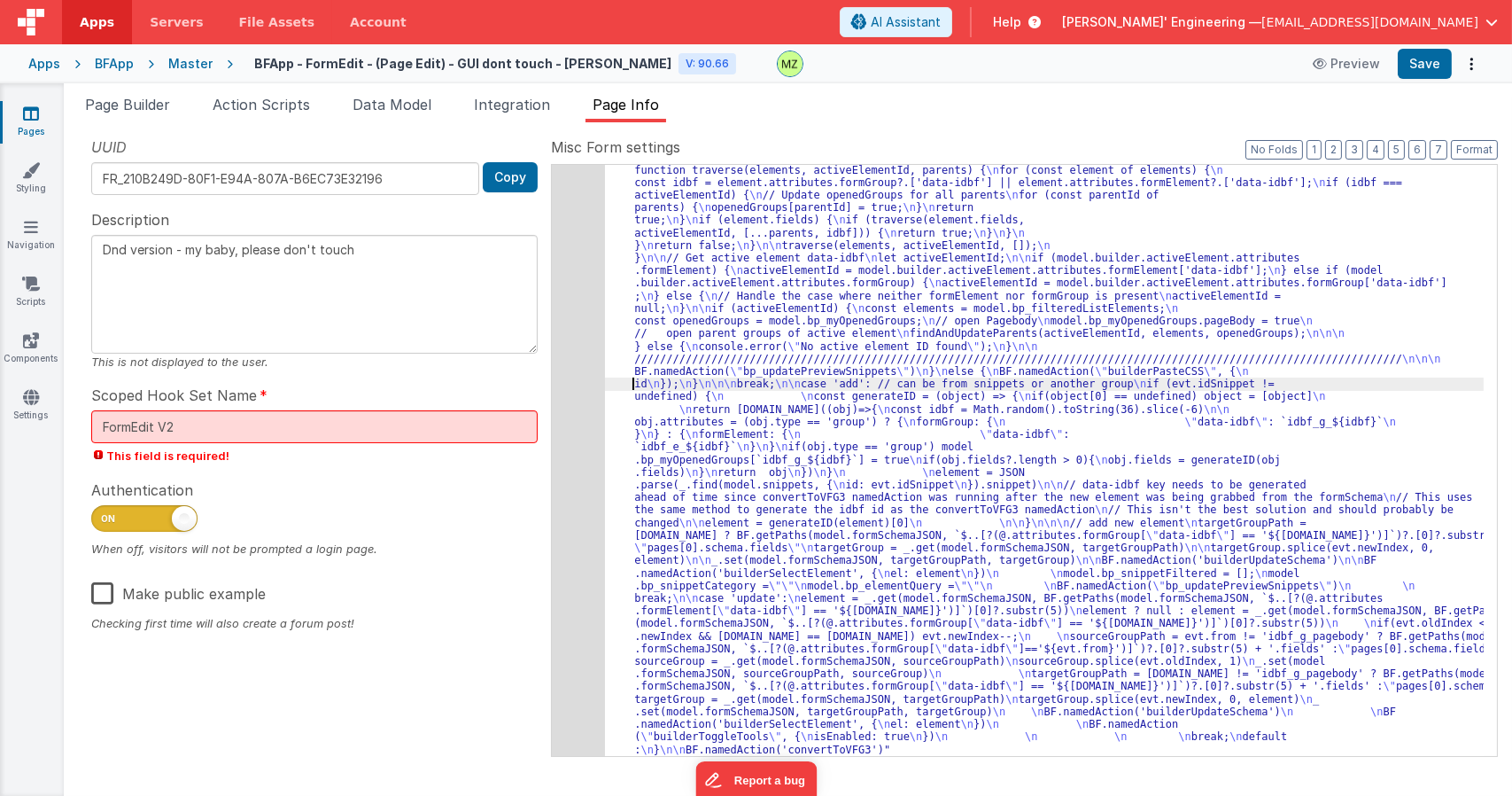
click at [619, 388] on div ""function" : "let evt = action.options; \n let id = [DOMAIN_NAME]; \n let eleme…" at bounding box center [1044, 660] width 878 height 1397
click at [579, 329] on div "147" at bounding box center [578, 359] width 53 height 794
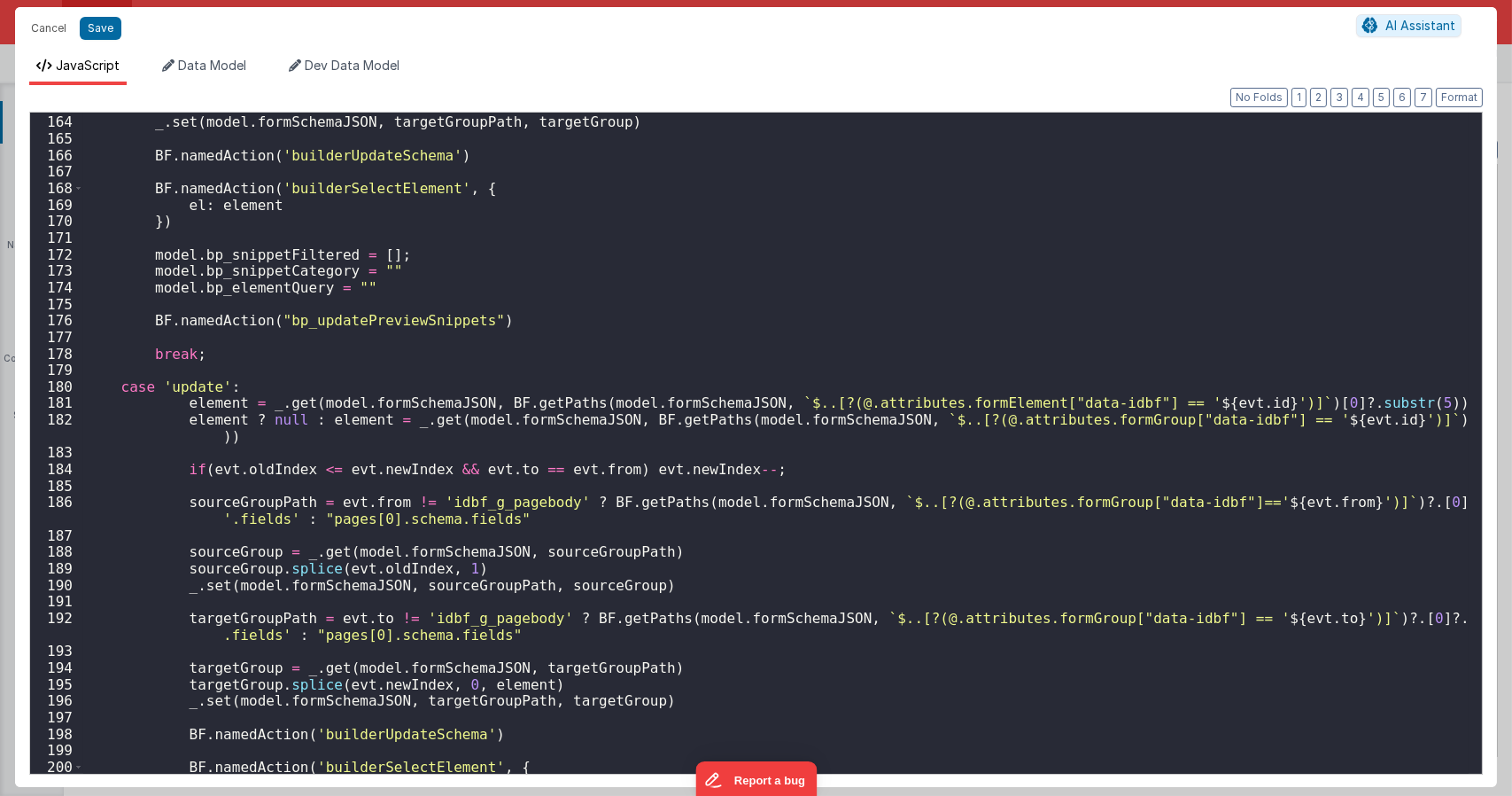
scroll to position [2944, 0]
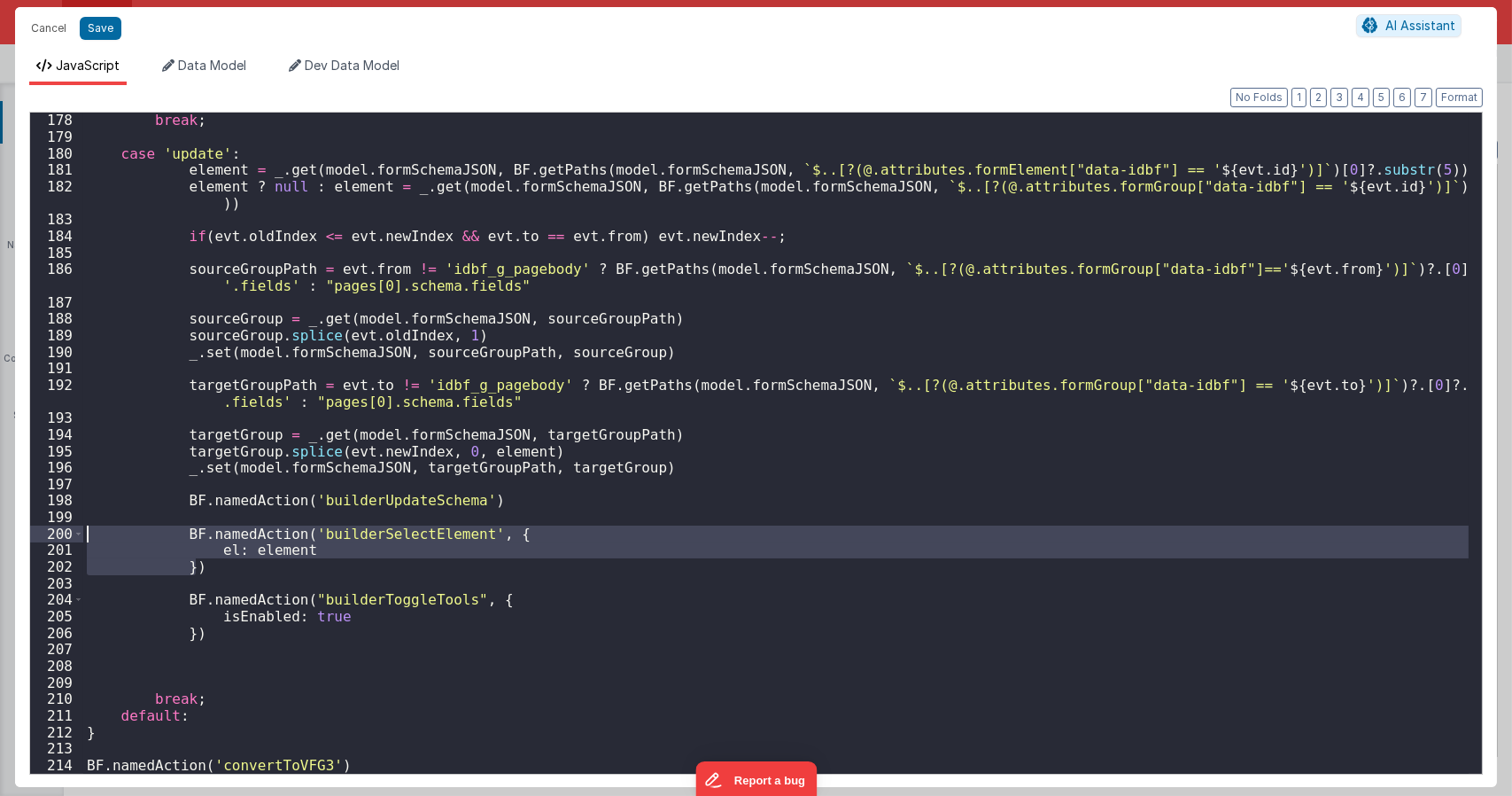
drag, startPoint x: 226, startPoint y: 565, endPoint x: 0, endPoint y: 531, distance: 228.5
click at [0, 531] on div "Cancel Save AI Assistant JavaScript Data Model Dev Data Model Format 7 6 5 4 3 …" at bounding box center [756, 398] width 1512 height 796
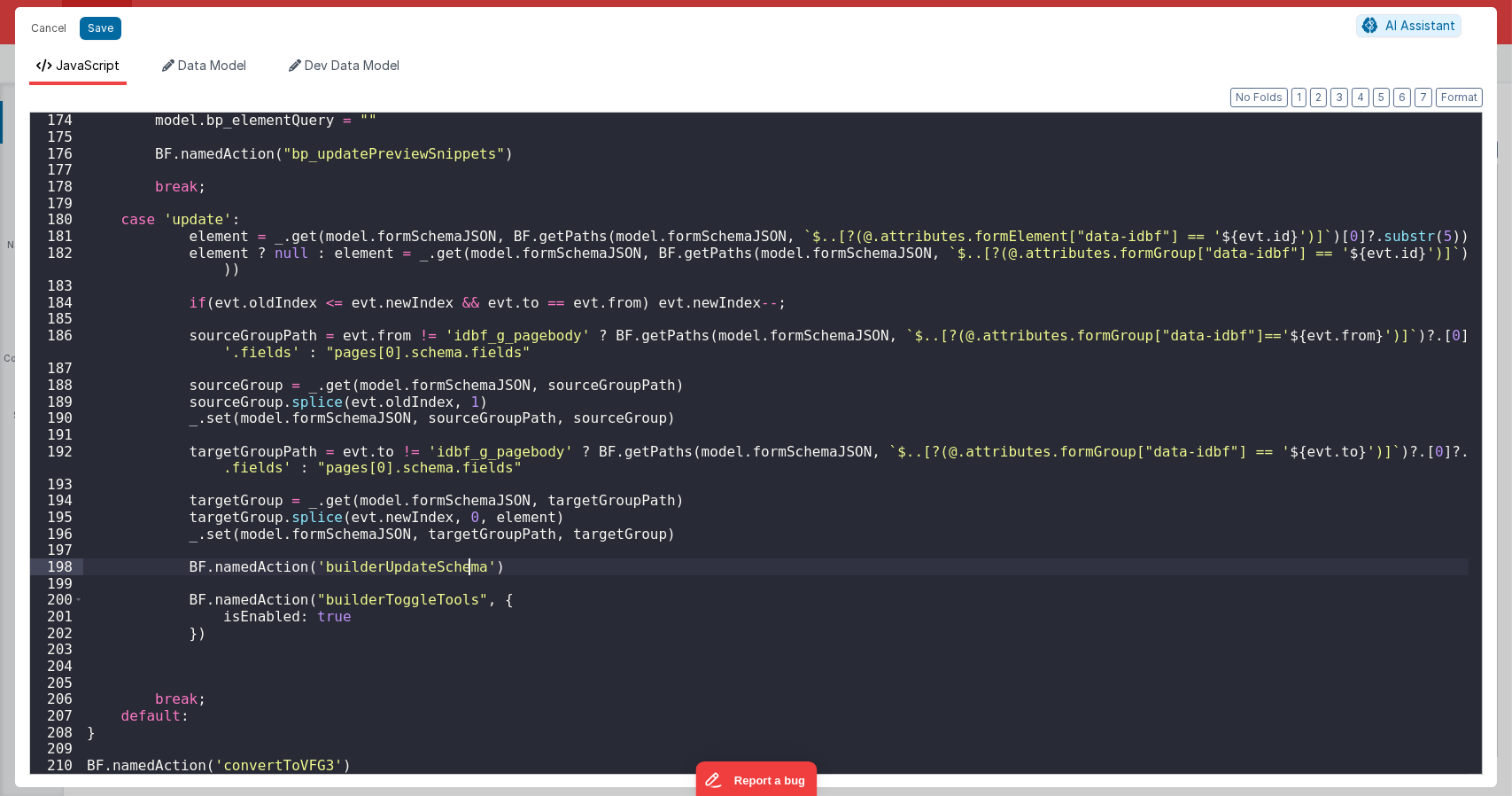
scroll to position [2878, 0]
type textarea "Dnd version - my baby, please don't touch"
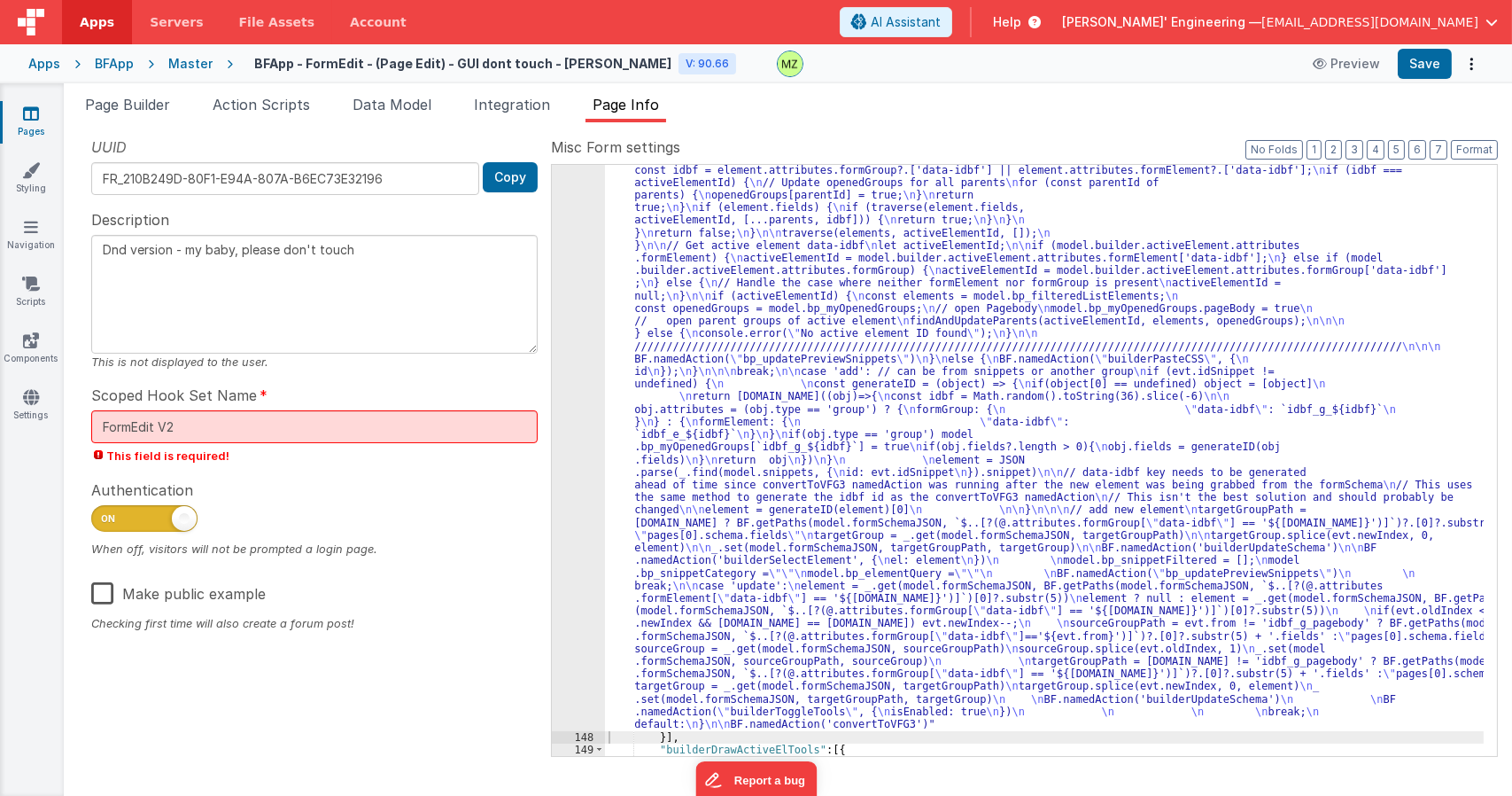
click at [992, 312] on div ""function" : "let evt = action.options; \n let id = [DOMAIN_NAME]; \n let eleme…" at bounding box center [1044, 642] width 878 height 1384
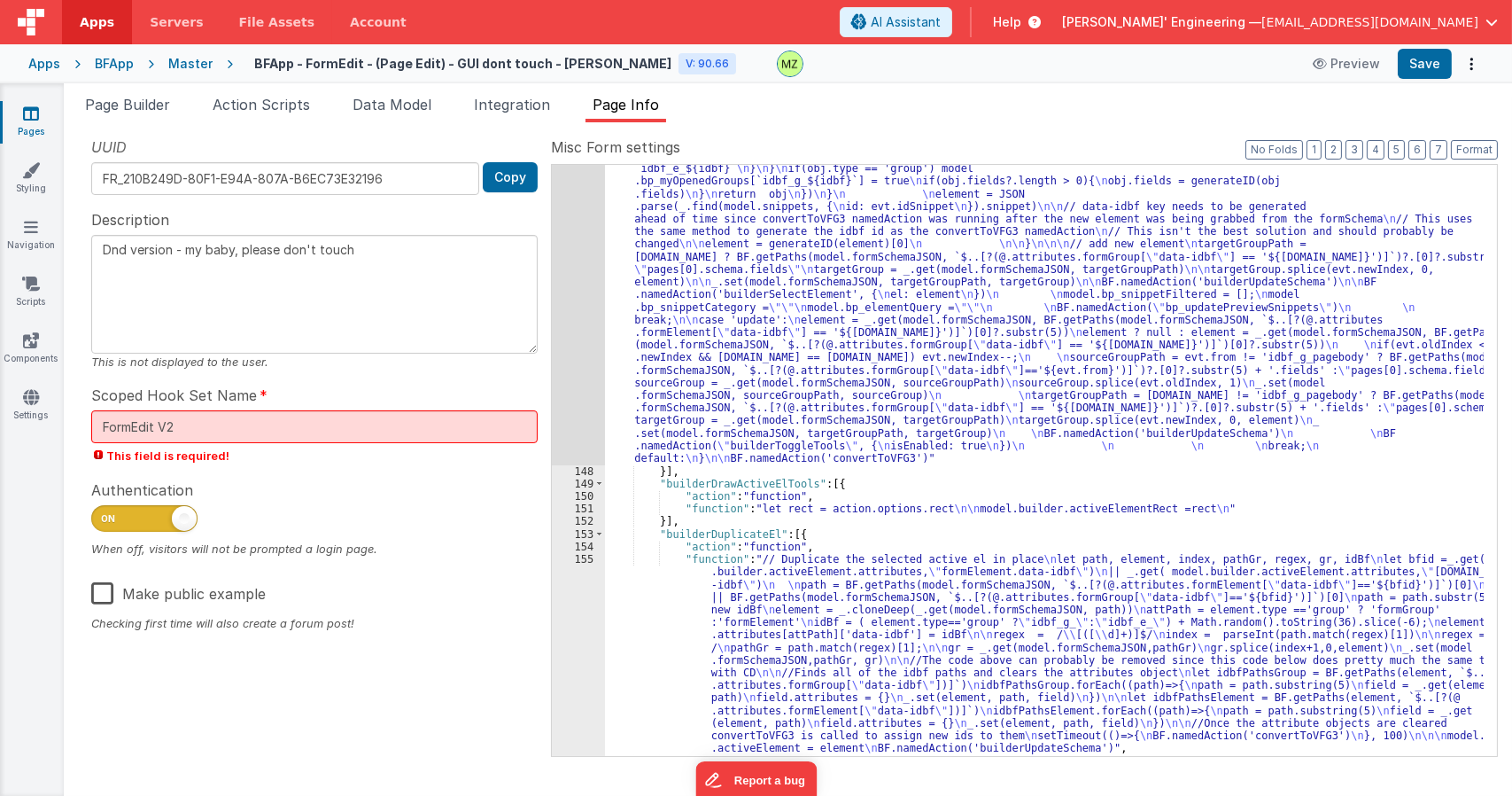
scroll to position [3139, 0]
click at [764, 374] on div ""function" : "let evt = action.options; \n let id = [DOMAIN_NAME]; \n let eleme…" at bounding box center [1044, 375] width 878 height 1384
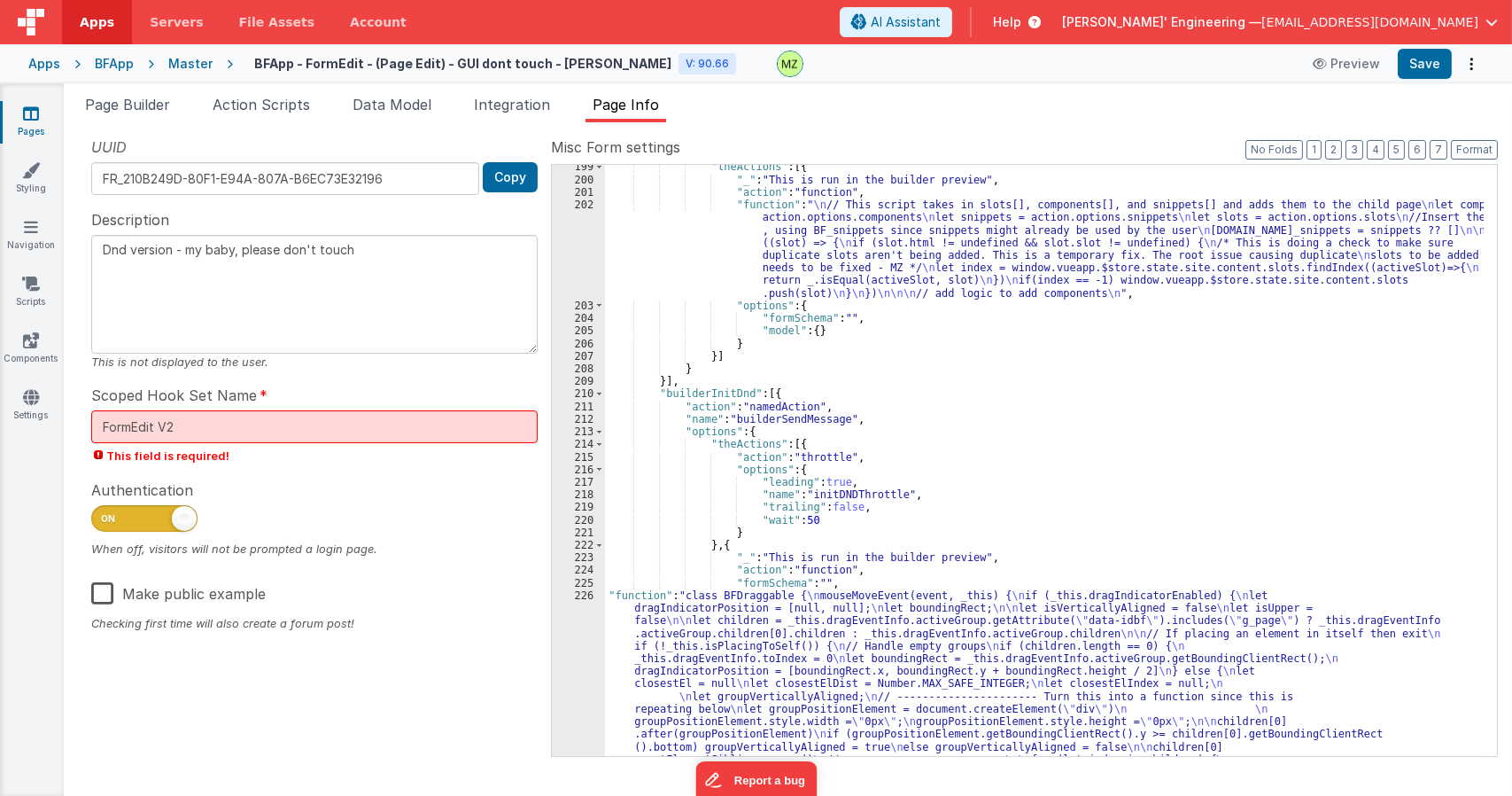
scroll to position [4841, 0]
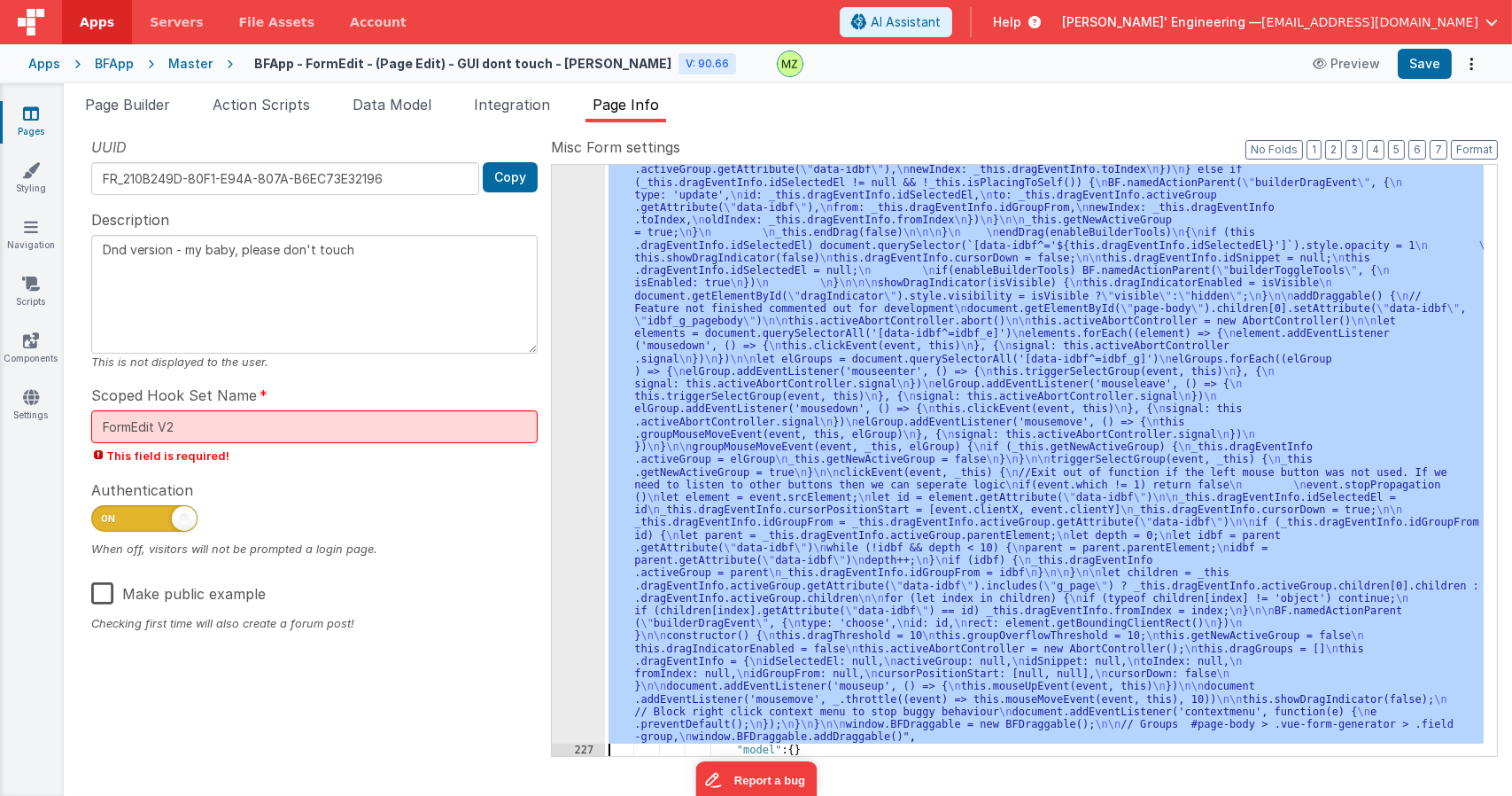
click at [584, 392] on div "226 227 228 229 230 231 232 233 234 235 236 237 238 239 240 241 242 243 244 245…" at bounding box center [578, 308] width 53 height 2077
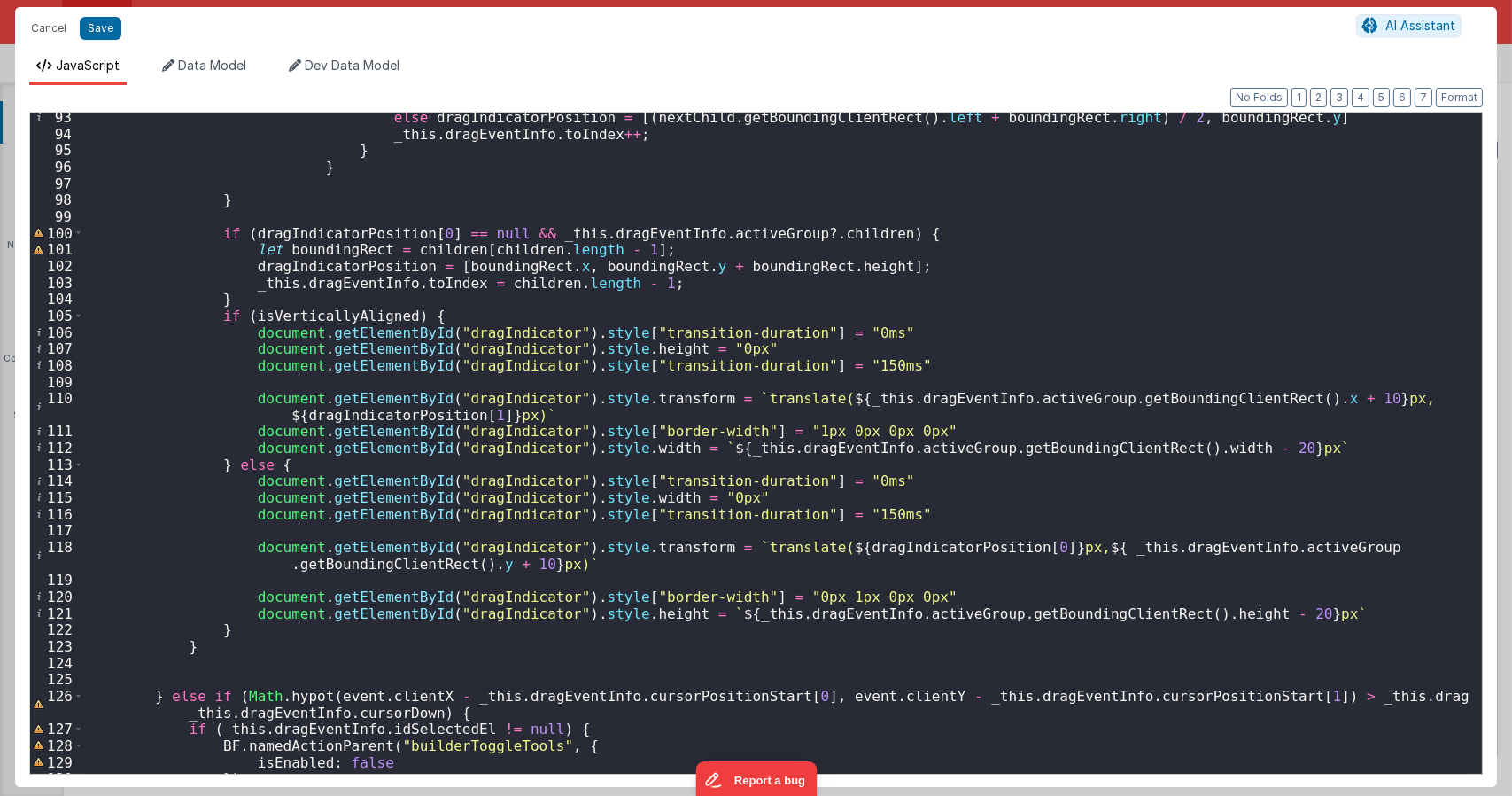
scroll to position [1913, 0]
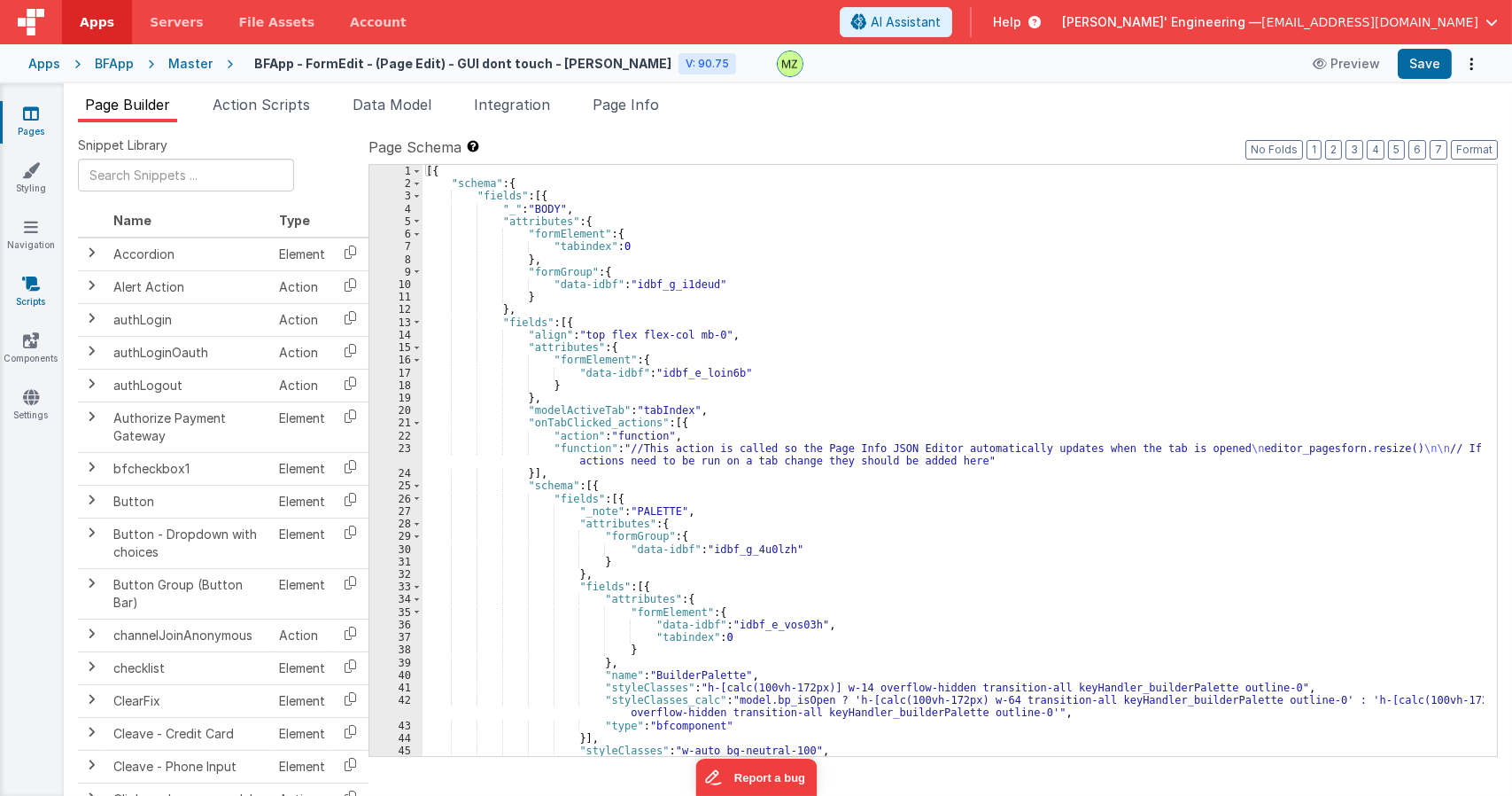
click at [43, 280] on link "Scripts" at bounding box center [30, 292] width 63 height 35
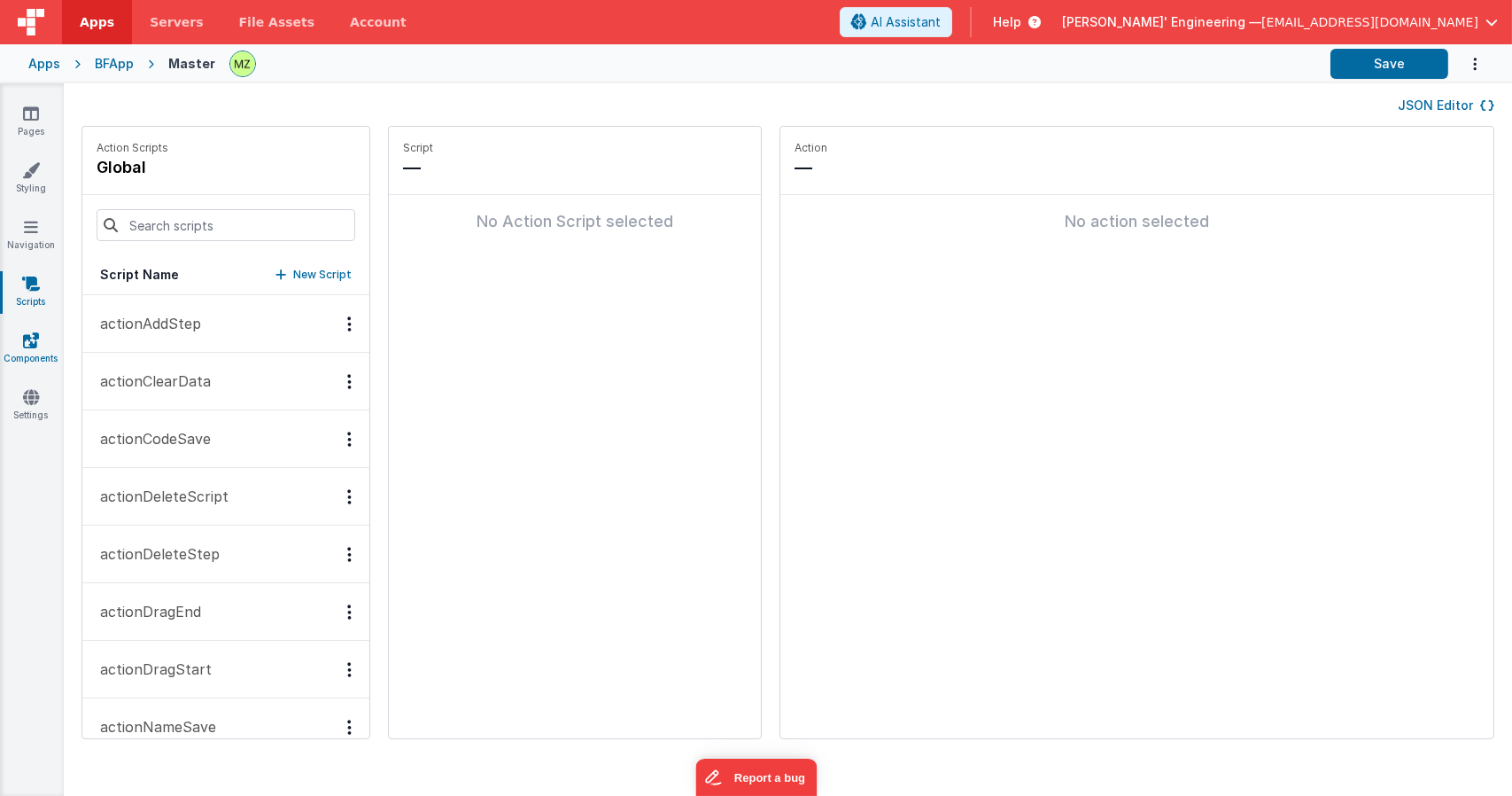
click at [21, 333] on link "Components" at bounding box center [30, 349] width 63 height 35
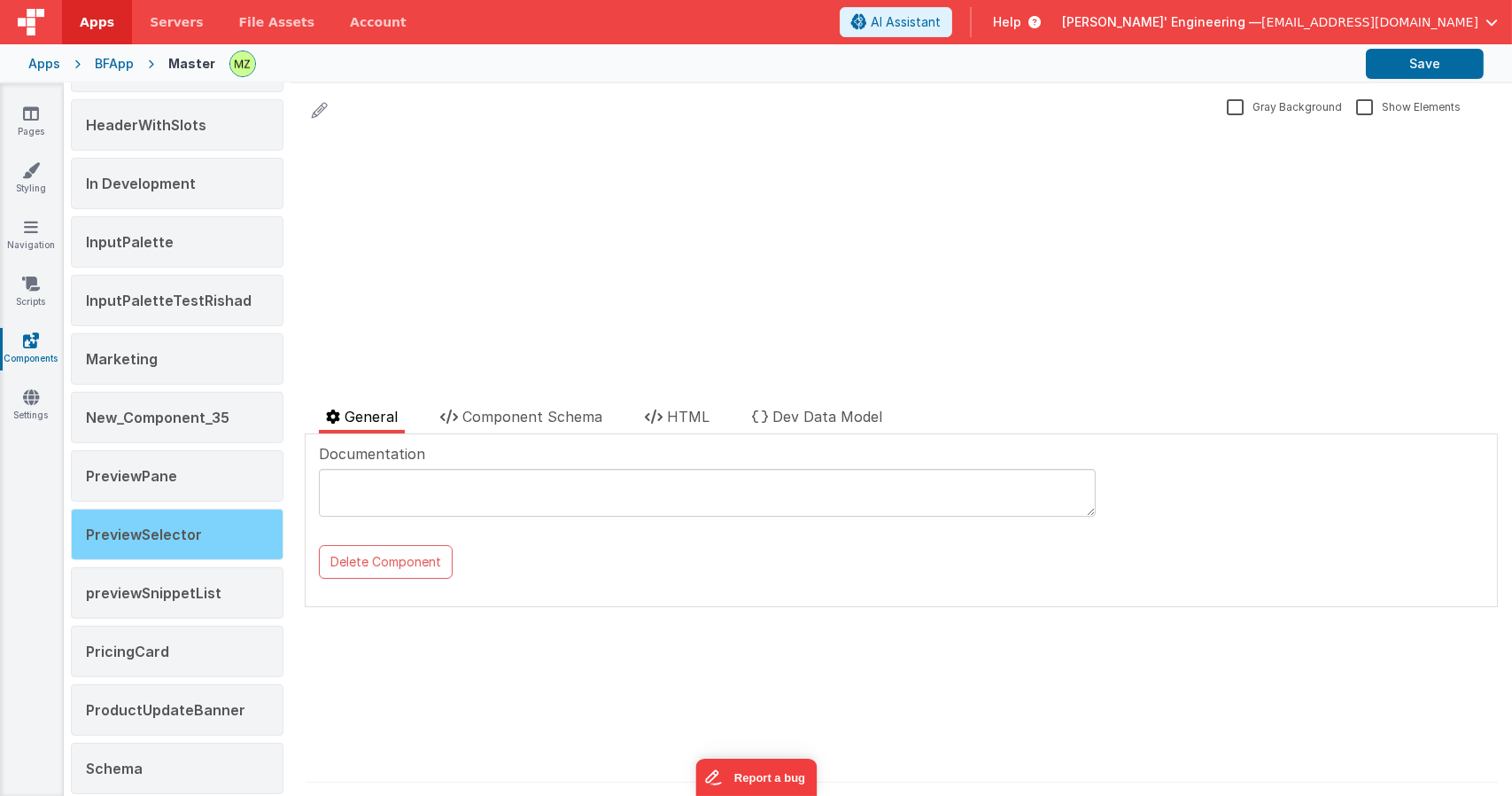
scroll to position [1573, 0]
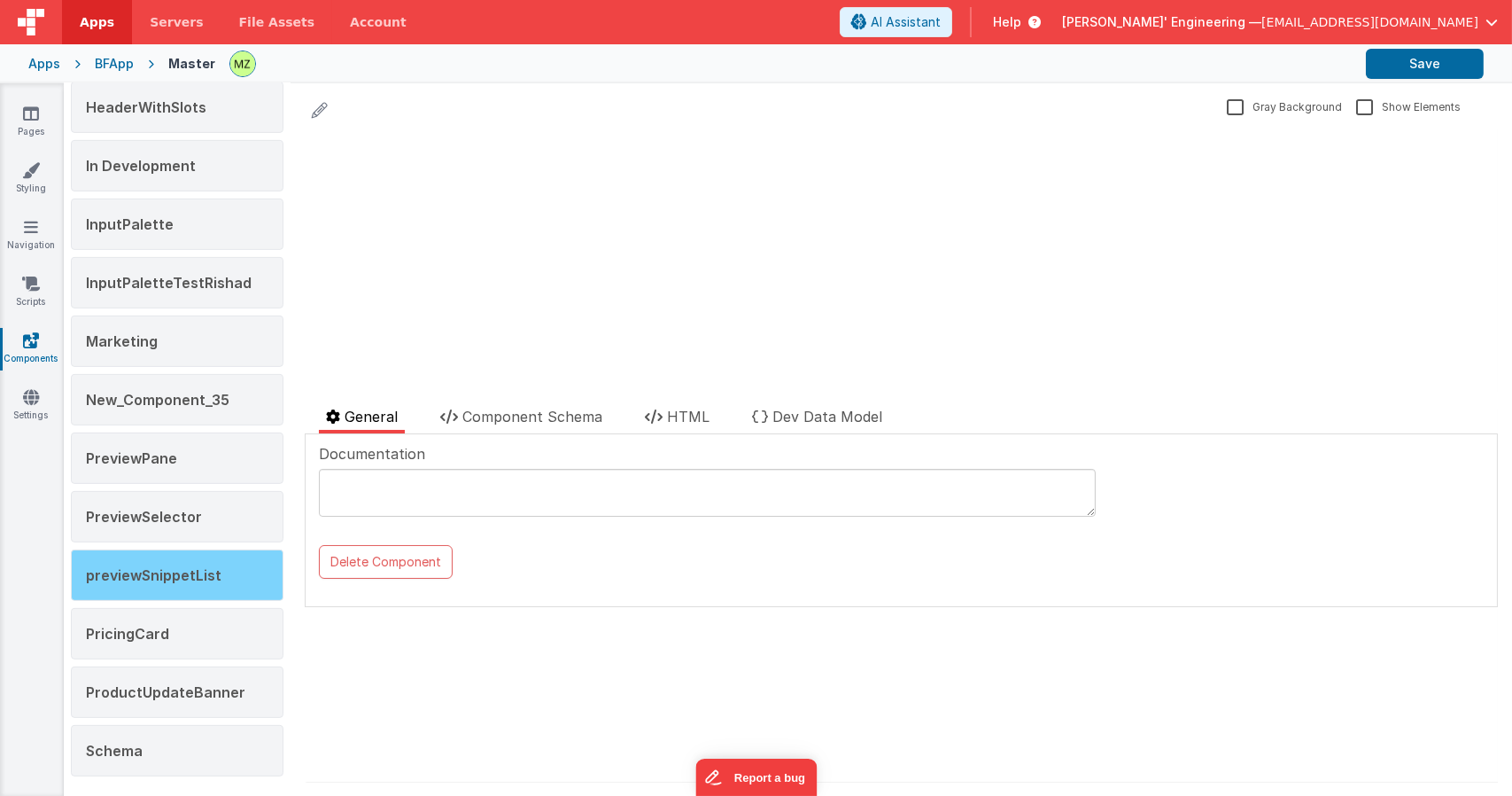
click at [159, 566] on span "previewSnippetList" at bounding box center [153, 574] width 135 height 18
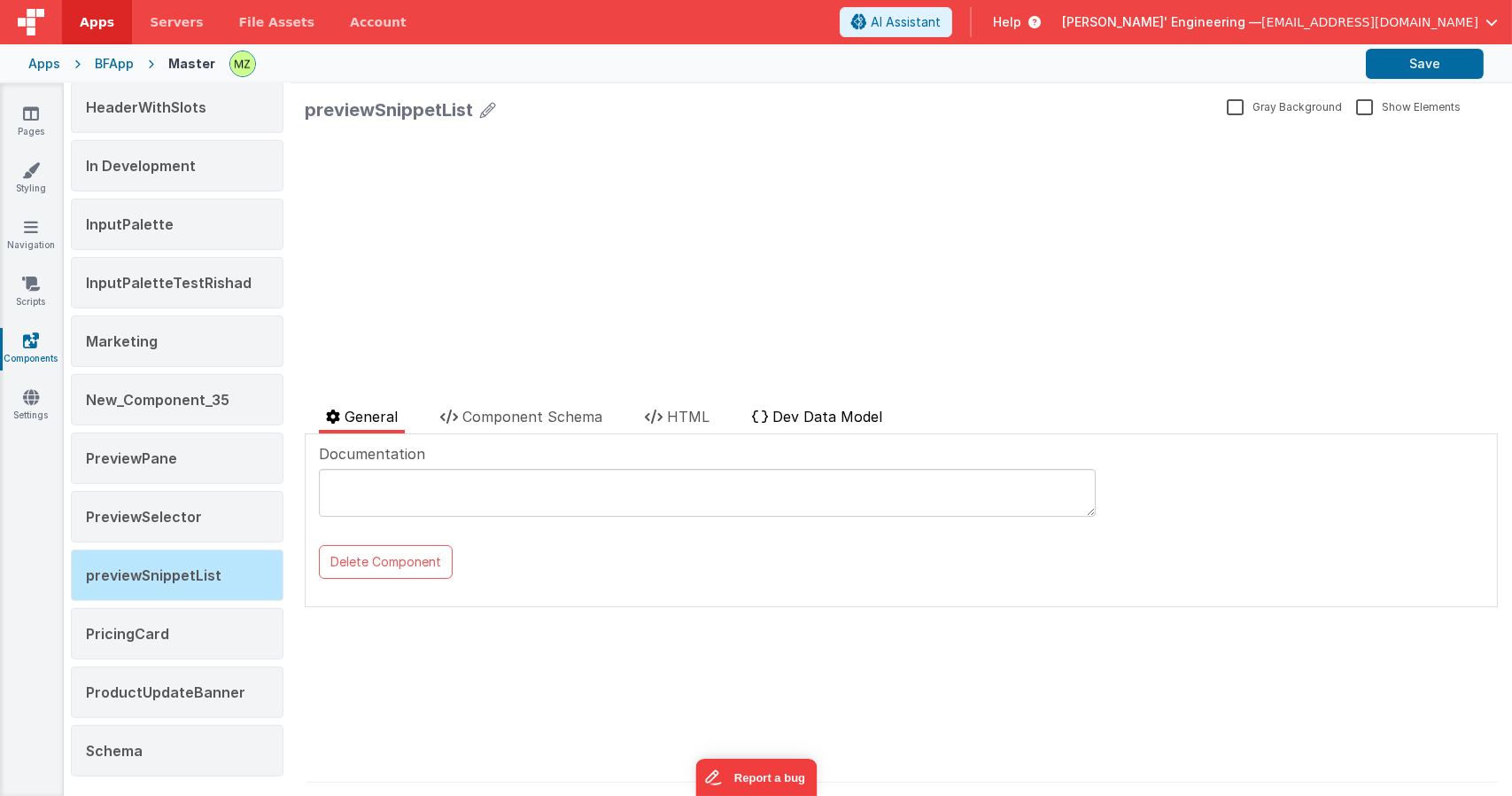
click at [788, 429] on li "Dev Data Model" at bounding box center [817, 419] width 144 height 27
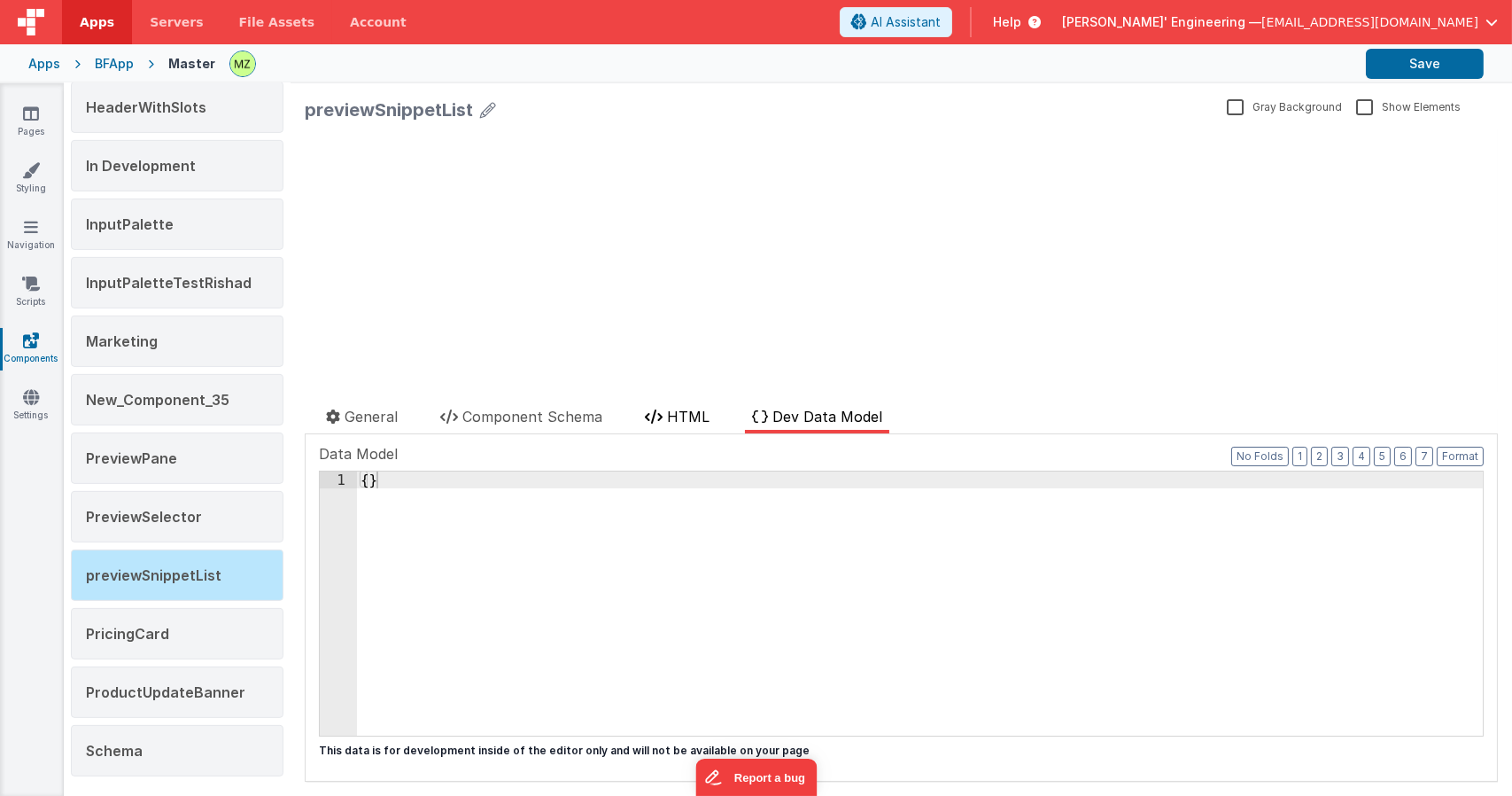
click at [691, 430] on li "HTML" at bounding box center [676, 419] width 79 height 27
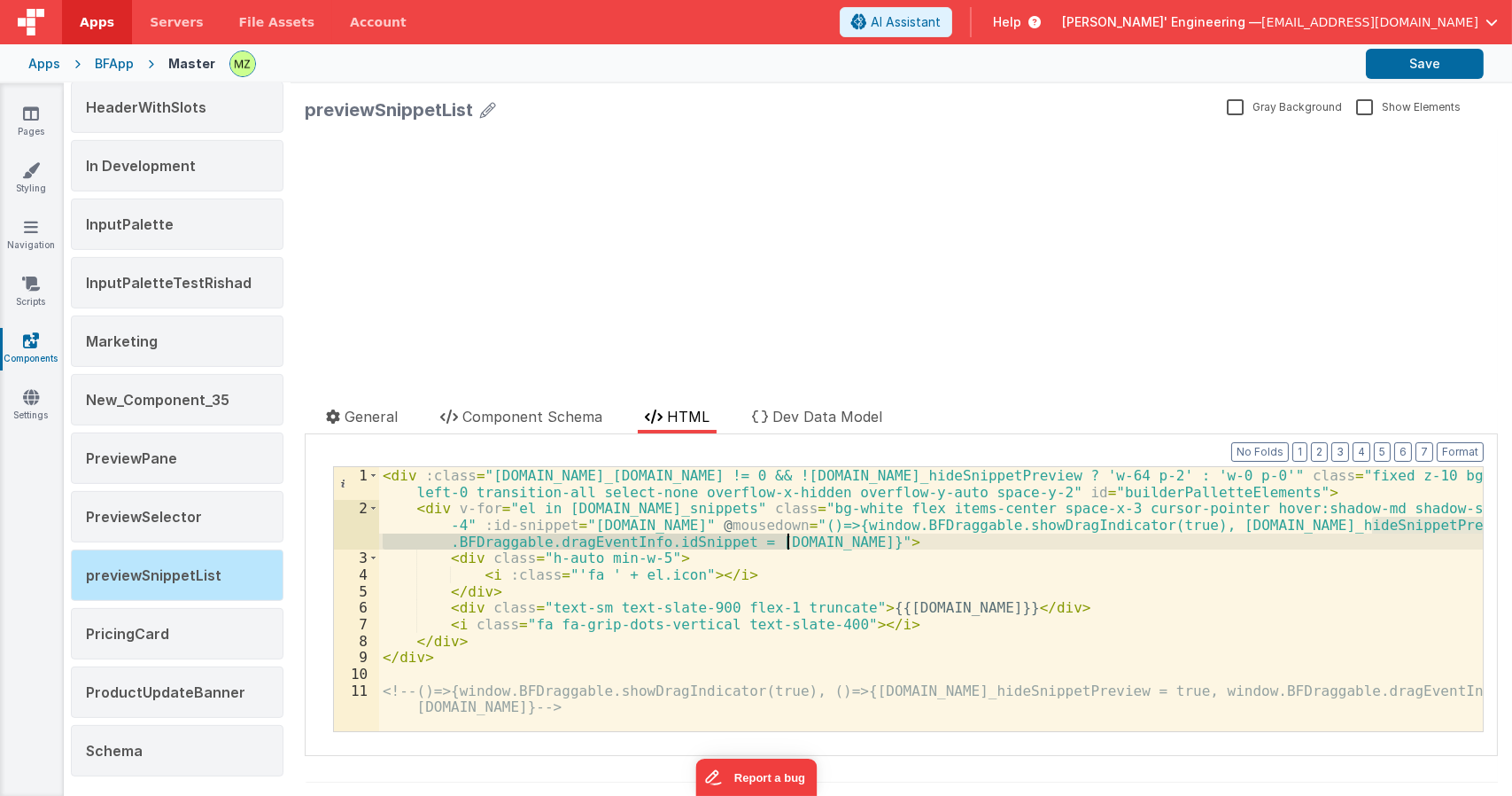
drag, startPoint x: 1370, startPoint y: 524, endPoint x: 784, endPoint y: 547, distance: 586.5
click at [786, 547] on div "< div :class = "app.BF_snippets.length != 0 && !app.BF_hideSnippetPreview ? 'w-…" at bounding box center [930, 632] width 1104 height 331
click at [587, 538] on div "< div :class = "app.BF_snippets.length != 0 && !app.BF_hideSnippetPreview ? 'w-…" at bounding box center [930, 599] width 1104 height 264
drag, startPoint x: 729, startPoint y: 539, endPoint x: 1372, endPoint y: 526, distance: 643.1
click at [1372, 526] on div "< div :class = "app.BF_snippets.length != 0 && !app.BF_hideSnippetPreview ? 'w-…" at bounding box center [930, 632] width 1104 height 331
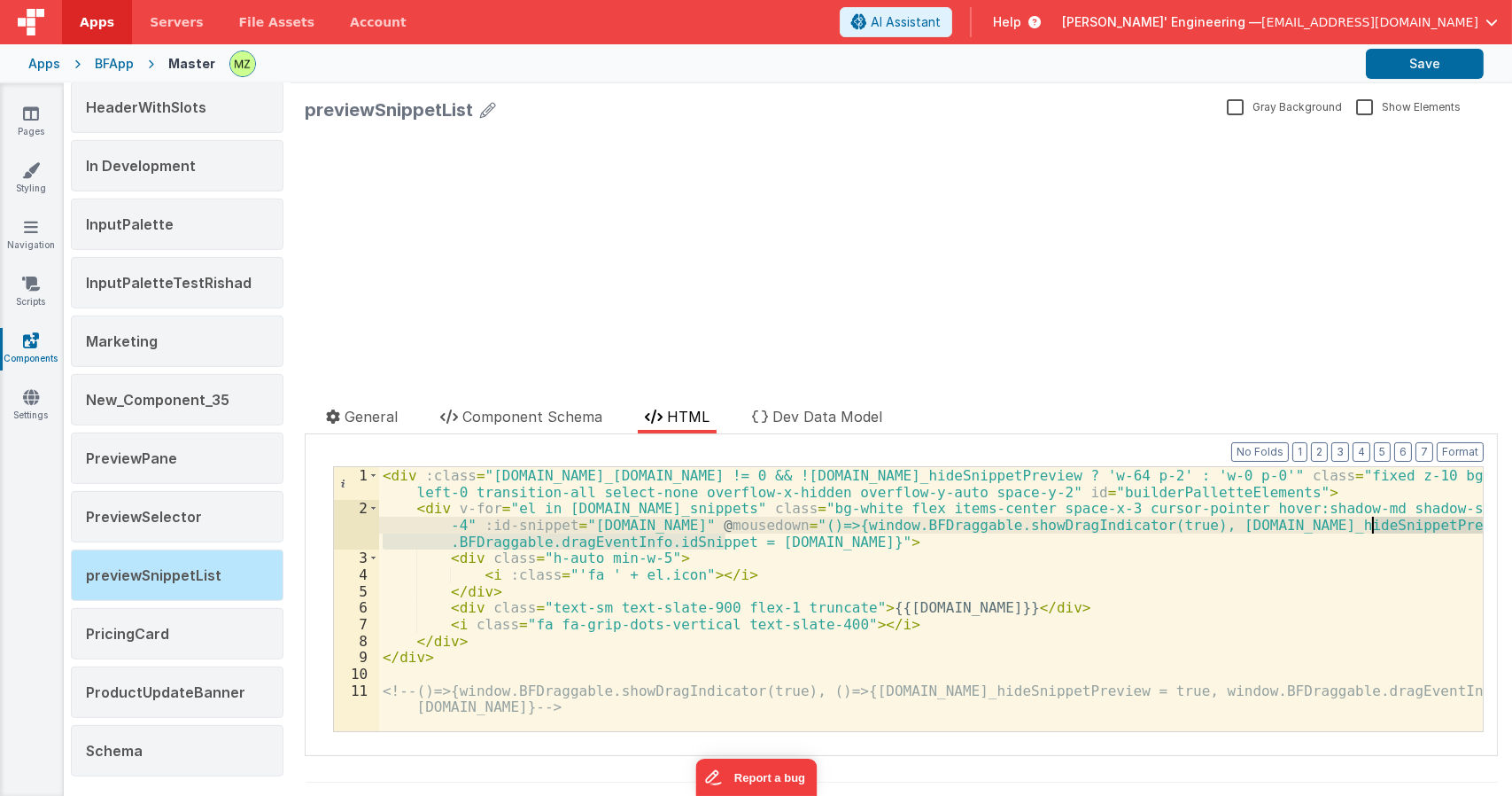
click at [723, 550] on div "< div :class = "app.BF_snippets.length != 0 && !app.BF_hideSnippetPreview ? 'w-…" at bounding box center [930, 599] width 1104 height 264
drag, startPoint x: 724, startPoint y: 537, endPoint x: 1371, endPoint y: 526, distance: 647.1
click at [1371, 526] on div "< div :class = "app.BF_snippets.length != 0 && !app.BF_hideSnippetPreview ? 'w-…" at bounding box center [930, 632] width 1104 height 331
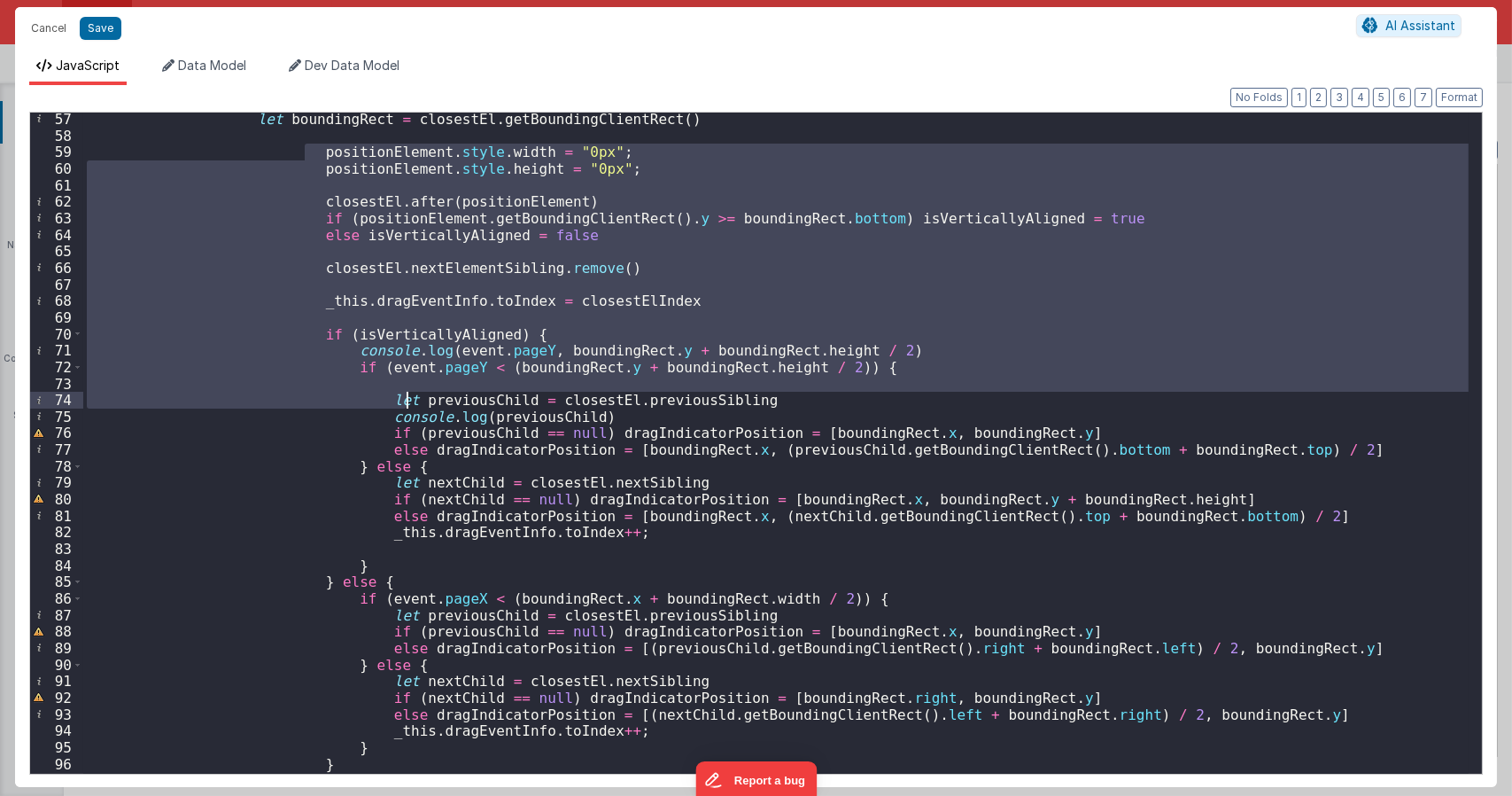
scroll to position [1156, 0]
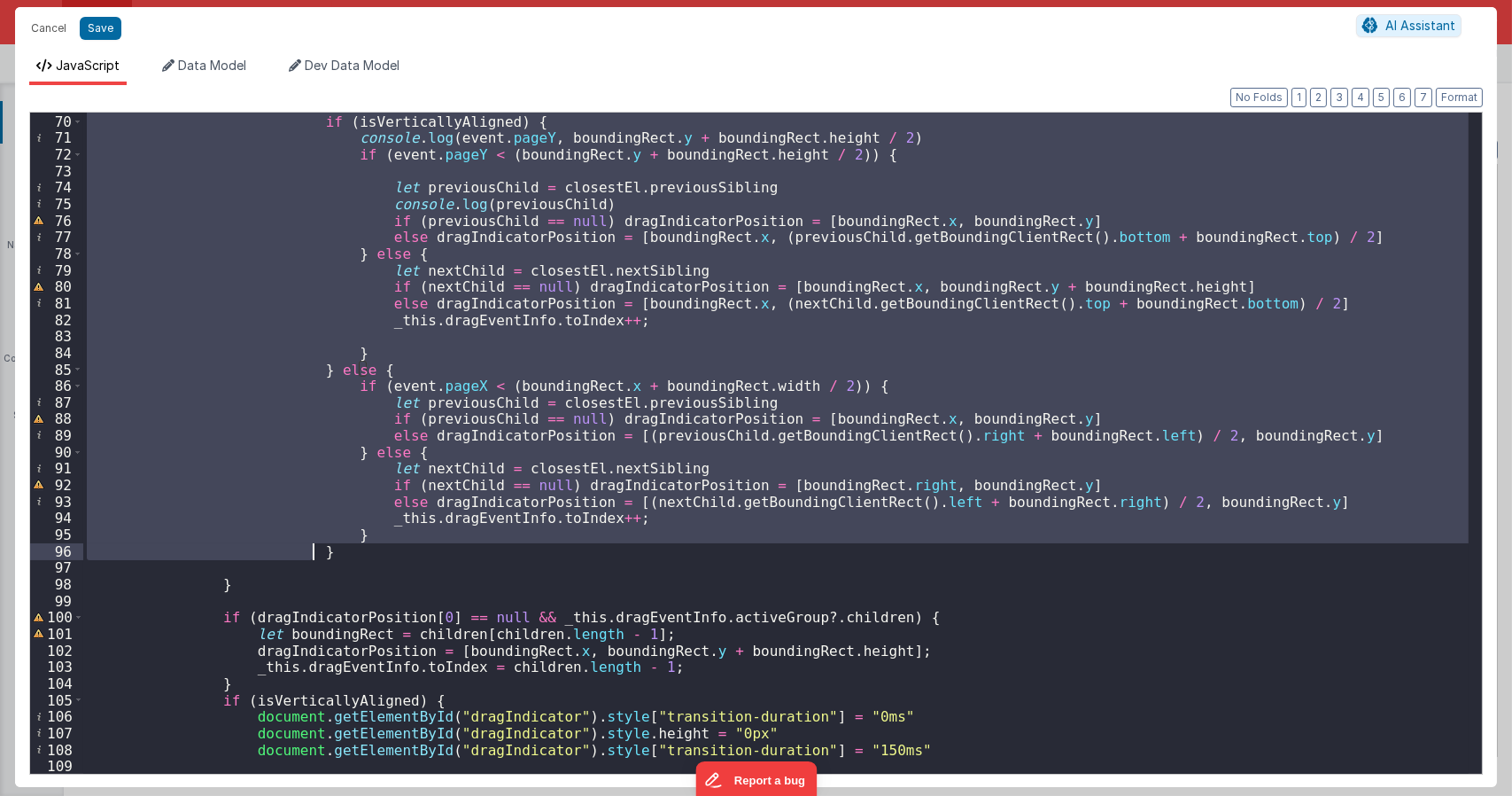
drag, startPoint x: 303, startPoint y: 208, endPoint x: 379, endPoint y: 549, distance: 349.4
click at [379, 549] on div "if ( isVerticallyAligned ) { console . log ( event . pageY , boundingRect . y +…" at bounding box center [776, 443] width 1385 height 694
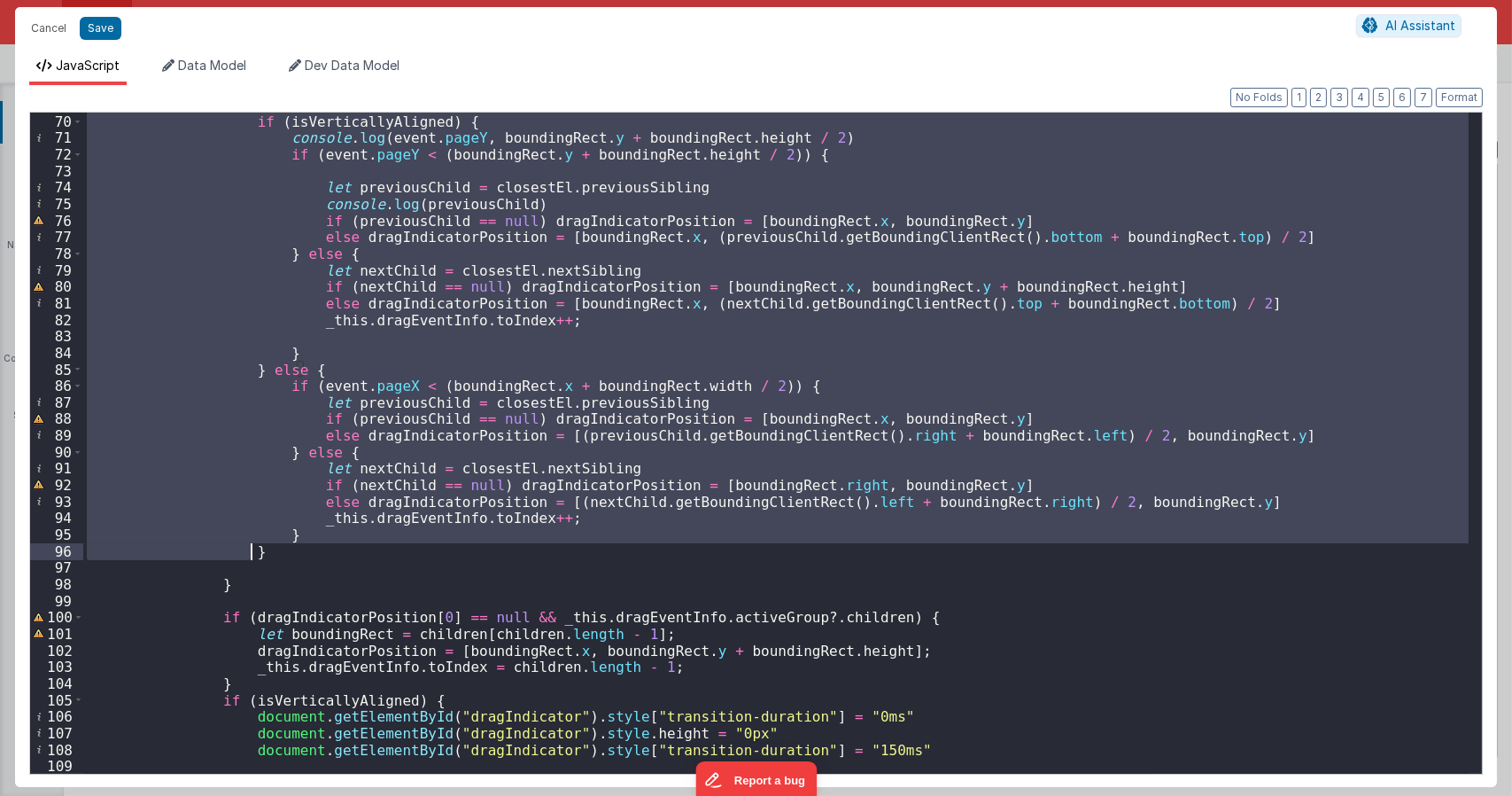
scroll to position [838, 0]
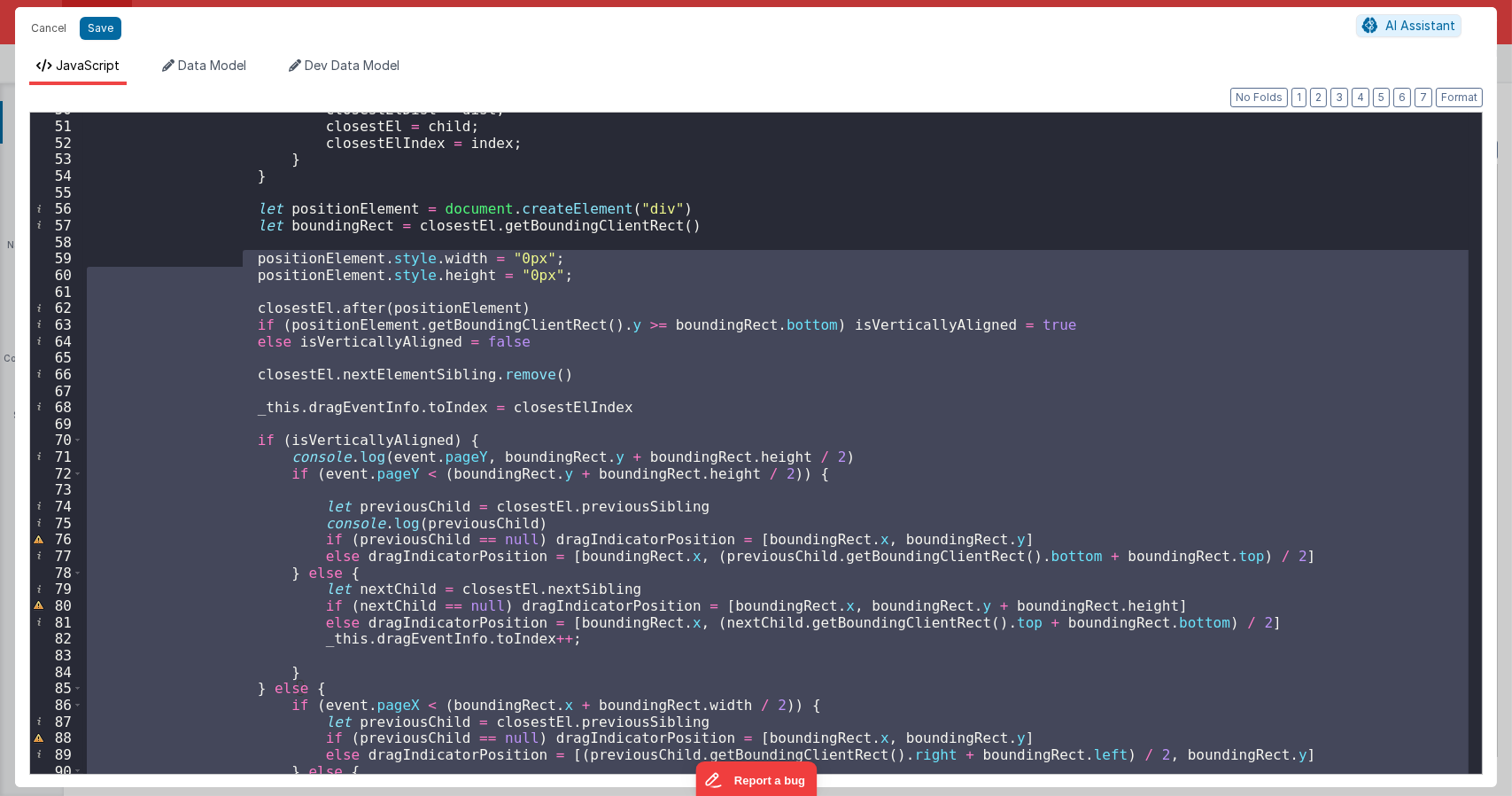
click at [654, 374] on div "closestElDist = dist ; closestEl = child ; closestElIndex = index ; } } let pos…" at bounding box center [776, 443] width 1385 height 660
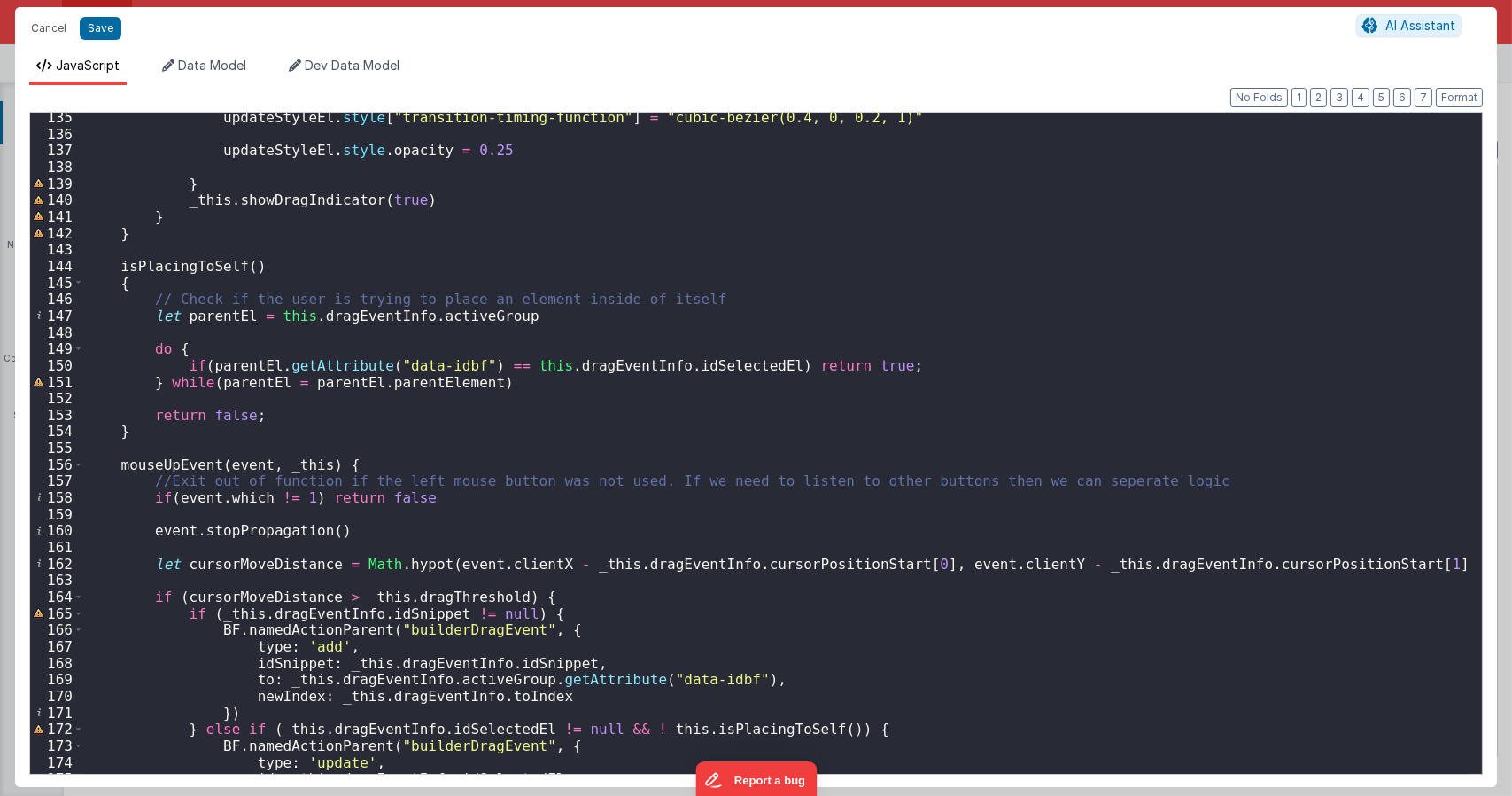
scroll to position [2552, 0]
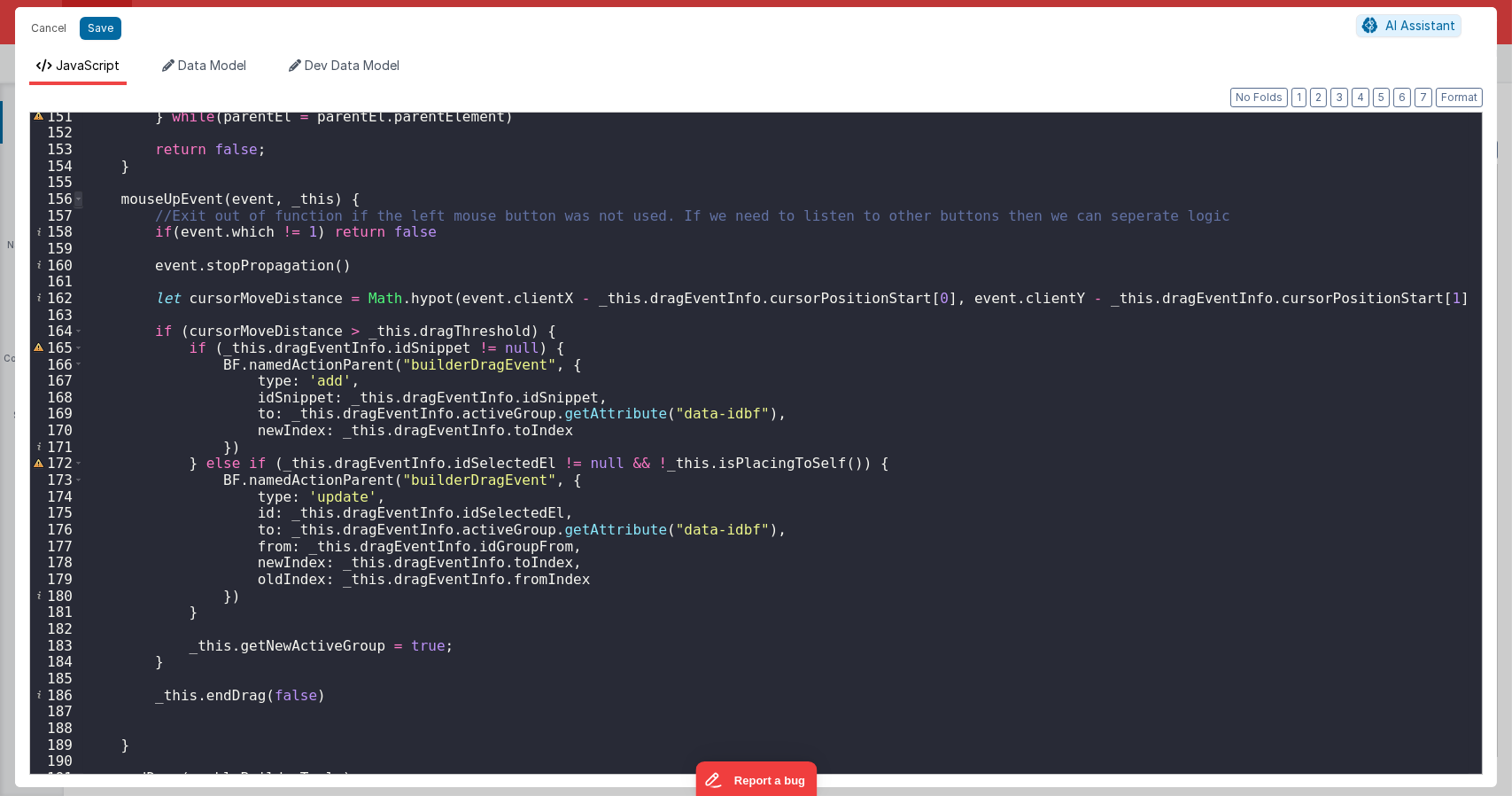
click at [81, 203] on span at bounding box center [79, 199] width 9 height 17
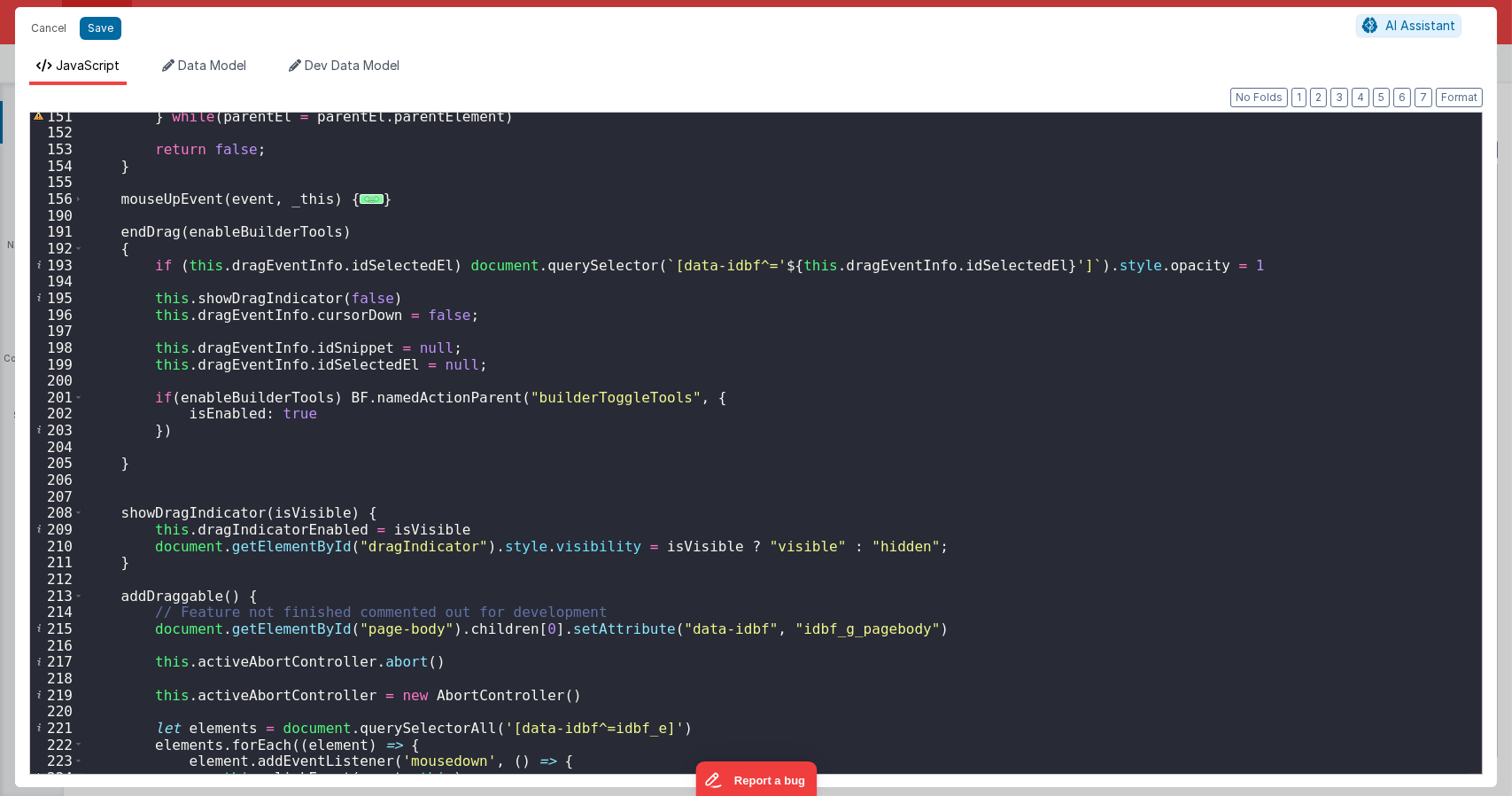
click at [76, 234] on div "191" at bounding box center [57, 232] width 53 height 17
click at [77, 245] on span at bounding box center [79, 248] width 9 height 17
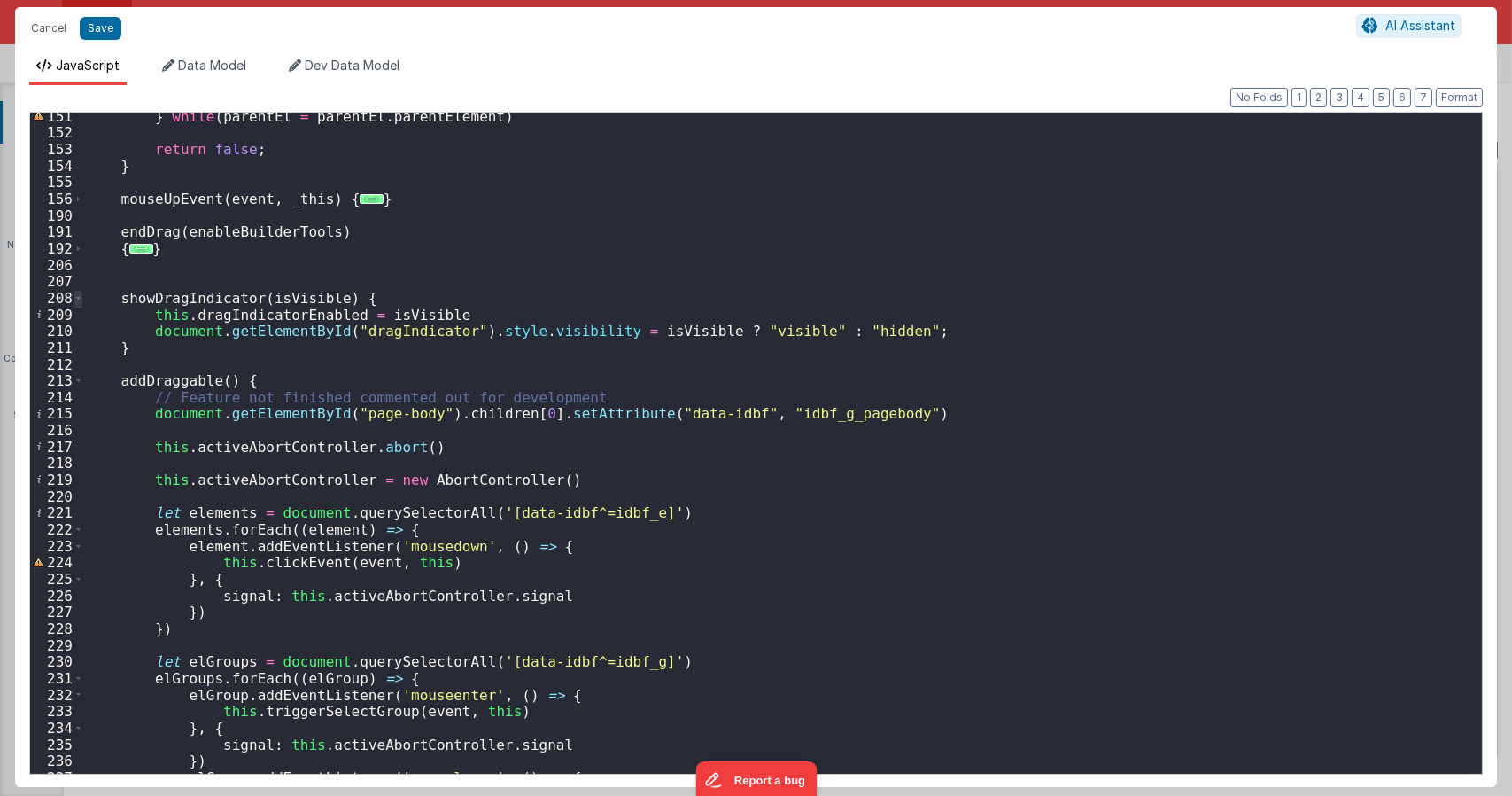
click at [74, 294] on span at bounding box center [79, 298] width 9 height 17
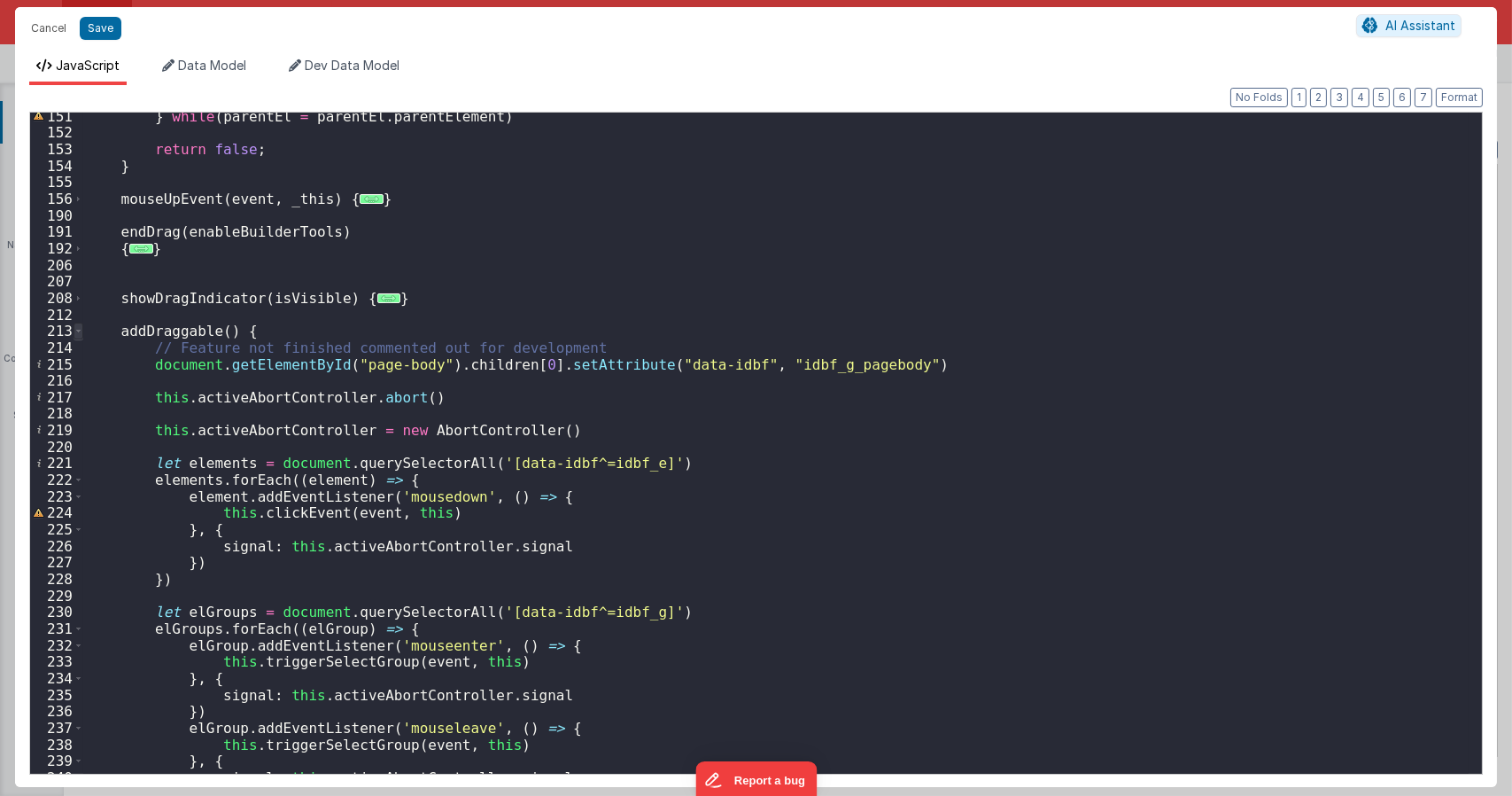
click at [77, 329] on span at bounding box center [79, 331] width 9 height 17
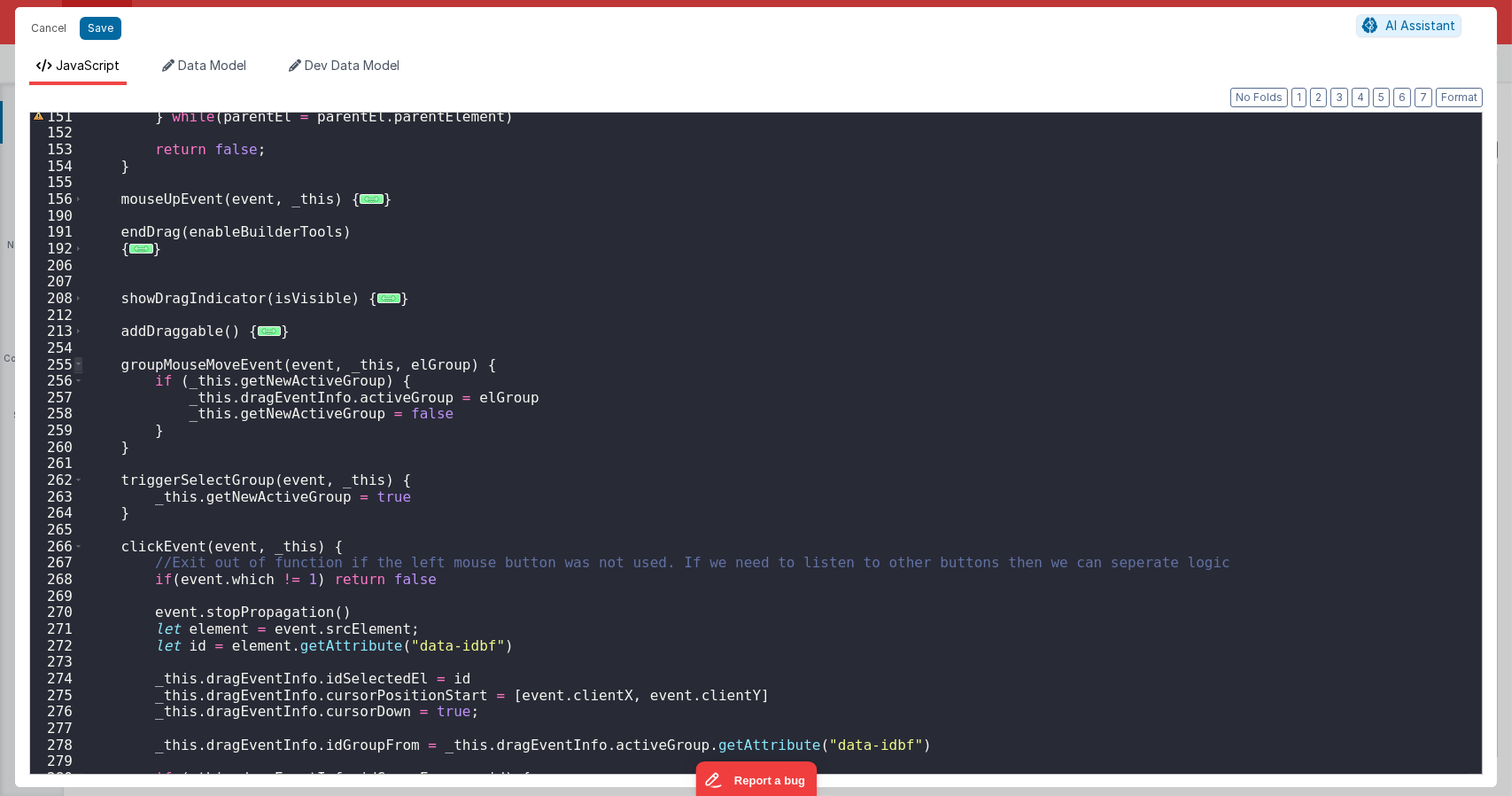
click at [76, 364] on span at bounding box center [79, 365] width 9 height 17
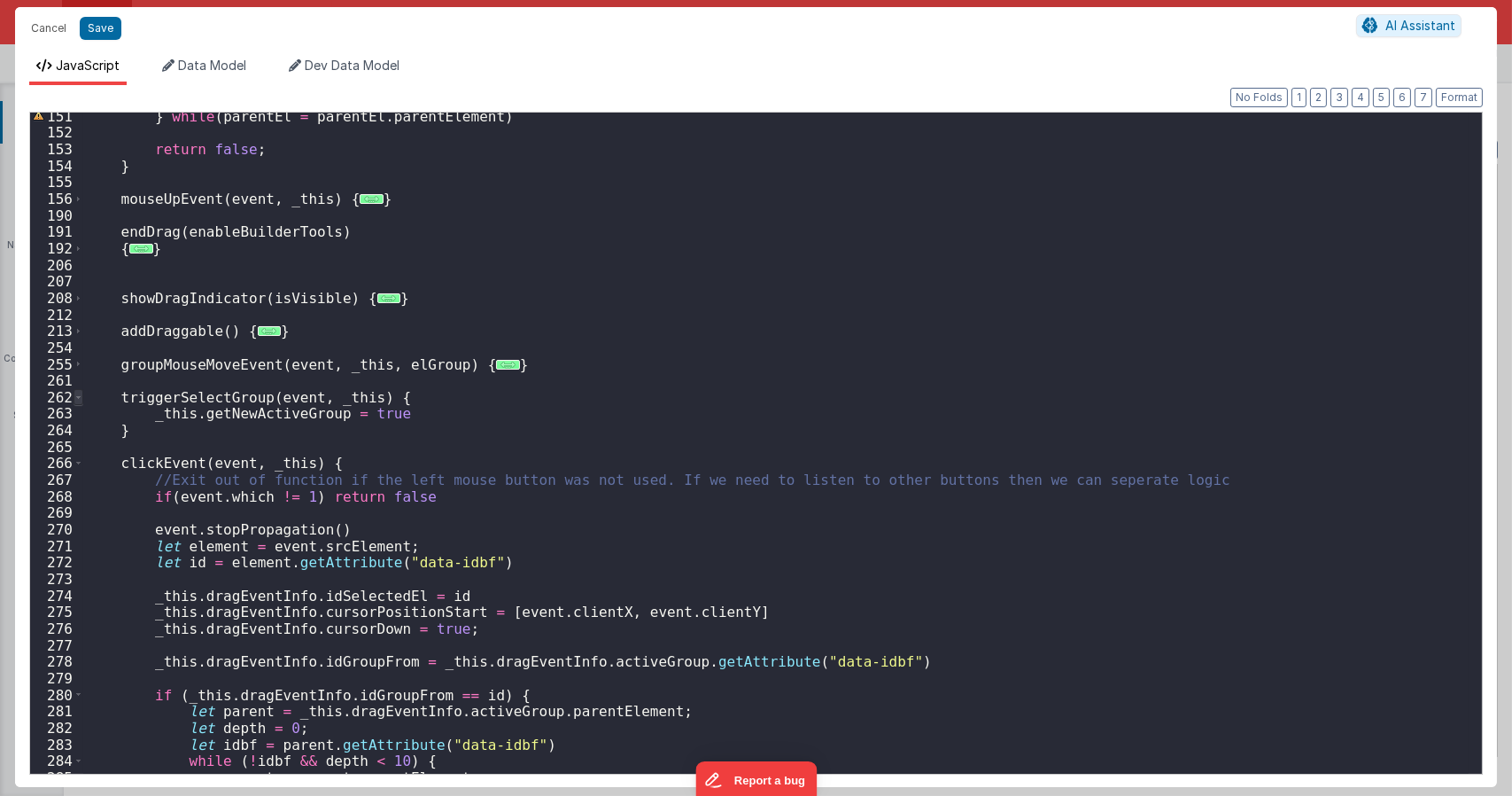
click at [74, 393] on span at bounding box center [79, 397] width 9 height 17
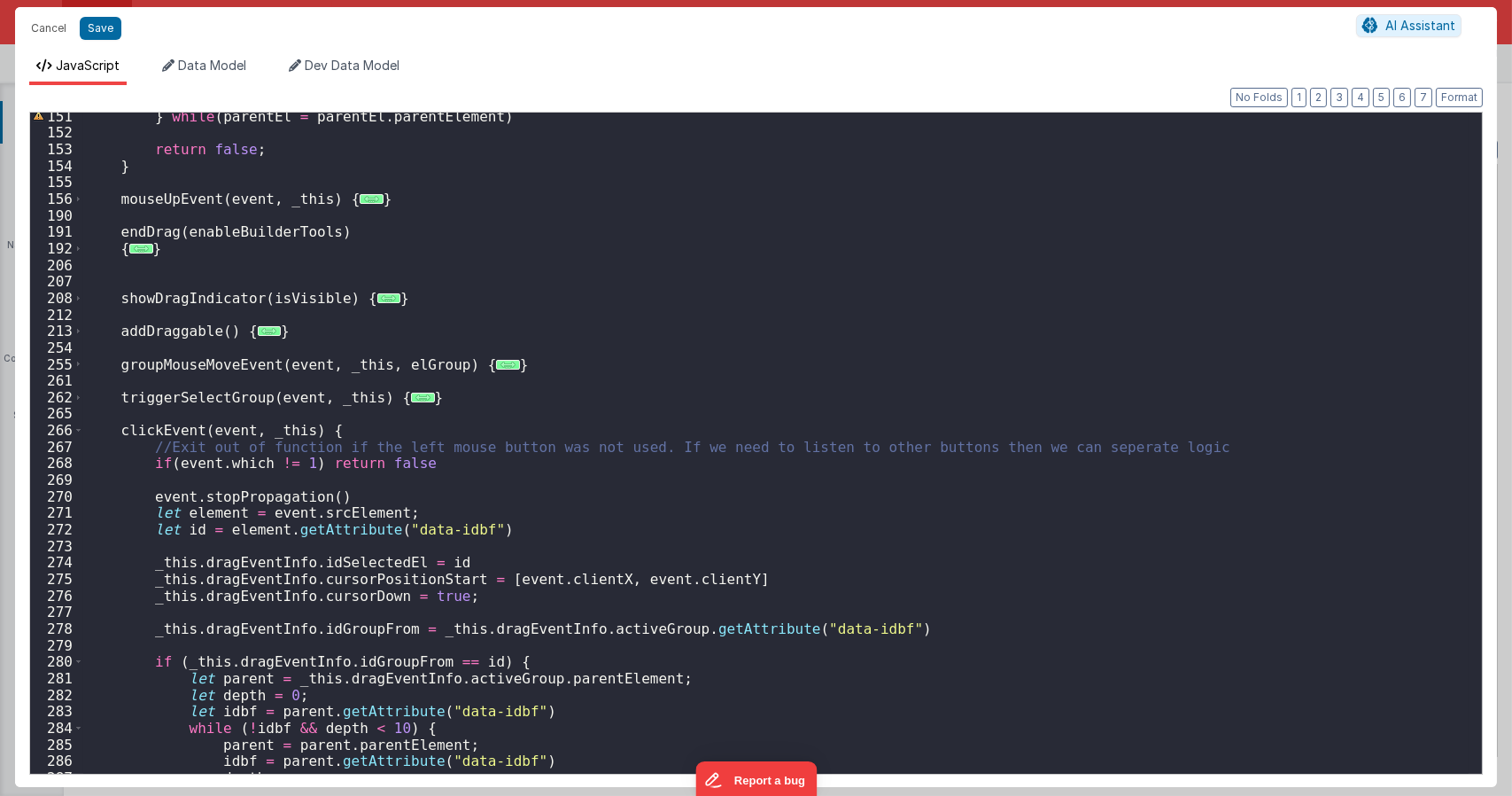
click at [72, 429] on div "266" at bounding box center [57, 430] width 53 height 17
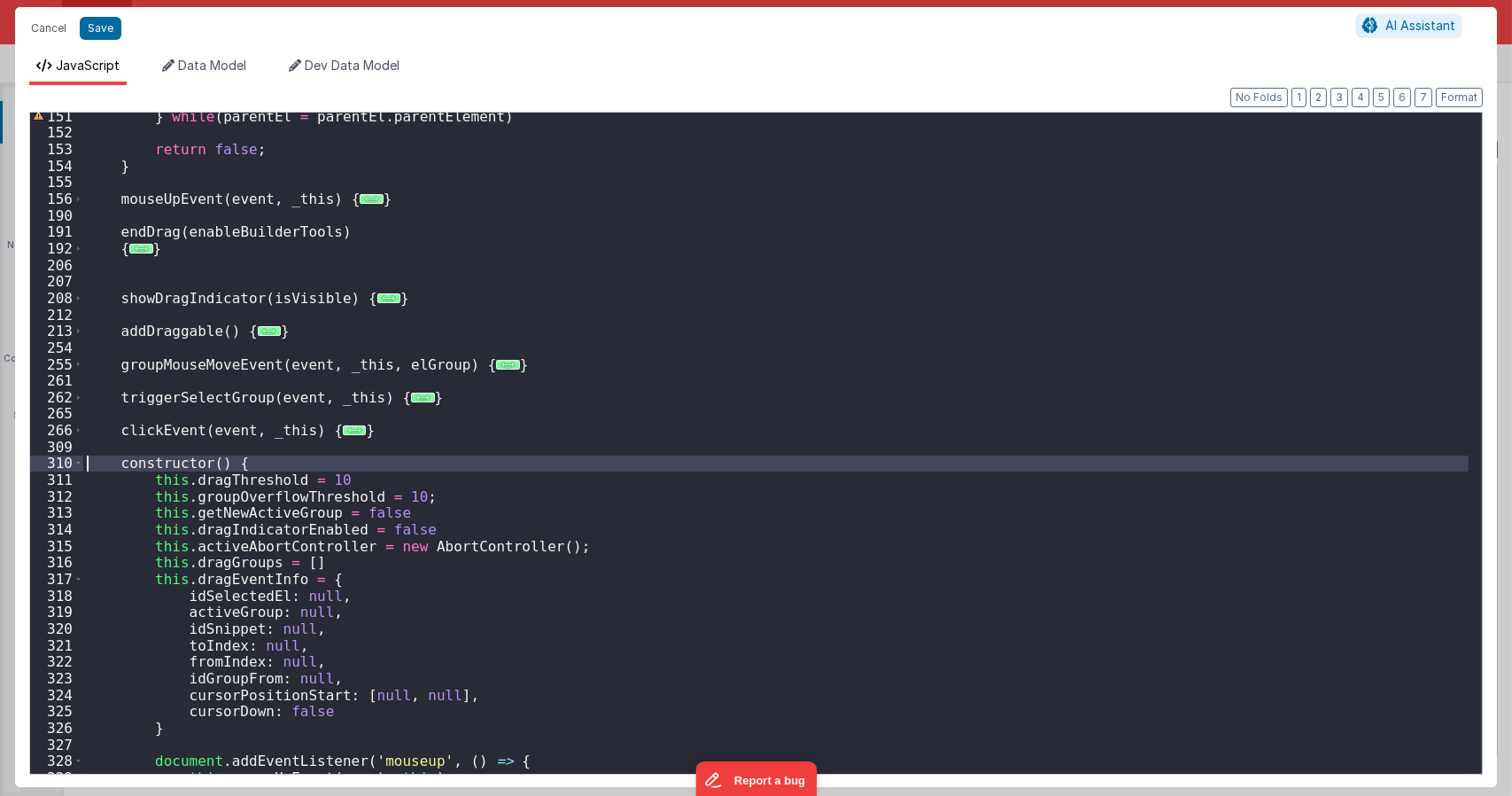
click at [72, 460] on div "310" at bounding box center [57, 463] width 53 height 17
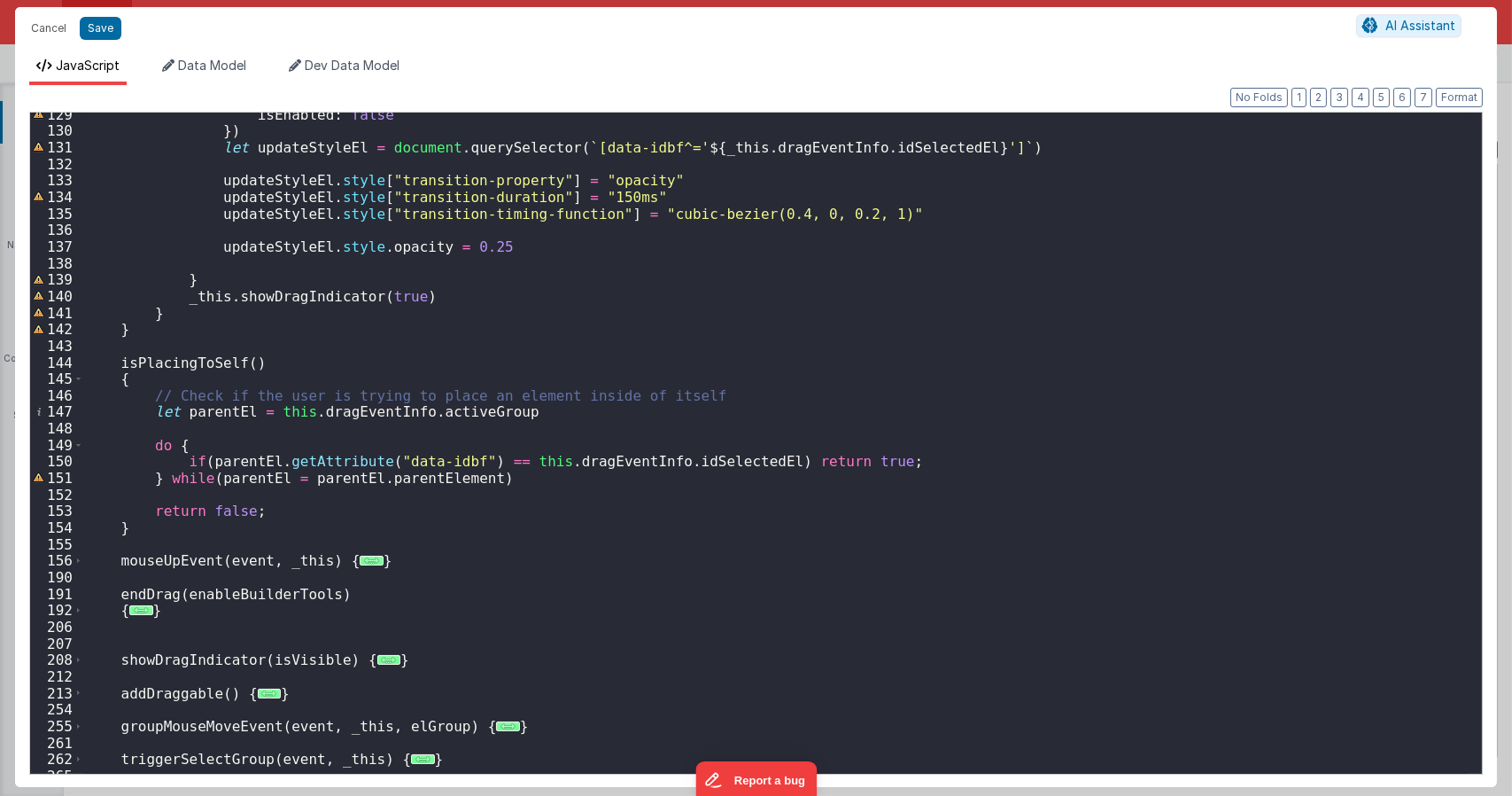
scroll to position [2136, 0]
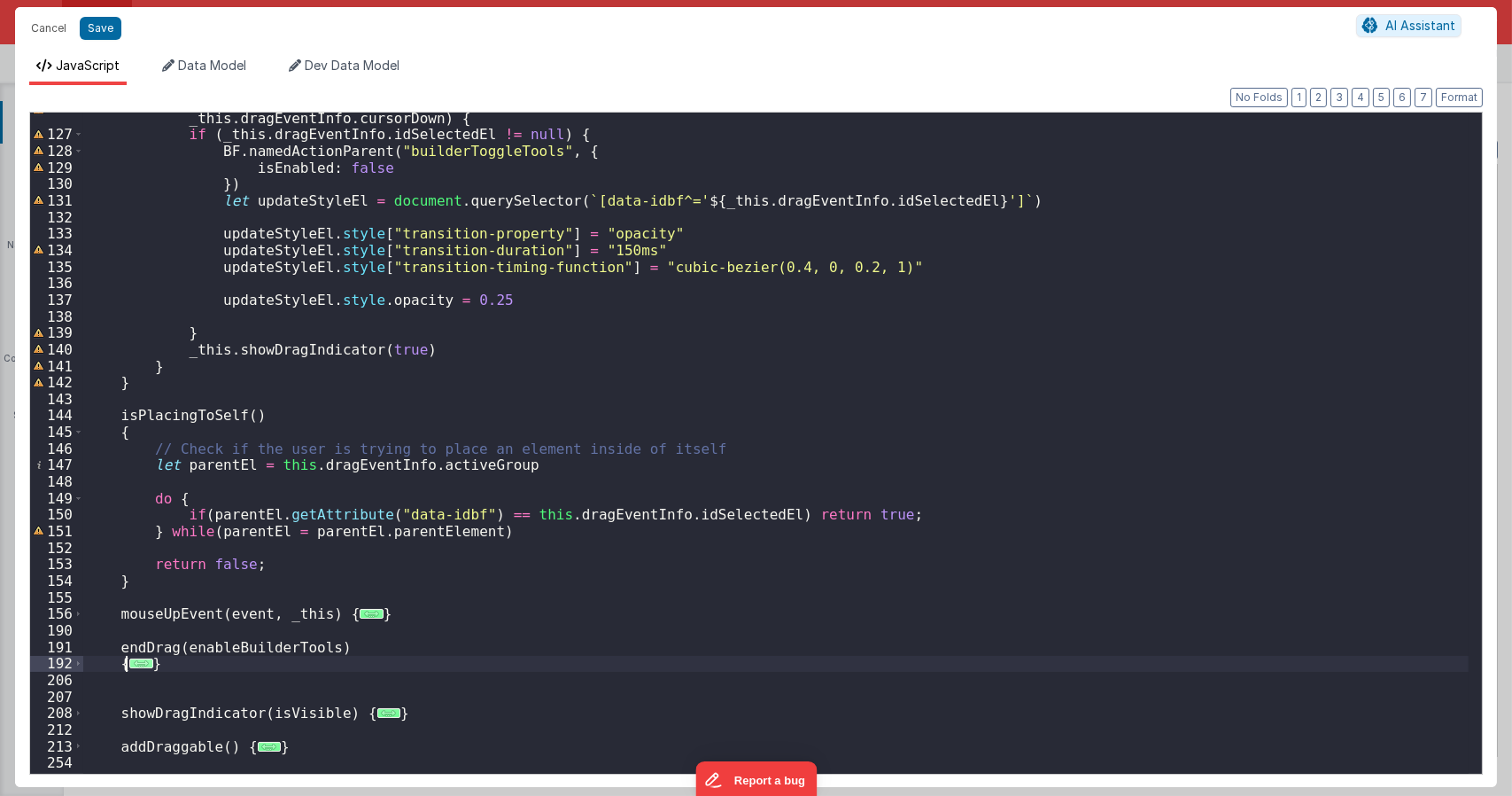
click at [130, 667] on span "..." at bounding box center [141, 663] width 23 height 9
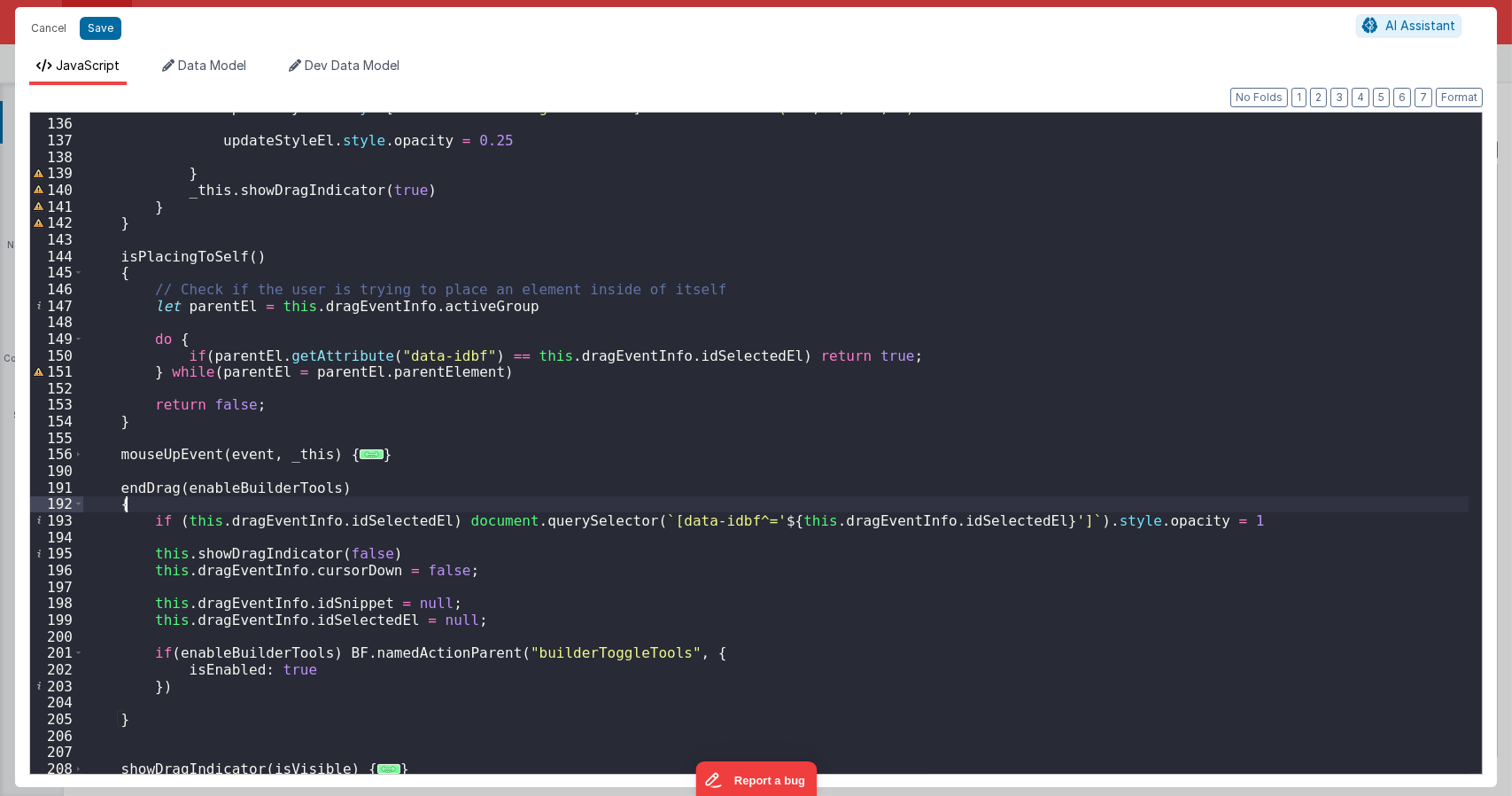
scroll to position [2295, 0]
click at [249, 321] on div "updateStyleEl . style [ "transition-timing-function" ] = "cubic-bezier(0.4, 0, …" at bounding box center [776, 446] width 1385 height 694
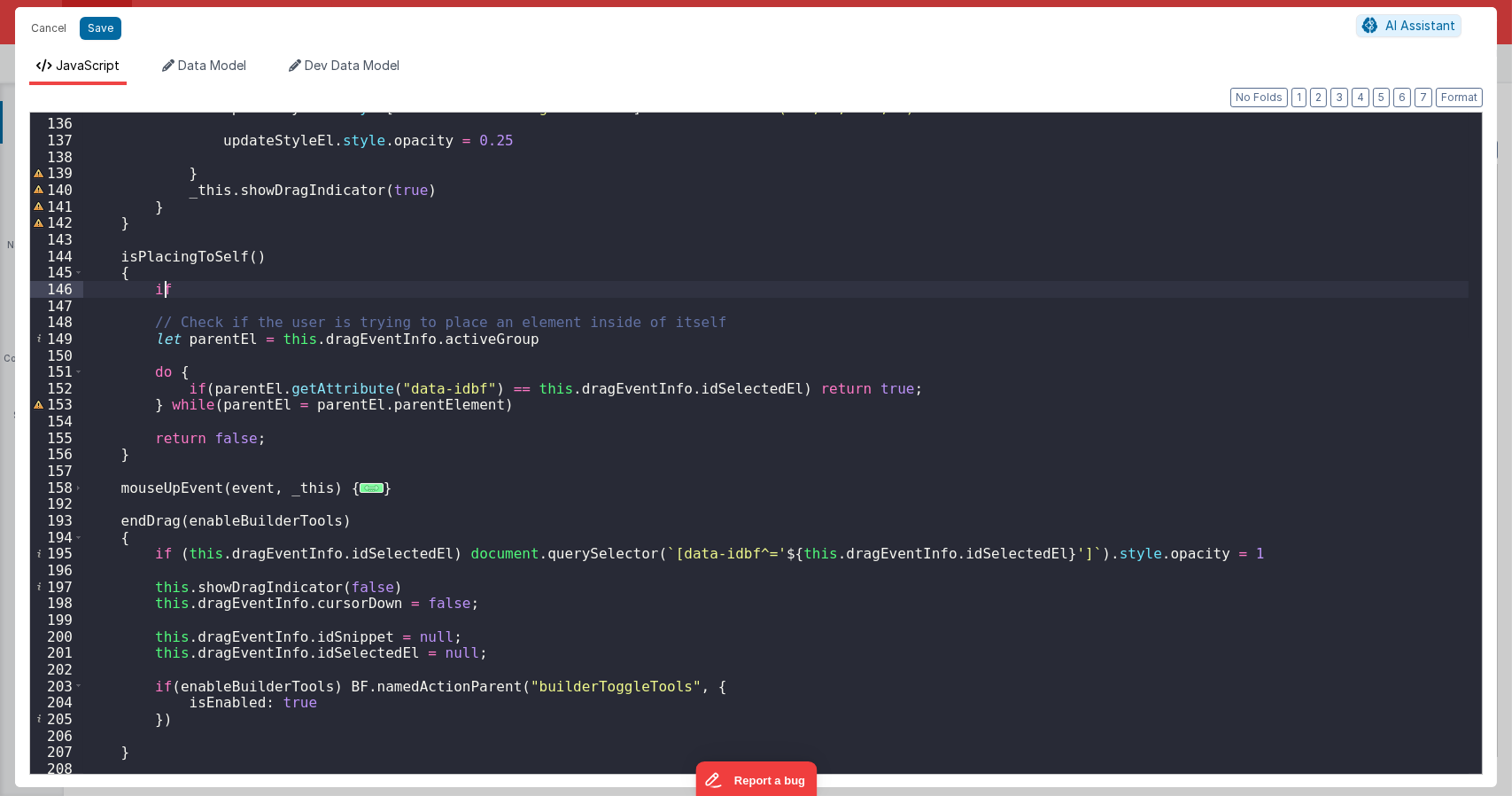
paste textarea
type textarea "Dnd version - my baby, please don't touch"
